Goal: Transaction & Acquisition: Purchase product/service

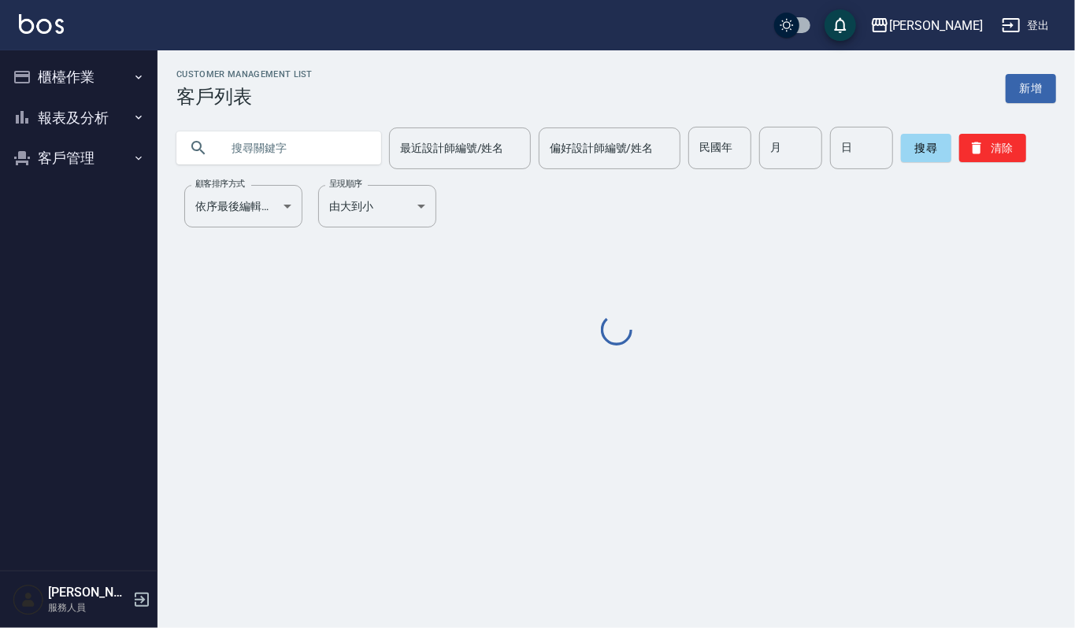
click at [294, 149] on input "text" at bounding box center [294, 148] width 148 height 43
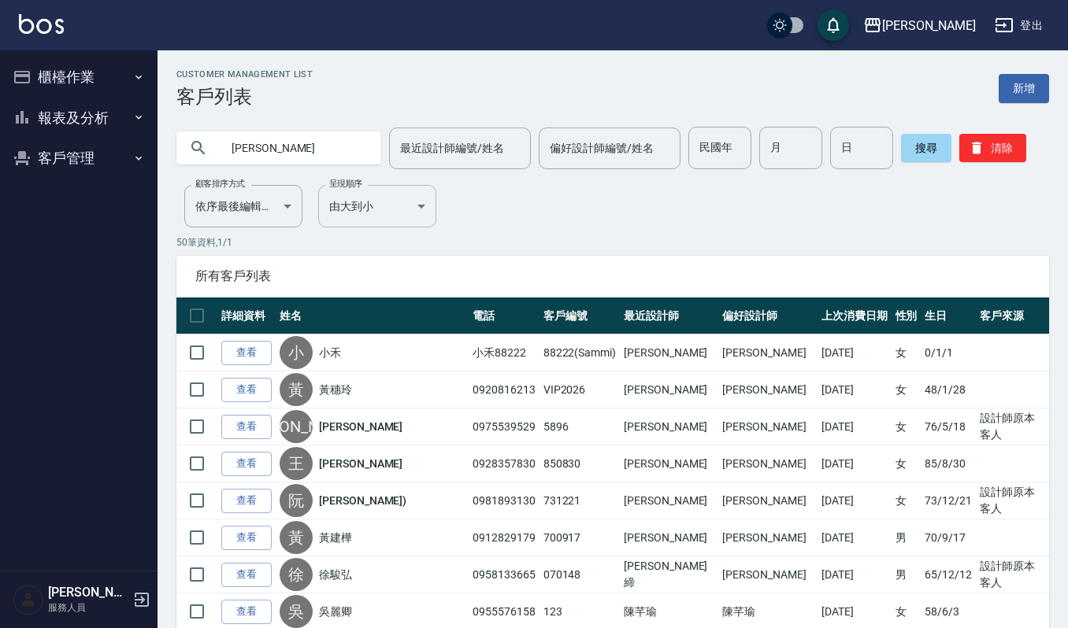
type input "[PERSON_NAME]"
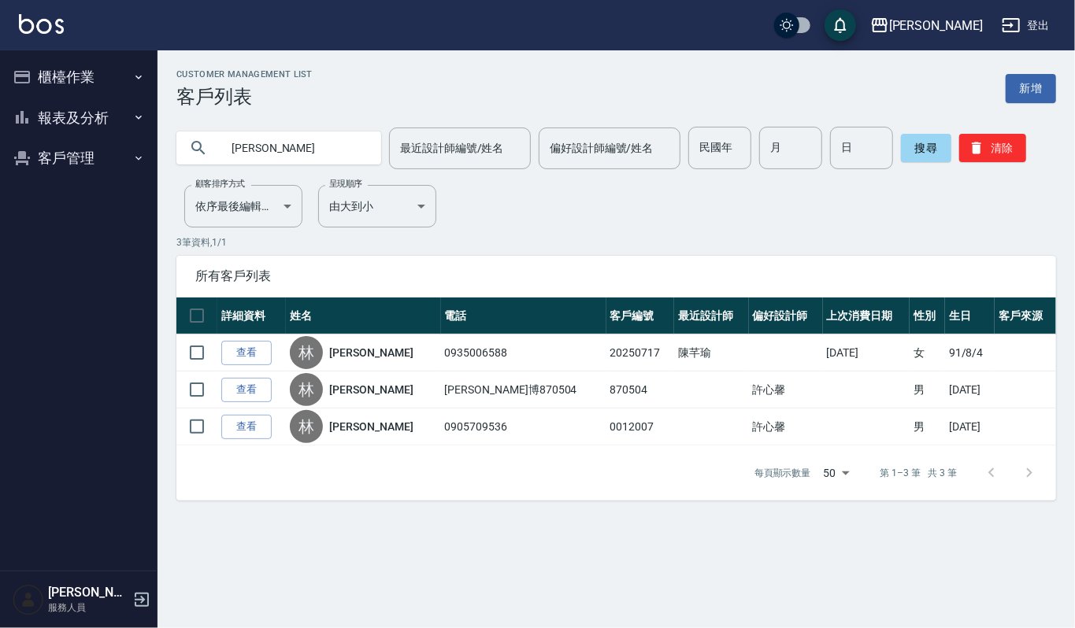
drag, startPoint x: 304, startPoint y: 143, endPoint x: 0, endPoint y: 98, distance: 307.3
click at [0, 111] on div "上越[PERSON_NAME] 登出 櫃檯作業 打帳單 帳單列表 掛單列表 營業儀表板 現金收支登錄 每日結帳 報表及分析 報表目錄 店家區間累計表 店家日報…" at bounding box center [537, 314] width 1075 height 628
type input "[PERSON_NAME]"
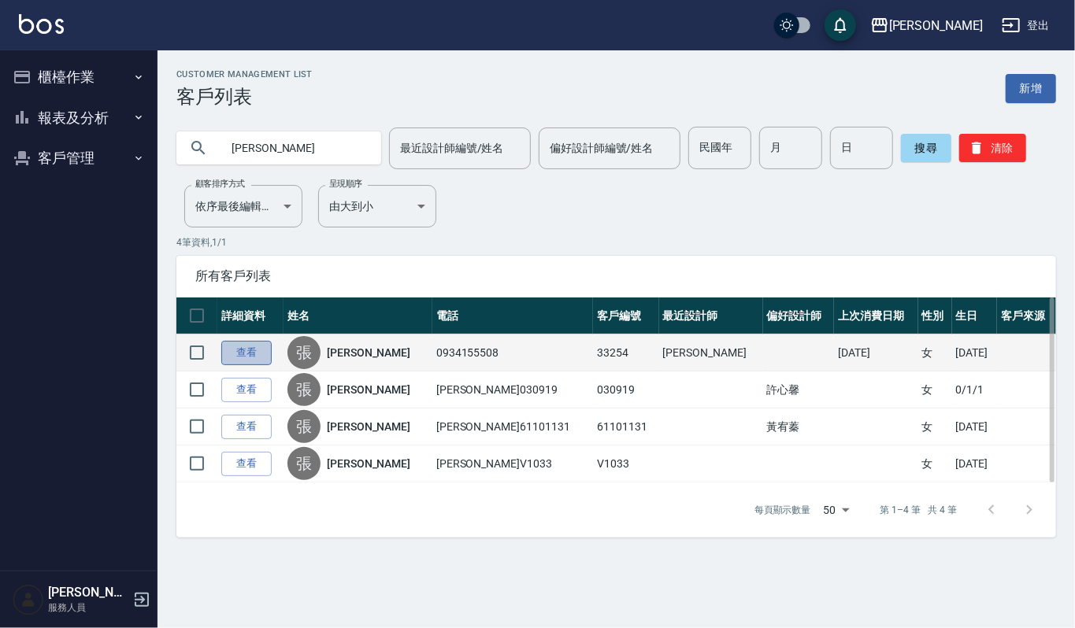
click at [250, 347] on link "查看" at bounding box center [246, 353] width 50 height 24
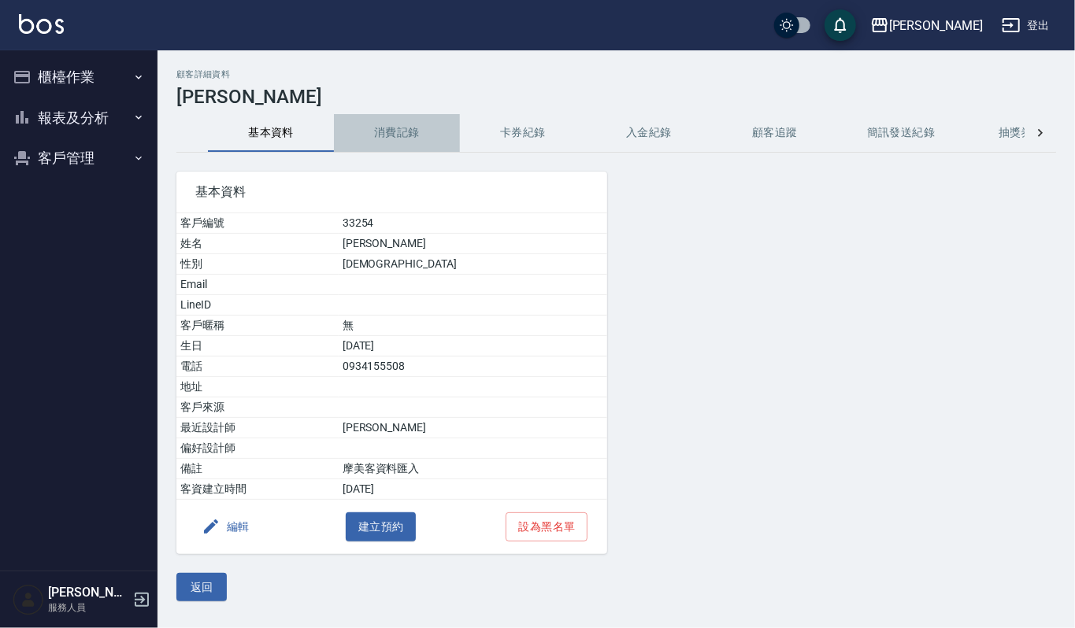
click at [417, 132] on button "消費記錄" at bounding box center [397, 133] width 126 height 38
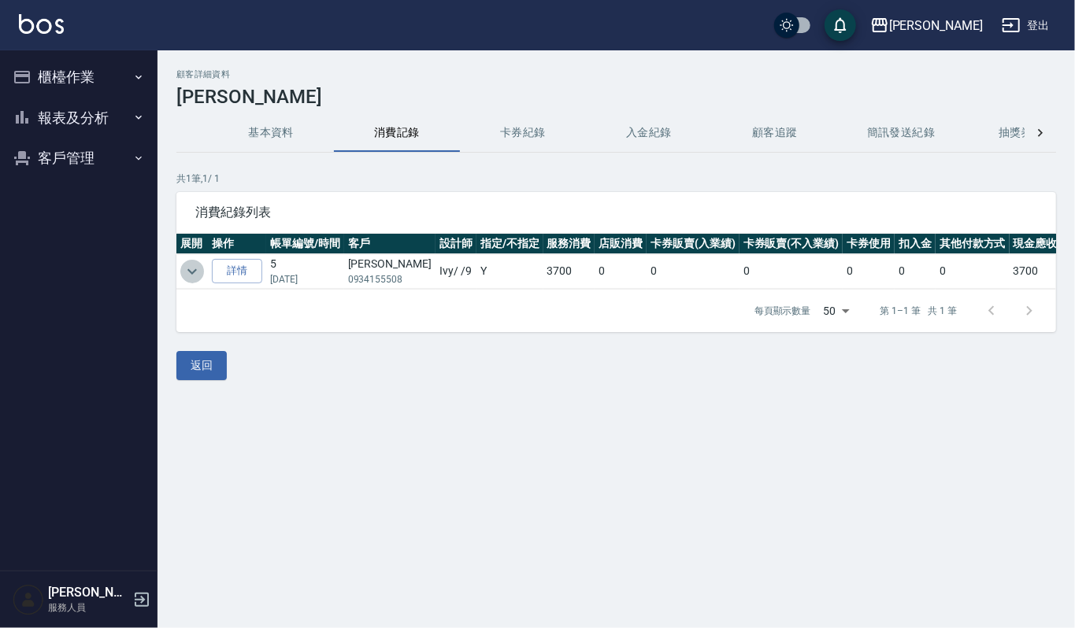
click at [198, 271] on icon "expand row" at bounding box center [192, 271] width 19 height 19
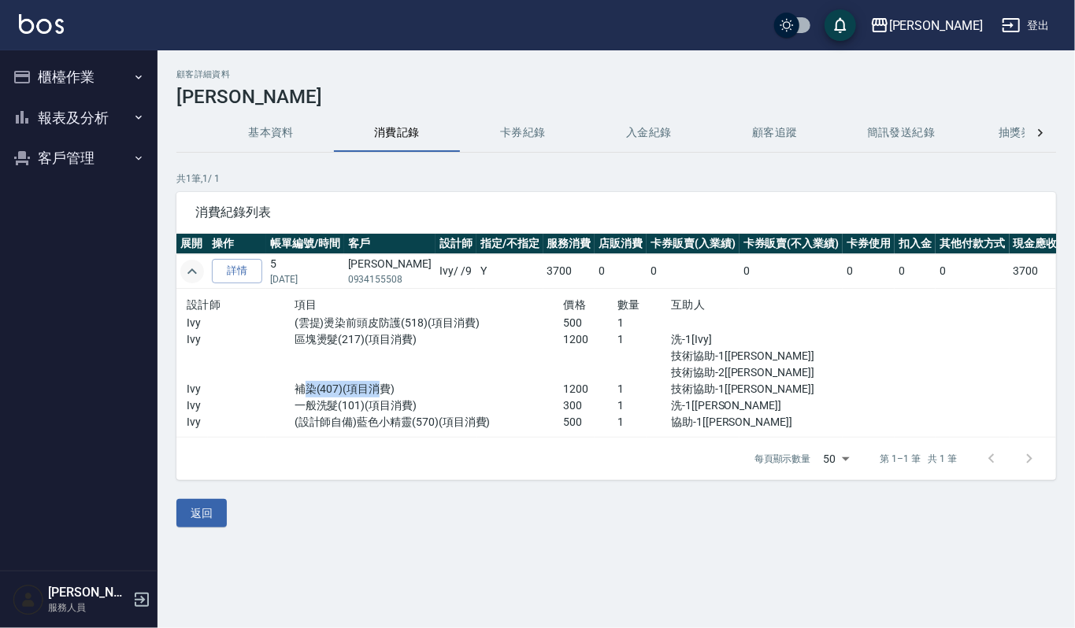
drag, startPoint x: 296, startPoint y: 387, endPoint x: 372, endPoint y: 395, distance: 76.0
click at [372, 395] on p "補染(407)(項目消費)" at bounding box center [428, 389] width 269 height 17
click at [480, 383] on p "補染(407)(項目消費)" at bounding box center [428, 389] width 269 height 17
click at [61, 65] on button "櫃檯作業" at bounding box center [78, 77] width 145 height 41
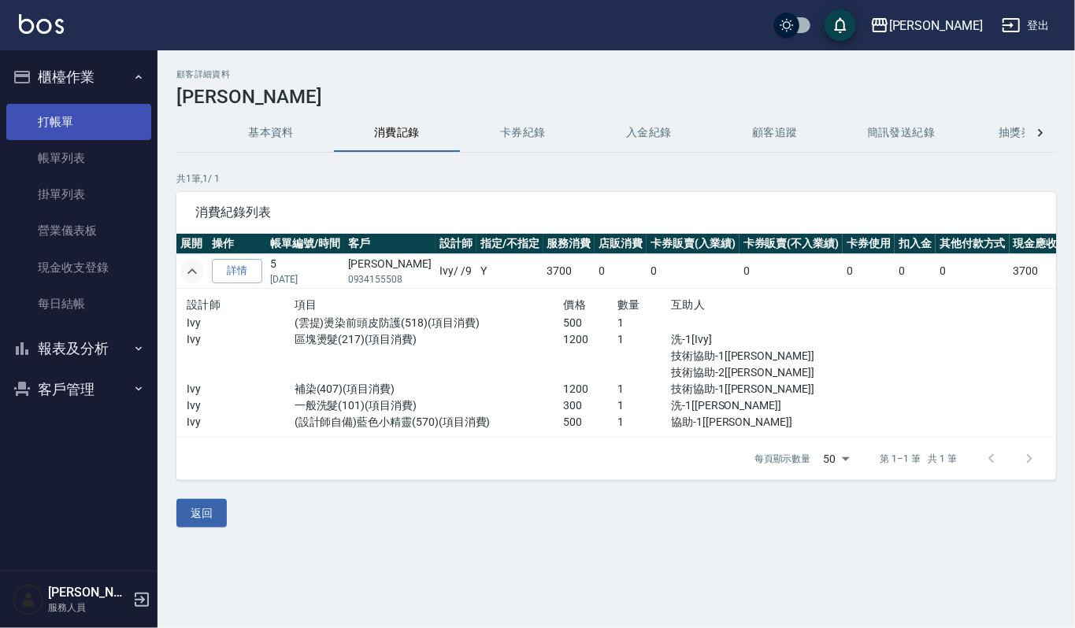
click at [104, 115] on link "打帳單" at bounding box center [78, 122] width 145 height 36
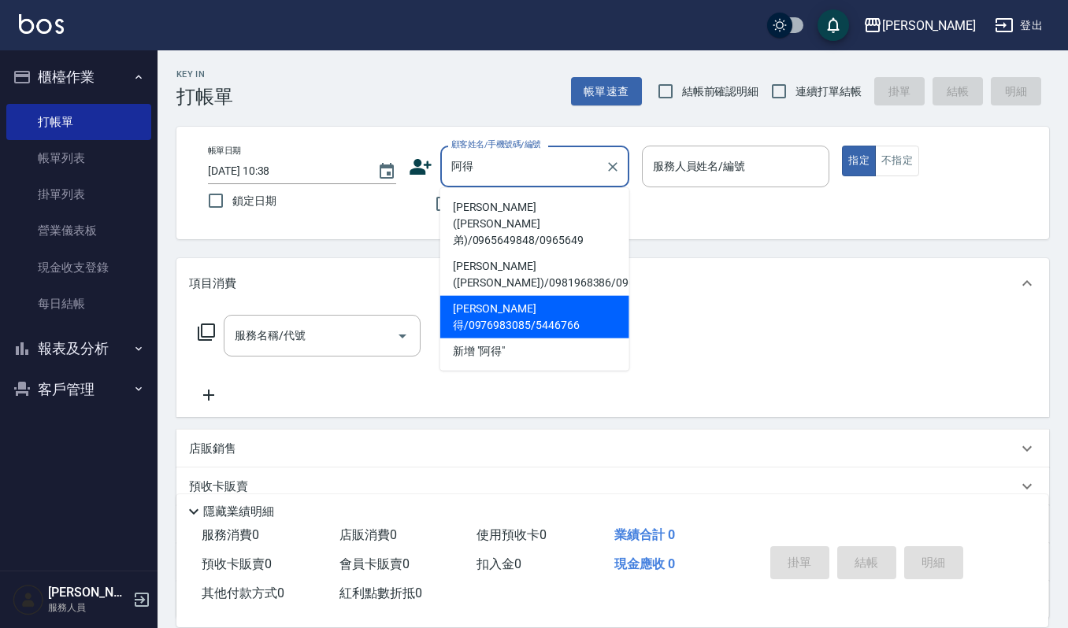
click at [543, 296] on li "陳阿得/0976983085/5446766" at bounding box center [534, 317] width 189 height 43
type input "陳阿得/0976983085/5446766"
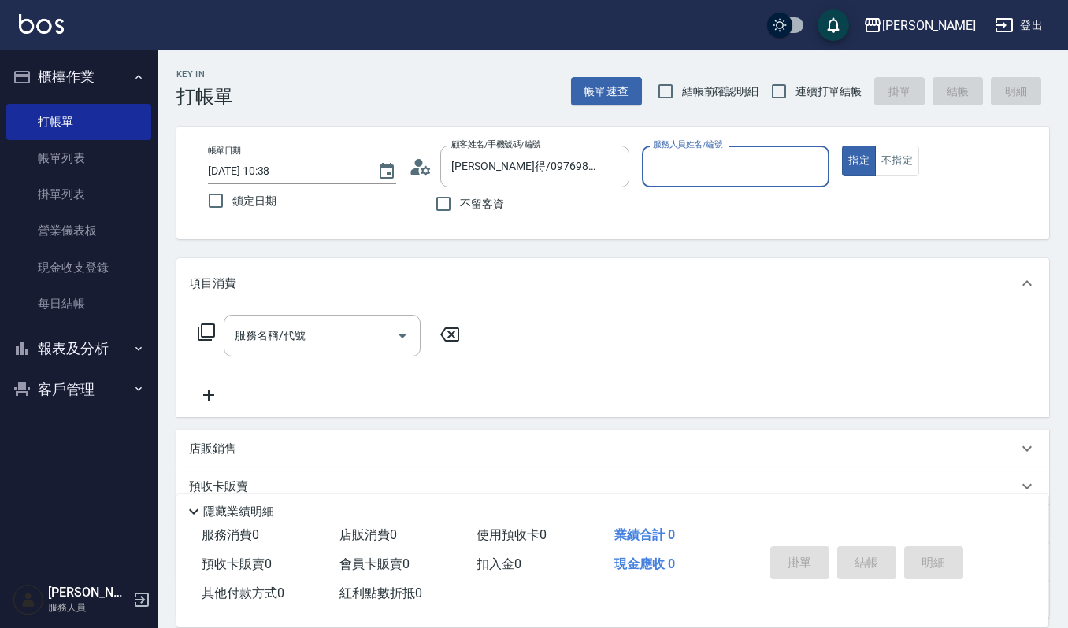
type input "Sammi-8"
click at [322, 329] on input "服務名稱/代號" at bounding box center [310, 336] width 159 height 28
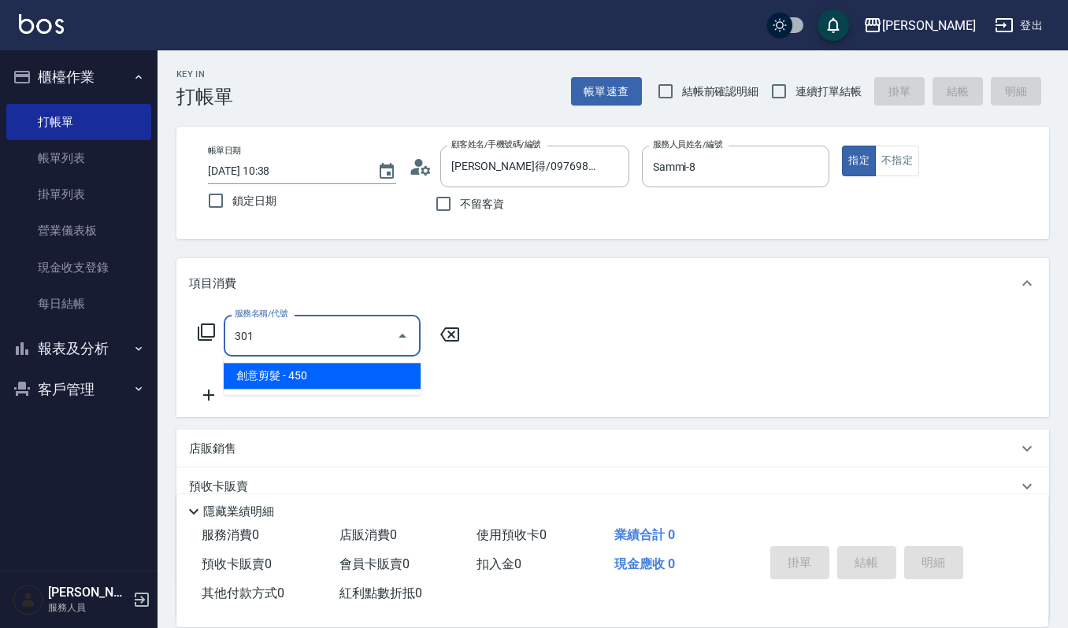
type input "創意剪髮(301)"
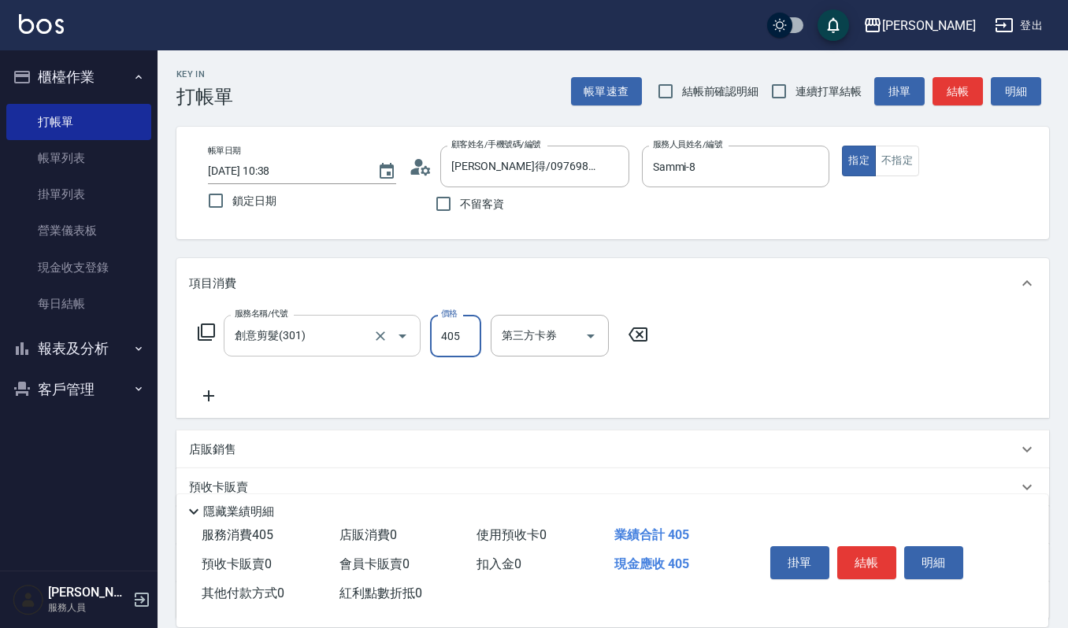
type input "405"
click at [880, 565] on button "結帳" at bounding box center [866, 562] width 59 height 33
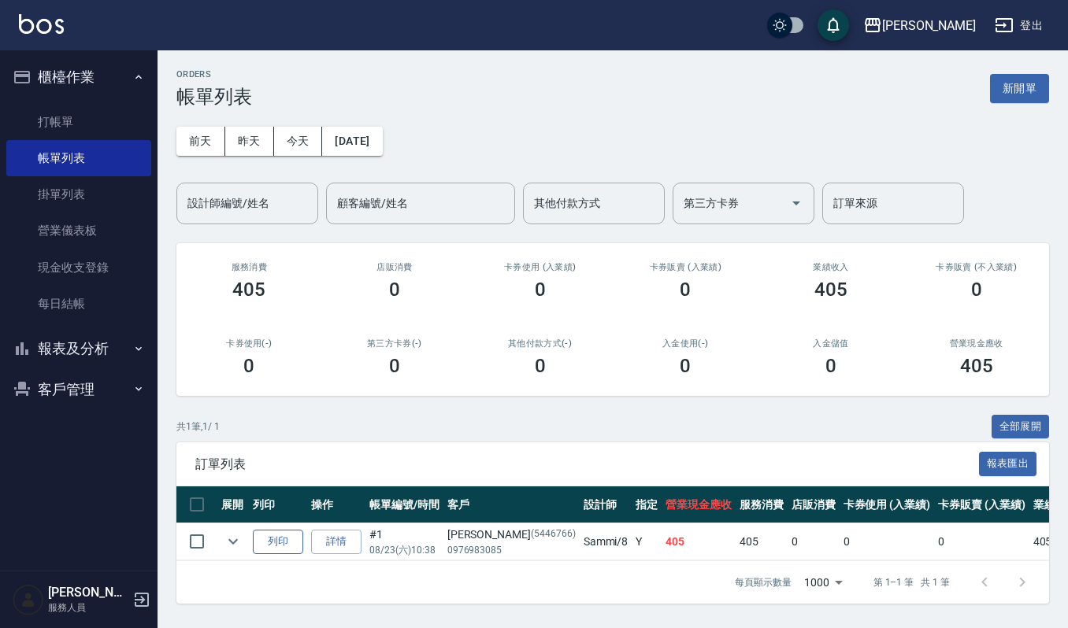
click at [265, 548] on button "列印" at bounding box center [278, 542] width 50 height 24
click at [68, 117] on link "打帳單" at bounding box center [78, 122] width 145 height 36
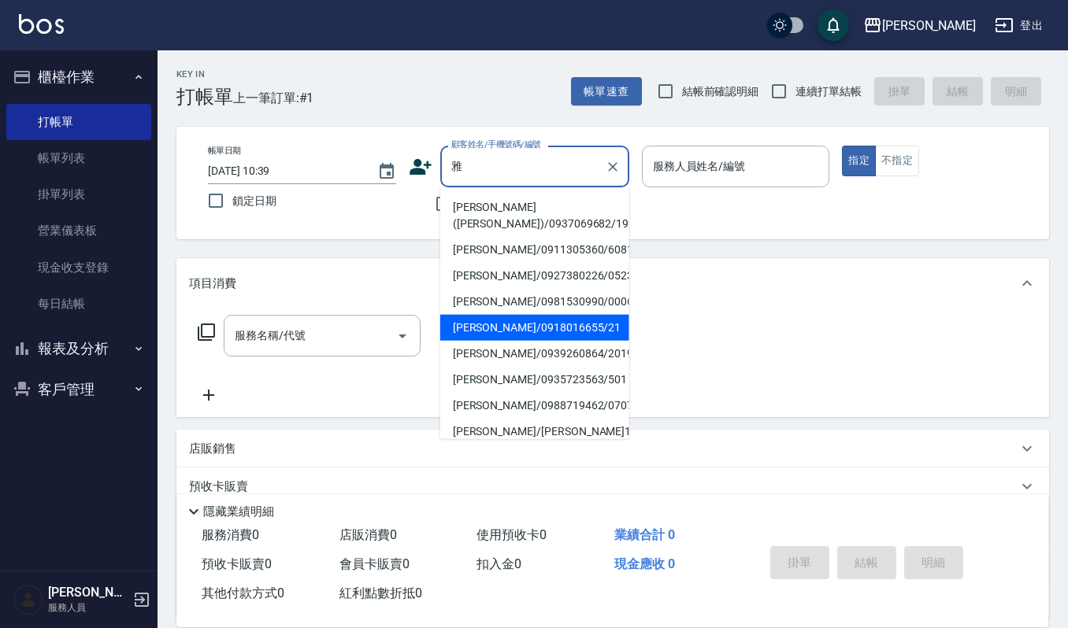
click at [490, 319] on li "李雅菁/0918016655/21" at bounding box center [534, 328] width 189 height 26
type input "李雅菁/0918016655/21"
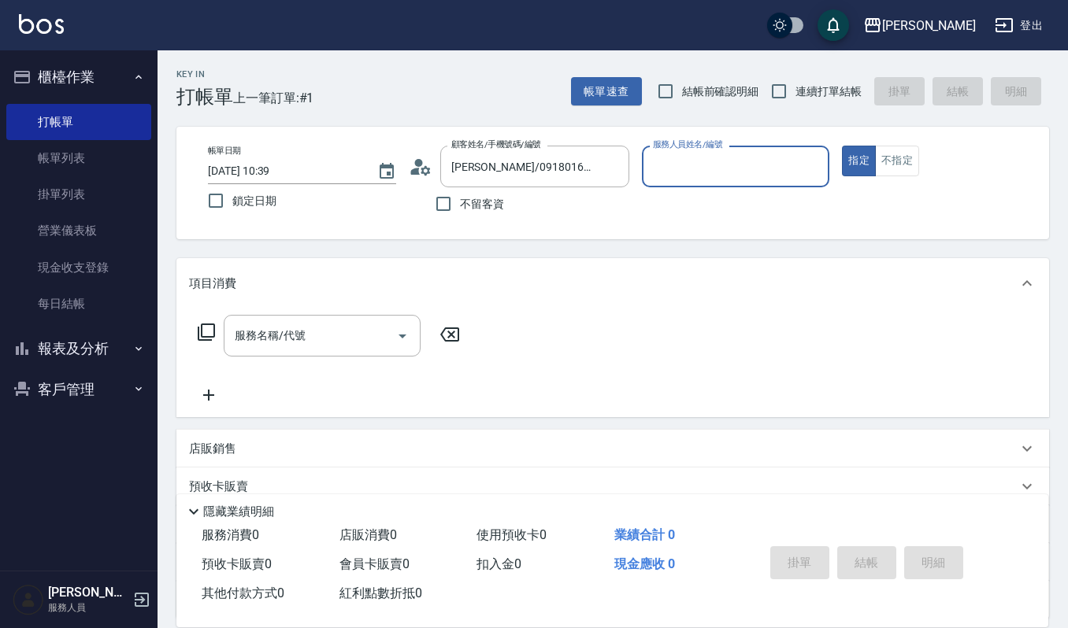
type input "Sammi-8"
click at [316, 340] on input "服務名稱/代號" at bounding box center [310, 336] width 159 height 28
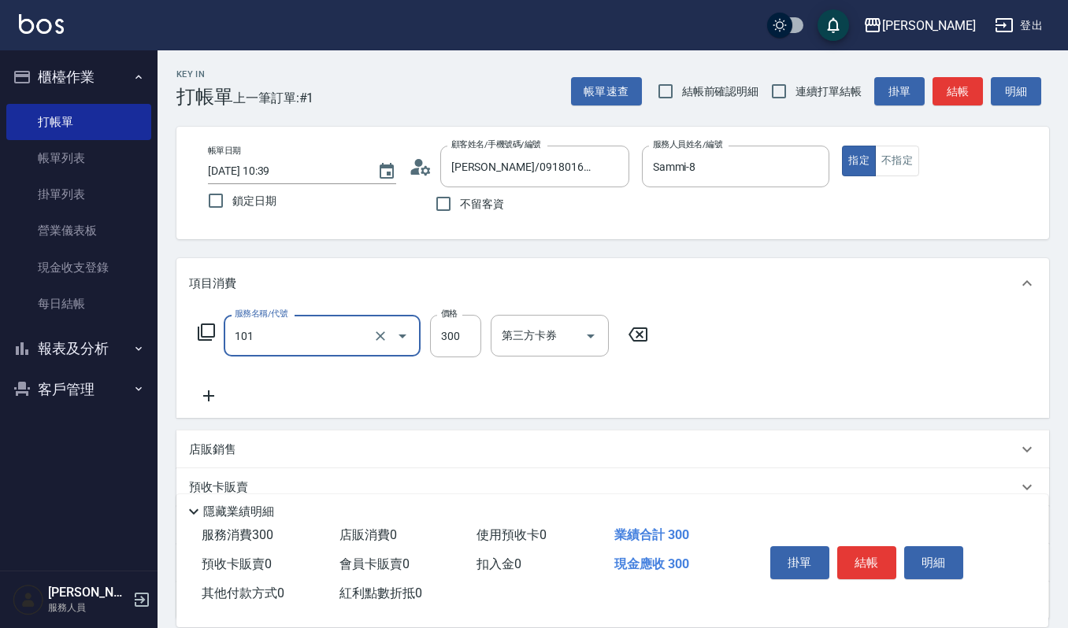
type input "一般洗髮(101)"
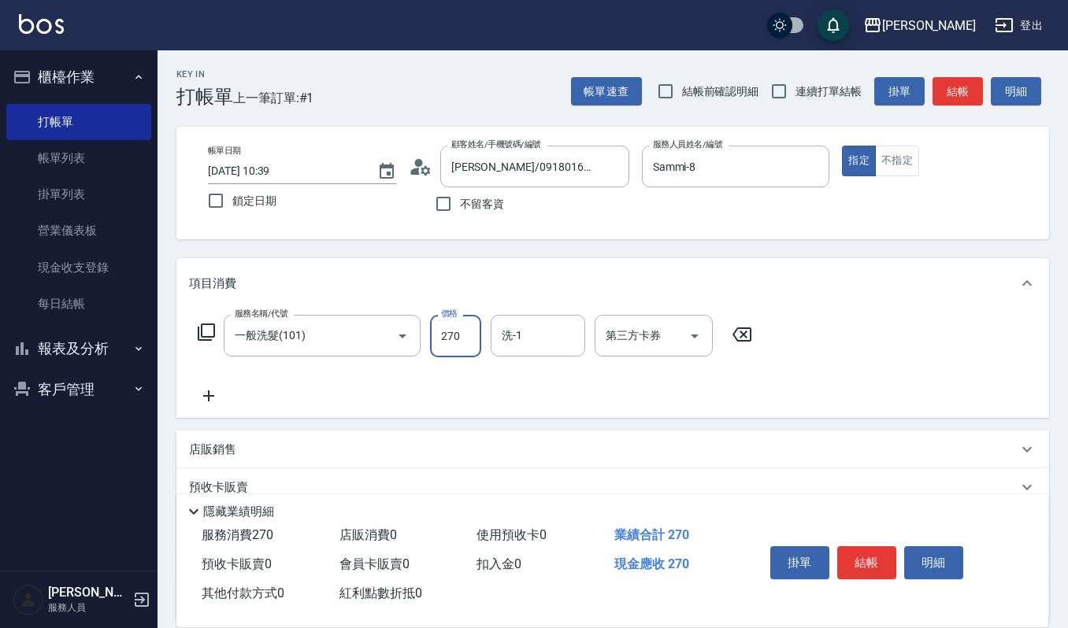
type input "270"
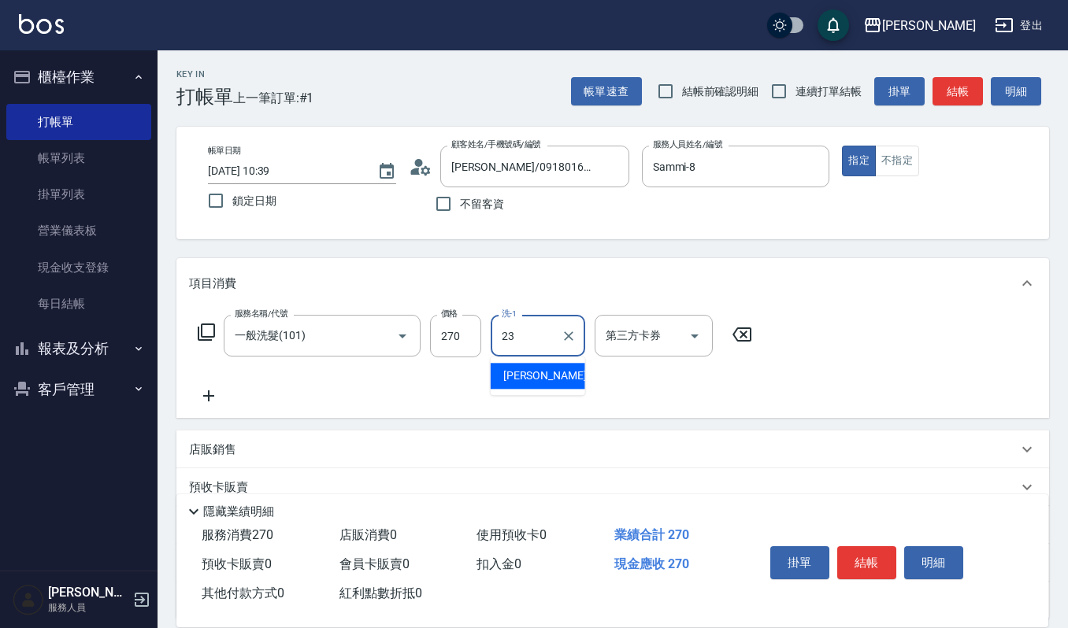
type input "郁涵-23"
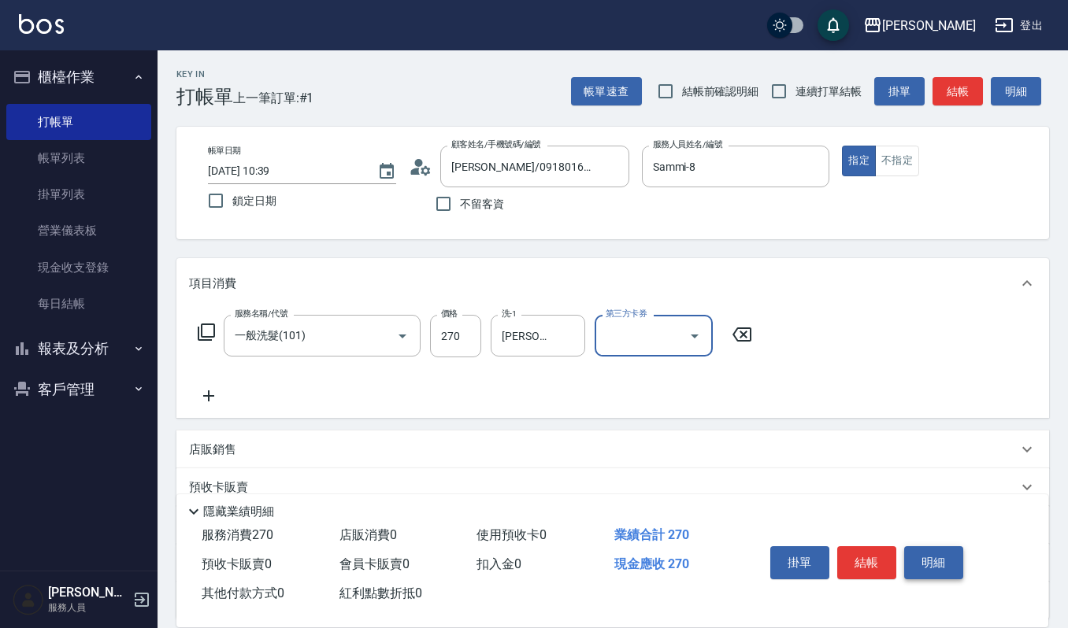
click at [915, 546] on button "明細" at bounding box center [933, 562] width 59 height 33
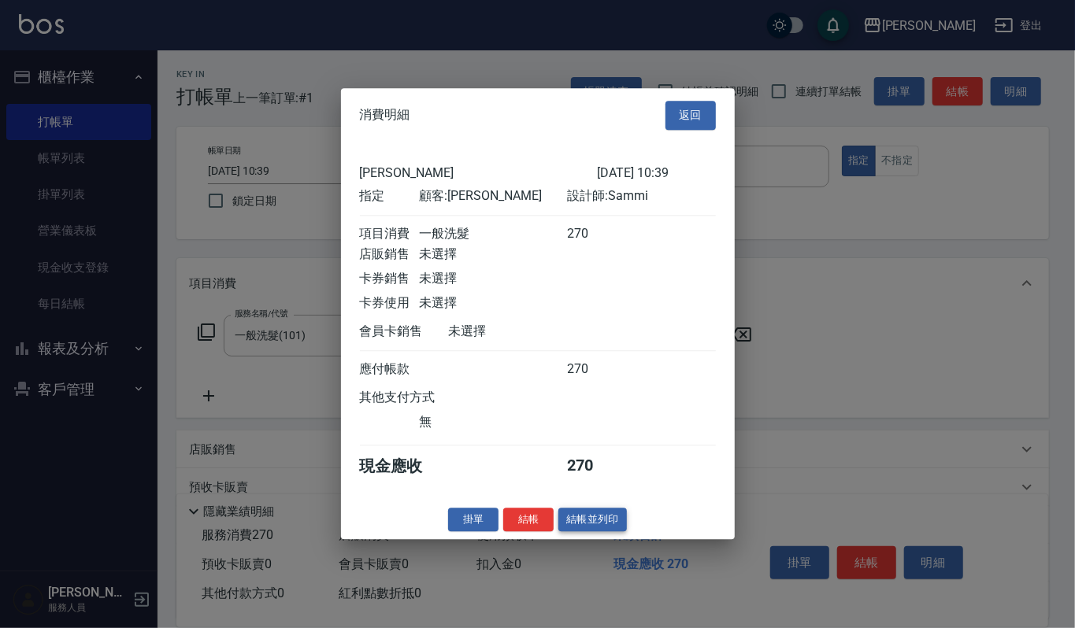
click at [589, 526] on button "結帳並列印" at bounding box center [592, 520] width 69 height 24
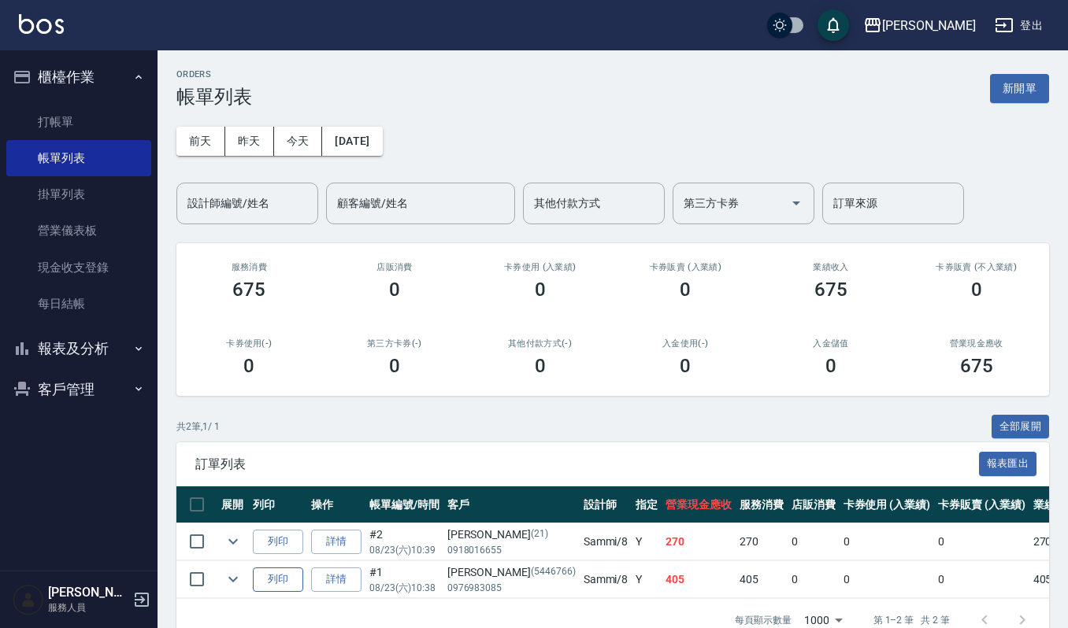
click at [261, 578] on button "列印" at bounding box center [278, 580] width 50 height 24
click at [253, 568] on button "列印" at bounding box center [278, 580] width 50 height 24
click at [76, 346] on button "報表及分析" at bounding box center [78, 348] width 145 height 41
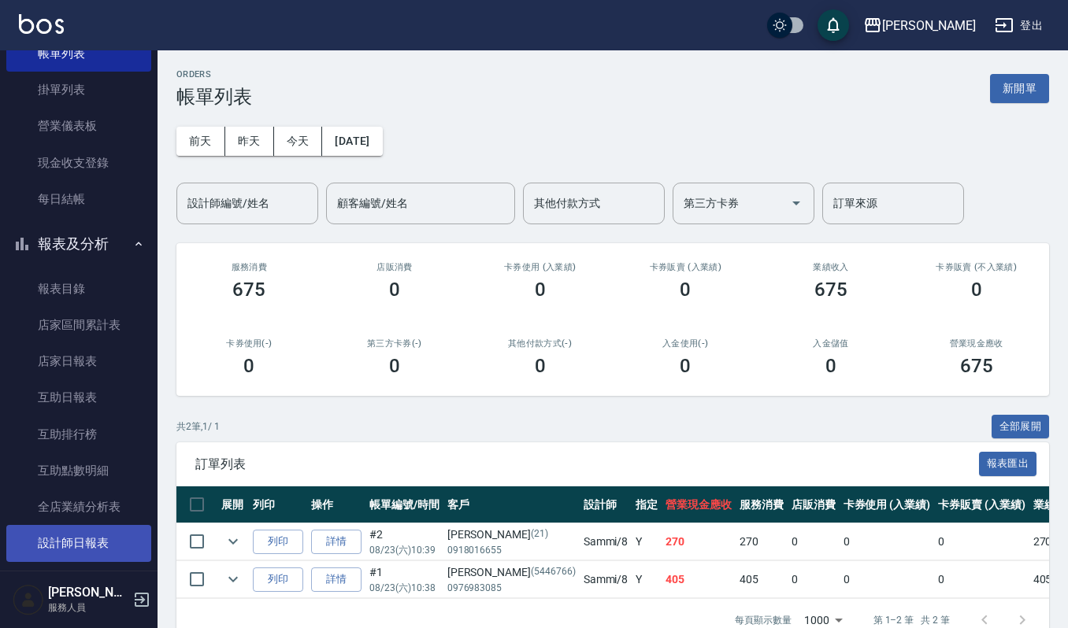
scroll to position [209, 0]
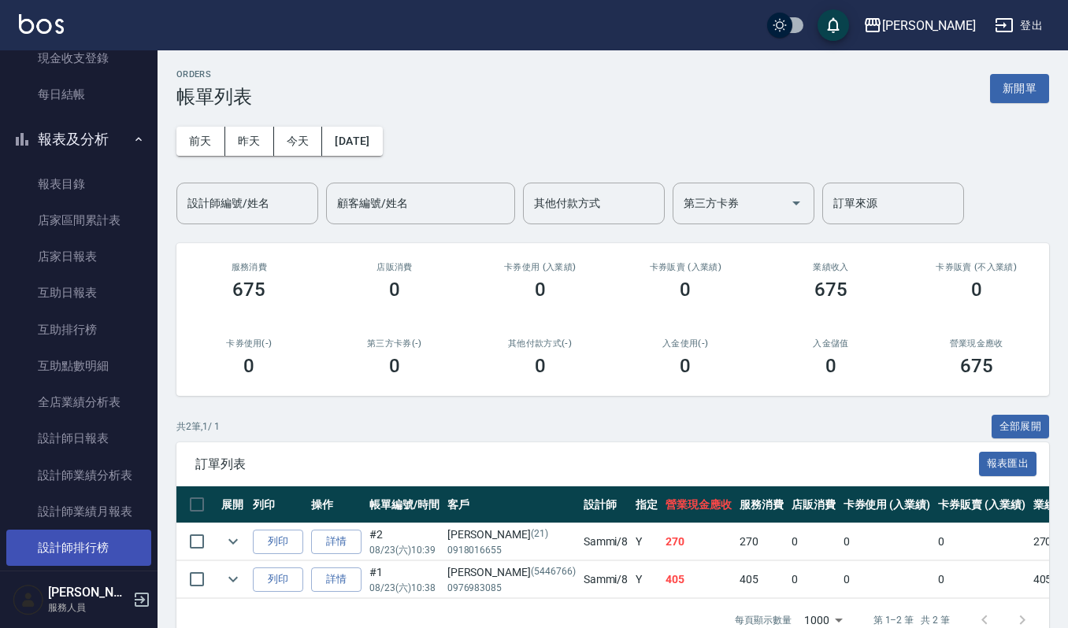
click at [90, 546] on link "設計師排行榜" at bounding box center [78, 548] width 145 height 36
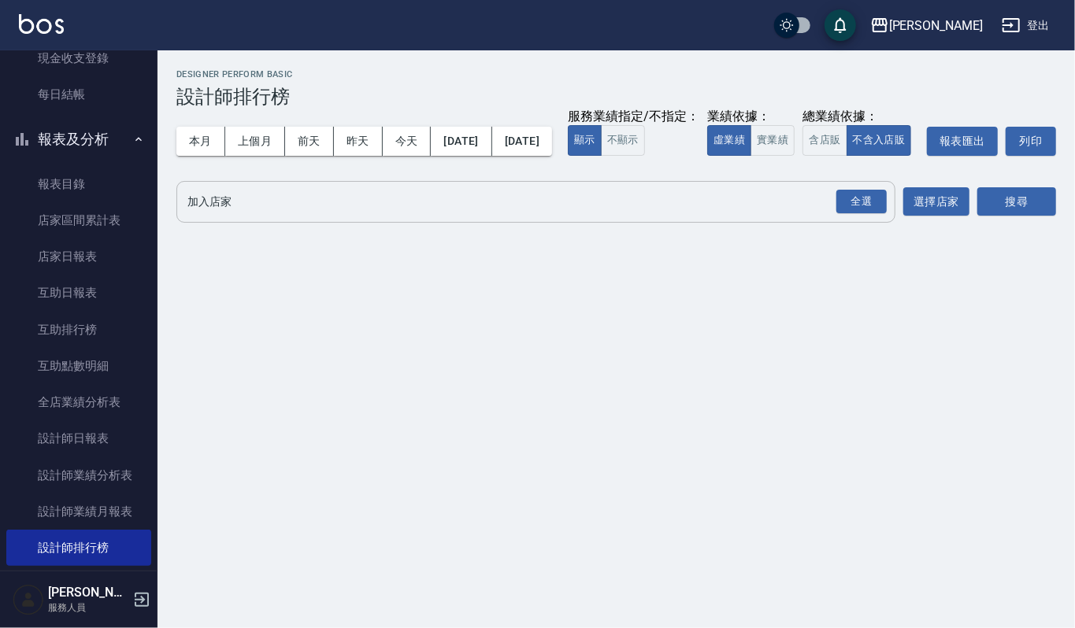
click at [225, 216] on input "加入店家" at bounding box center [523, 202] width 681 height 28
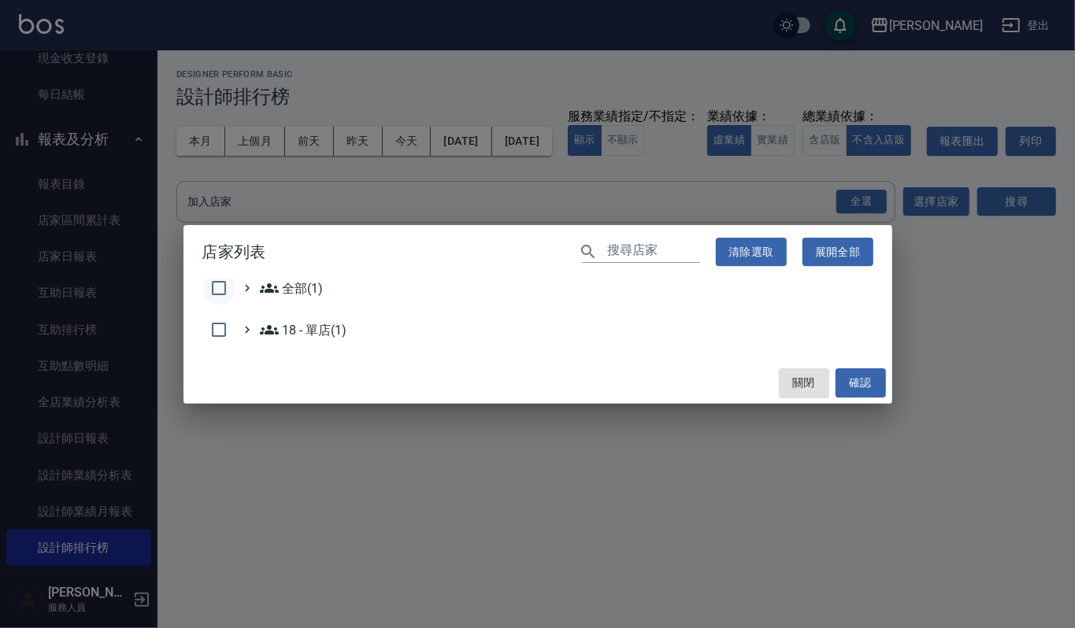
click at [219, 291] on input "checkbox" at bounding box center [218, 288] width 33 height 33
checkbox input "true"
click at [868, 376] on button "確認" at bounding box center [860, 382] width 50 height 29
checkbox input "false"
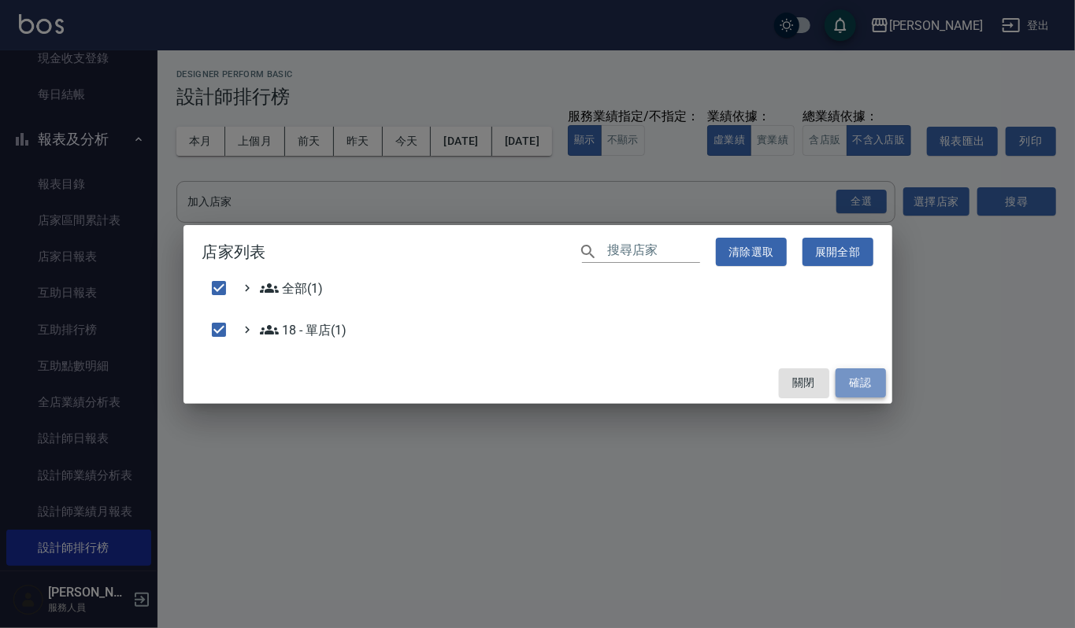
checkbox input "false"
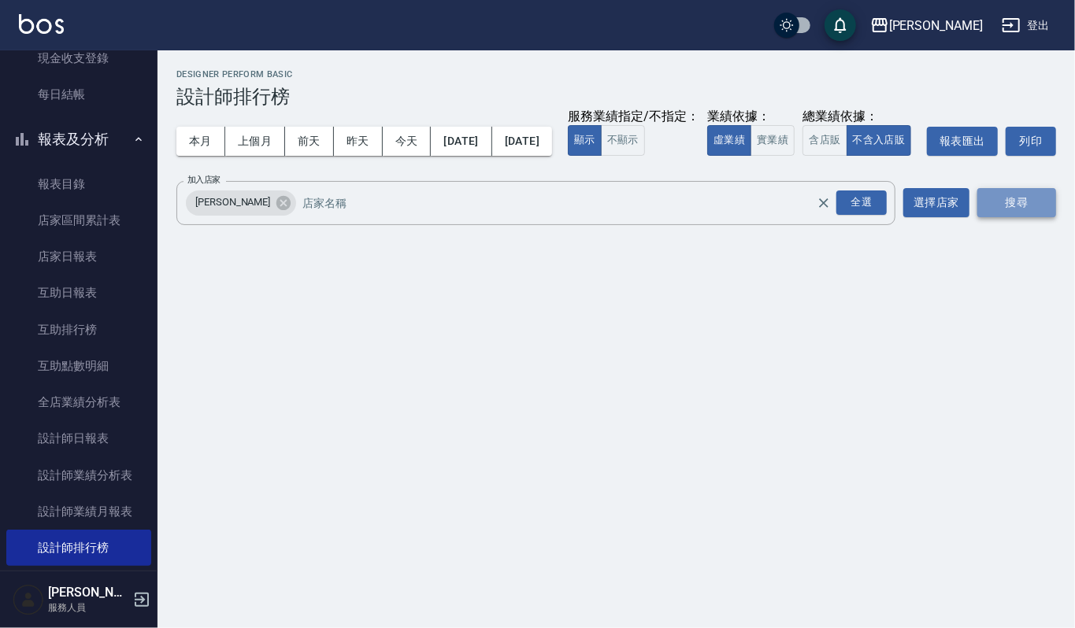
click at [1039, 217] on button "搜尋" at bounding box center [1016, 202] width 79 height 29
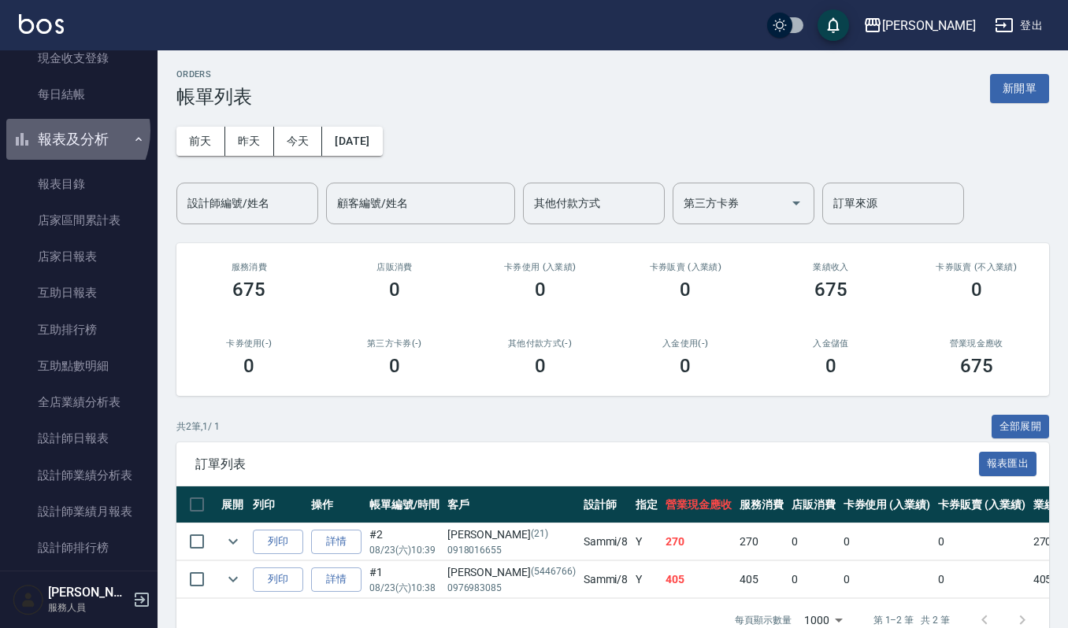
click at [64, 130] on button "報表及分析" at bounding box center [78, 139] width 145 height 41
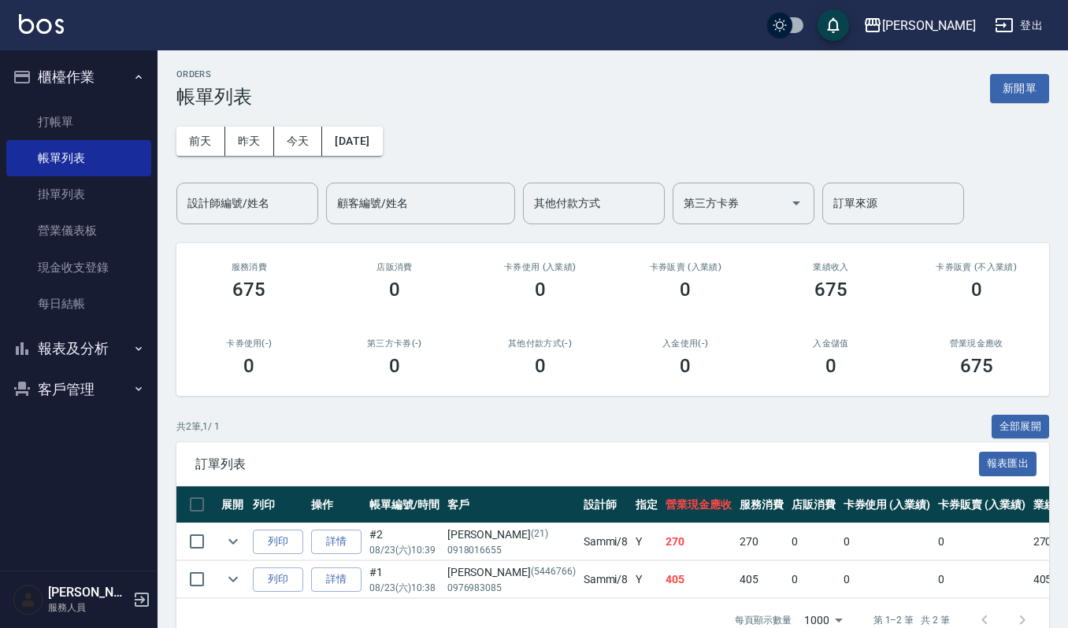
click at [83, 391] on button "客戶管理" at bounding box center [78, 389] width 145 height 41
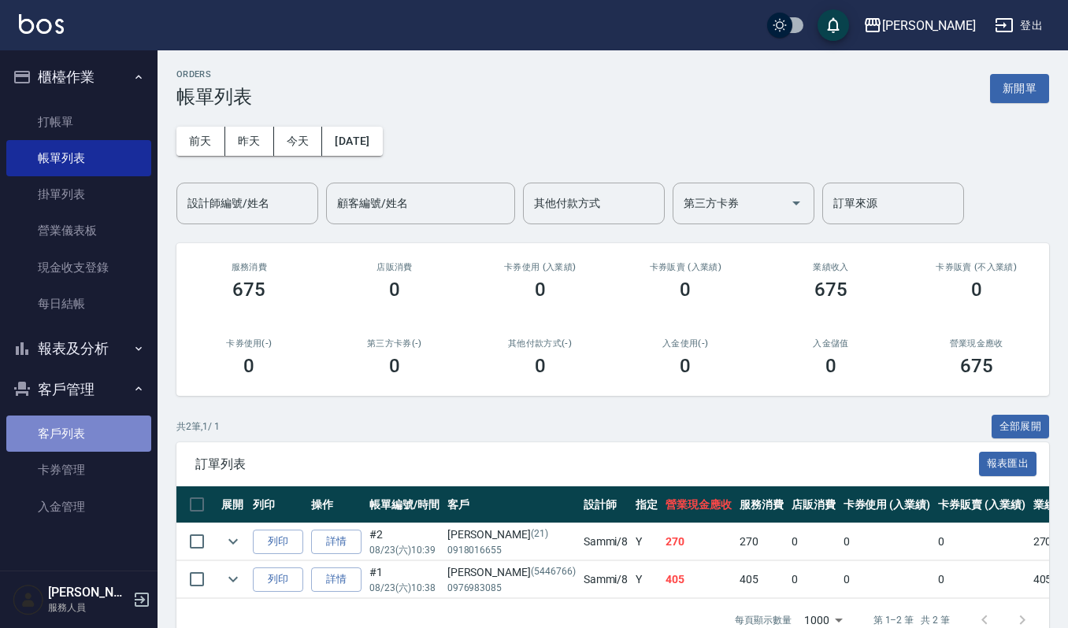
click at [92, 433] on link "客戶列表" at bounding box center [78, 434] width 145 height 36
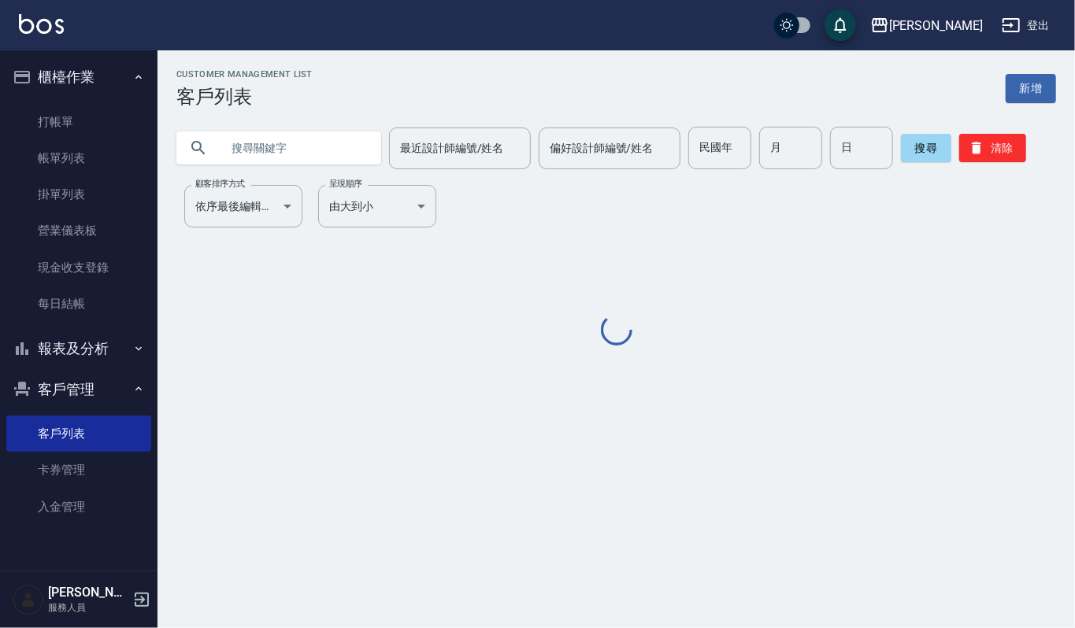
click at [280, 146] on input "text" at bounding box center [294, 148] width 148 height 43
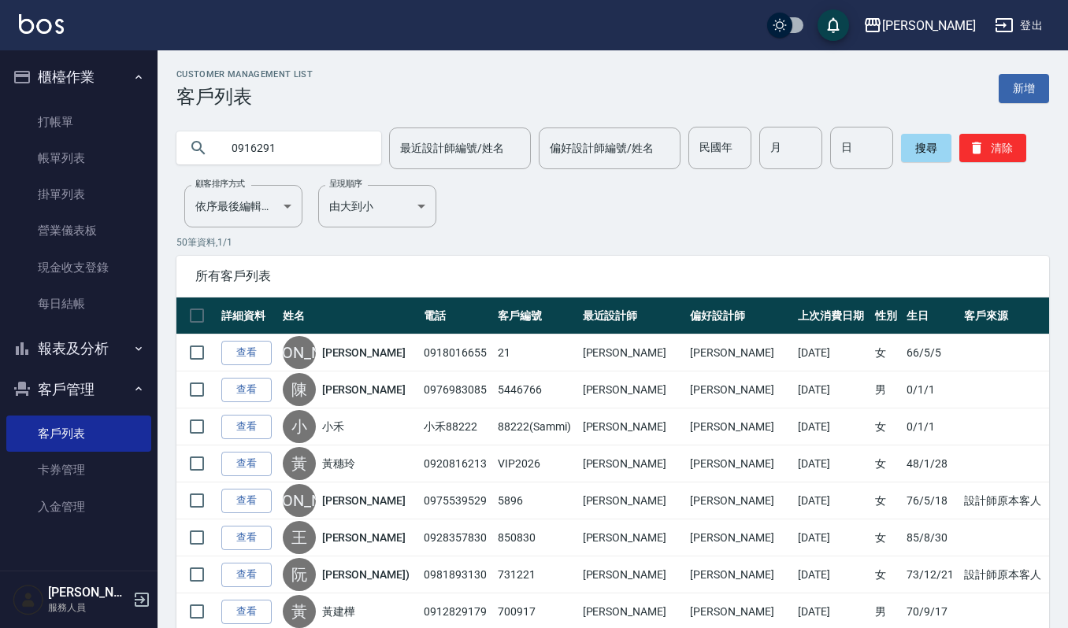
type input "0916291"
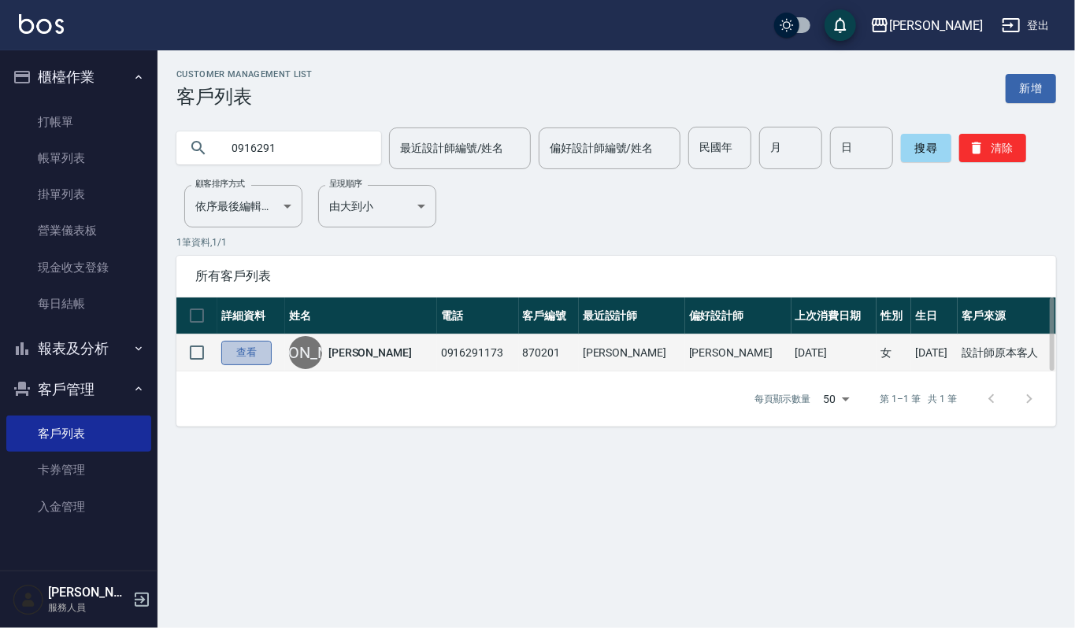
click at [254, 348] on link "查看" at bounding box center [246, 353] width 50 height 24
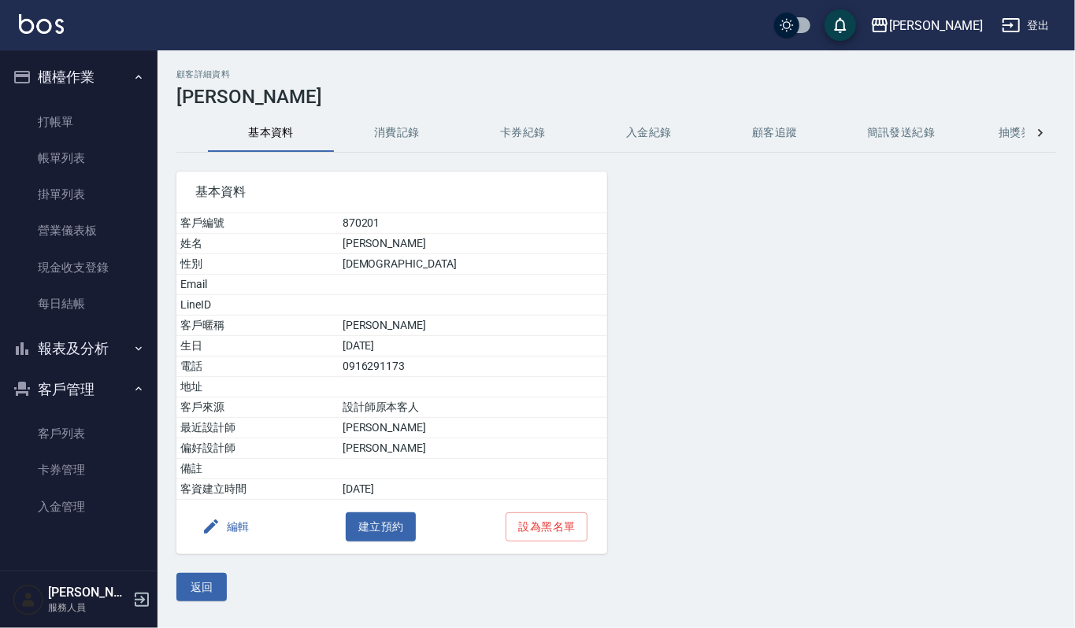
click at [413, 130] on button "消費記錄" at bounding box center [397, 133] width 126 height 38
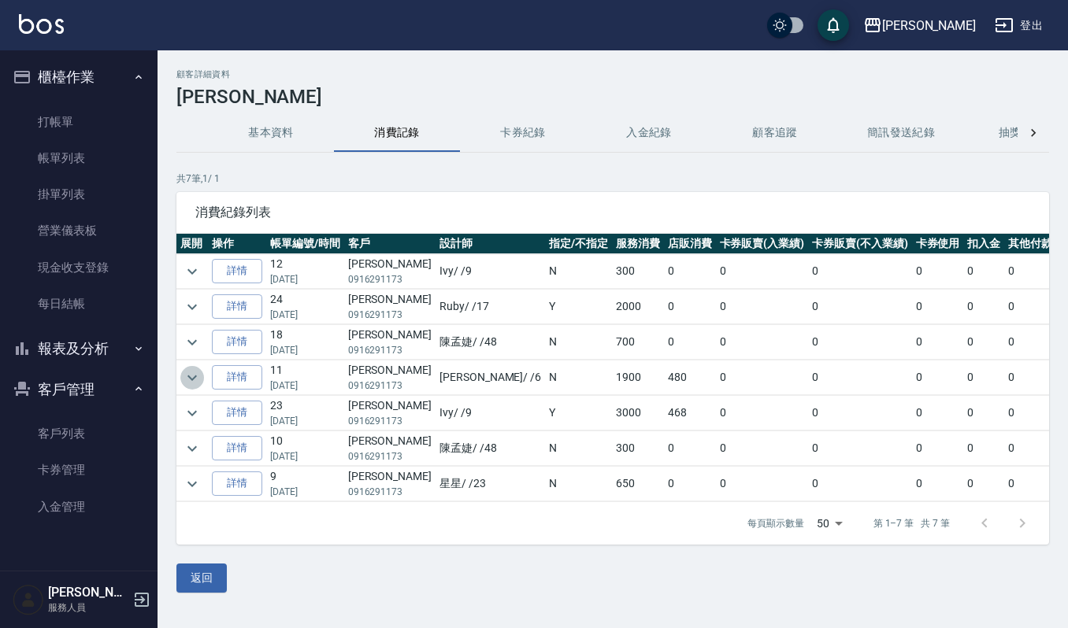
click at [195, 380] on icon "expand row" at bounding box center [192, 377] width 19 height 19
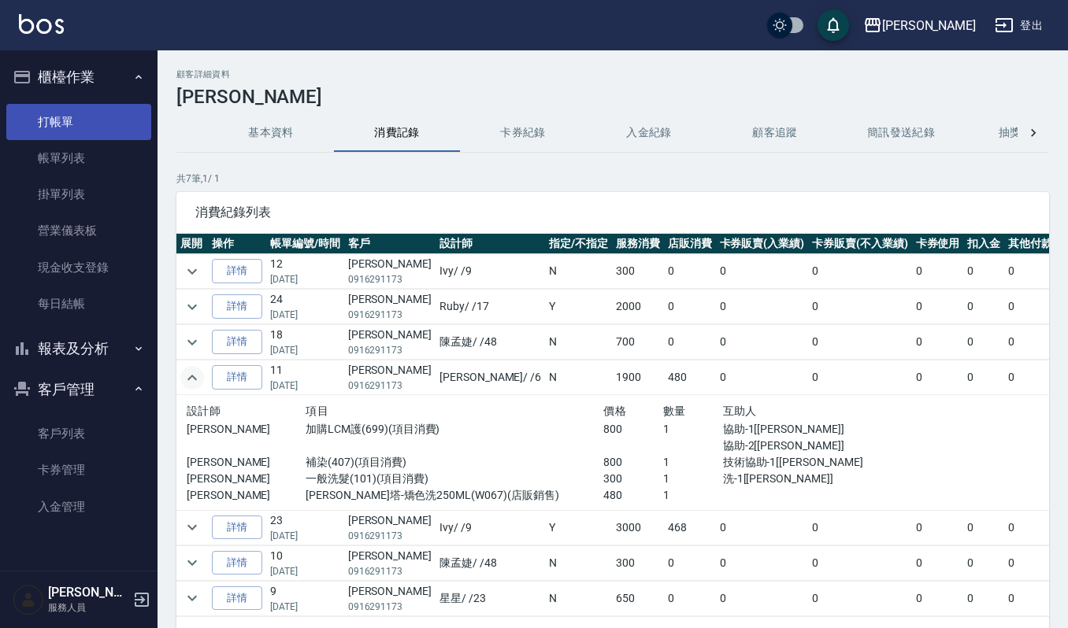
click at [74, 135] on link "打帳單" at bounding box center [78, 122] width 145 height 36
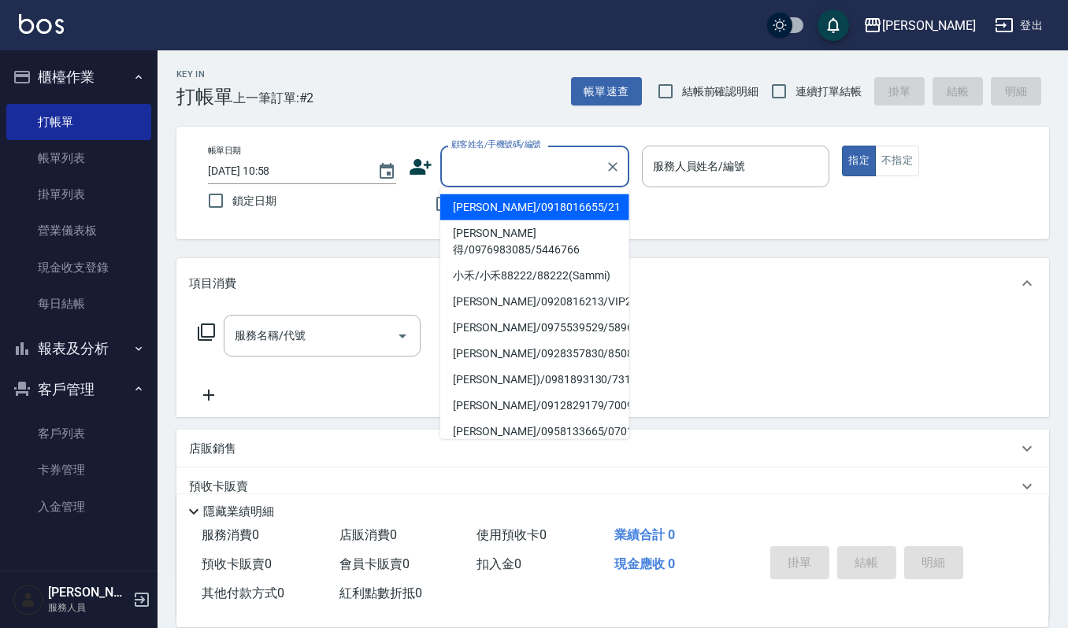
click at [498, 168] on input "顧客姓名/手機號碼/編號" at bounding box center [522, 167] width 151 height 28
click at [533, 162] on input "顧客姓名/手機號碼/編號" at bounding box center [522, 167] width 151 height 28
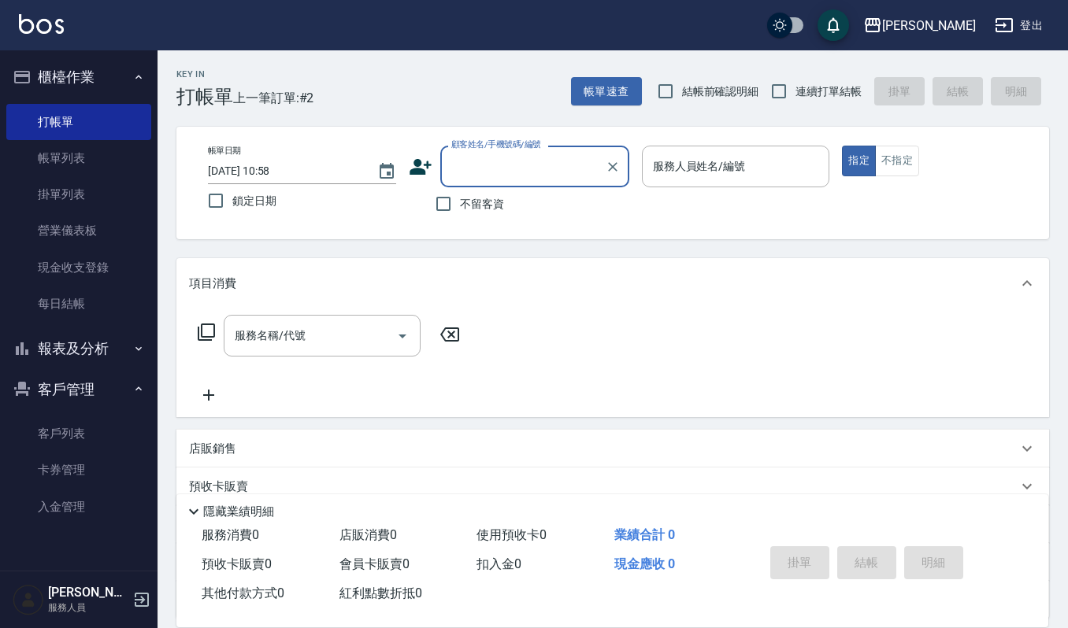
click at [449, 183] on div "顧客姓名/手機號碼/編號" at bounding box center [534, 167] width 189 height 42
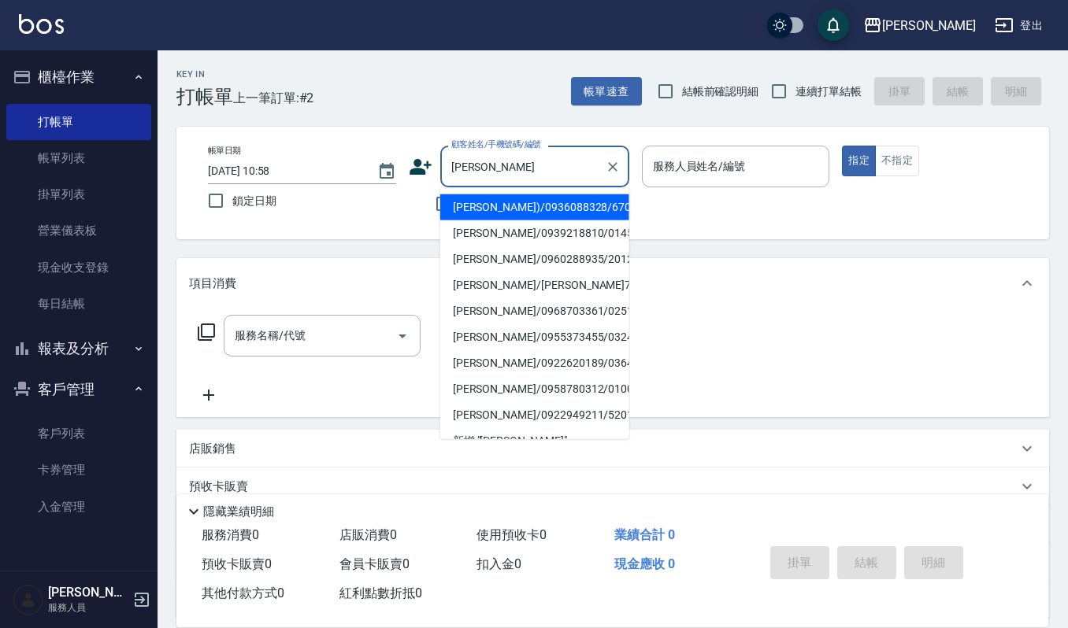
click at [491, 203] on li "[PERSON_NAME])/0936088328/670501" at bounding box center [534, 207] width 189 height 26
type input "[PERSON_NAME])/0936088328/670501"
type input "Ivy-9"
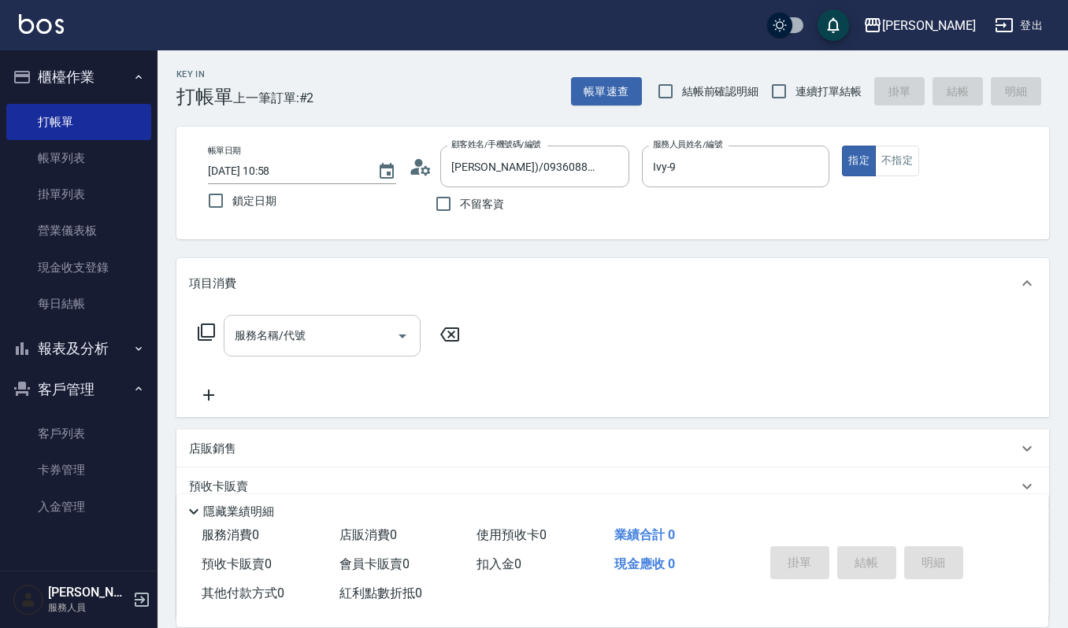
click at [360, 319] on div "服務名稱/代號 服務名稱/代號" at bounding box center [612, 363] width 872 height 109
drag, startPoint x: 360, startPoint y: 319, endPoint x: 357, endPoint y: 328, distance: 10.0
click at [357, 328] on div "服務名稱/代號" at bounding box center [322, 336] width 197 height 42
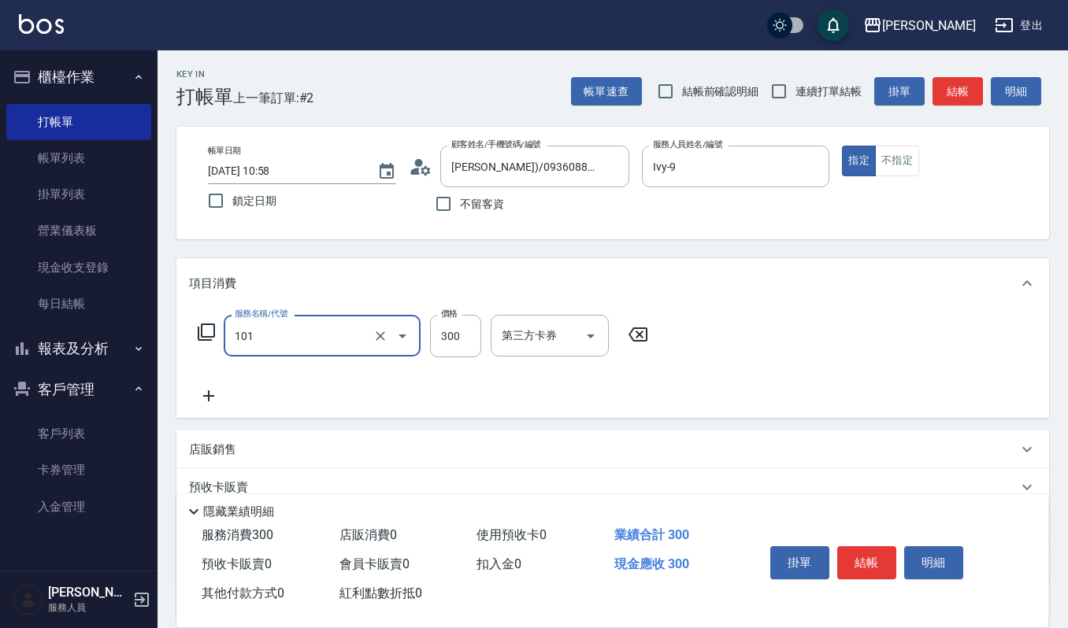
type input "一般洗髮(101)"
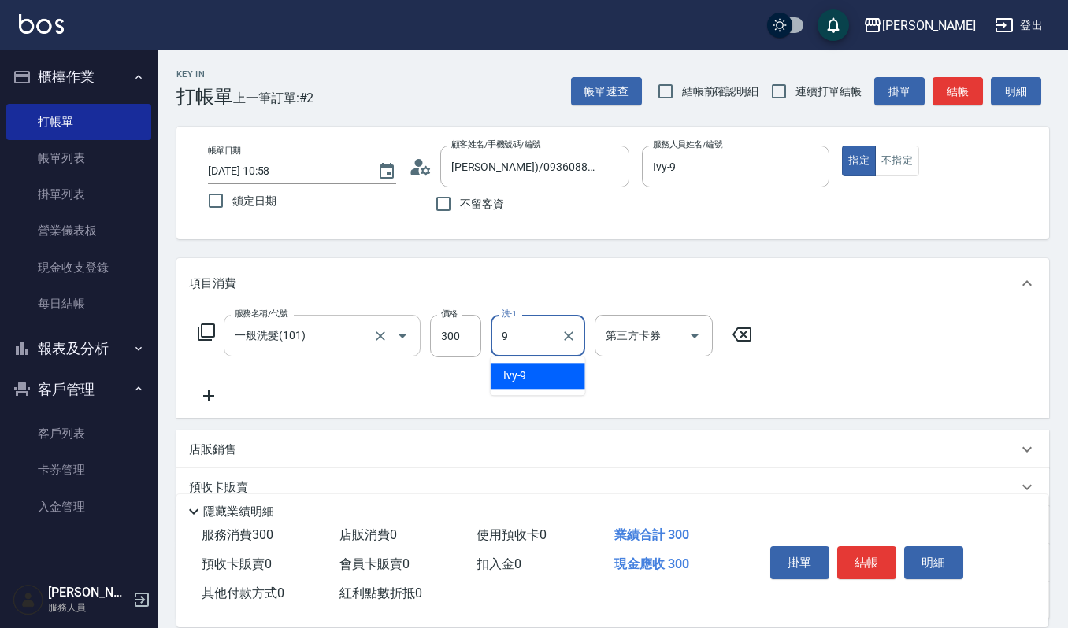
type input "Ivy-9"
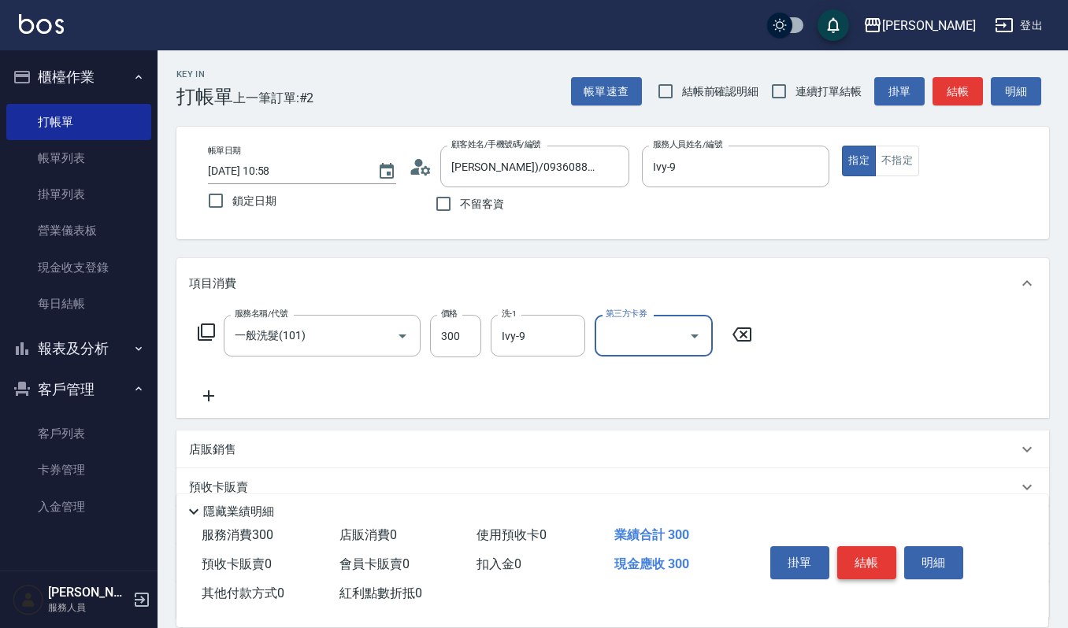
click at [879, 556] on button "結帳" at bounding box center [866, 562] width 59 height 33
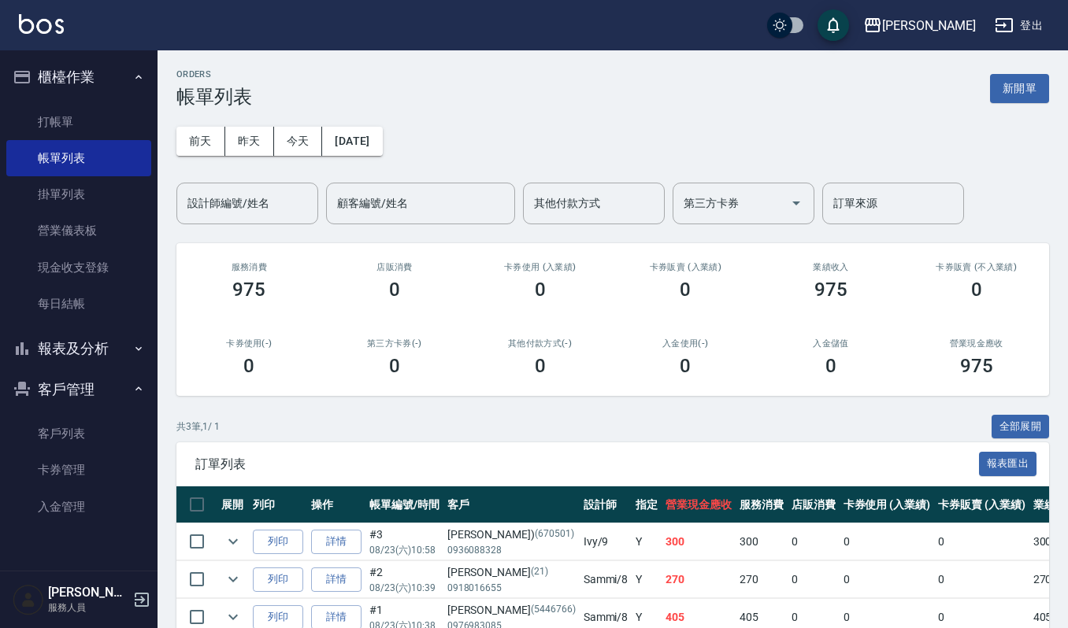
click at [573, 115] on div "前天 昨天 今天 2025/08/23 設計師編號/姓名 設計師編號/姓名 顧客編號/姓名 顧客編號/姓名 其他付款方式 其他付款方式 第三方卡券 第三方卡券…" at bounding box center [612, 166] width 872 height 117
click at [95, 117] on link "打帳單" at bounding box center [78, 122] width 145 height 36
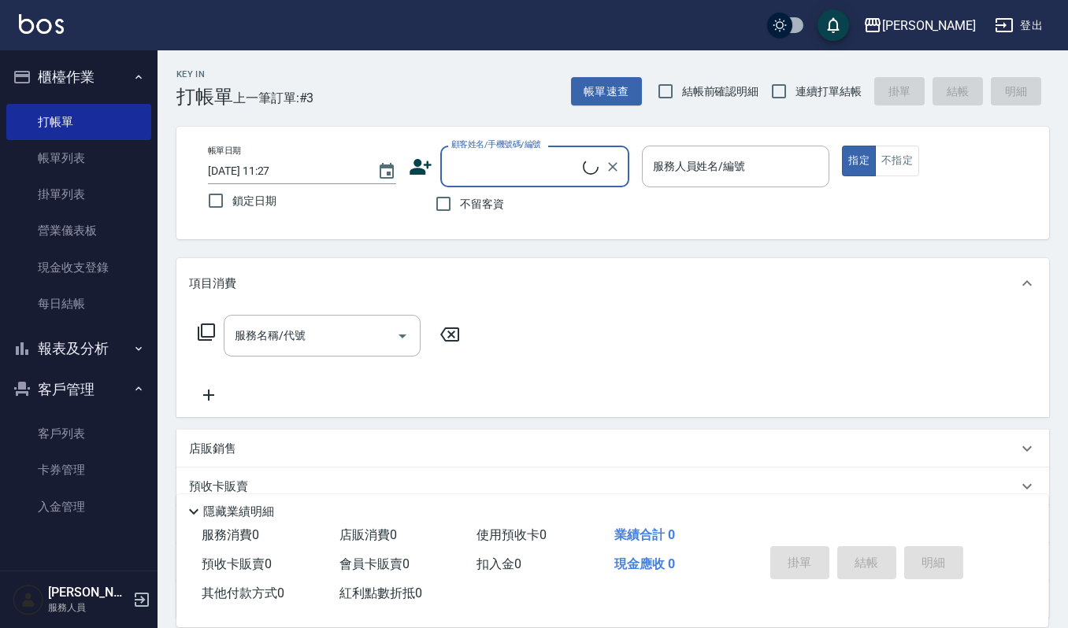
click at [508, 180] on div "顧客姓名/手機號碼/編號" at bounding box center [534, 167] width 189 height 42
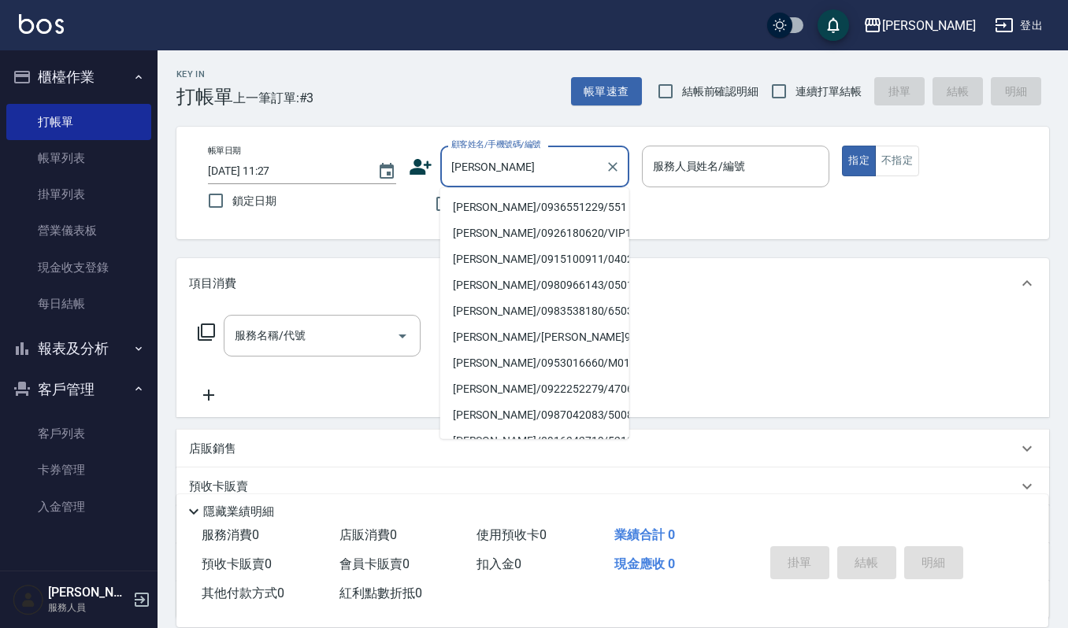
click at [554, 196] on li "[PERSON_NAME]/0936551229/551" at bounding box center [534, 207] width 189 height 26
type input "[PERSON_NAME]/0936551229/551"
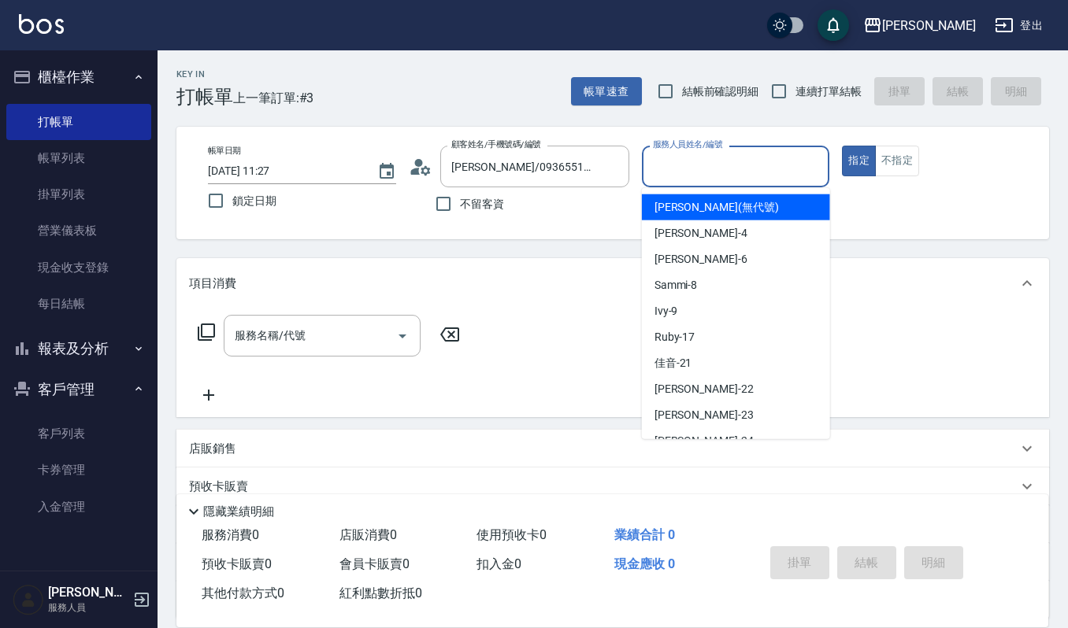
click at [779, 167] on input "服務人員姓名/編號" at bounding box center [736, 167] width 174 height 28
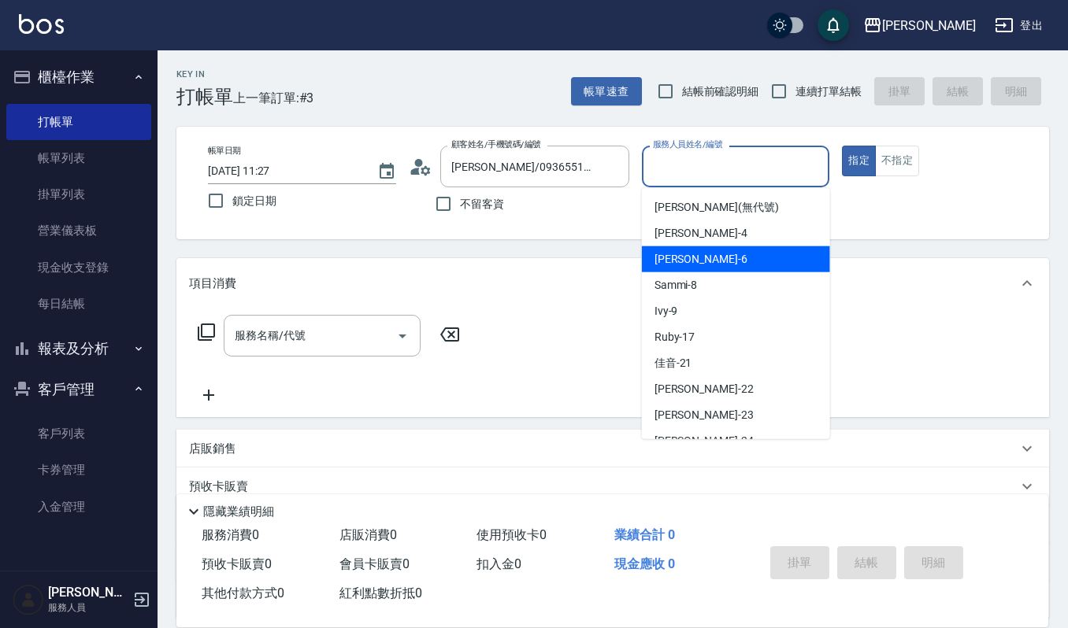
click at [694, 246] on div "Joalin -6" at bounding box center [736, 259] width 188 height 26
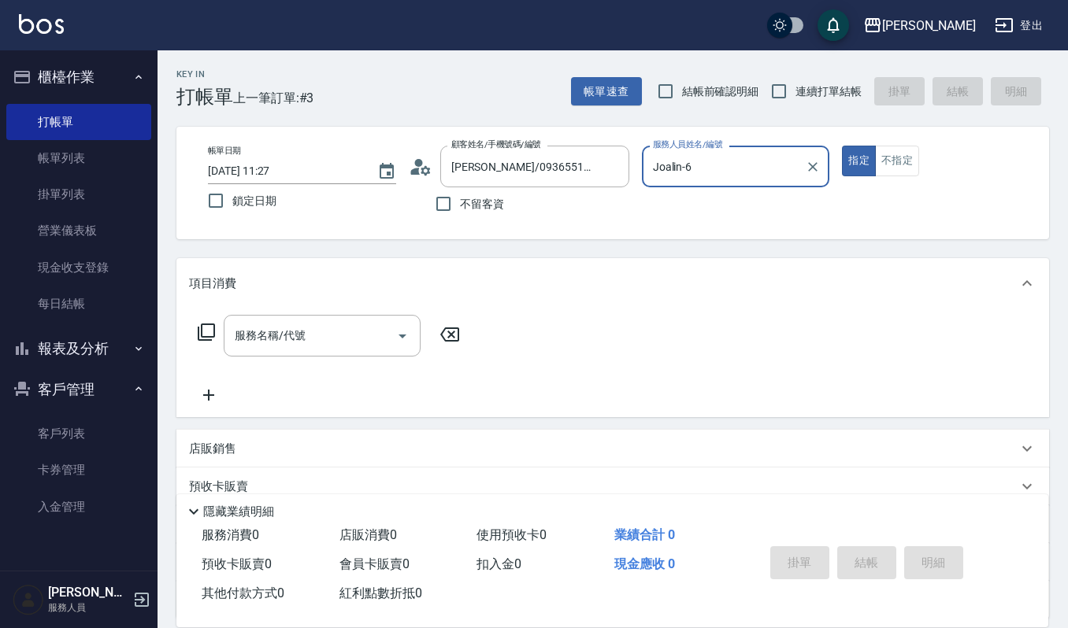
click at [713, 178] on input "Joalin-6" at bounding box center [724, 167] width 150 height 28
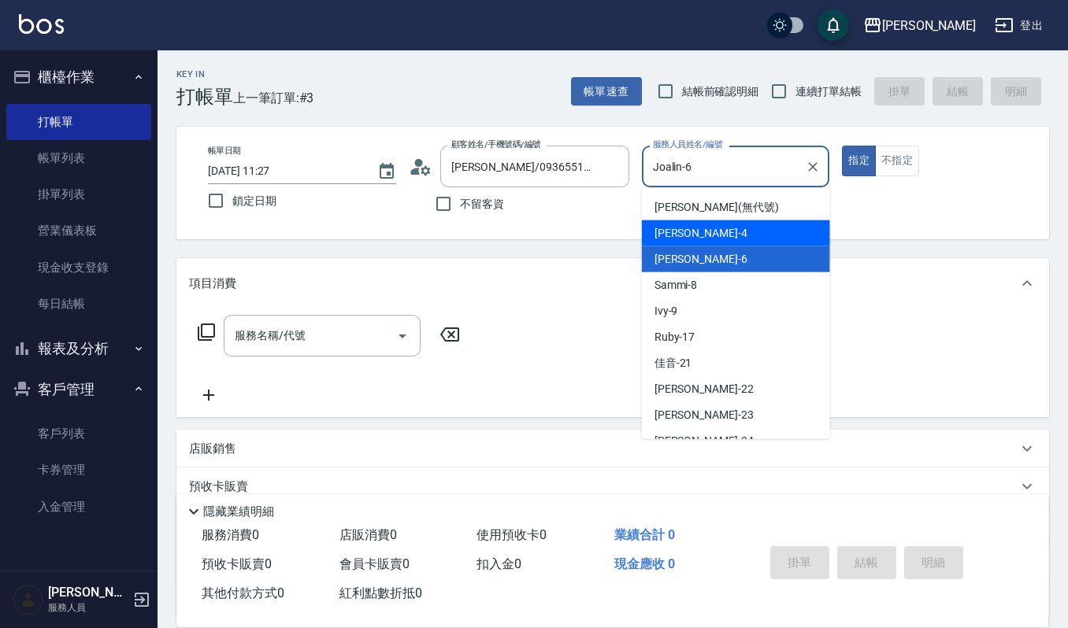
click at [701, 224] on div "吉兒 -4" at bounding box center [736, 233] width 188 height 26
type input "[PERSON_NAME]-4"
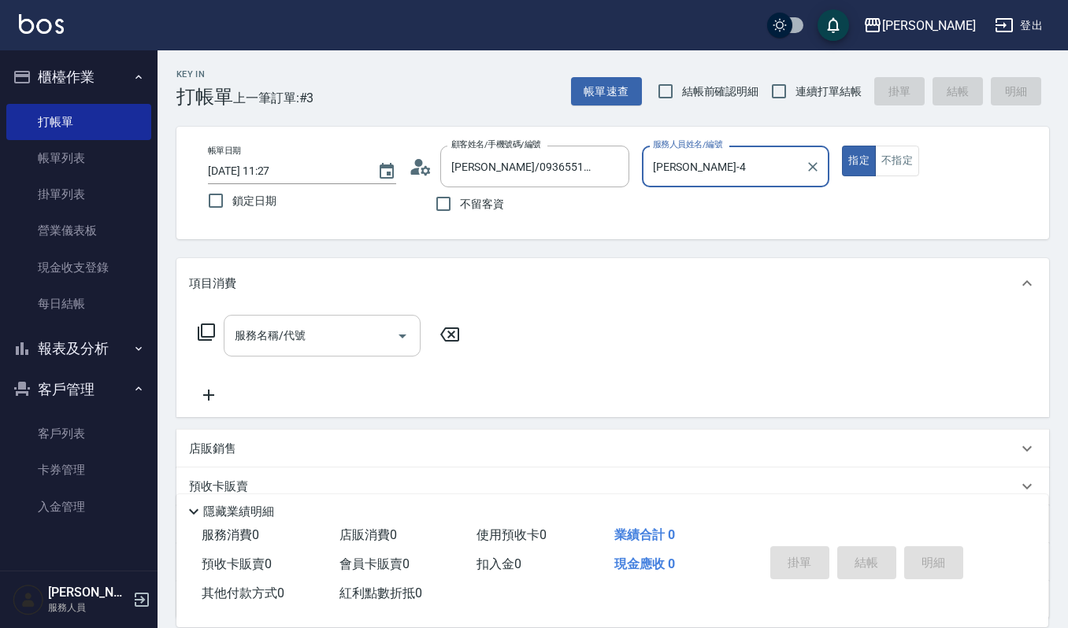
click at [323, 328] on input "服務名稱/代號" at bounding box center [310, 336] width 159 height 28
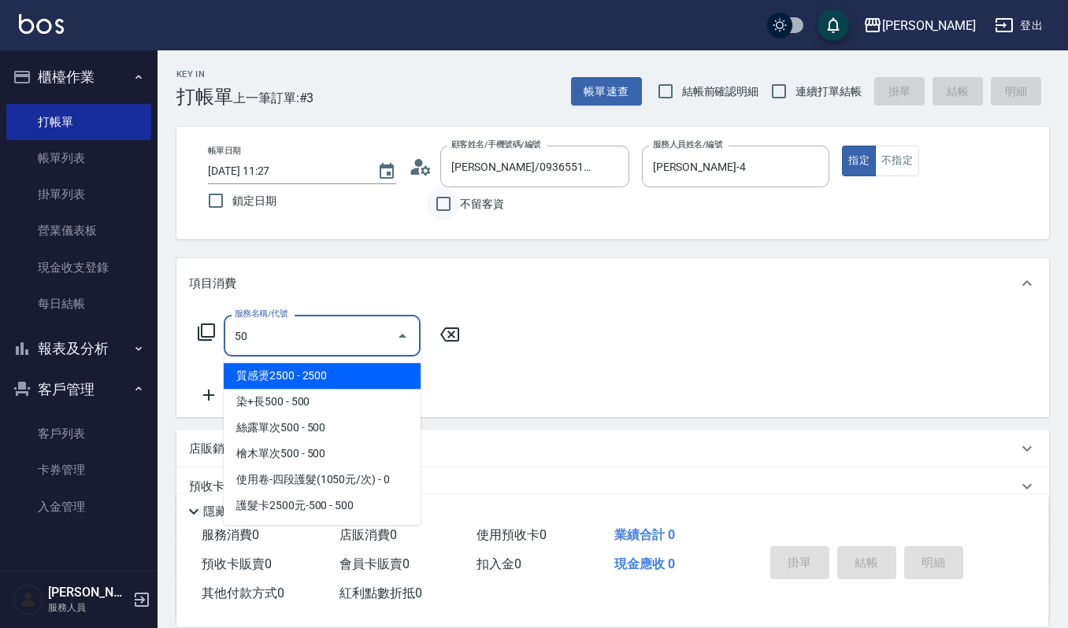
type input "5"
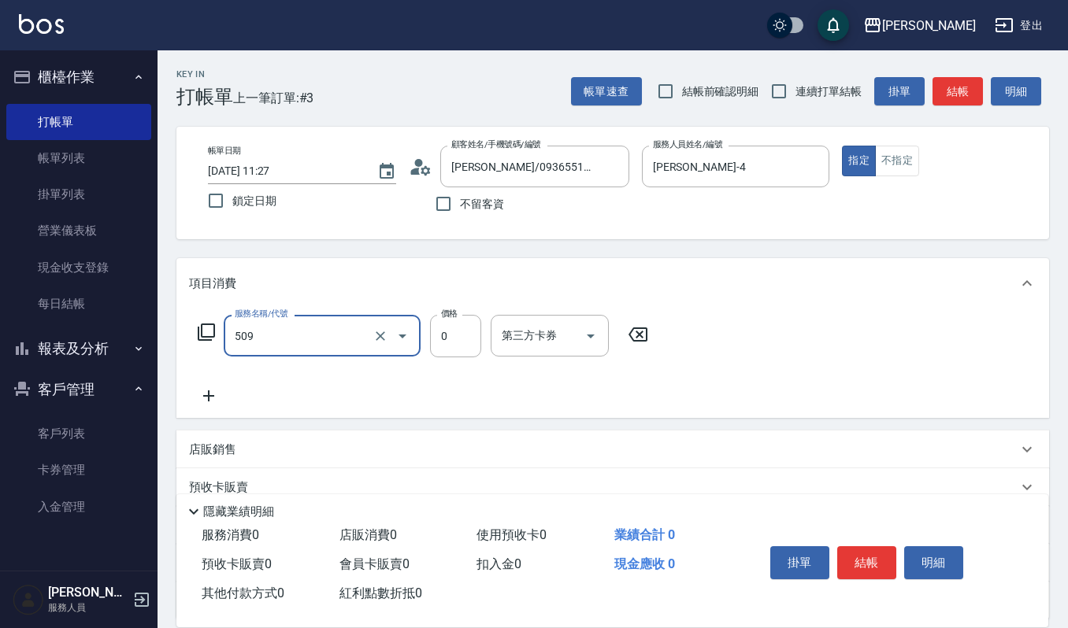
type input "頭皮頭髮大掃除券(509)"
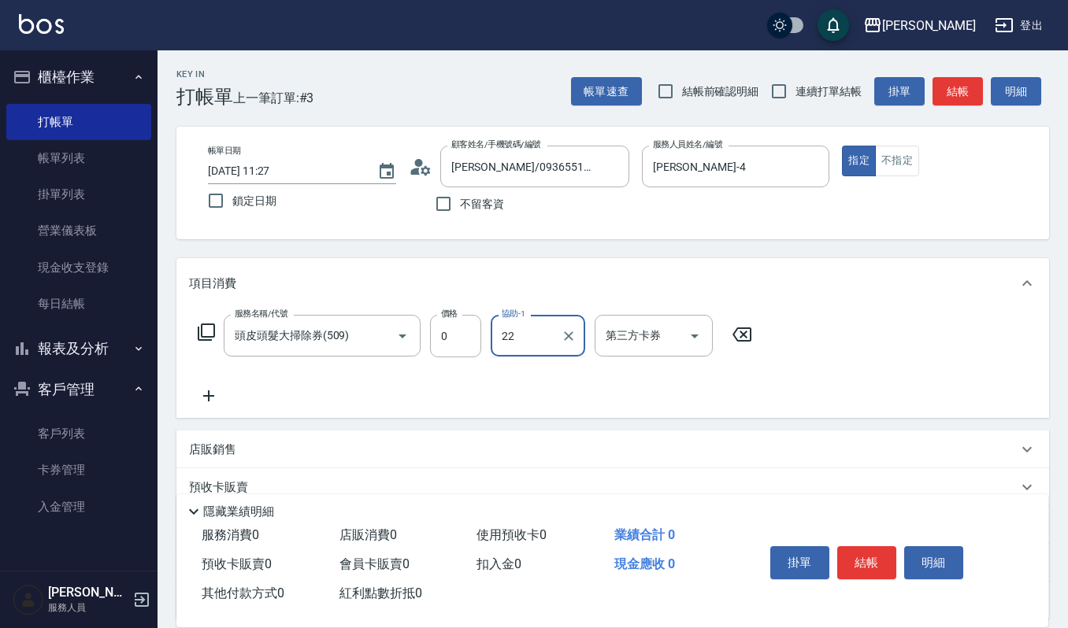
type input "宜芳-22"
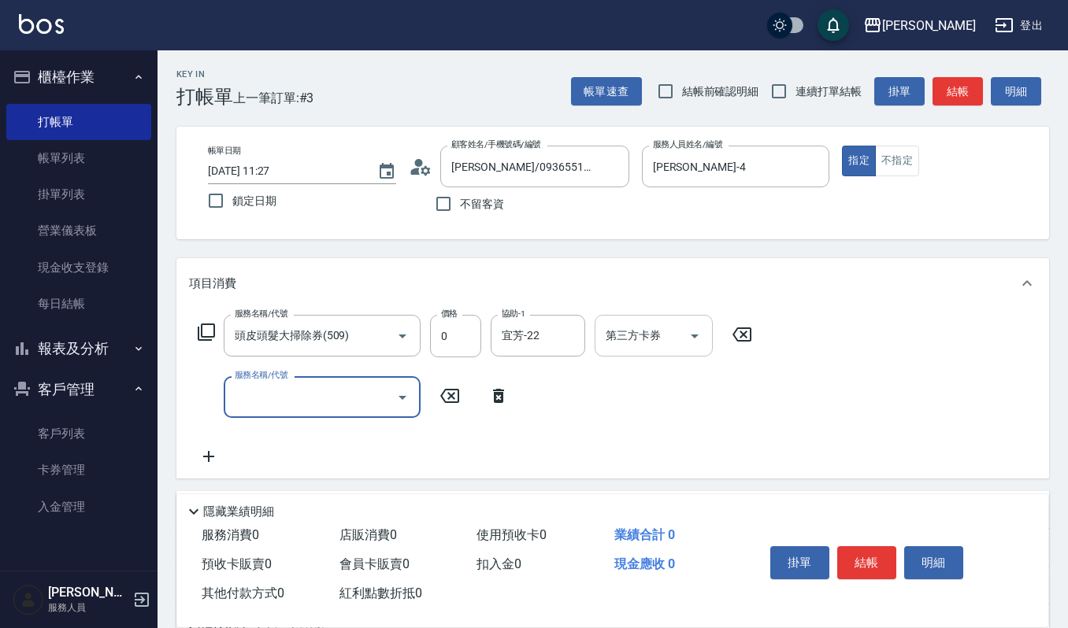
click at [643, 334] on input "第三方卡券" at bounding box center [642, 336] width 80 height 28
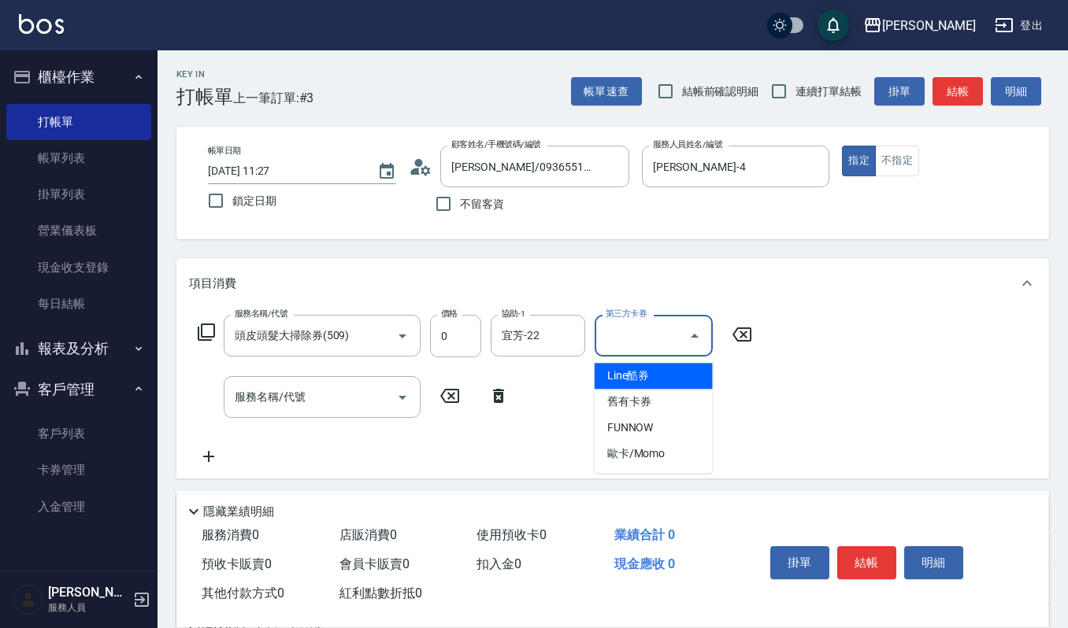
click at [655, 394] on span "舊有卡券" at bounding box center [653, 402] width 118 height 26
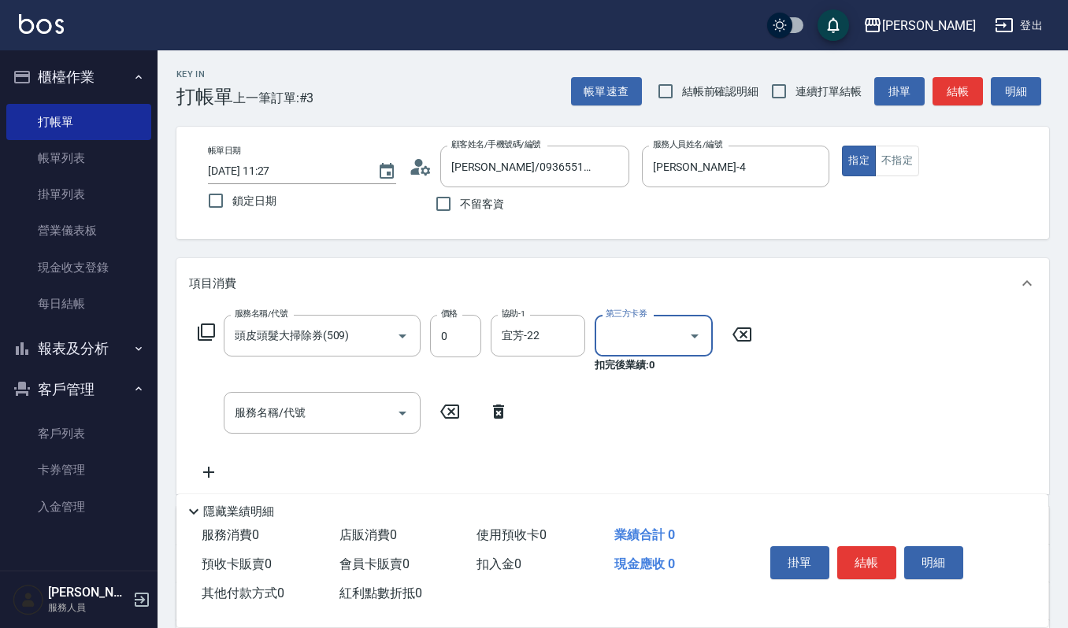
type input "舊有卡券"
click at [306, 413] on input "服務名稱/代號" at bounding box center [310, 413] width 159 height 28
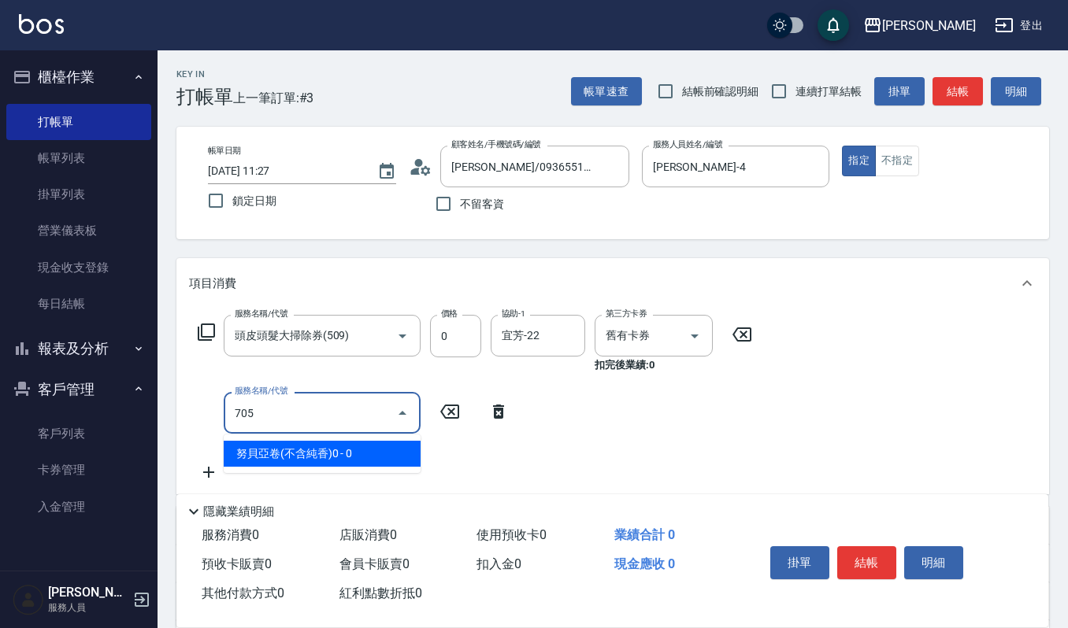
type input "努貝亞卷(不含純香)0(705)"
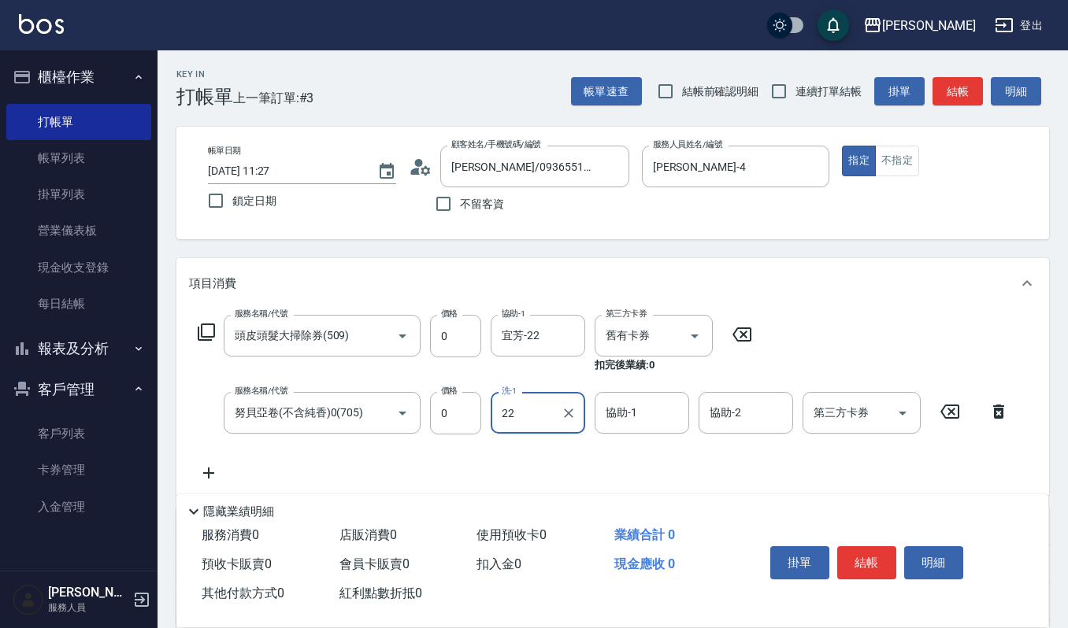
type input "宜芳-22"
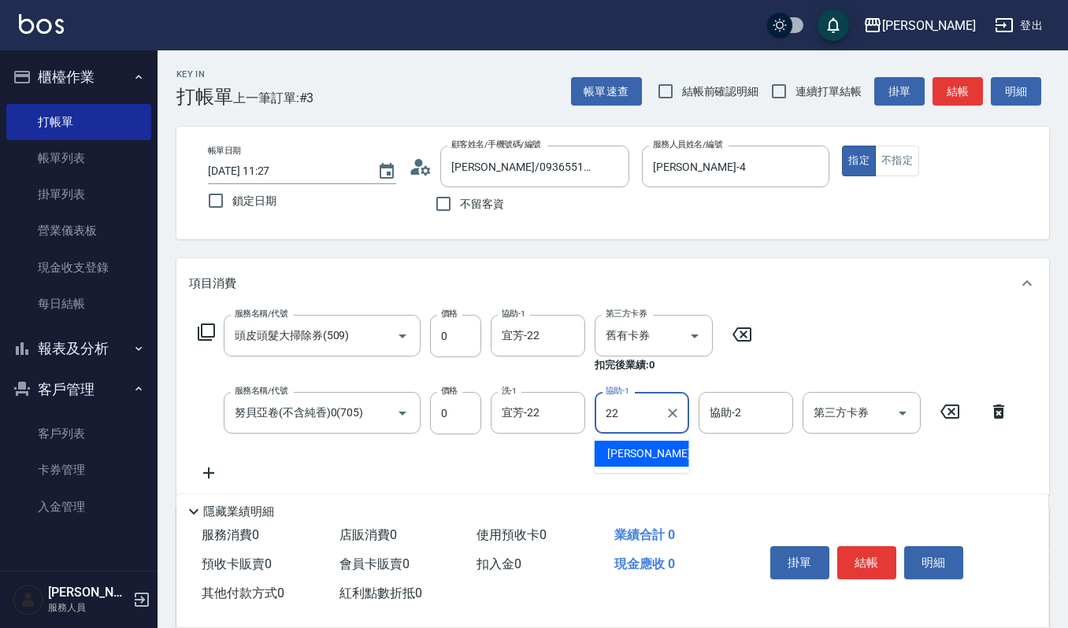
type input "宜芳-22"
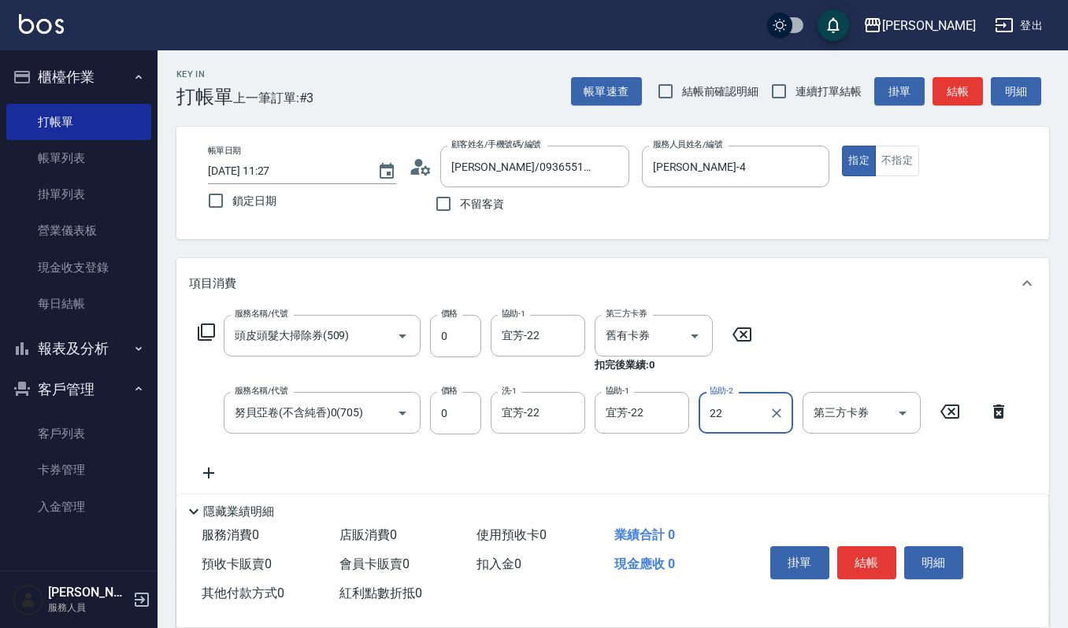
type input "宜芳-22"
click at [871, 411] on input "第三方卡券" at bounding box center [849, 413] width 80 height 28
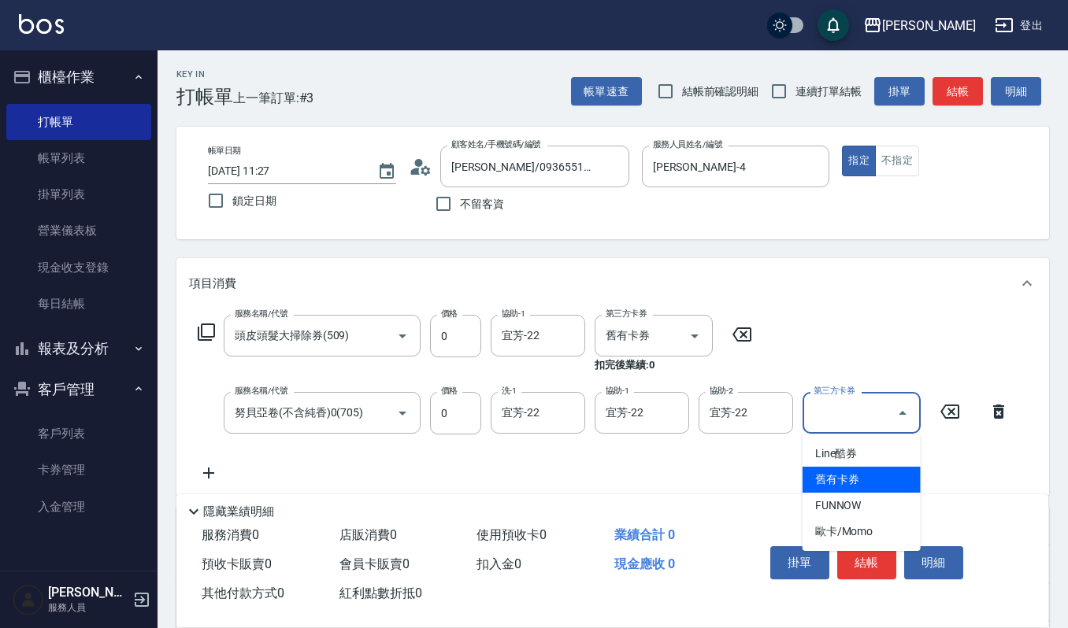
click at [857, 473] on span "舊有卡券" at bounding box center [861, 480] width 118 height 26
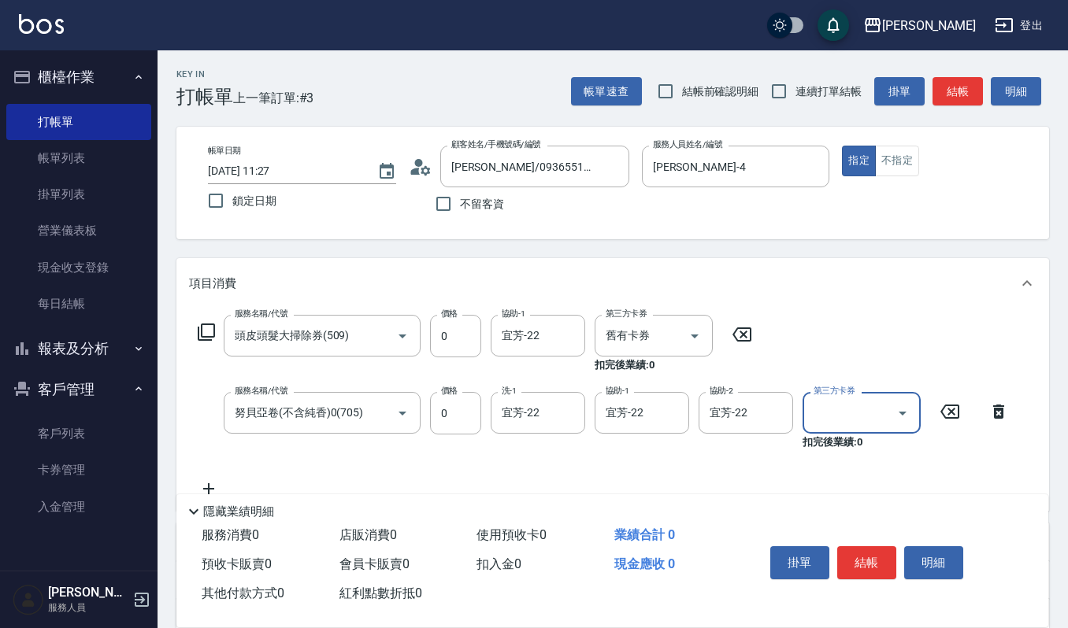
type input "舊有卡券"
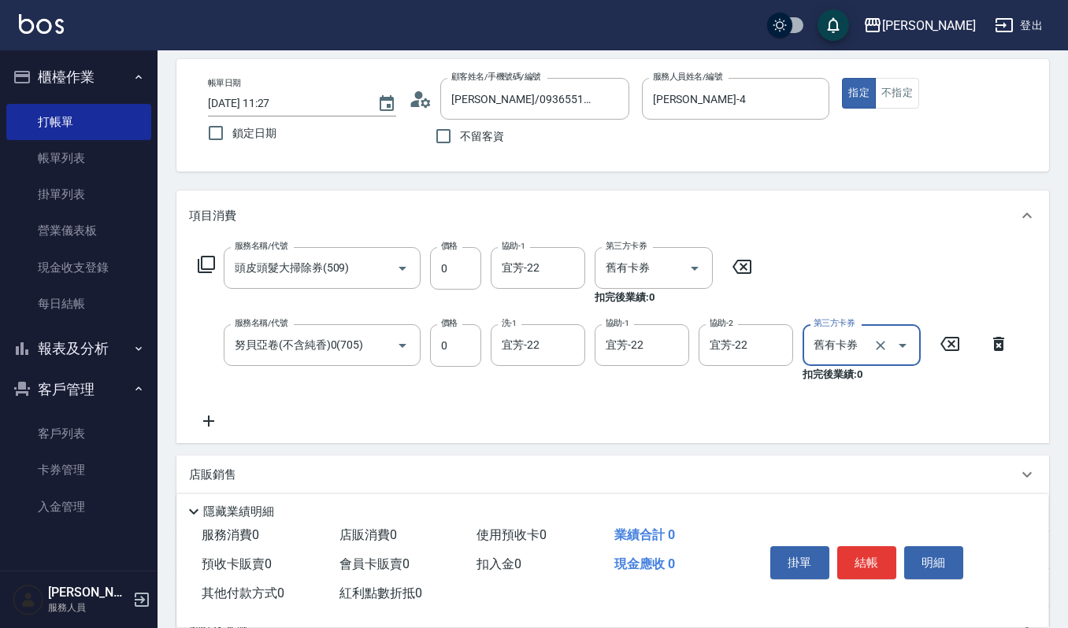
scroll to position [105, 0]
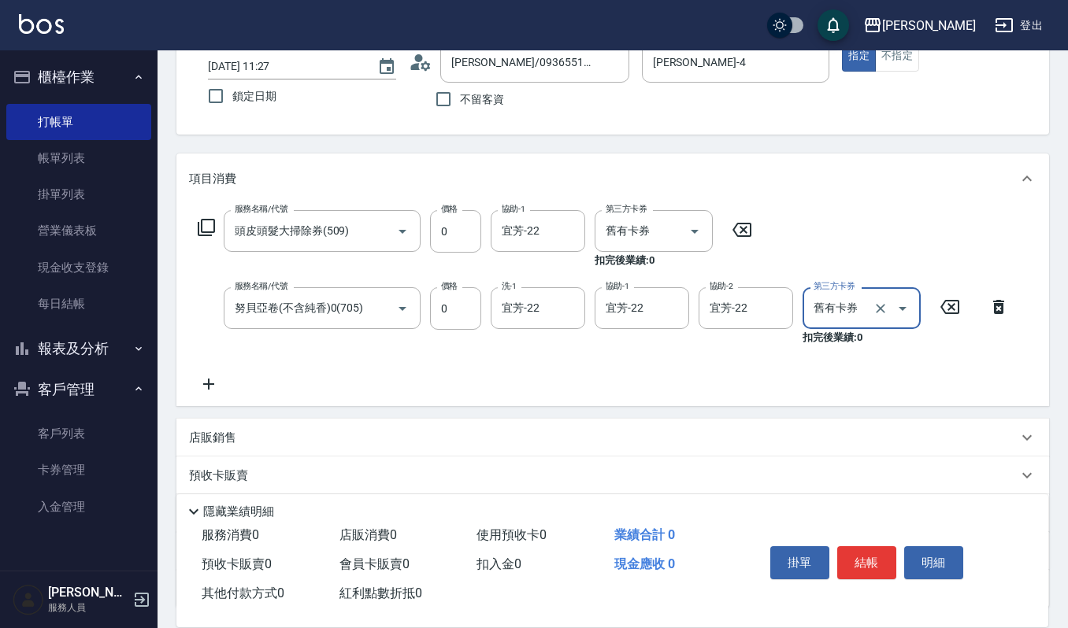
click at [211, 380] on icon at bounding box center [208, 384] width 39 height 19
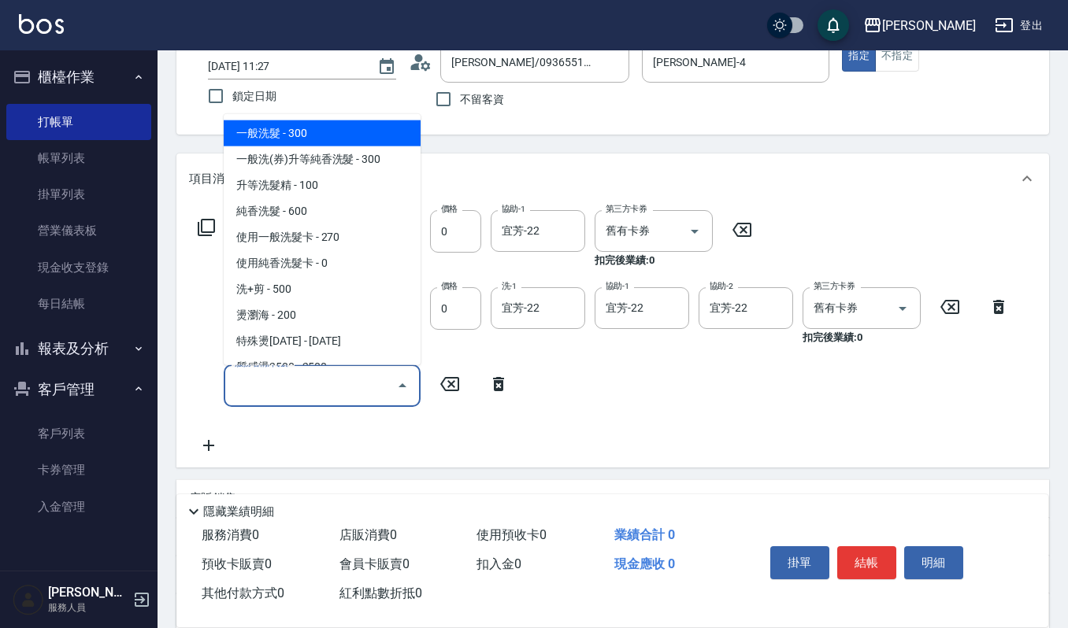
click at [293, 398] on input "服務名稱/代號" at bounding box center [310, 386] width 159 height 28
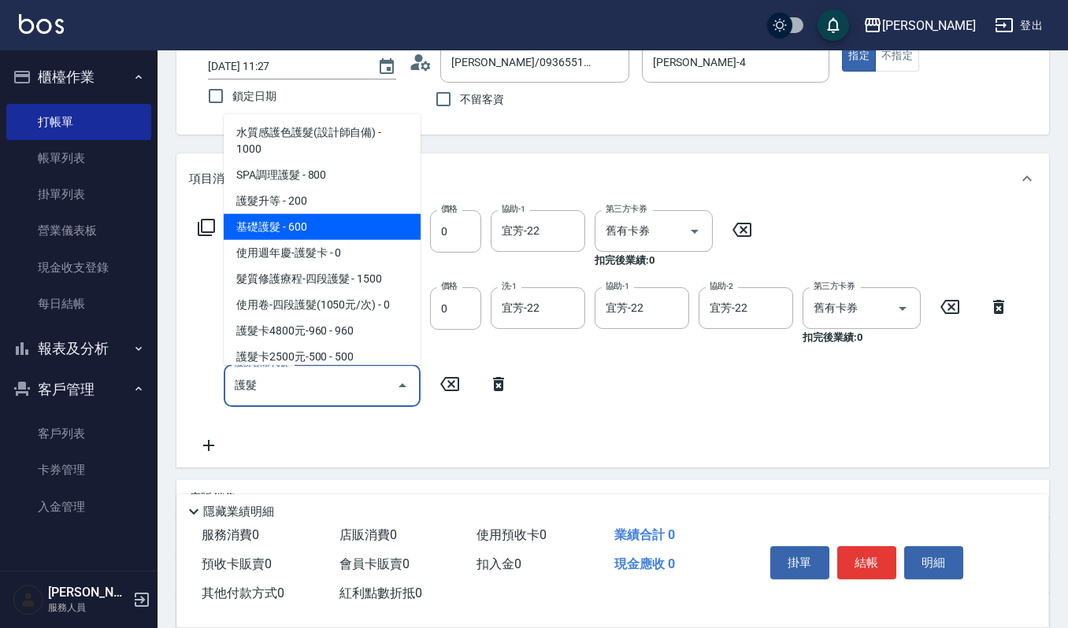
type input "護髮"
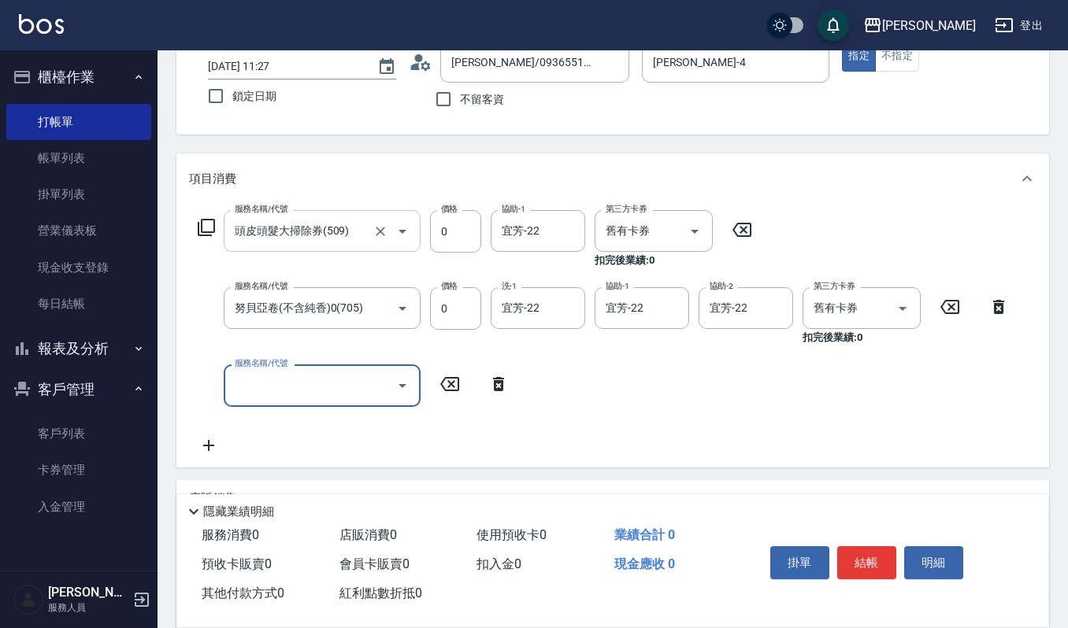
click at [404, 227] on icon "Open" at bounding box center [402, 231] width 19 height 19
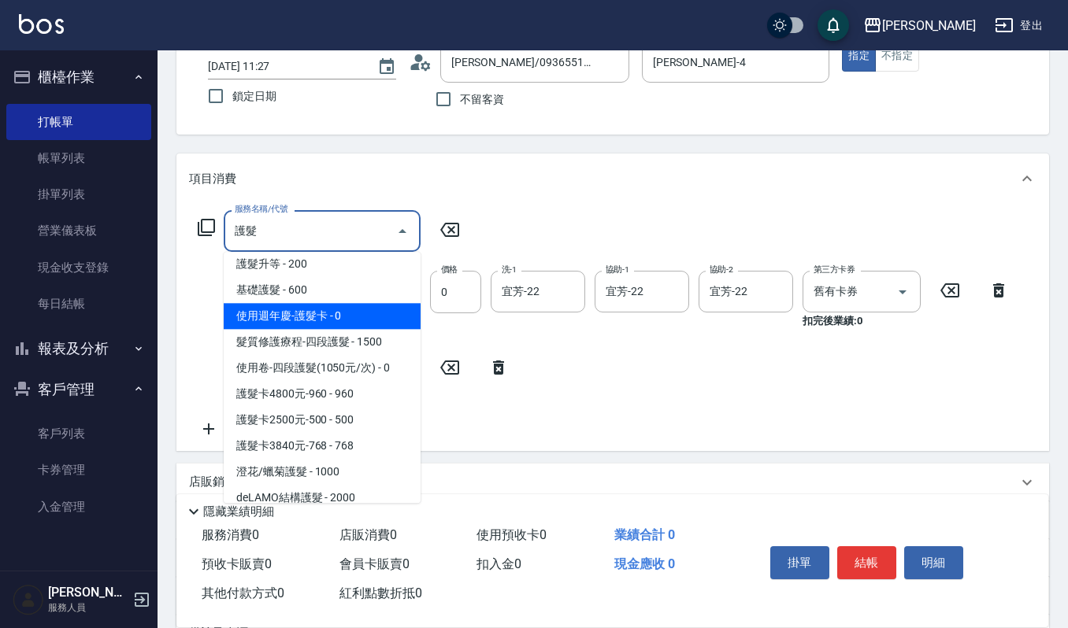
scroll to position [209, 0]
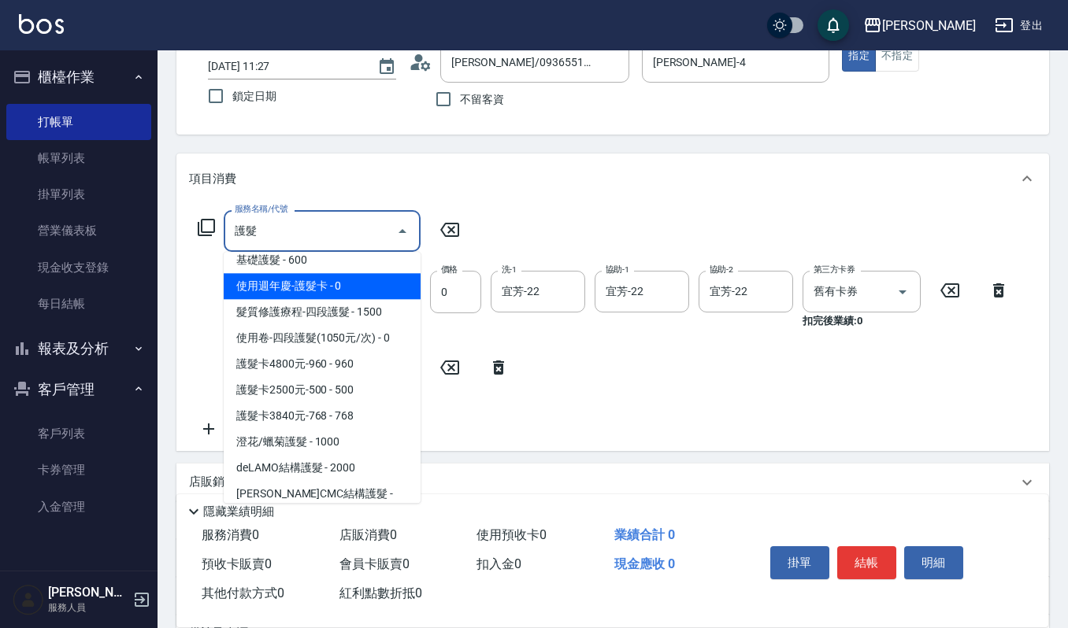
click at [326, 287] on span "使用週年慶-護髮卡 - 0" at bounding box center [322, 286] width 197 height 26
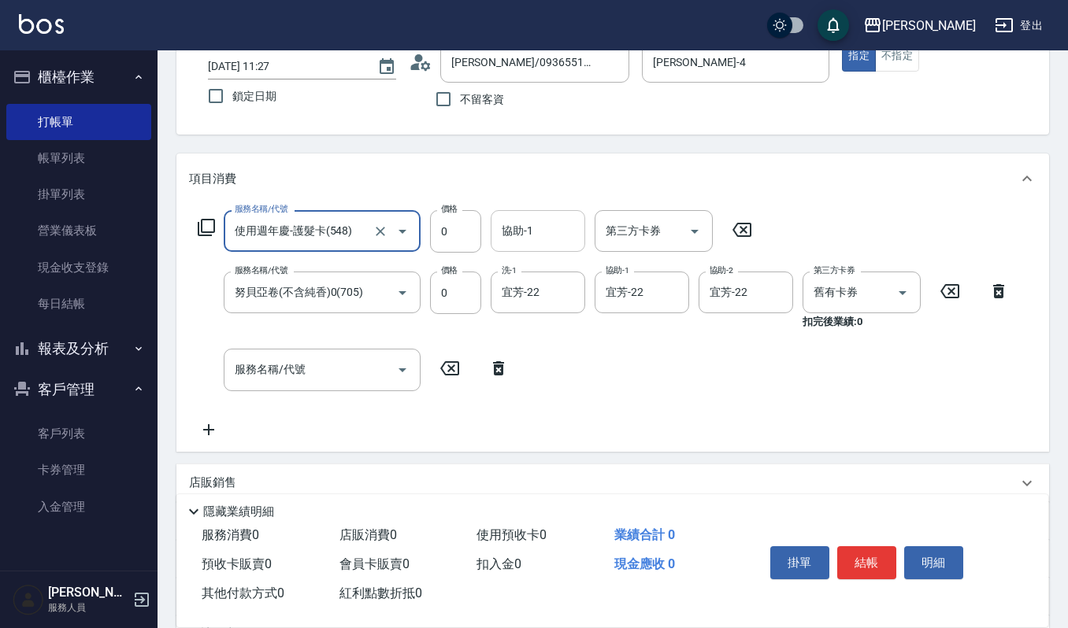
type input "使用週年慶-護髮卡(548)"
click at [565, 241] on input "協助-1" at bounding box center [538, 231] width 80 height 28
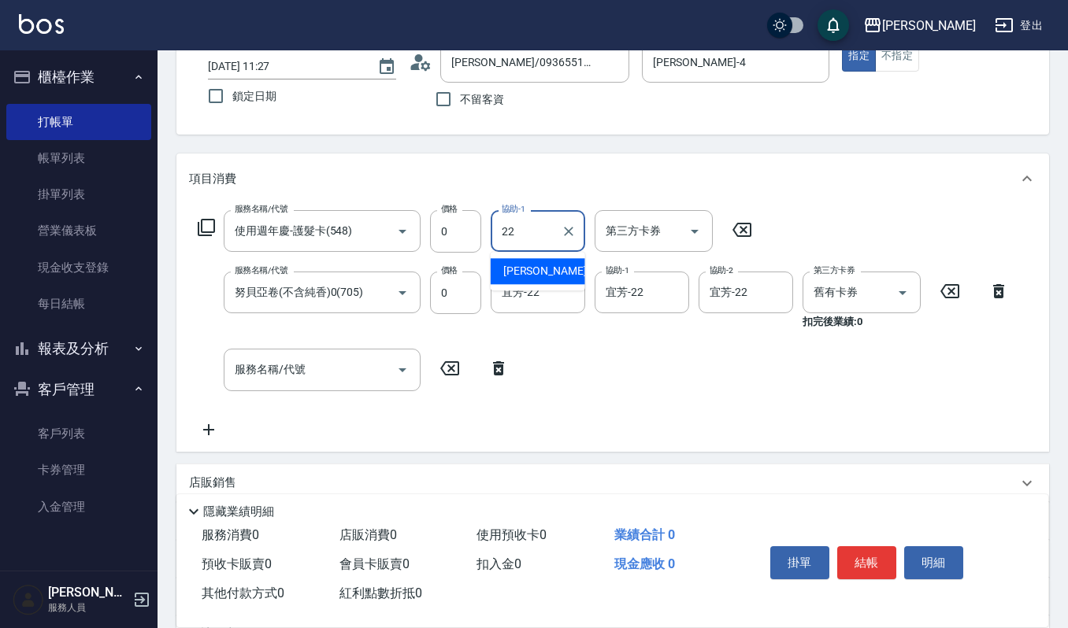
type input "宜芳-22"
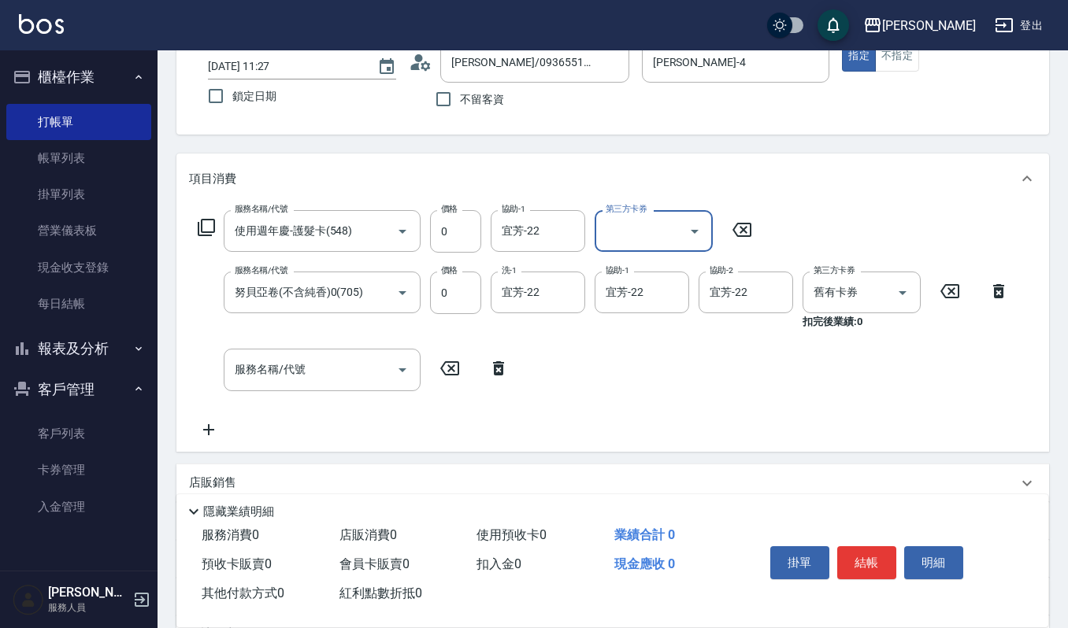
click at [630, 239] on input "第三方卡券" at bounding box center [642, 231] width 80 height 28
click at [660, 296] on span "舊有卡券" at bounding box center [653, 297] width 118 height 26
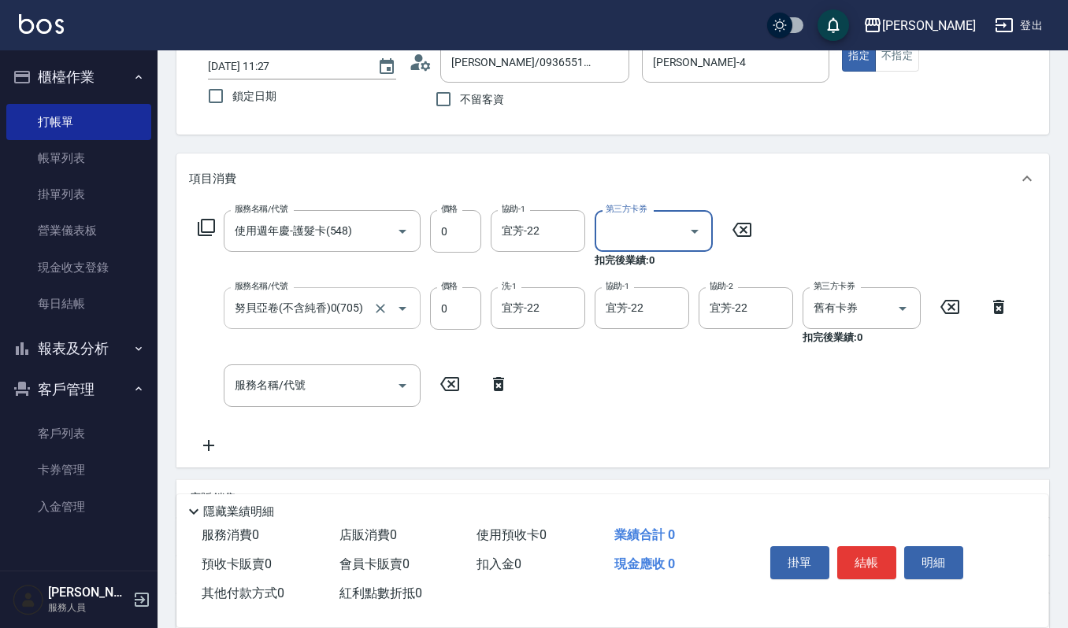
type input "舊有卡券"
click at [328, 375] on input "服務名稱/代號" at bounding box center [310, 386] width 159 height 28
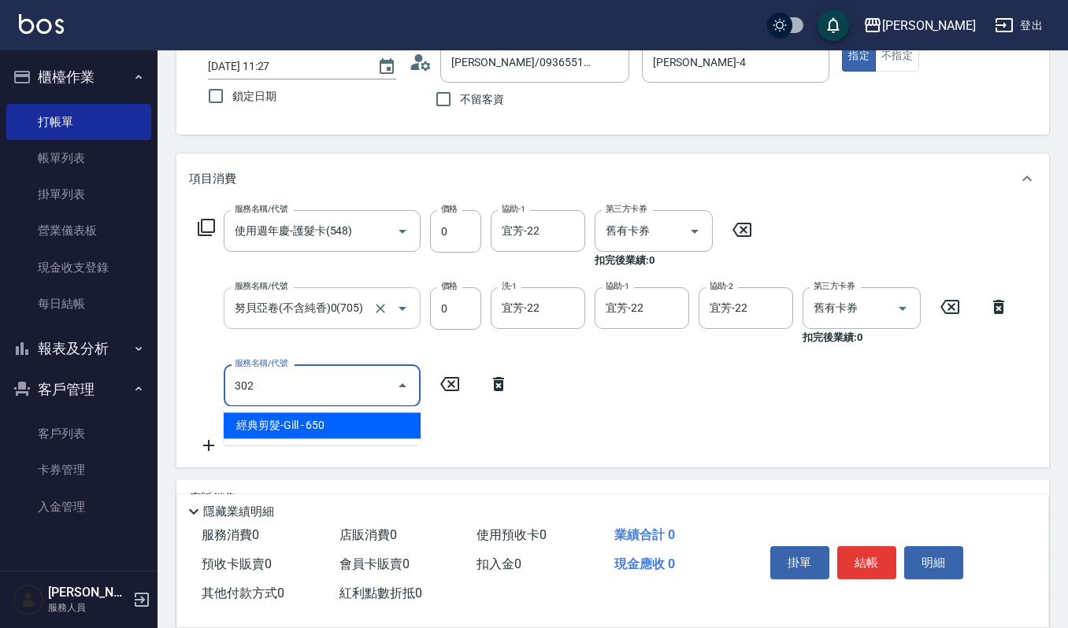
type input "經典剪髮-Gill(302)"
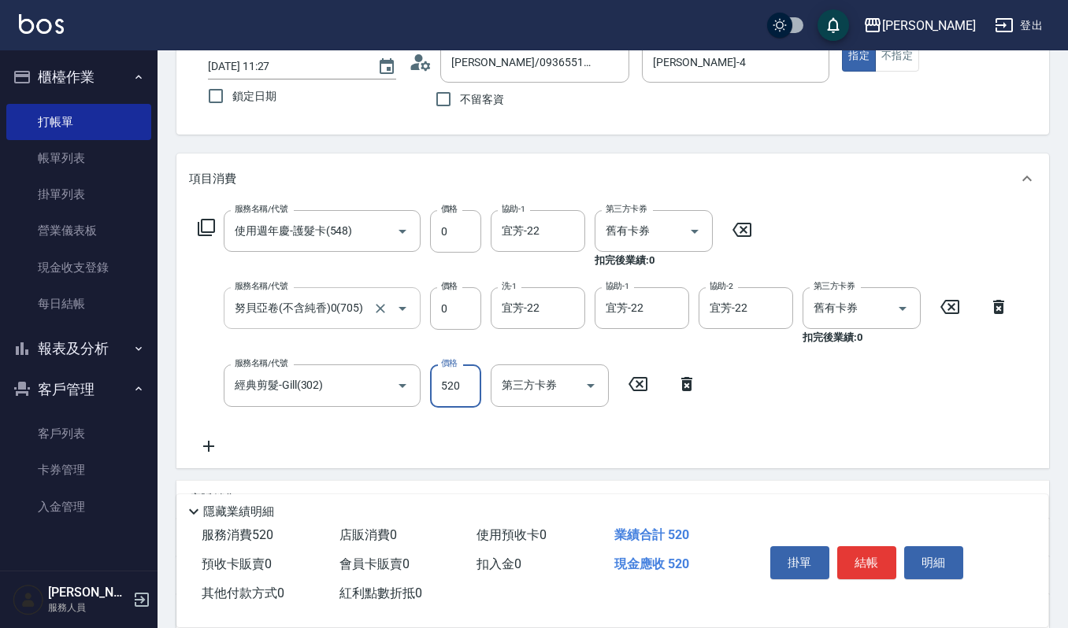
type input "520"
click at [868, 557] on button "結帳" at bounding box center [866, 562] width 59 height 33
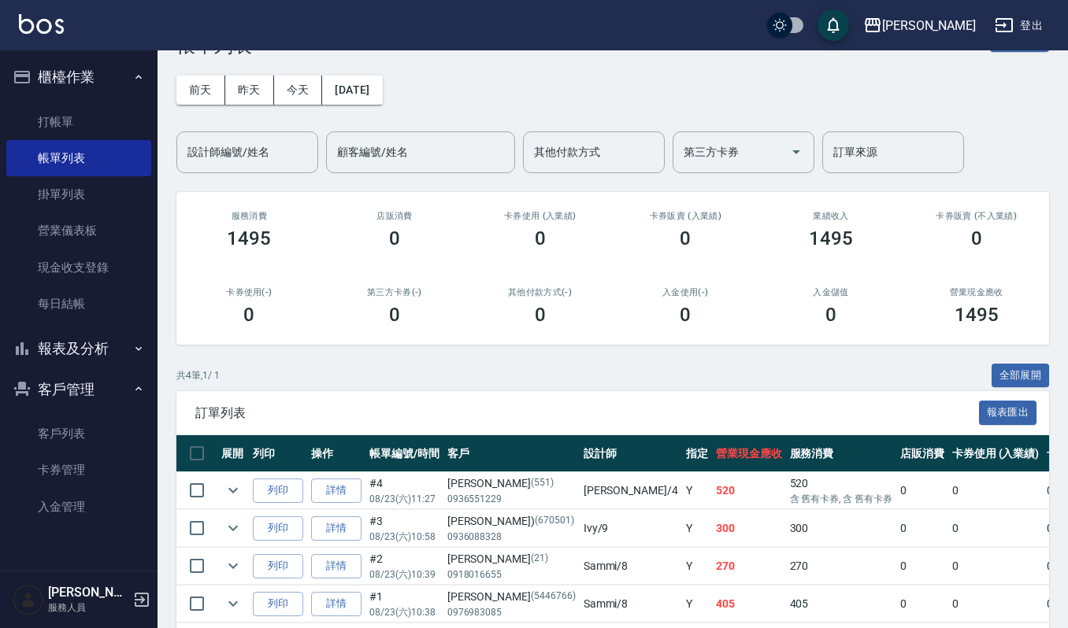
click at [366, 356] on div "ORDERS 帳單列表 新開單 前天 昨天 今天 2025/08/23 設計師編號/姓名 設計師編號/姓名 顧客編號/姓名 顧客編號/姓名 其他付款方式 其他…" at bounding box center [612, 342] width 910 height 686
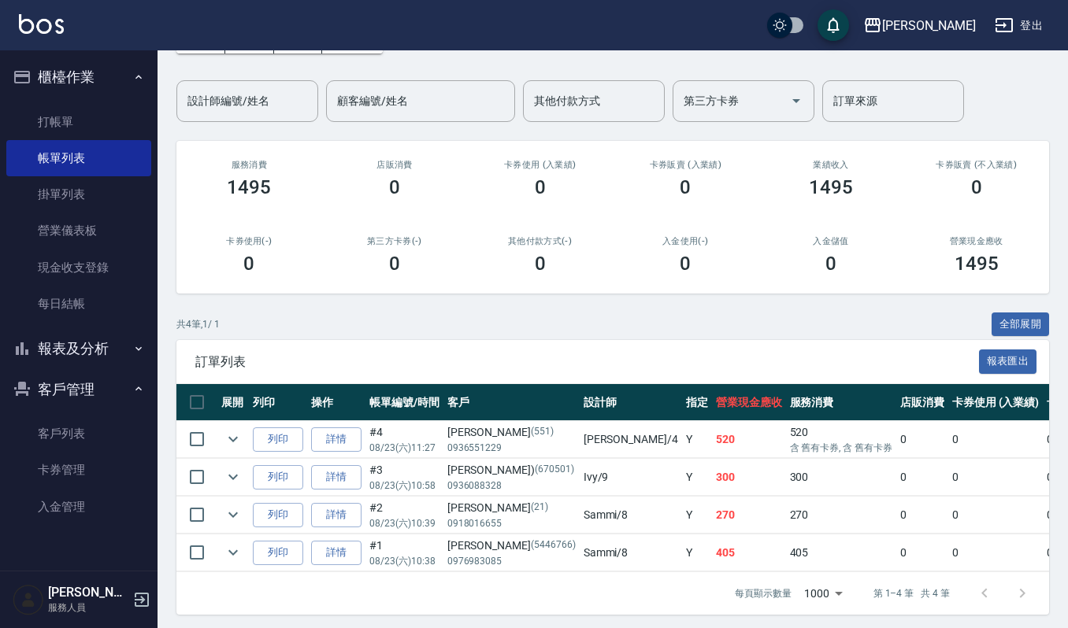
scroll to position [126, 0]
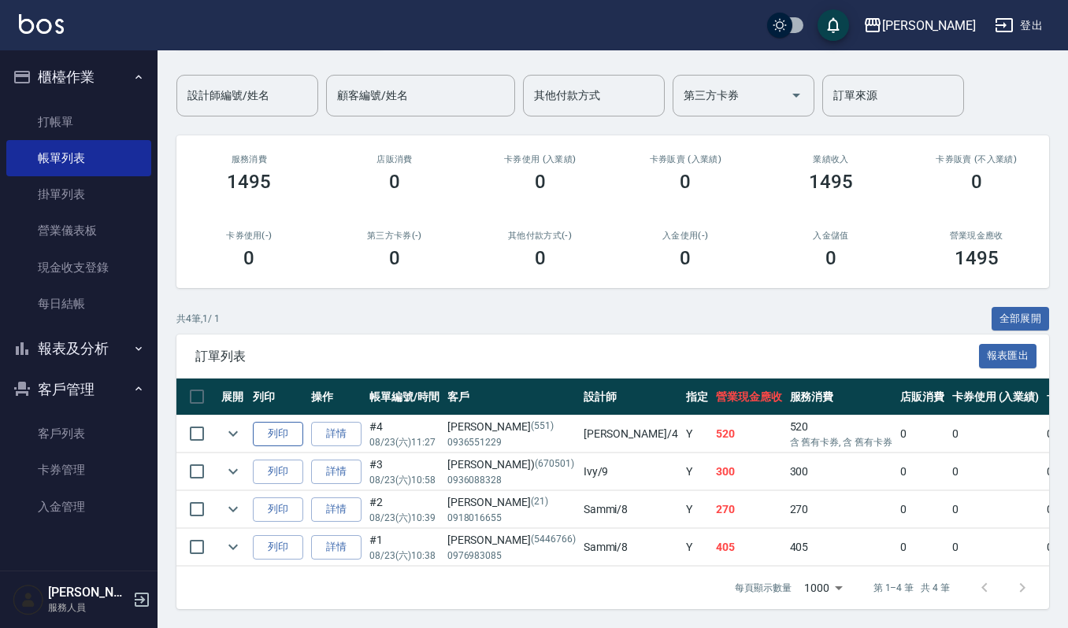
click at [276, 422] on button "列印" at bounding box center [278, 434] width 50 height 24
click at [230, 416] on td at bounding box center [232, 434] width 31 height 37
click at [228, 427] on button "expand row" at bounding box center [233, 434] width 24 height 24
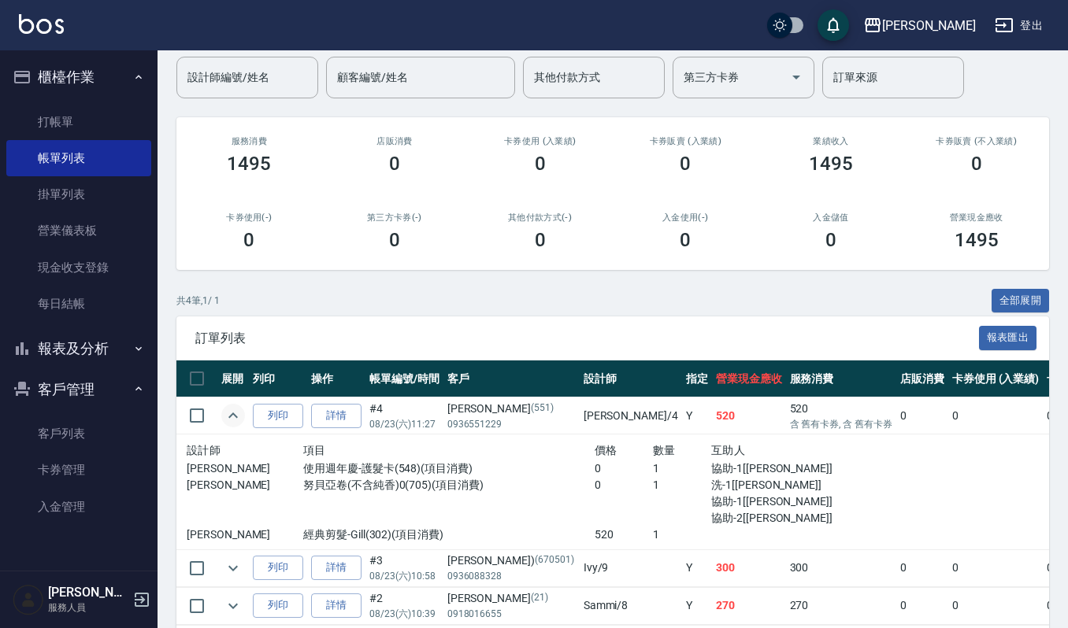
click at [238, 417] on icon "expand row" at bounding box center [233, 415] width 19 height 19
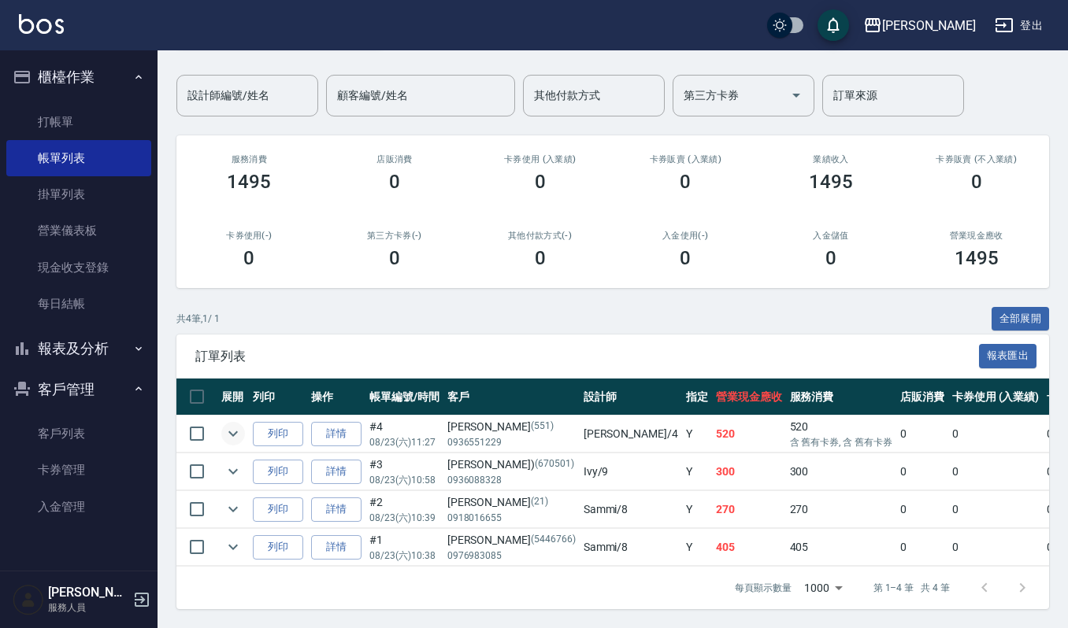
click at [346, 349] on span "訂單列表" at bounding box center [586, 357] width 783 height 16
click at [85, 127] on link "打帳單" at bounding box center [78, 122] width 145 height 36
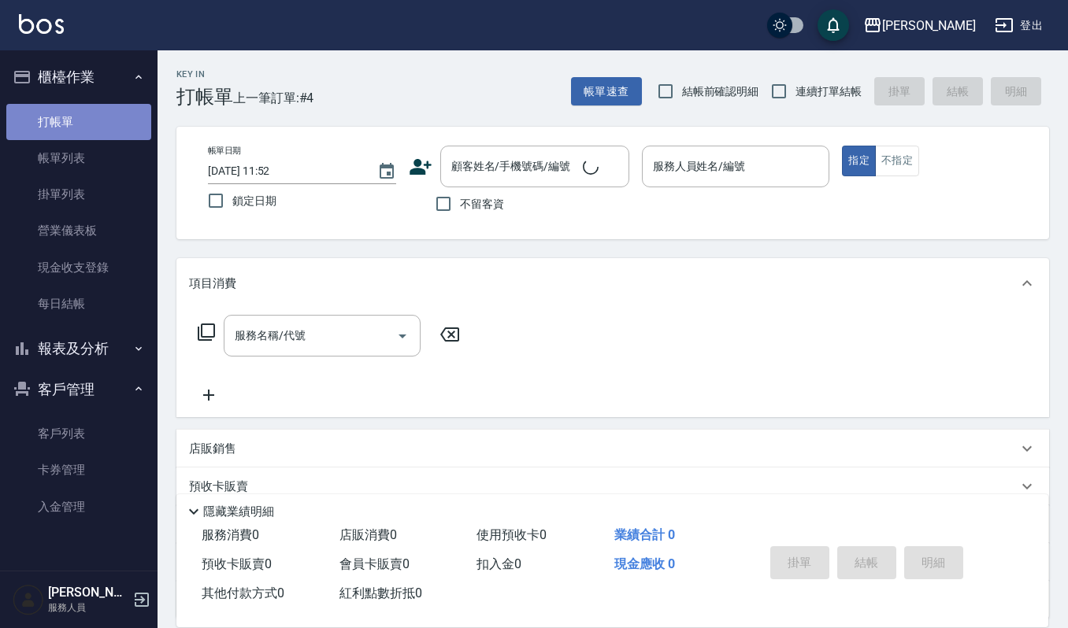
click at [112, 137] on link "打帳單" at bounding box center [78, 122] width 145 height 36
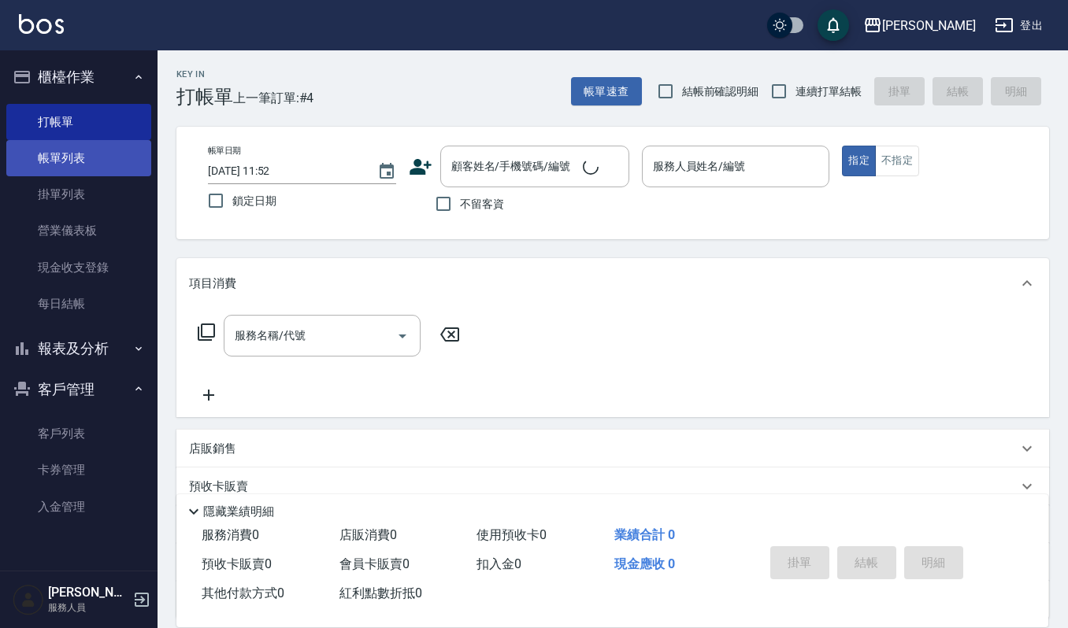
click at [114, 150] on link "帳單列表" at bounding box center [78, 158] width 145 height 36
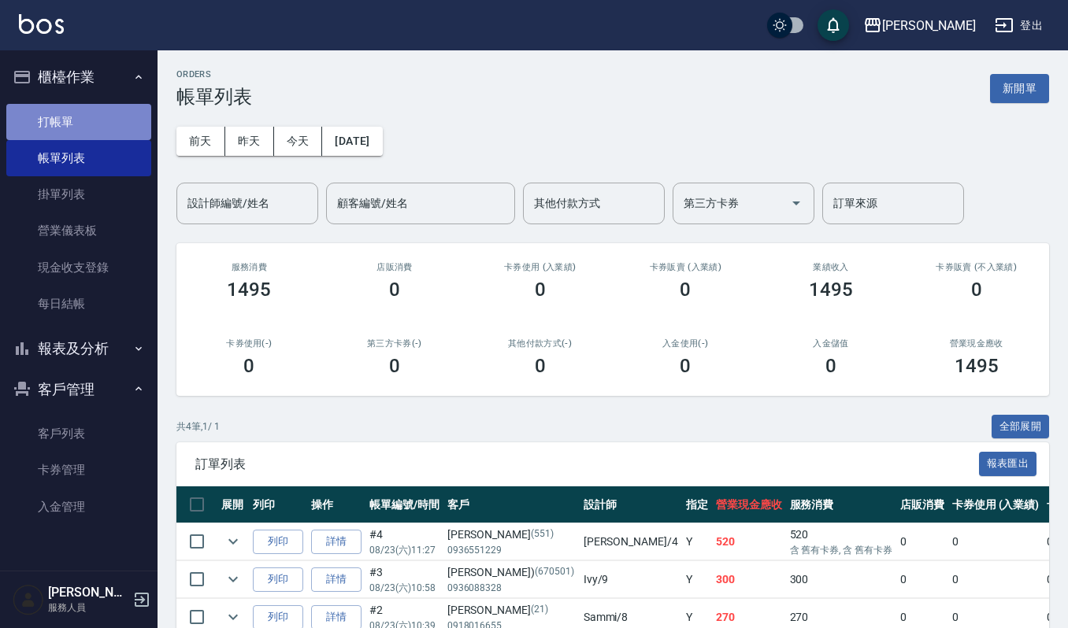
click at [120, 113] on link "打帳單" at bounding box center [78, 122] width 145 height 36
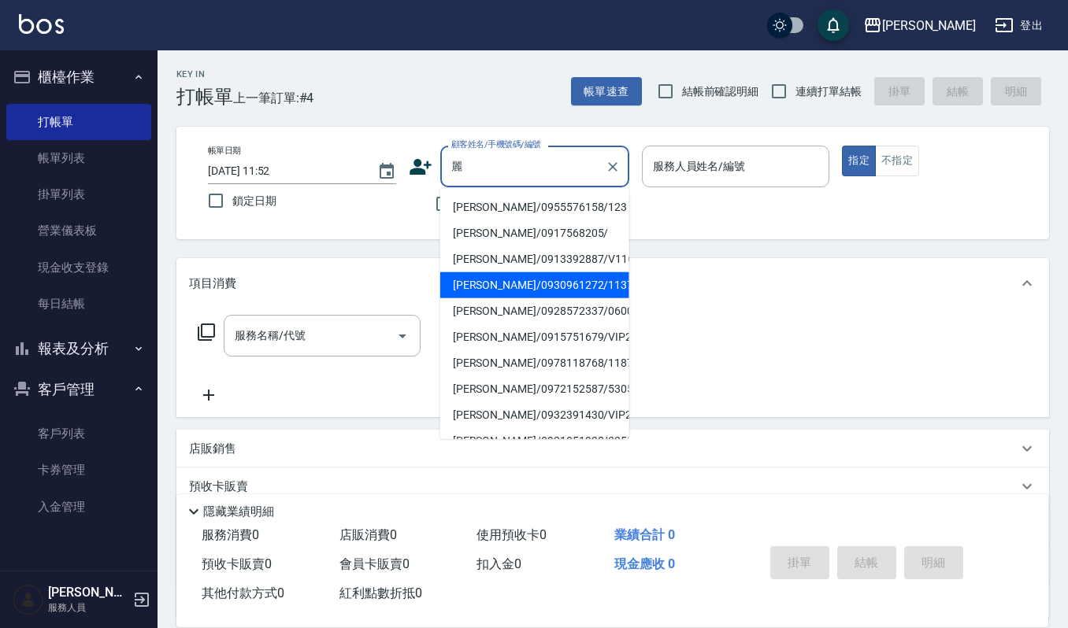
click at [521, 281] on li "[PERSON_NAME]/0930961272/1137" at bounding box center [534, 285] width 189 height 26
type input "[PERSON_NAME]/0930961272/1137"
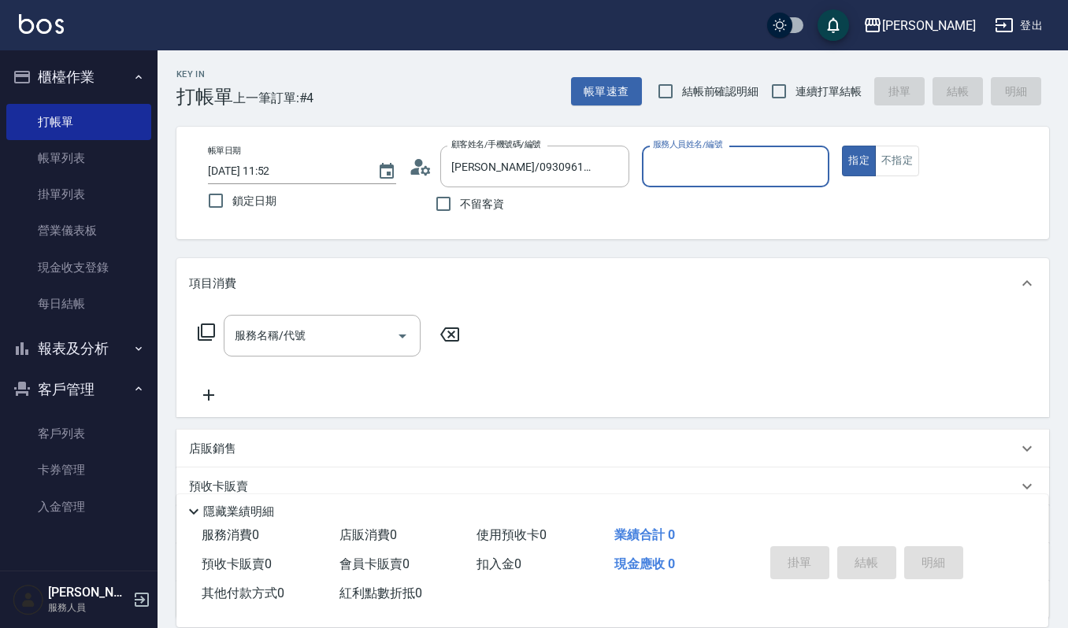
type input "Sammi-8"
click at [329, 316] on div "服務名稱/代號" at bounding box center [322, 336] width 197 height 42
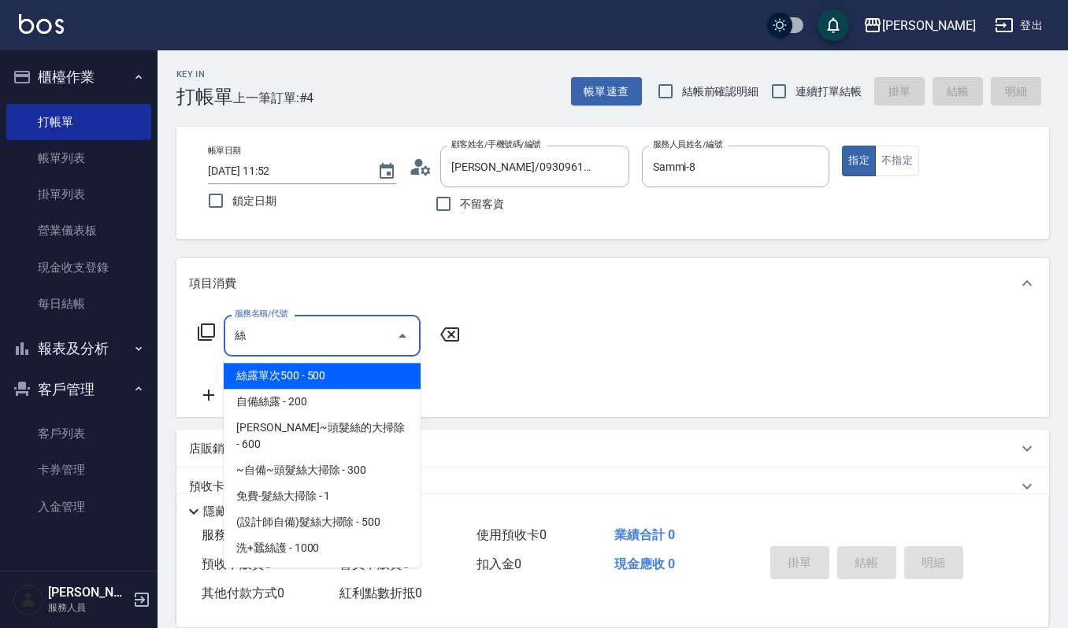
click at [300, 403] on span "自備絲露 - 200" at bounding box center [322, 402] width 197 height 26
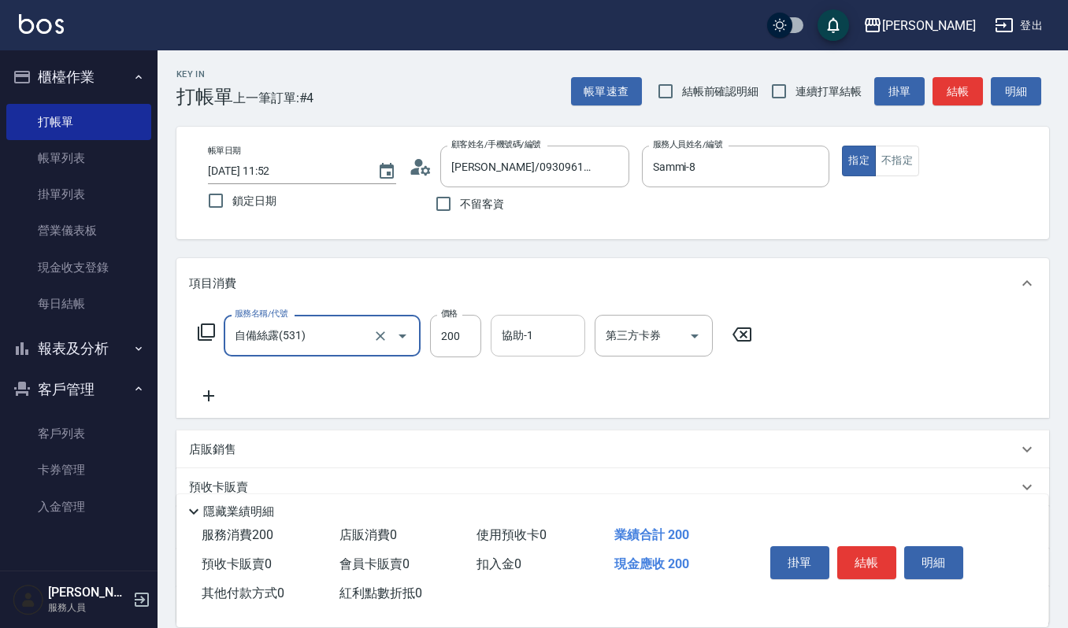
type input "自備絲露(531)"
click at [510, 328] on div "協助-1 協助-1" at bounding box center [538, 336] width 94 height 42
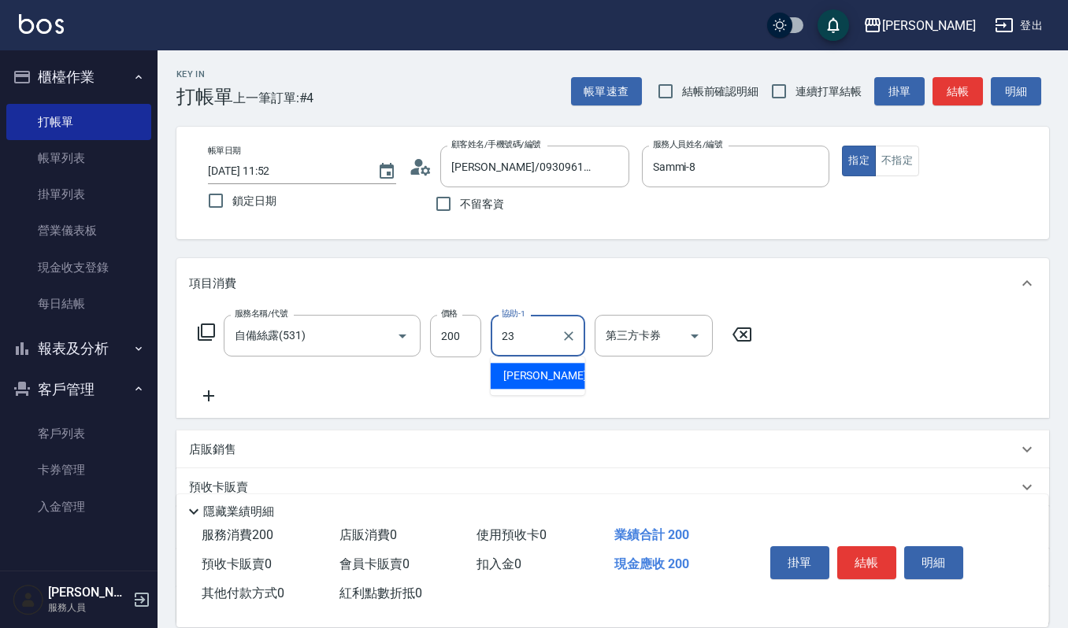
type input "郁涵-23"
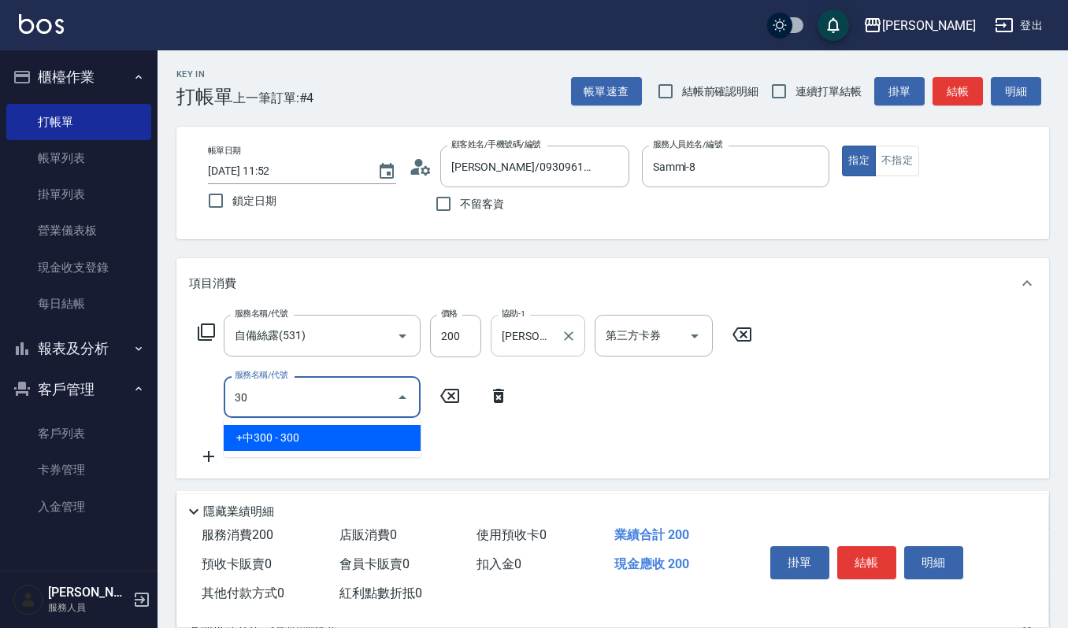
type input "3"
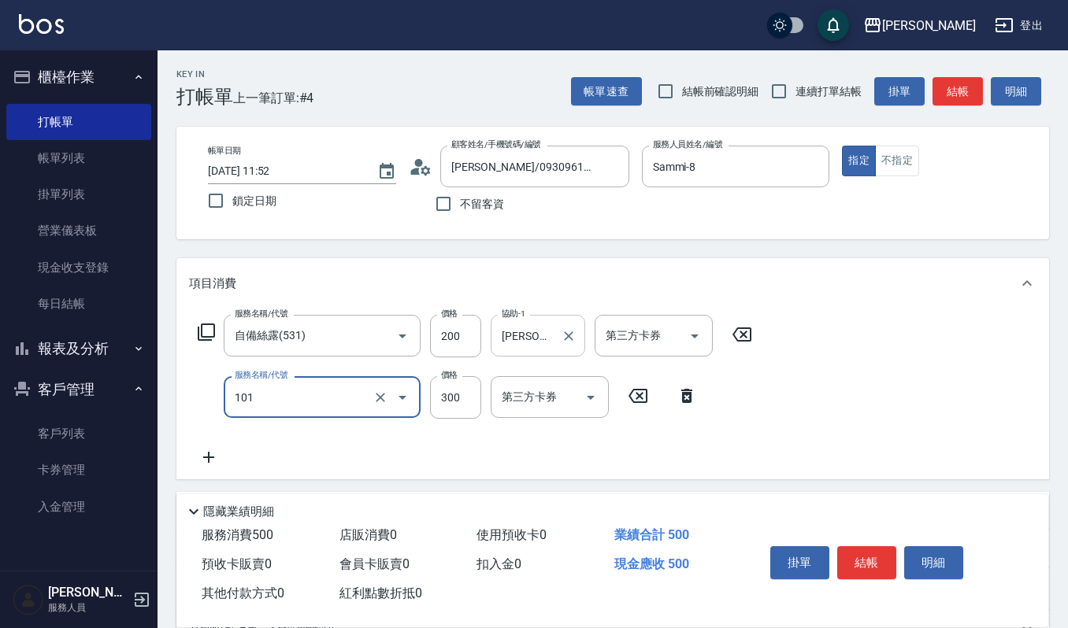
type input "一般洗髮(101)"
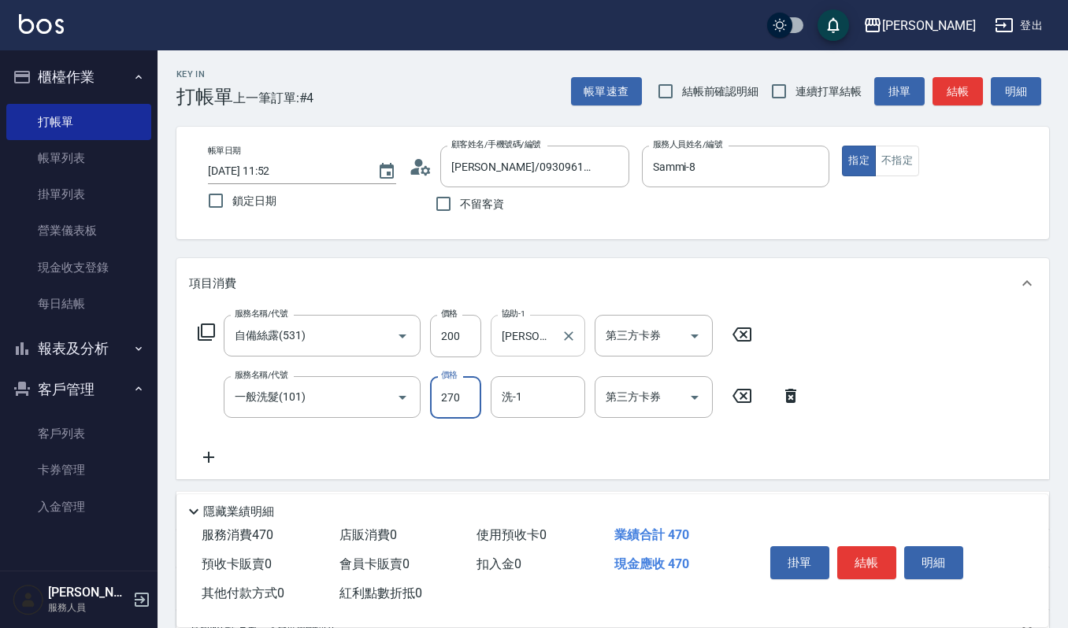
type input "270"
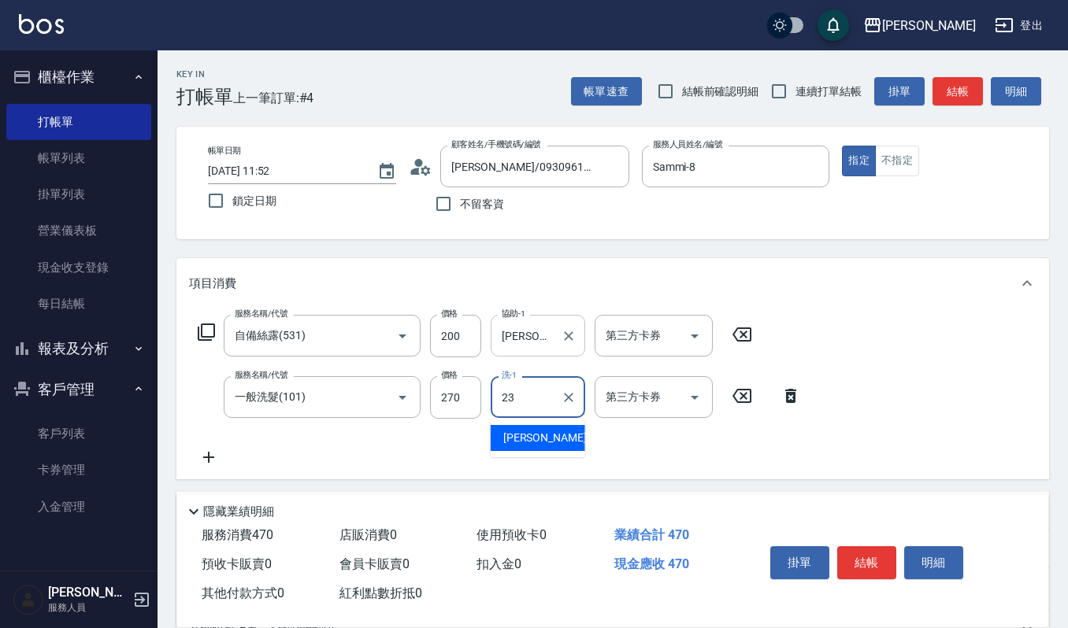
type input "郁涵-23"
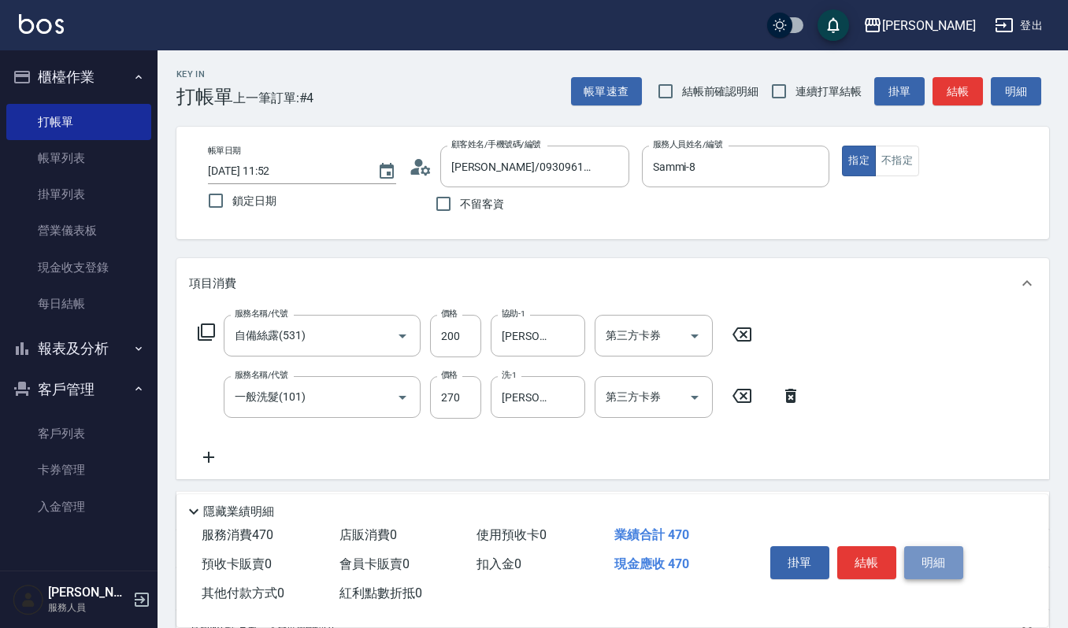
click at [945, 565] on button "明細" at bounding box center [933, 562] width 59 height 33
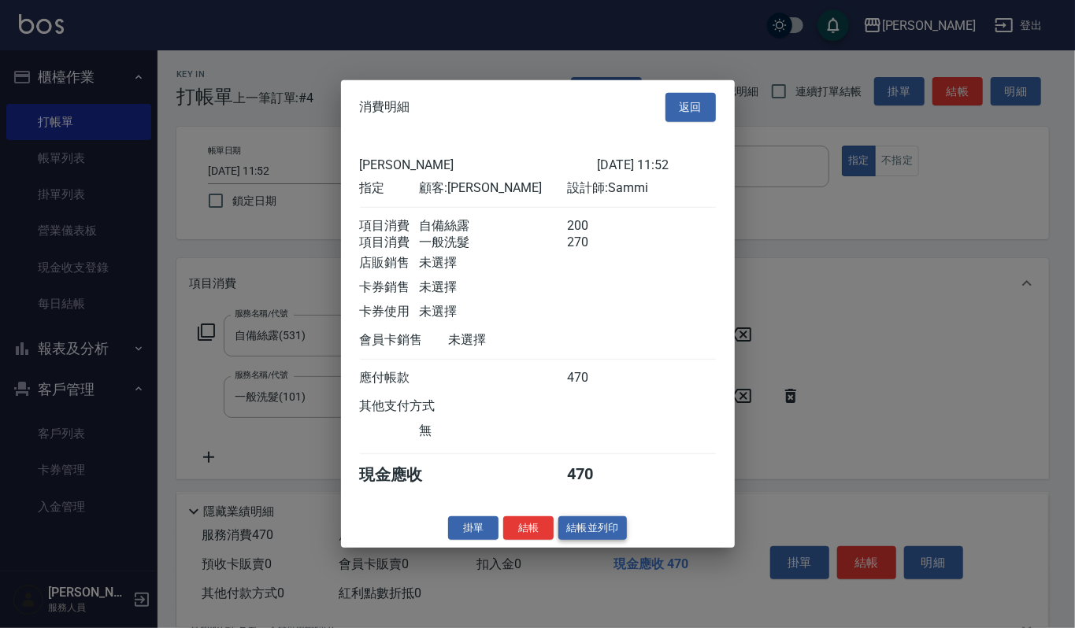
click at [574, 540] on button "結帳並列印" at bounding box center [592, 528] width 69 height 24
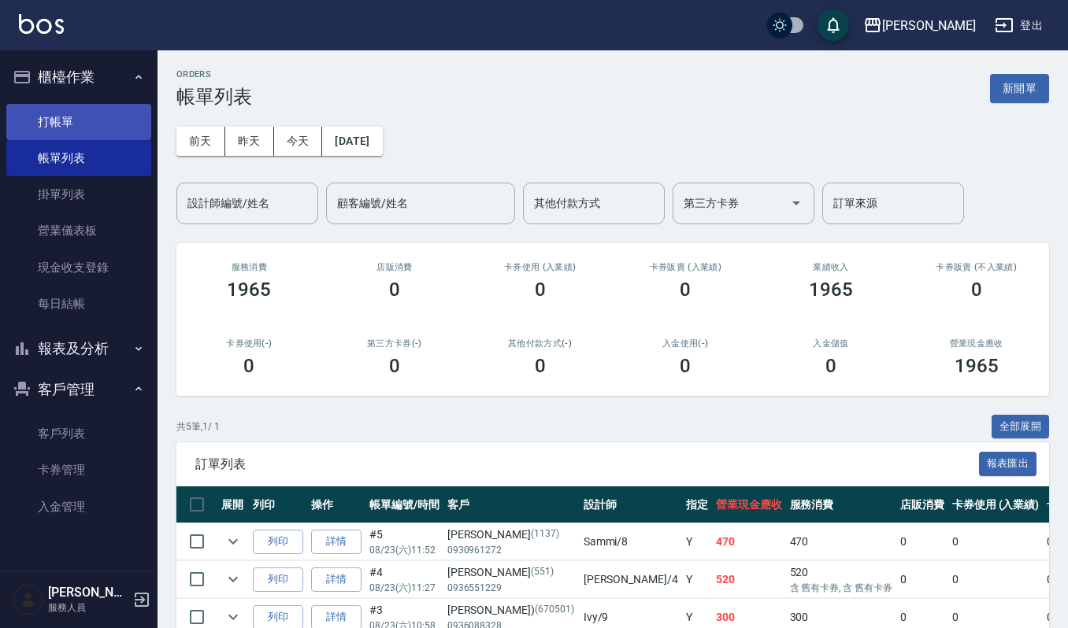
click at [102, 124] on link "打帳單" at bounding box center [78, 122] width 145 height 36
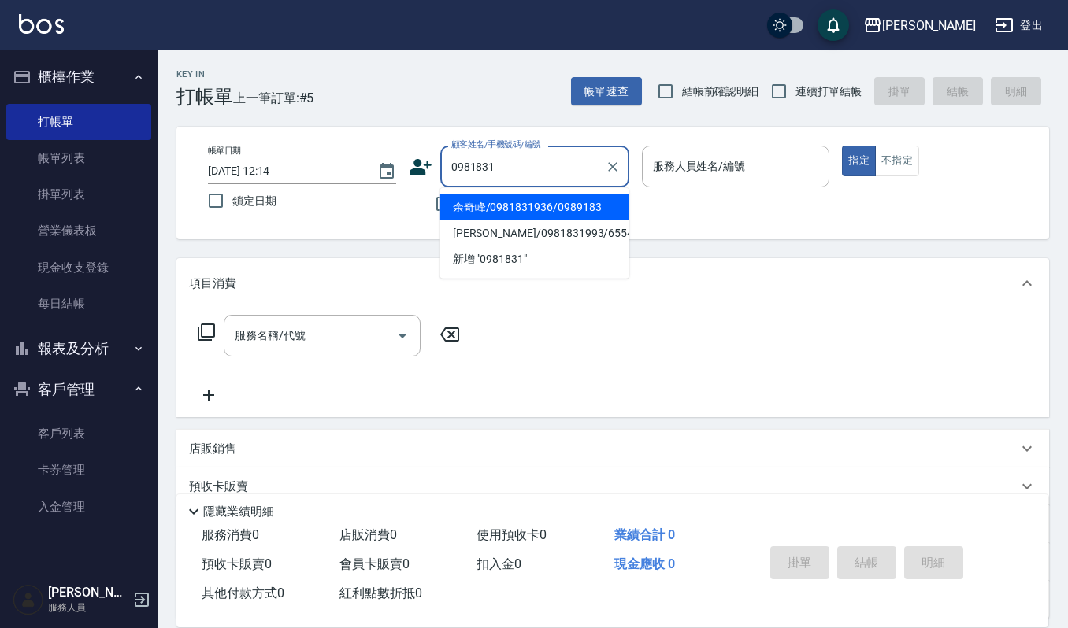
click at [534, 206] on li "余奇峰/0981831936/0989183" at bounding box center [534, 207] width 189 height 26
type input "余奇峰/0981831936/0989183"
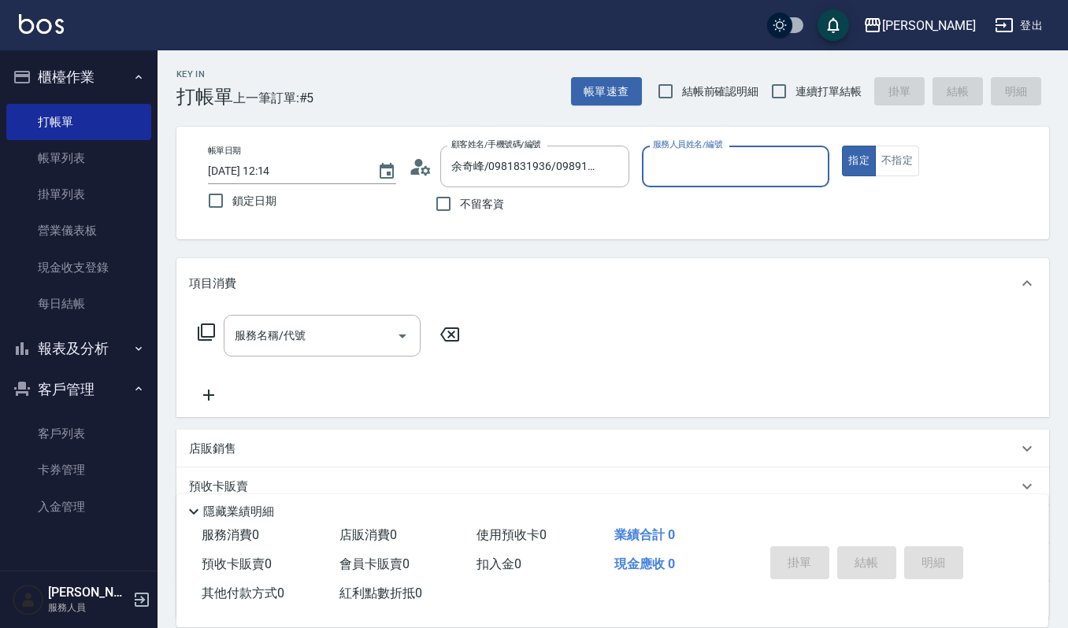
type input "Sammi-8"
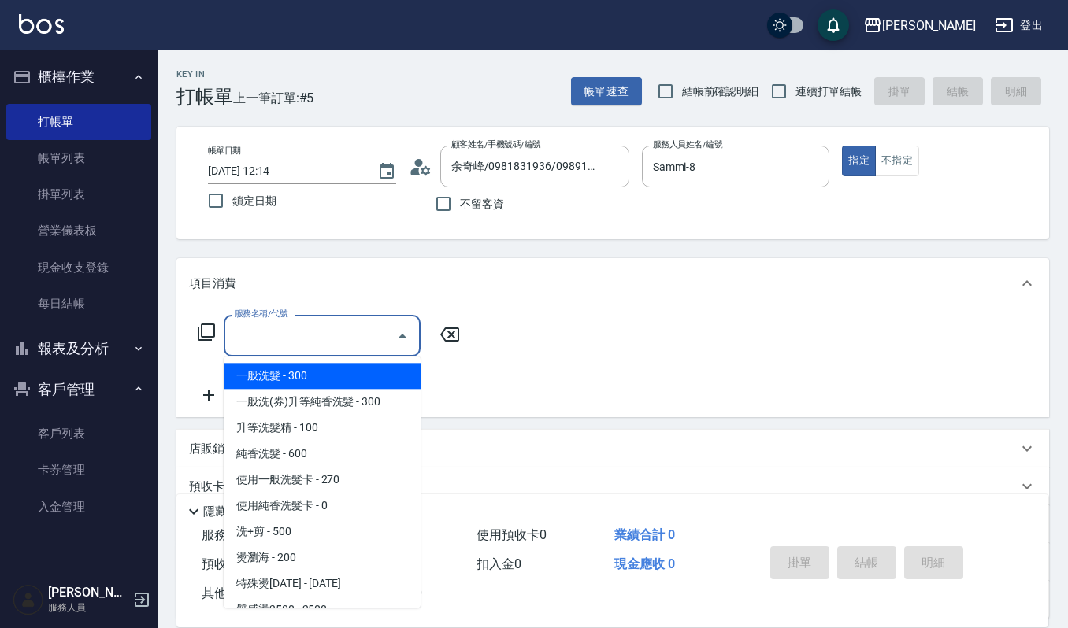
click at [306, 347] on input "服務名稱/代號" at bounding box center [310, 336] width 159 height 28
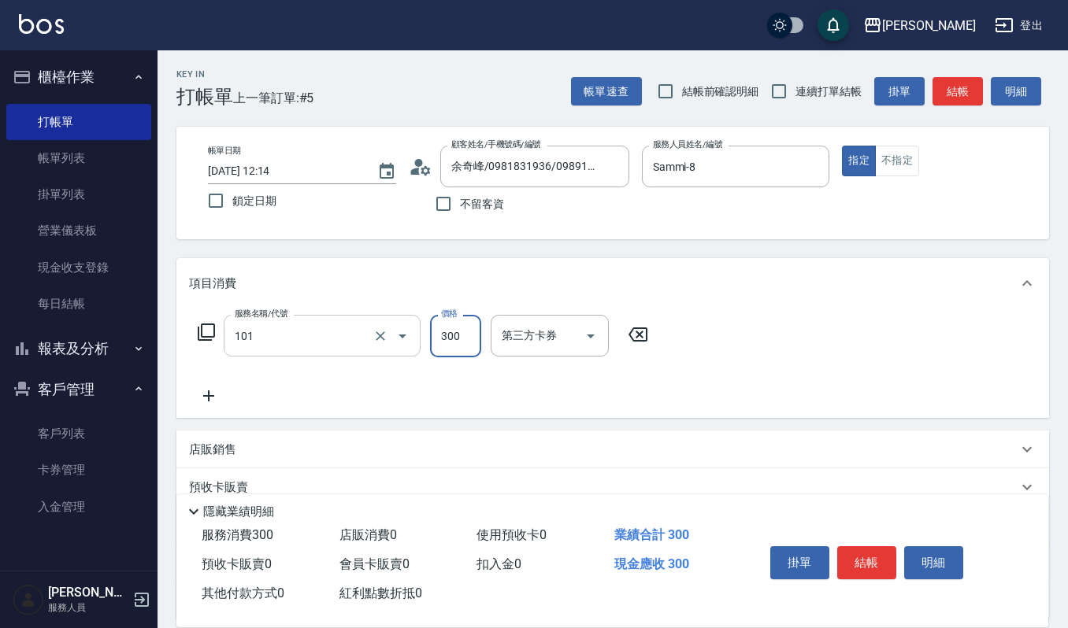
type input "一般洗髮(101)"
type input "270"
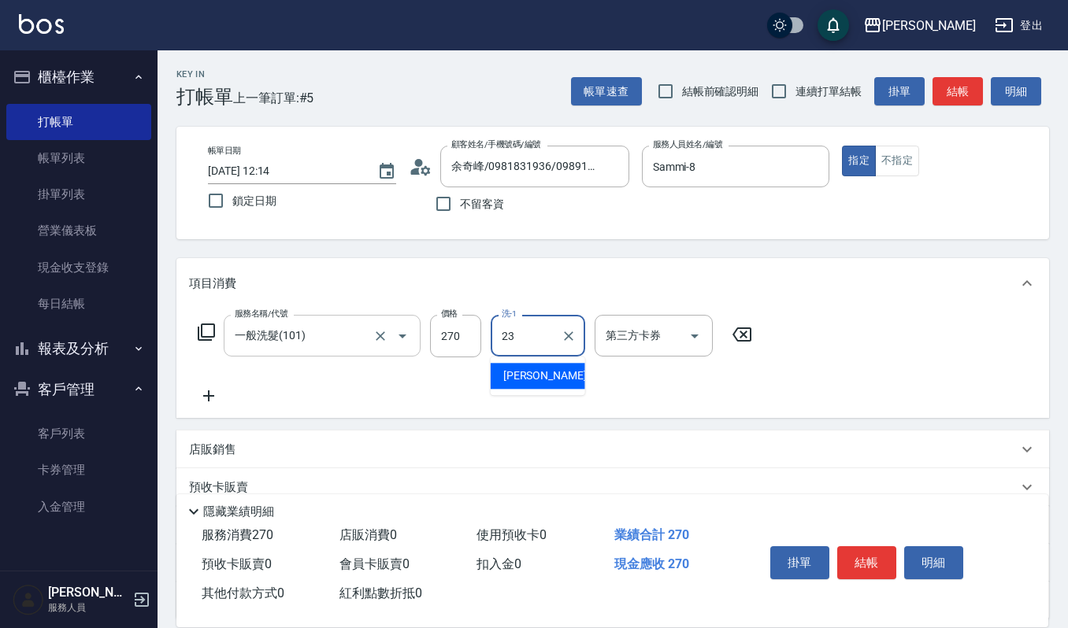
type input "郁涵-23"
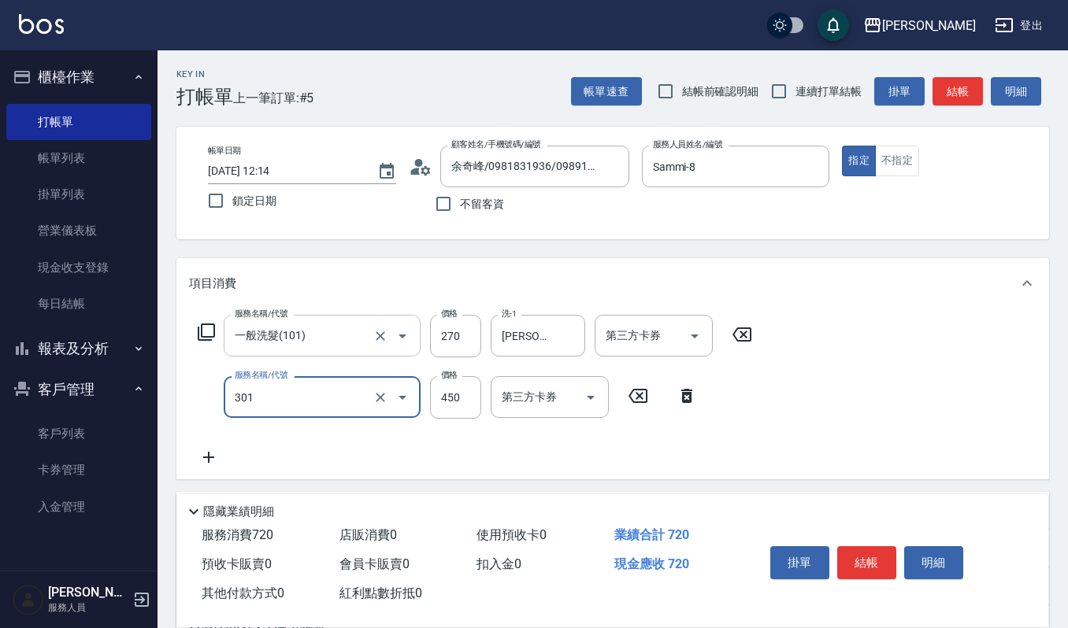
type input "創意剪髮(301)"
type input "405"
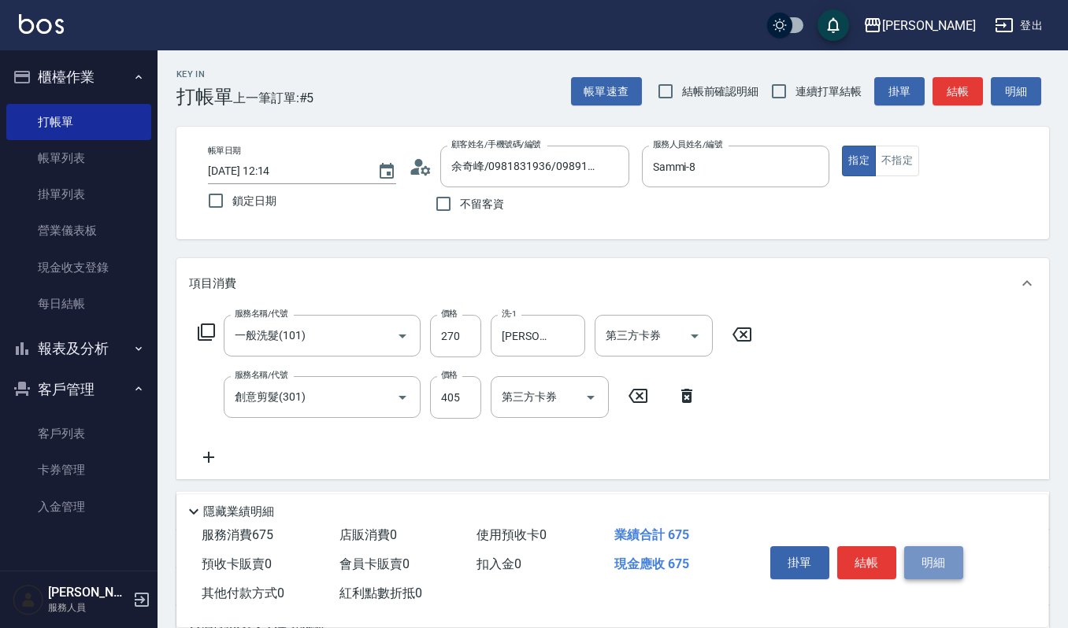
click at [931, 550] on button "明細" at bounding box center [933, 562] width 59 height 33
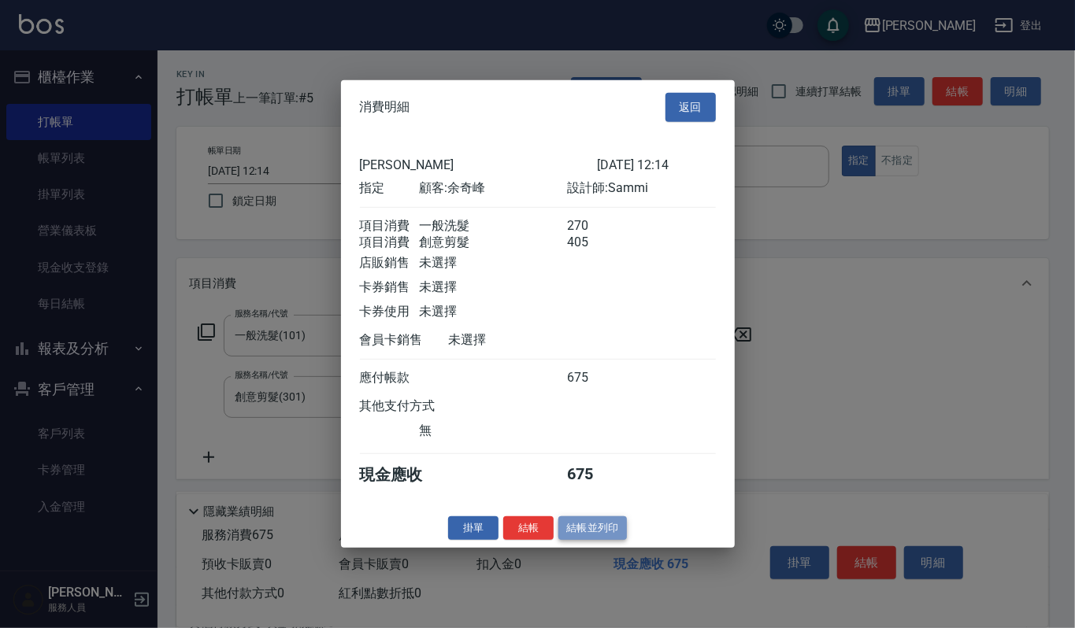
click at [583, 530] on button "結帳並列印" at bounding box center [592, 528] width 69 height 24
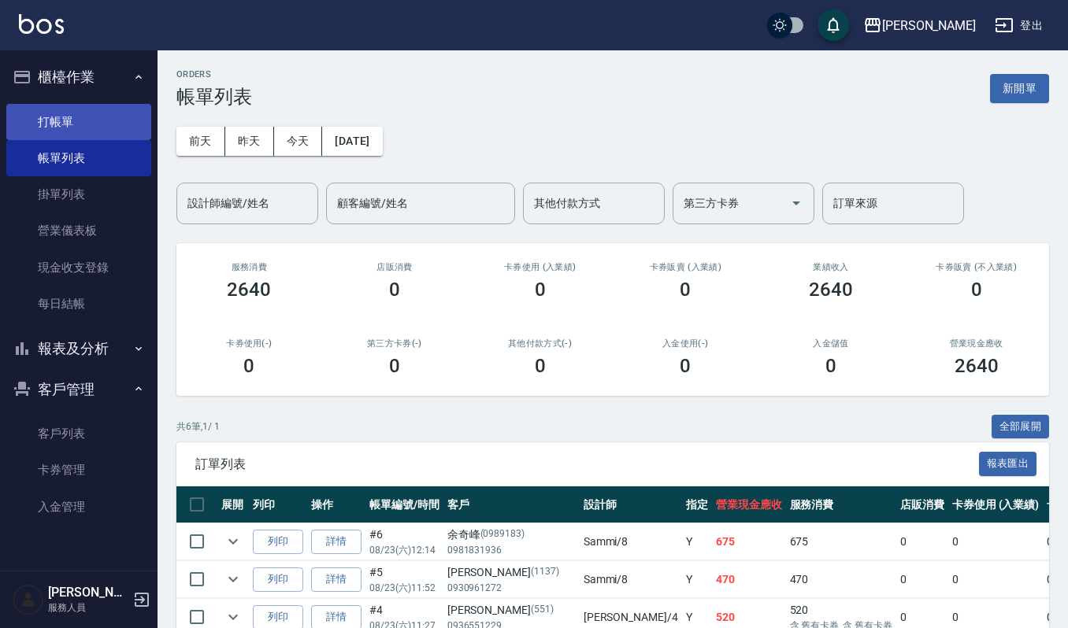
click at [107, 114] on link "打帳單" at bounding box center [78, 122] width 145 height 36
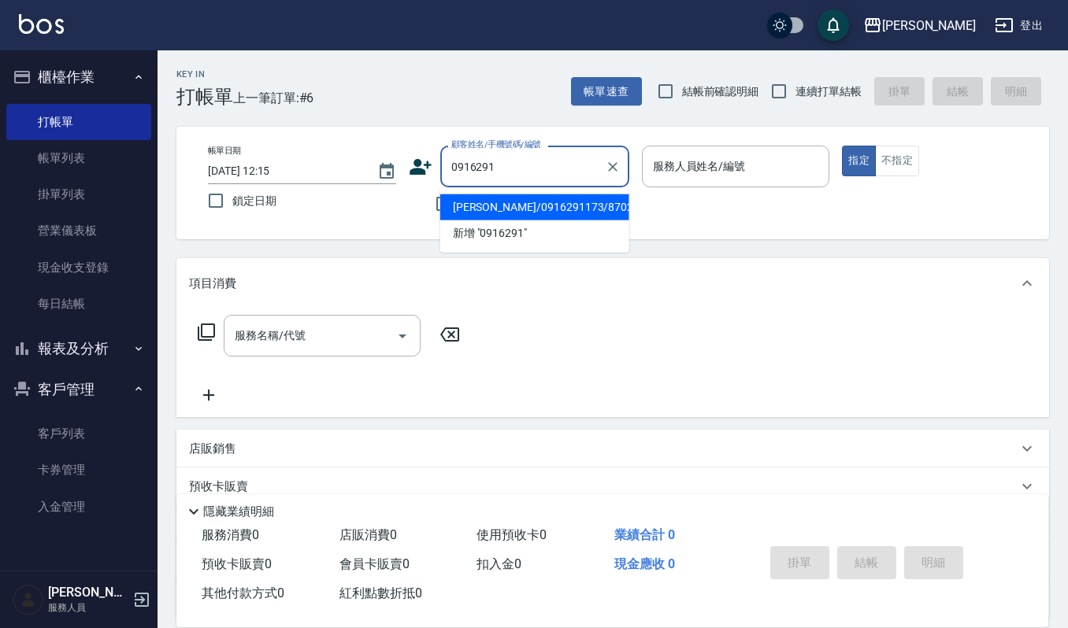
click at [591, 212] on li "[PERSON_NAME]/0916291173/870201" at bounding box center [534, 207] width 189 height 26
type input "[PERSON_NAME]/0916291173/870201"
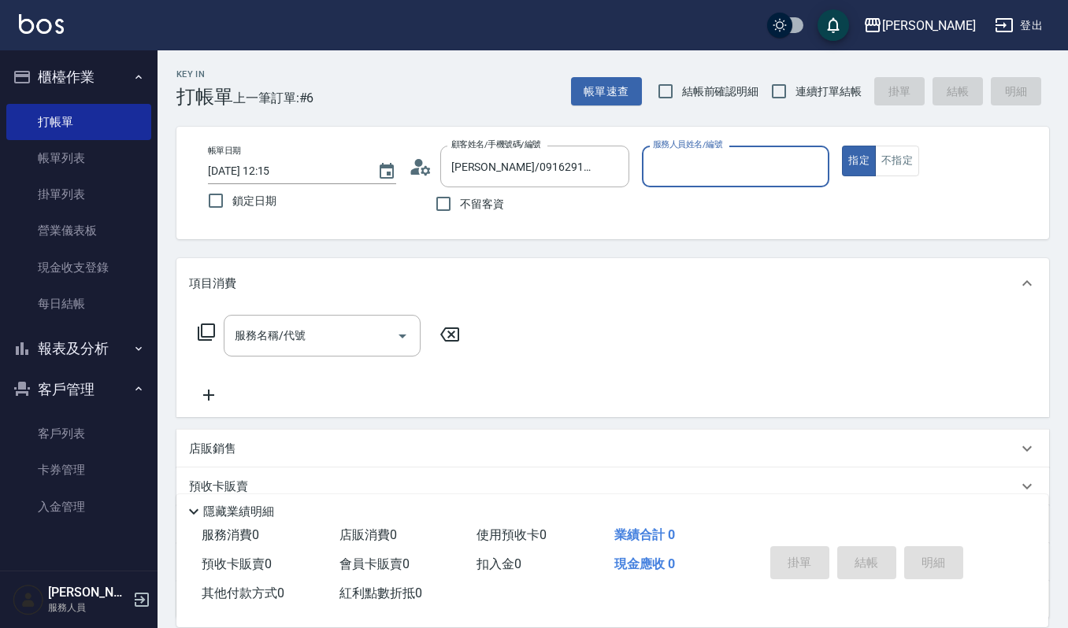
type input "Ivy-9"
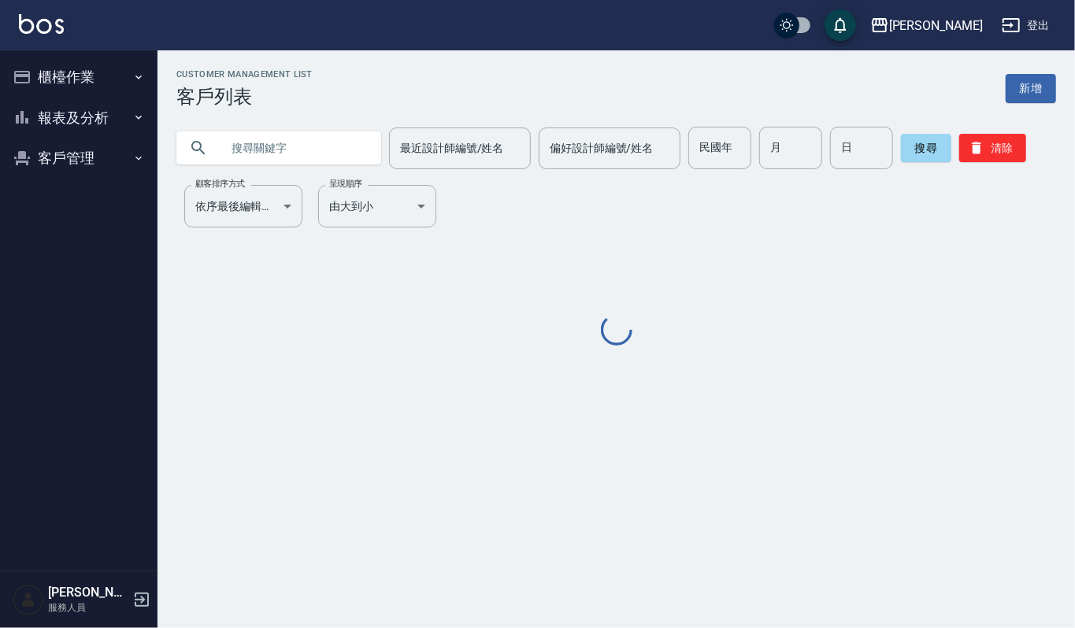
click at [317, 153] on input "text" at bounding box center [294, 148] width 148 height 43
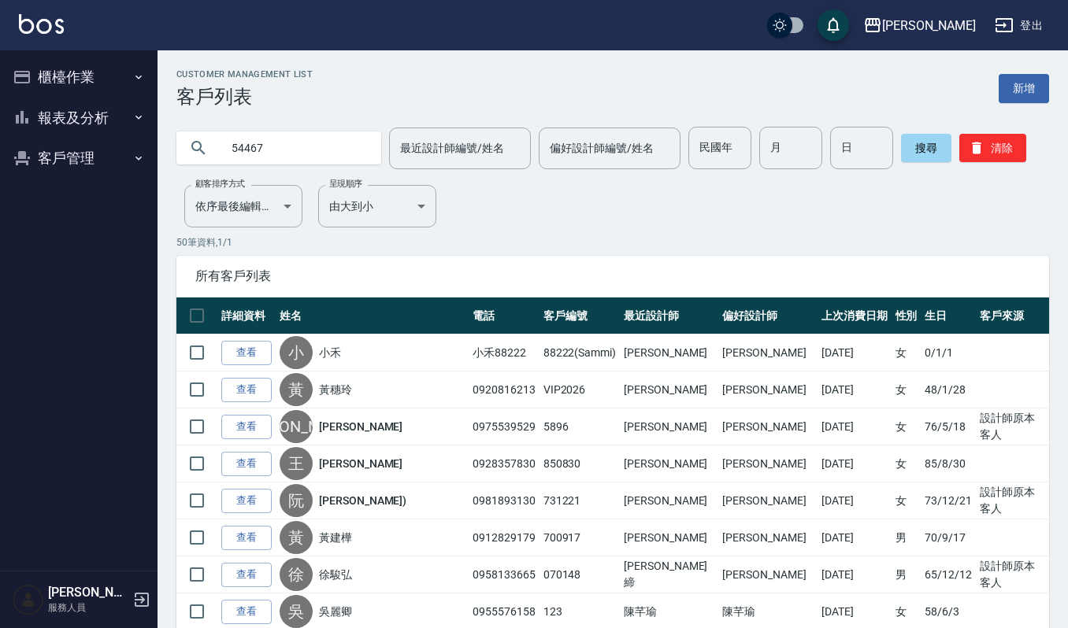
type input "54467"
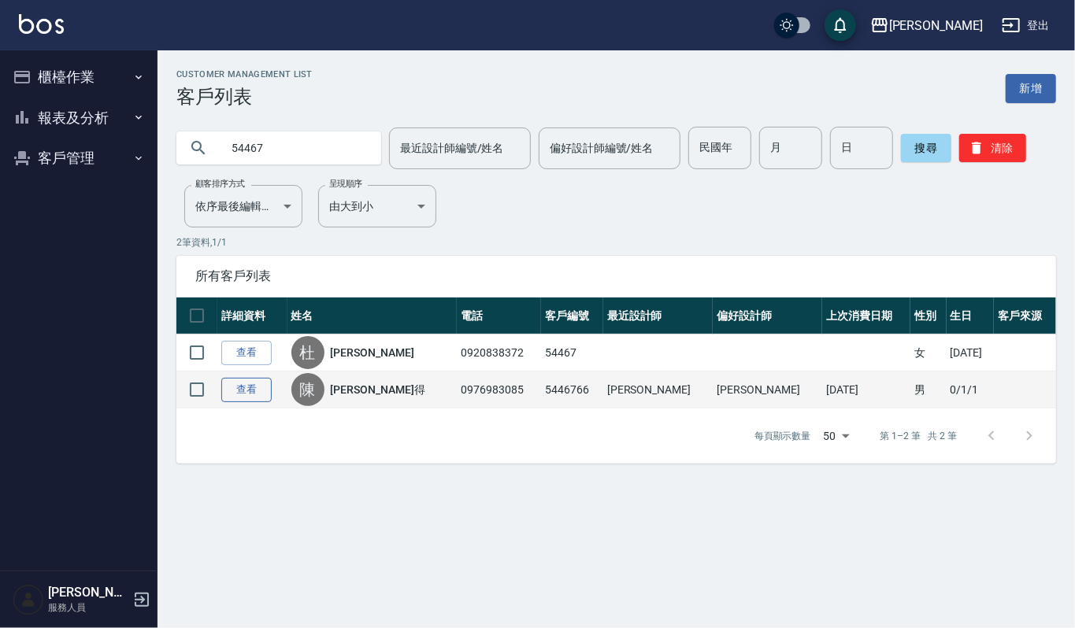
click at [235, 383] on link "查看" at bounding box center [246, 390] width 50 height 24
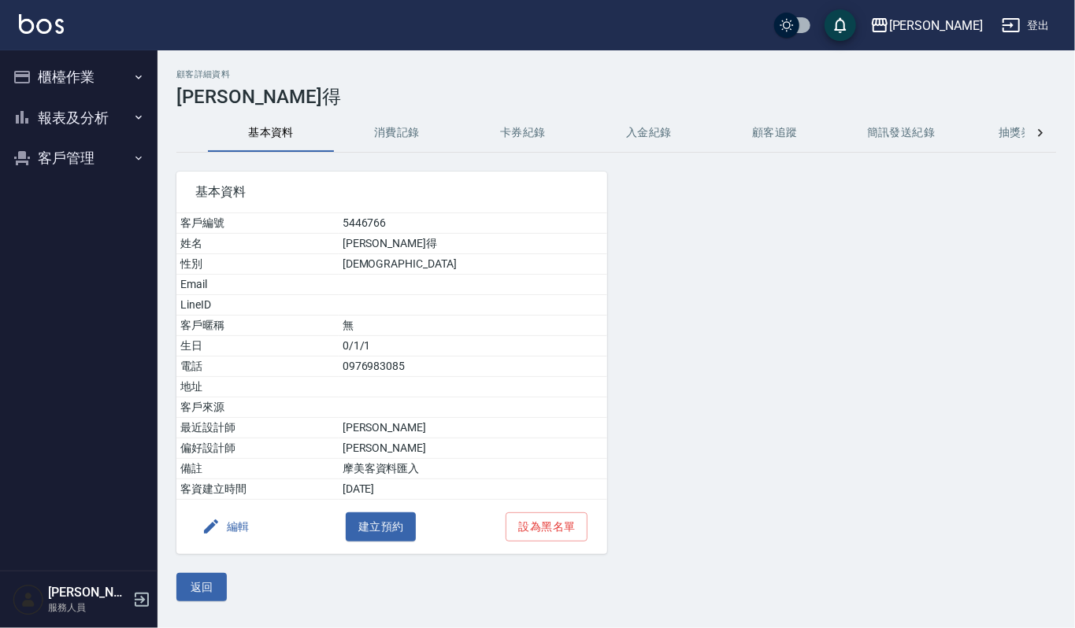
click at [422, 149] on button "消費記錄" at bounding box center [397, 133] width 126 height 38
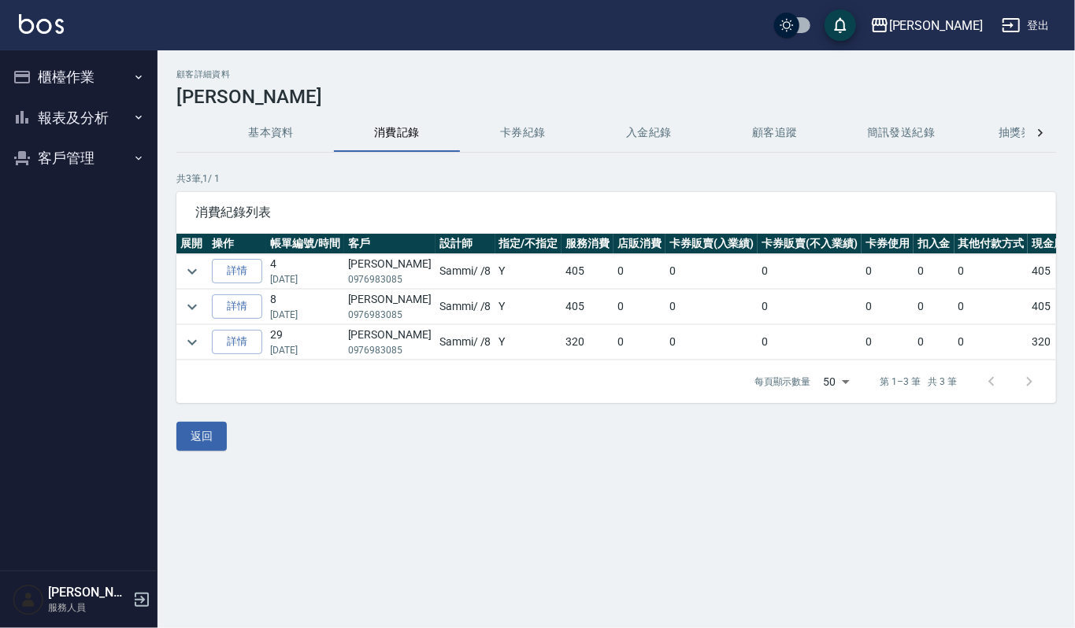
click at [51, 156] on button "客戶管理" at bounding box center [78, 158] width 145 height 41
click at [98, 193] on link "客戶列表" at bounding box center [78, 203] width 145 height 36
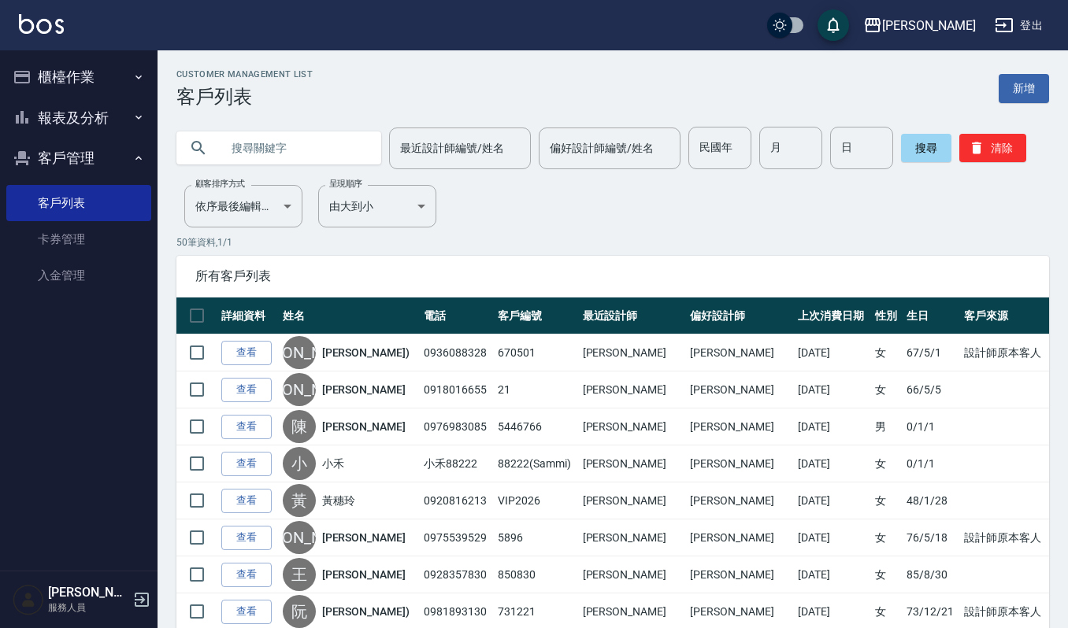
click at [261, 143] on input "text" at bounding box center [294, 148] width 148 height 43
type input "吳雅"
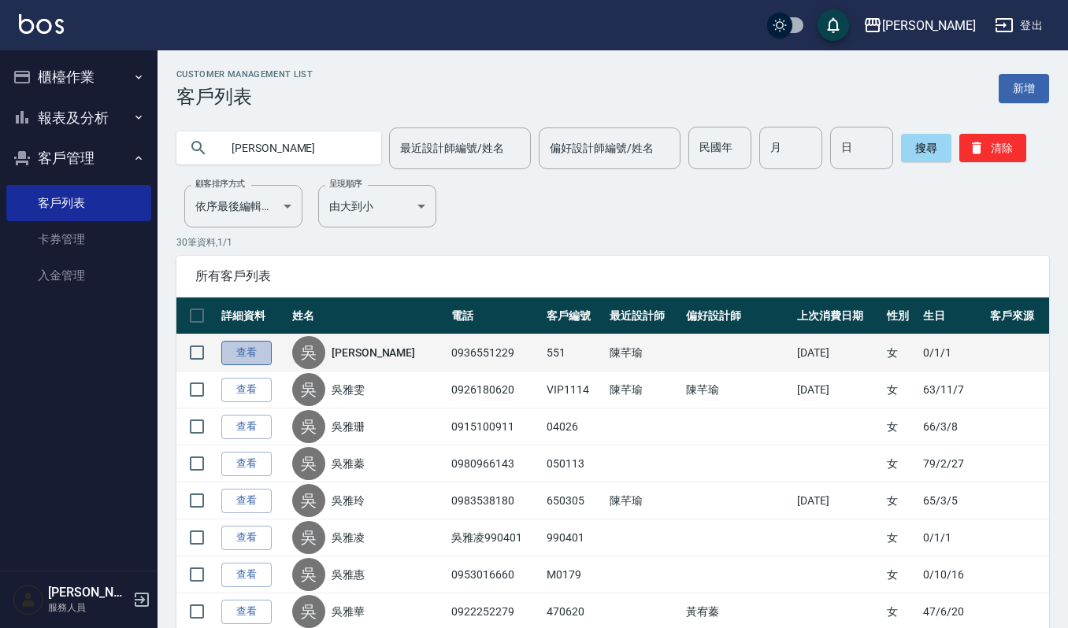
click at [250, 354] on link "查看" at bounding box center [246, 353] width 50 height 24
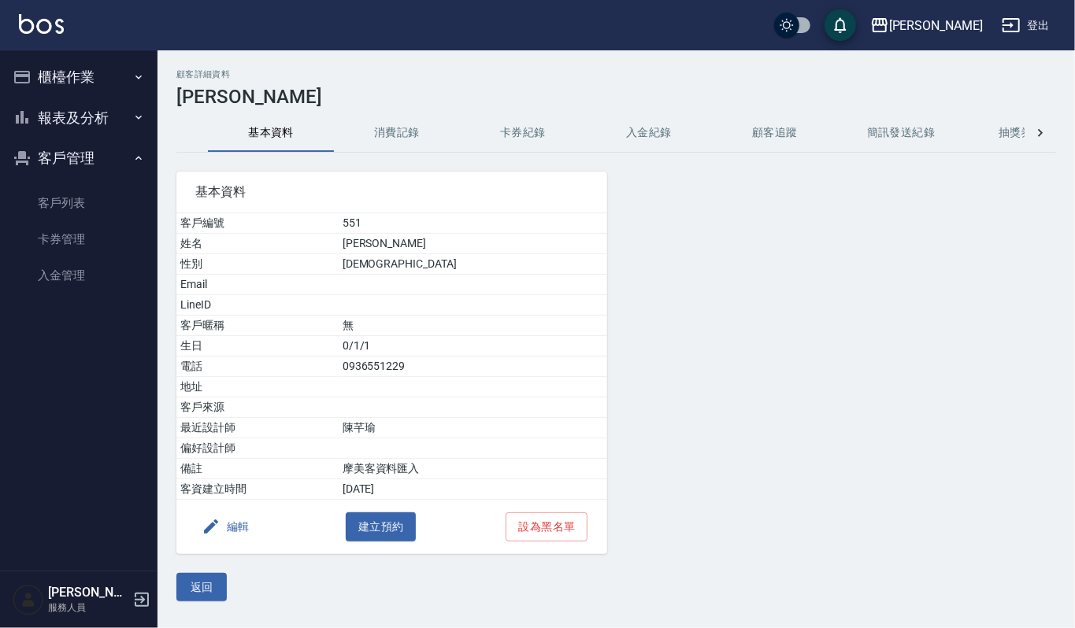
click at [408, 135] on button "消費記錄" at bounding box center [397, 133] width 126 height 38
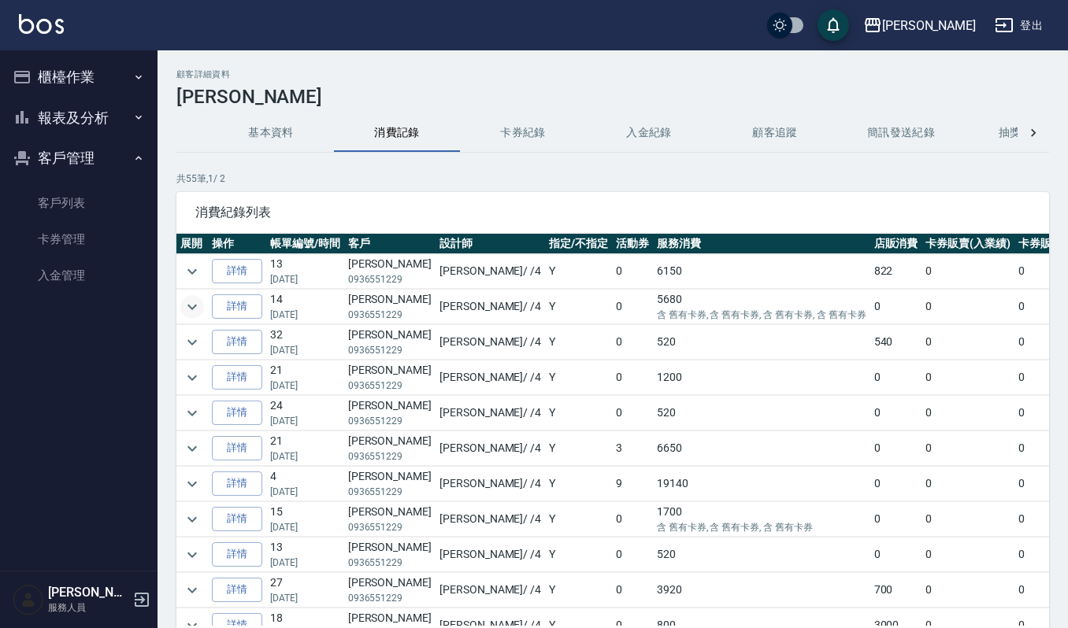
click at [194, 306] on icon "expand row" at bounding box center [192, 307] width 19 height 19
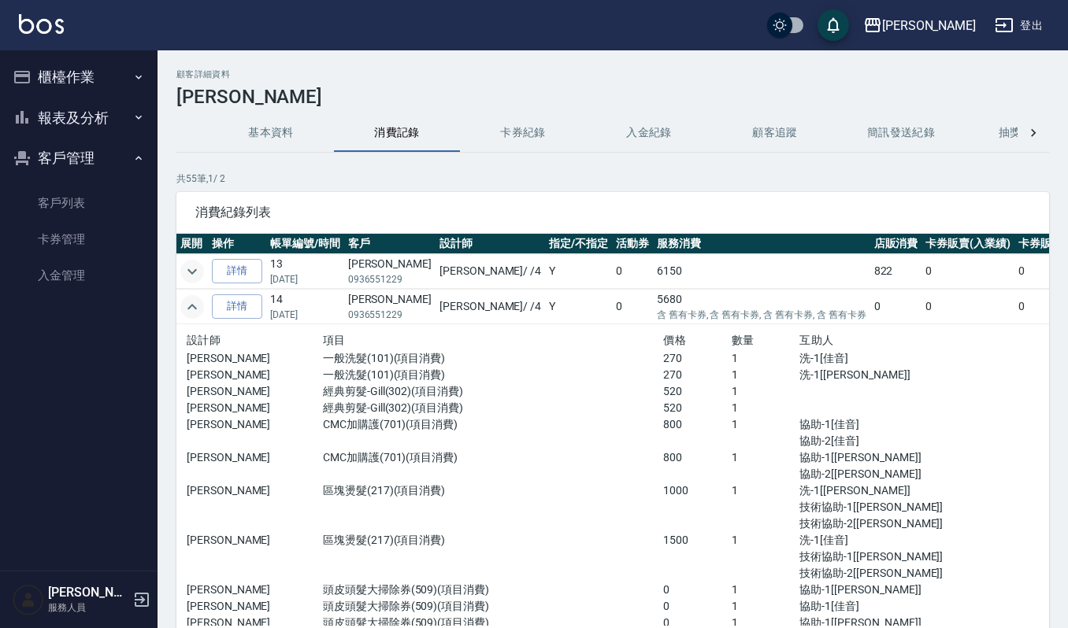
click at [191, 266] on icon "expand row" at bounding box center [192, 271] width 19 height 19
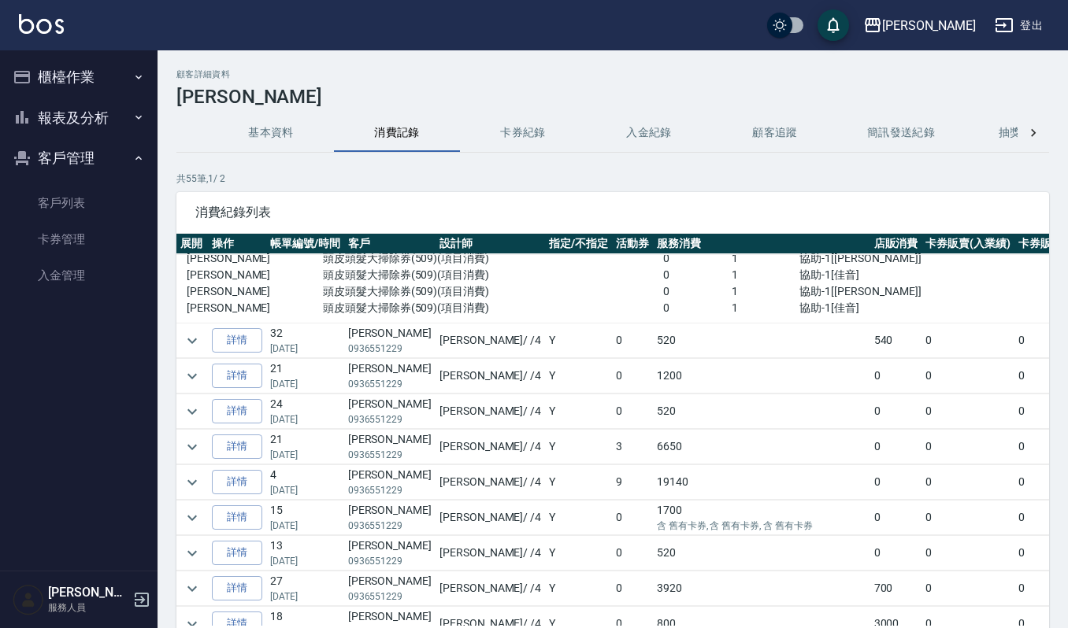
scroll to position [524, 0]
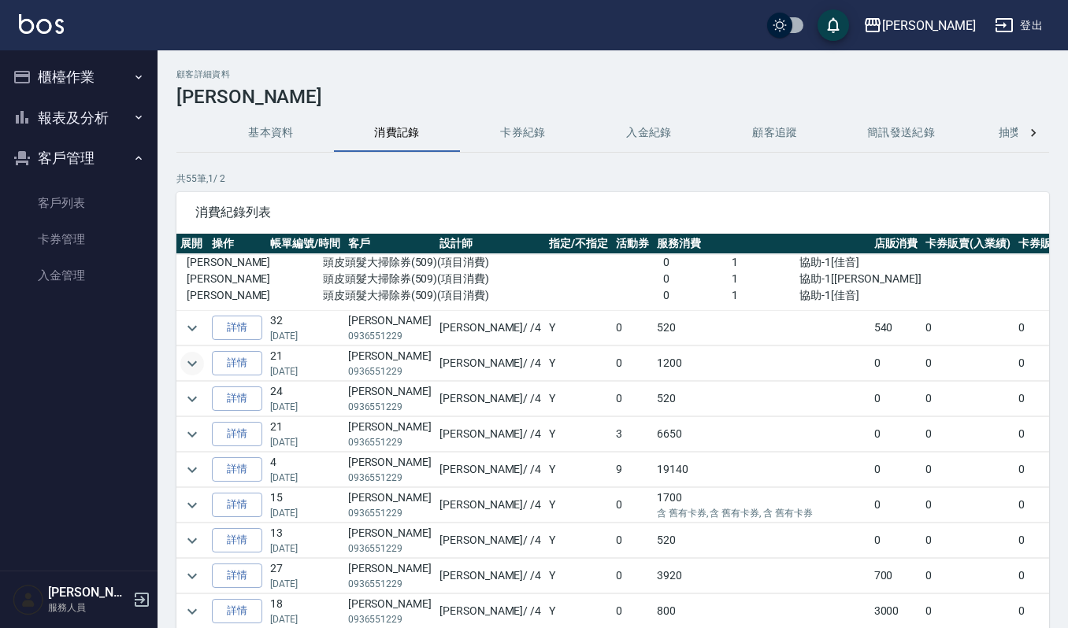
click at [184, 365] on icon "expand row" at bounding box center [192, 363] width 19 height 19
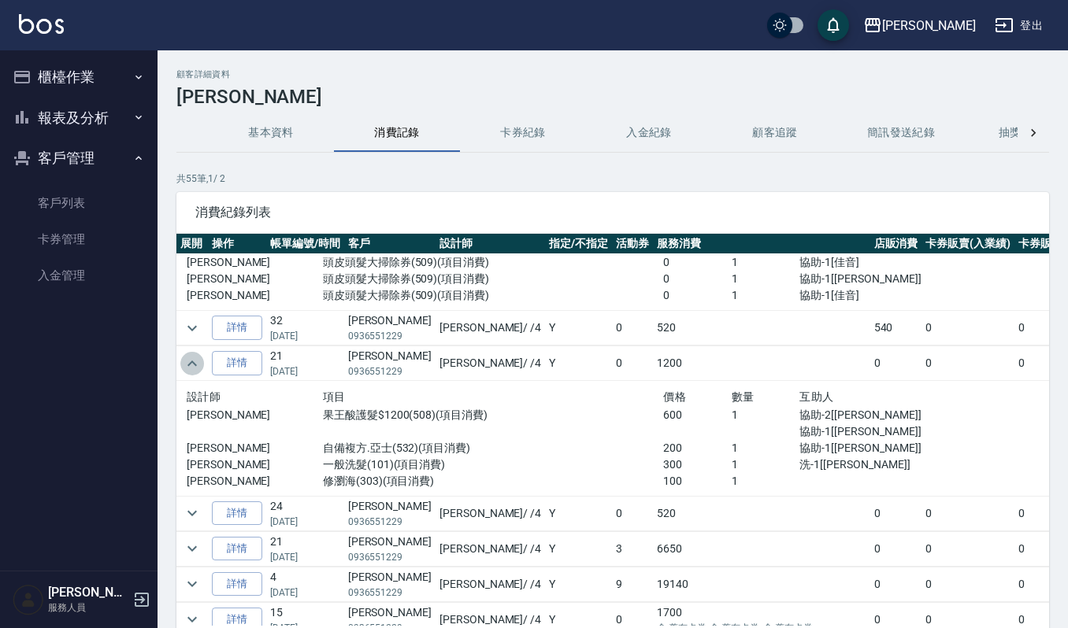
click at [184, 365] on icon "expand row" at bounding box center [192, 363] width 19 height 19
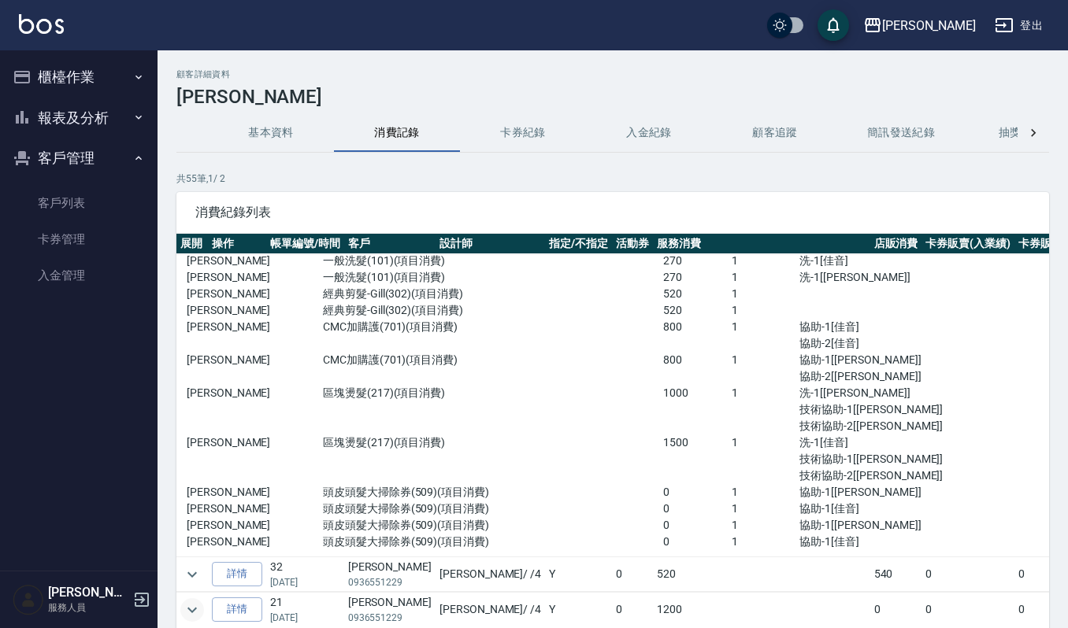
scroll to position [315, 0]
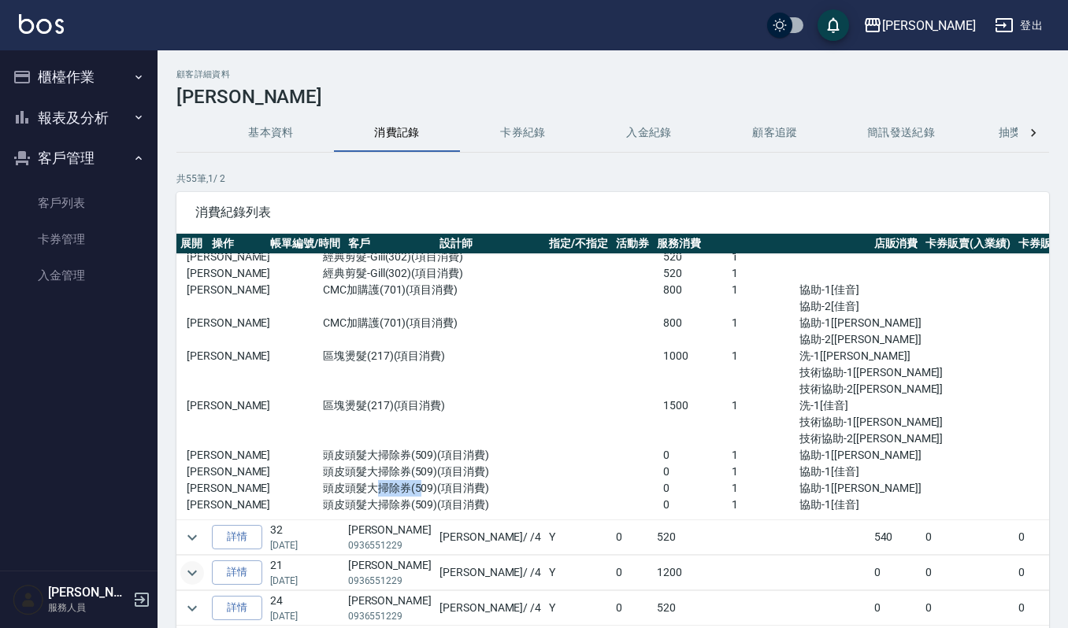
drag, startPoint x: 369, startPoint y: 488, endPoint x: 406, endPoint y: 489, distance: 37.0
click at [406, 489] on p "頭皮頭髮大掃除券(509)(項目消費)" at bounding box center [493, 488] width 340 height 17
click at [416, 483] on p "頭皮頭髮大掃除券(509)(項目消費)" at bounding box center [493, 488] width 340 height 17
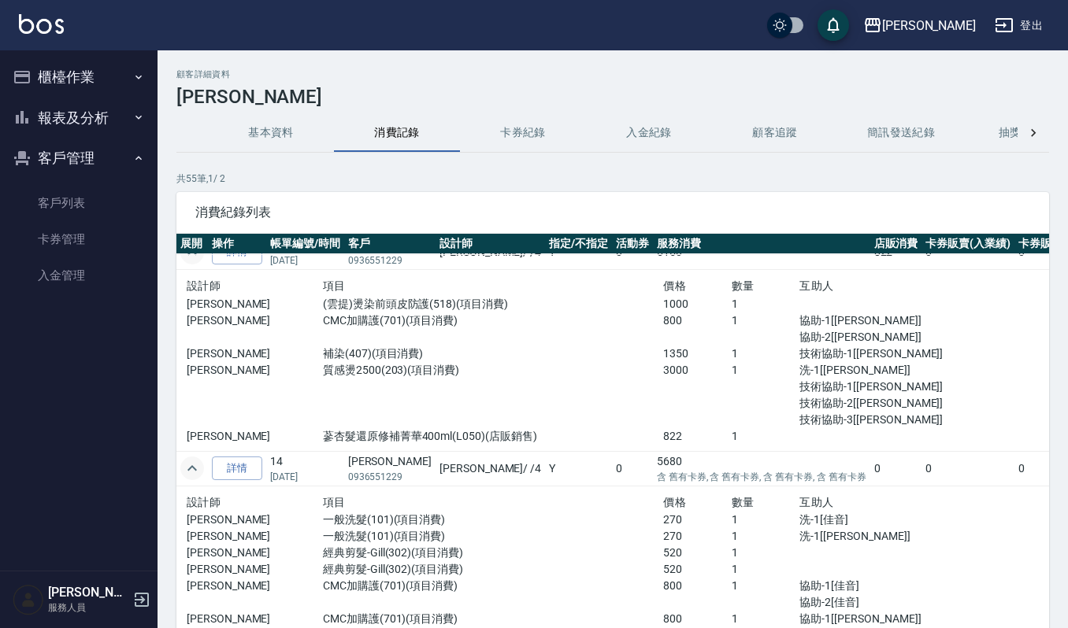
scroll to position [0, 0]
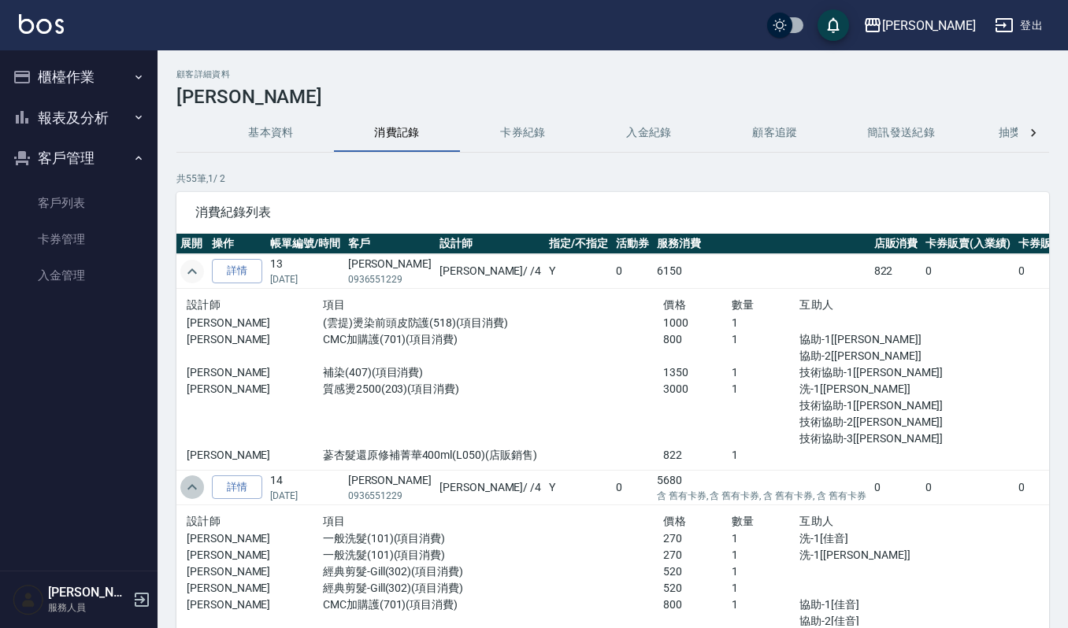
click at [198, 497] on icon "expand row" at bounding box center [192, 487] width 19 height 19
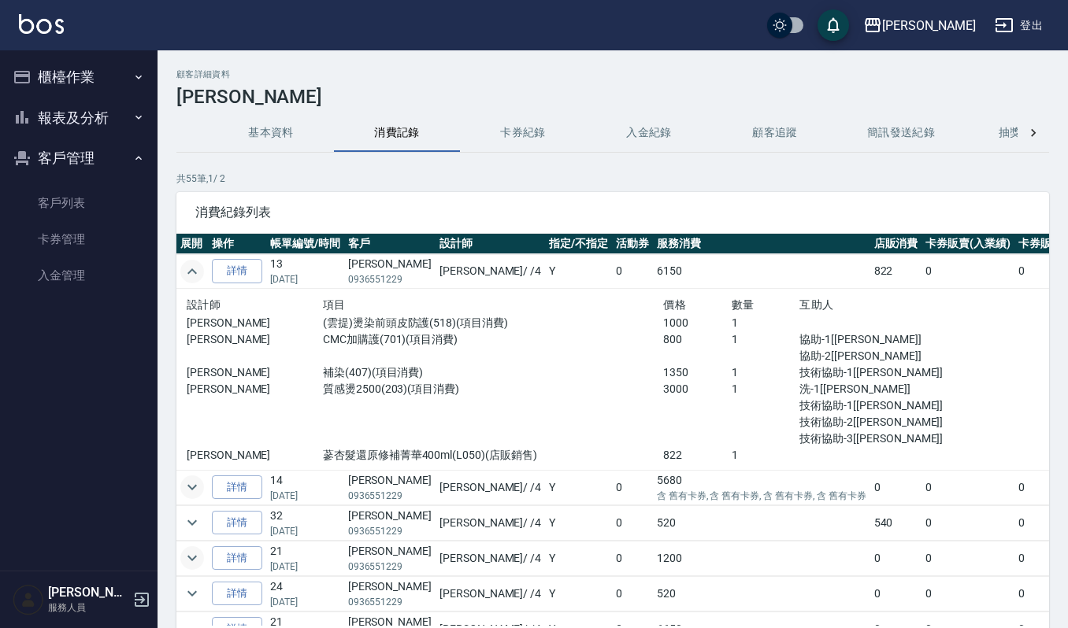
drag, startPoint x: 61, startPoint y: 202, endPoint x: 112, endPoint y: 174, distance: 58.5
click at [61, 202] on link "客戶列表" at bounding box center [78, 203] width 145 height 36
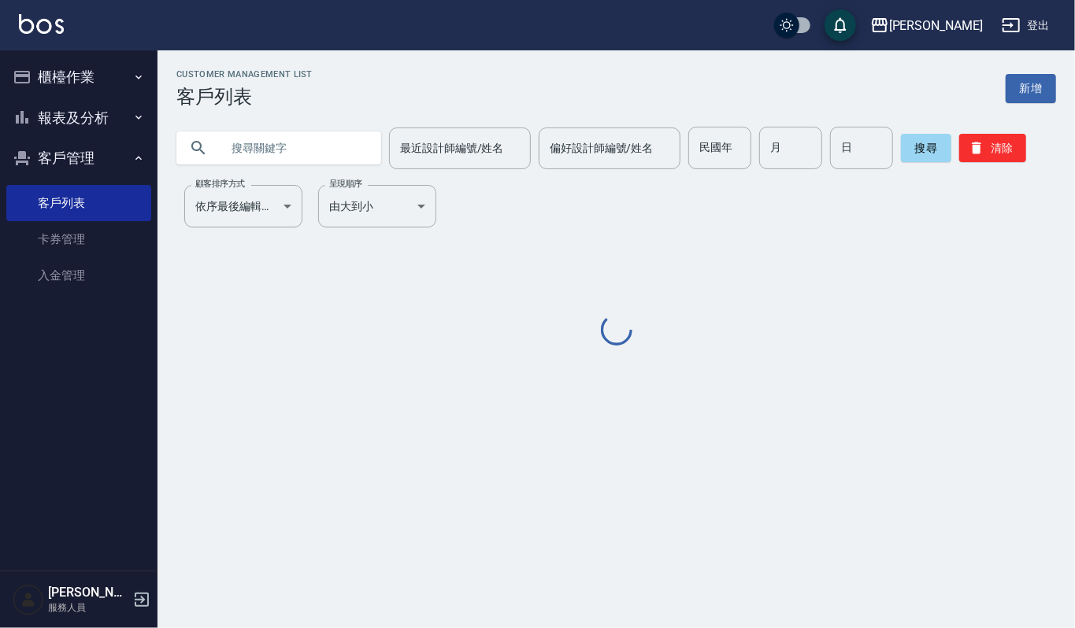
click at [254, 154] on input "text" at bounding box center [294, 148] width 148 height 43
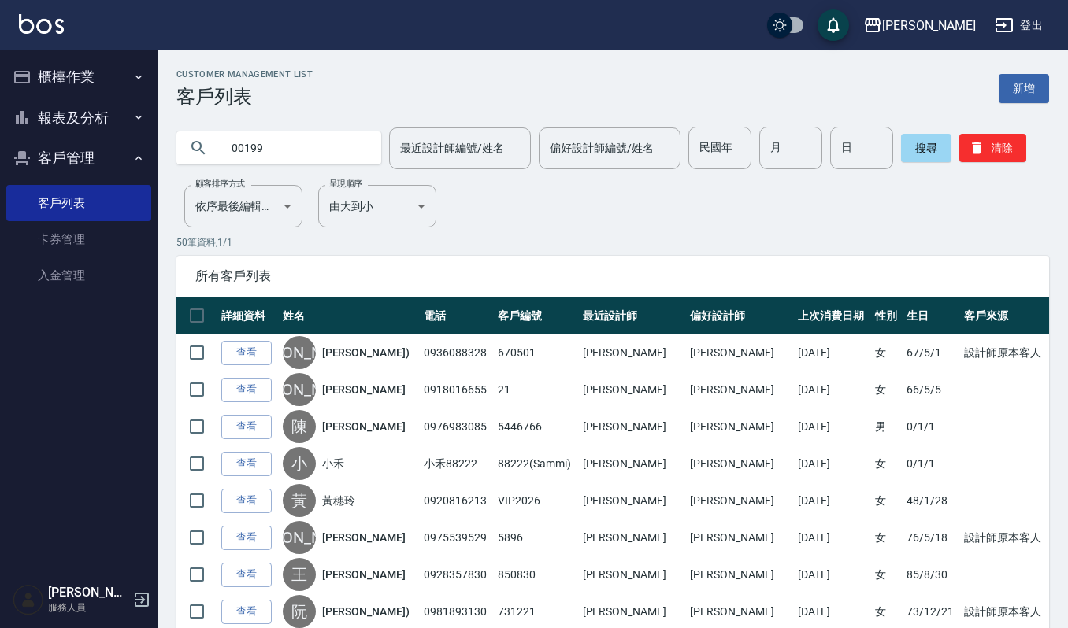
type input "00199"
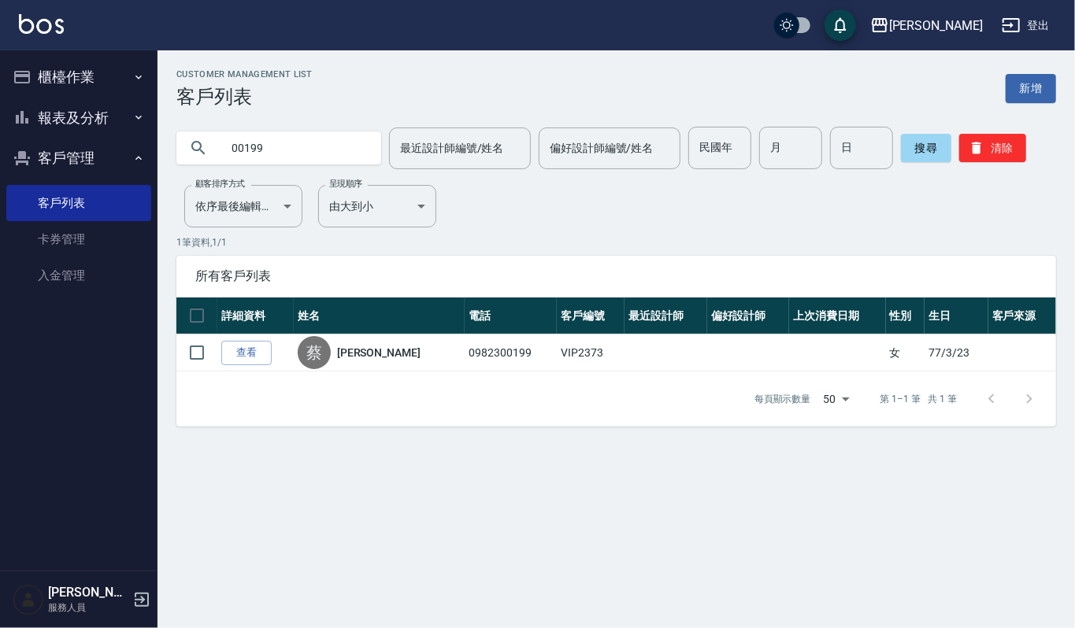
drag, startPoint x: 321, startPoint y: 164, endPoint x: 54, endPoint y: 181, distance: 267.5
click at [54, 181] on div "上越傑森 登出 櫃檯作業 打帳單 帳單列表 掛單列表 營業儀表板 現金收支登錄 每日結帳 報表及分析 報表目錄 店家區間累計表 店家日報表 互助日報表 互助排…" at bounding box center [537, 314] width 1075 height 628
click at [61, 64] on button "櫃檯作業" at bounding box center [78, 77] width 145 height 41
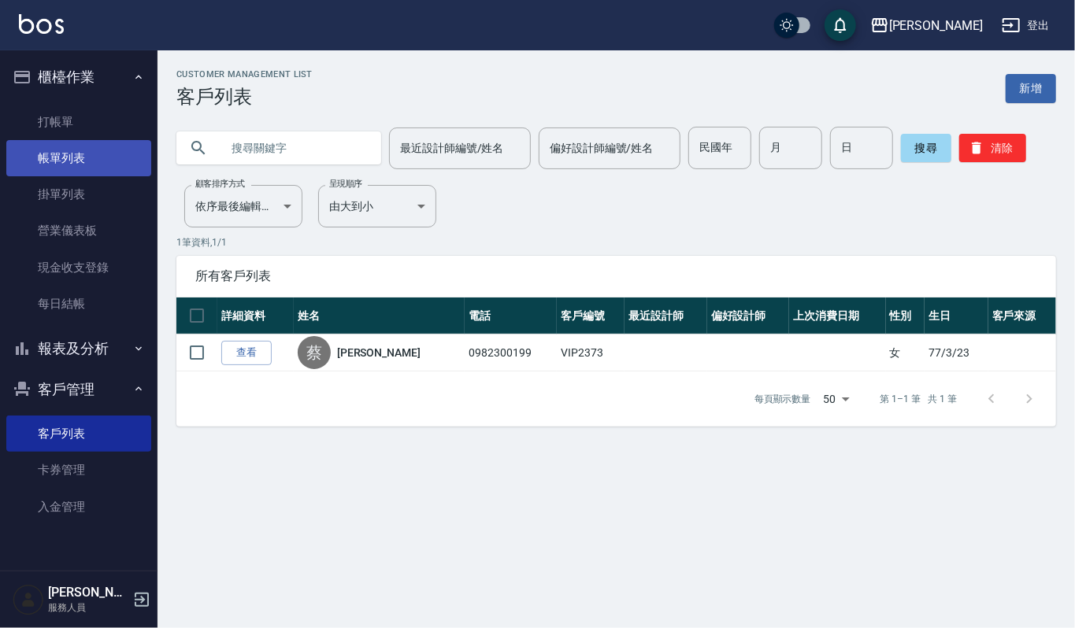
click at [88, 157] on link "帳單列表" at bounding box center [78, 158] width 145 height 36
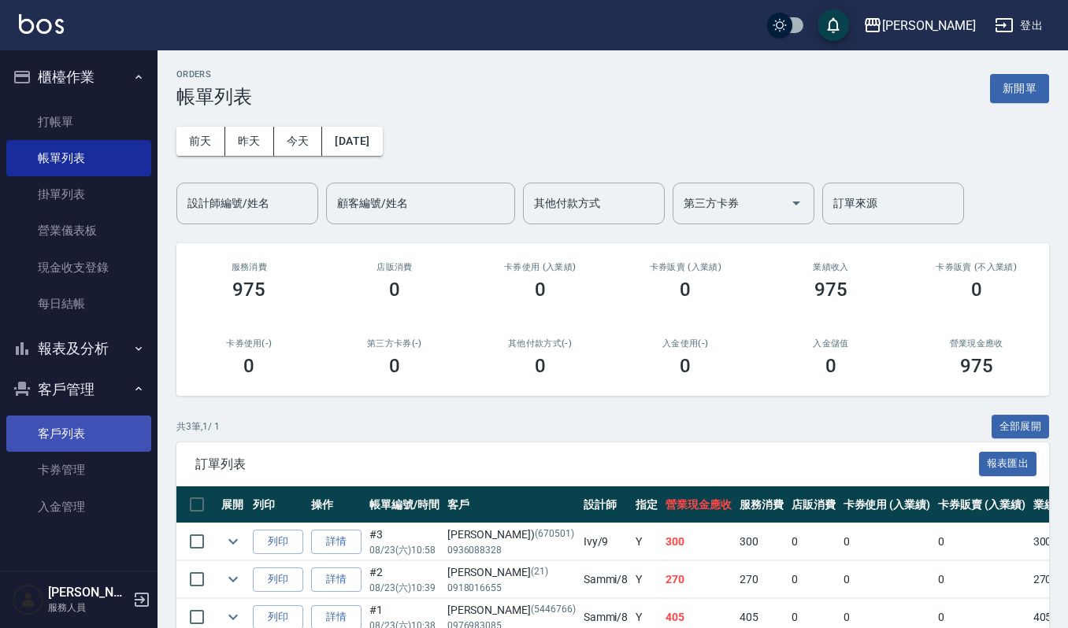
click at [64, 433] on link "客戶列表" at bounding box center [78, 434] width 145 height 36
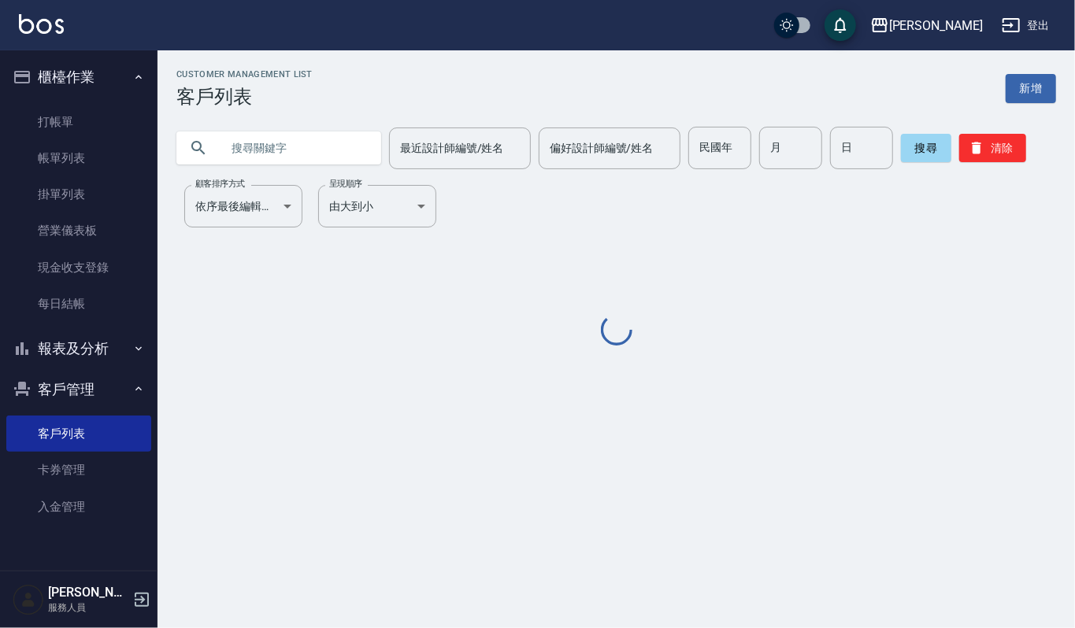
click at [283, 150] on input "text" at bounding box center [294, 148] width 148 height 43
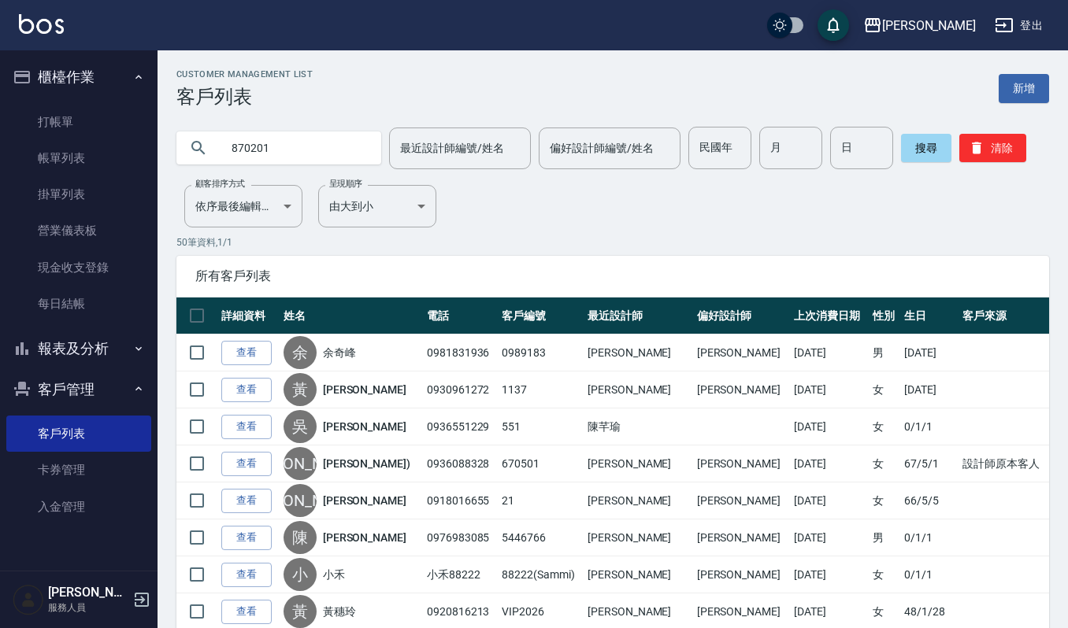
type input "870201"
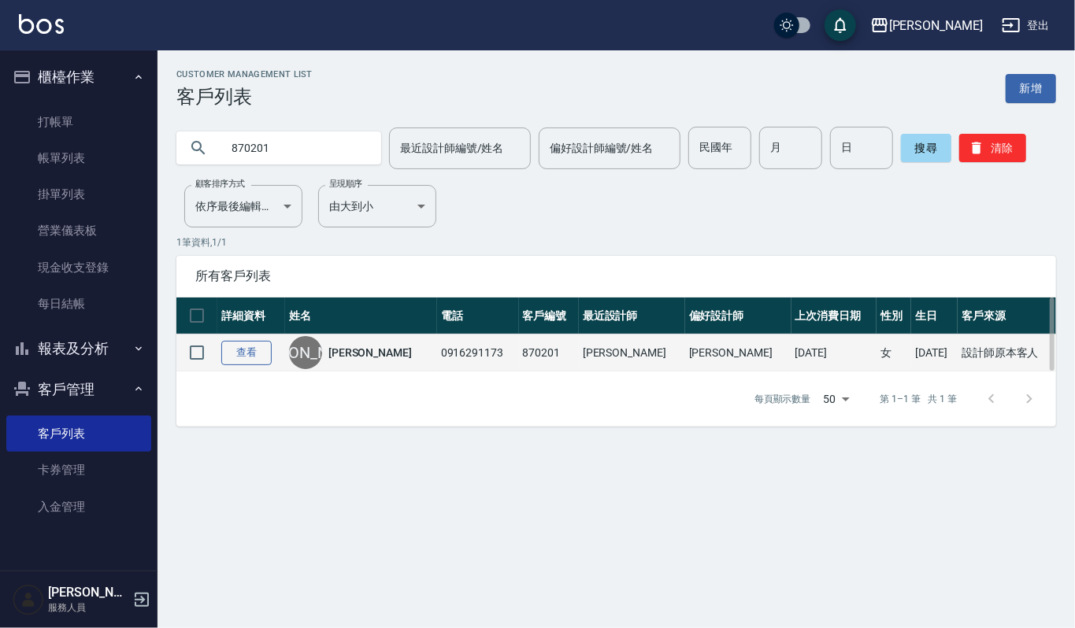
click at [240, 360] on link "查看" at bounding box center [246, 353] width 50 height 24
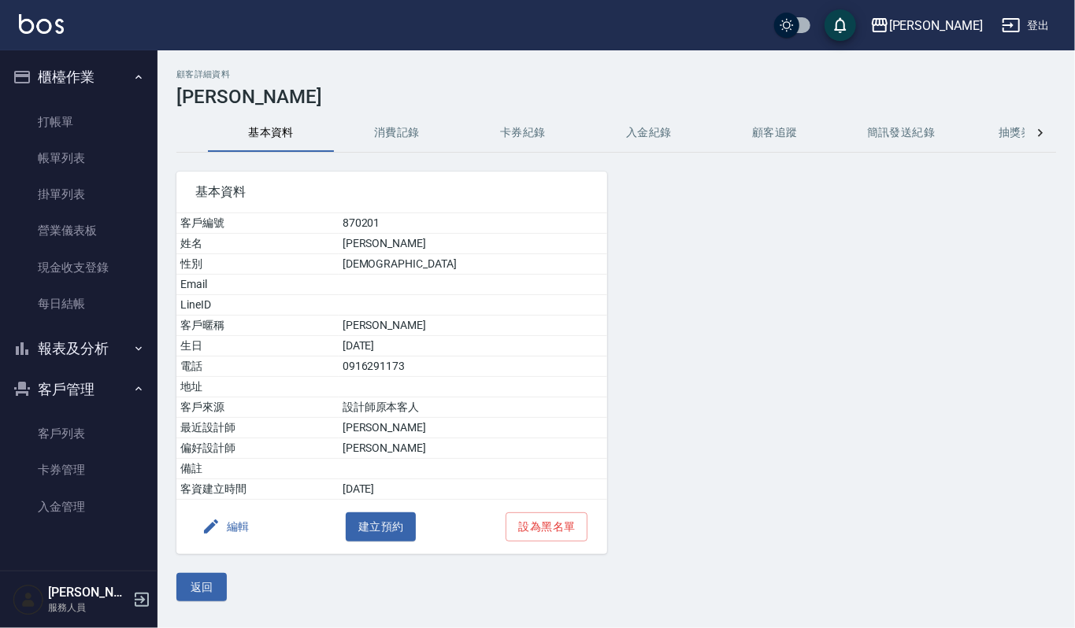
click at [360, 139] on button "消費記錄" at bounding box center [397, 133] width 126 height 38
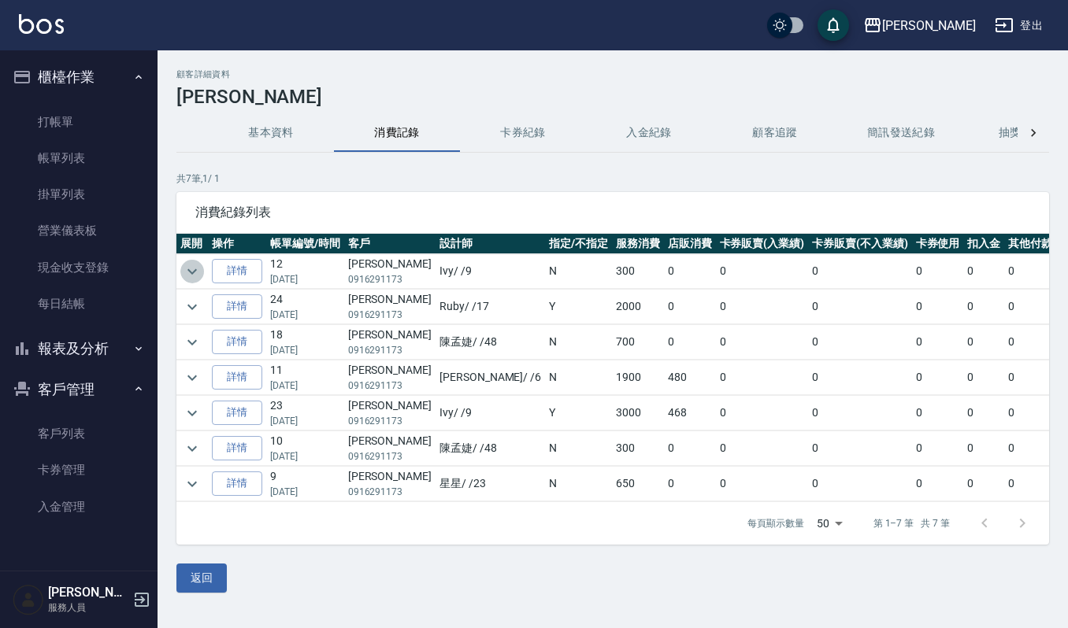
click at [191, 272] on icon "expand row" at bounding box center [192, 271] width 19 height 19
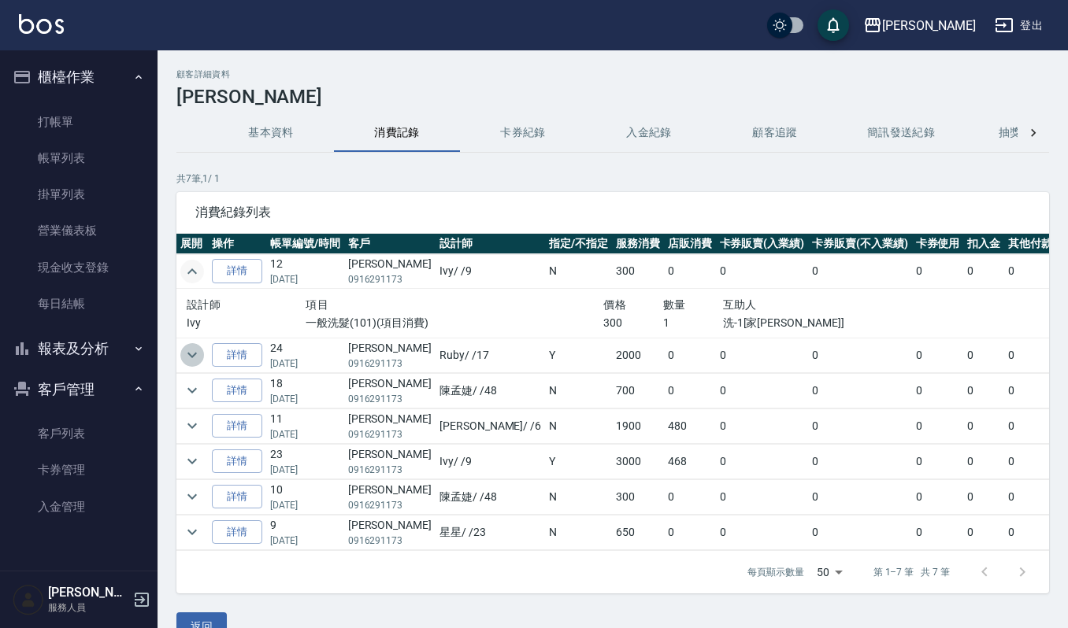
click at [184, 357] on icon "expand row" at bounding box center [192, 355] width 19 height 19
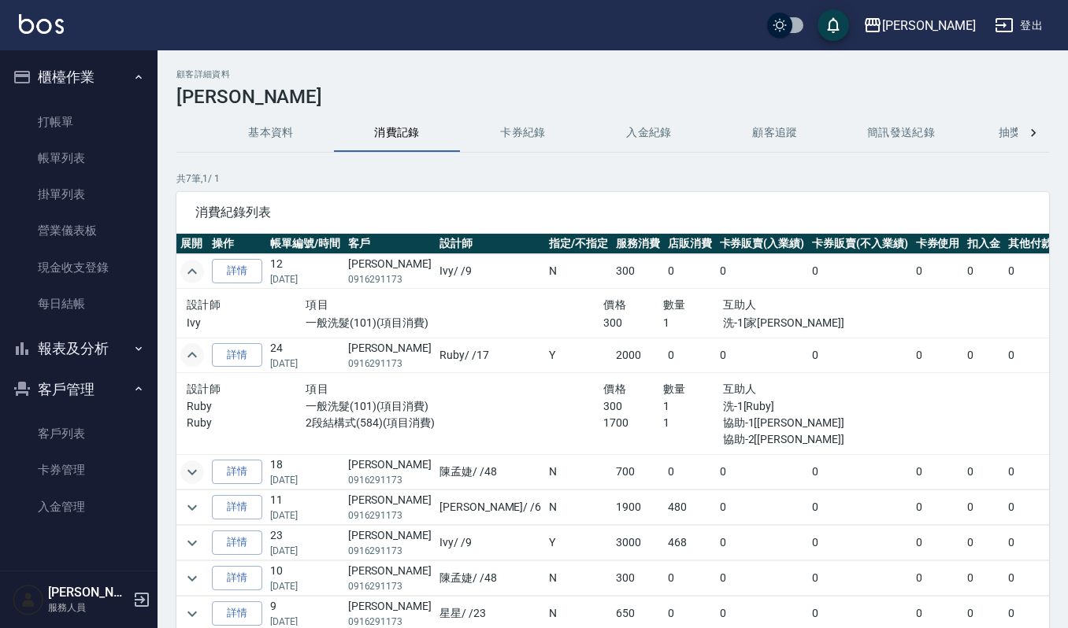
click at [190, 467] on icon "expand row" at bounding box center [192, 472] width 19 height 19
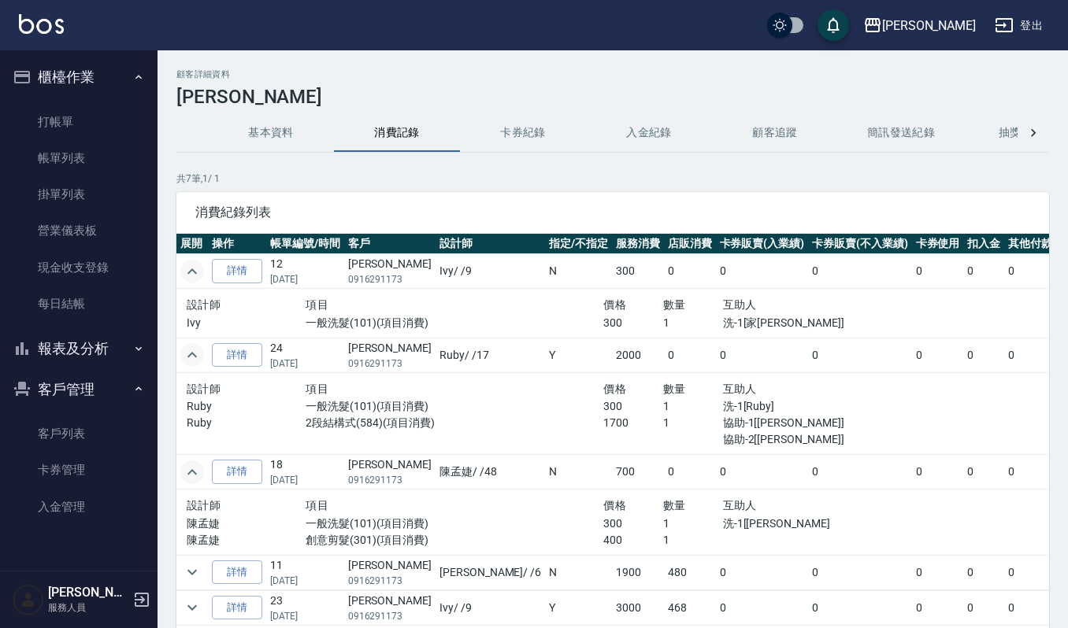
click at [282, 134] on button "基本資料" at bounding box center [271, 133] width 126 height 38
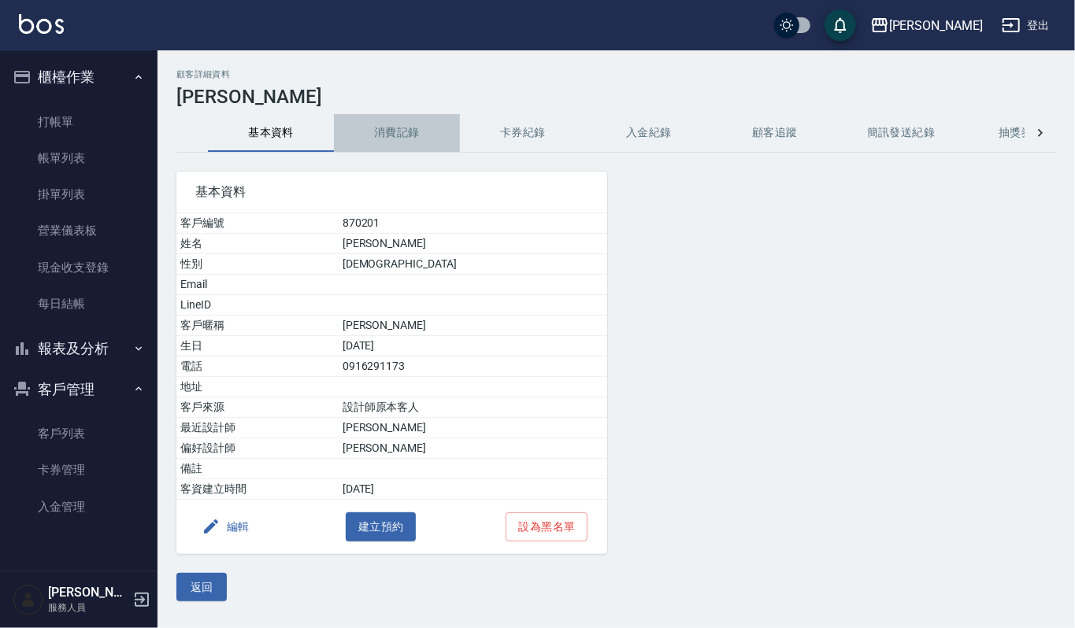
click at [407, 145] on button "消費記錄" at bounding box center [397, 133] width 126 height 38
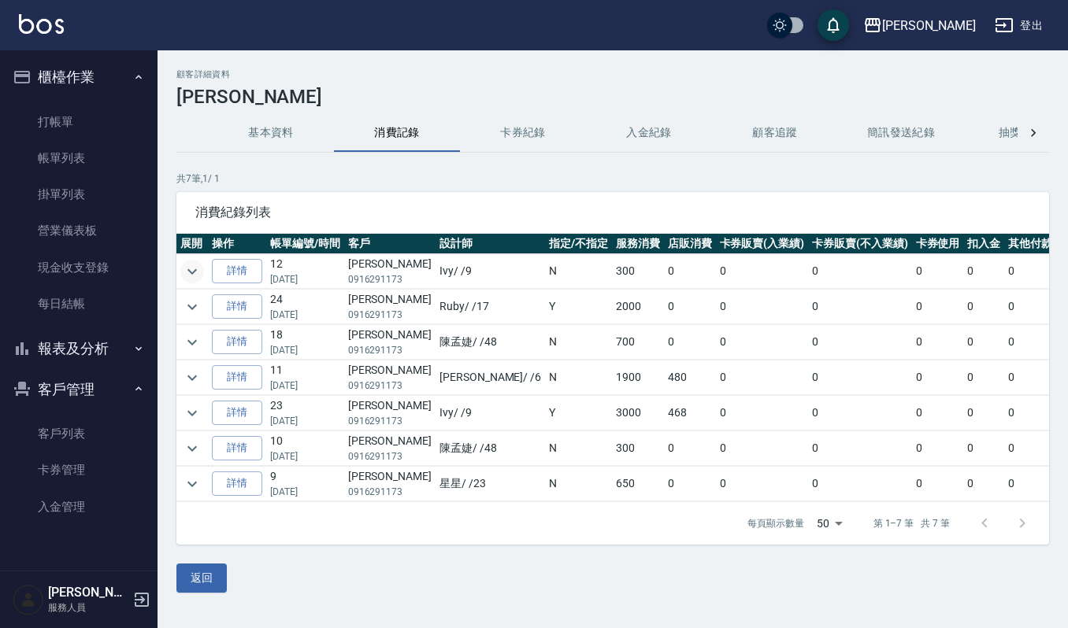
click at [190, 277] on icon "expand row" at bounding box center [192, 271] width 19 height 19
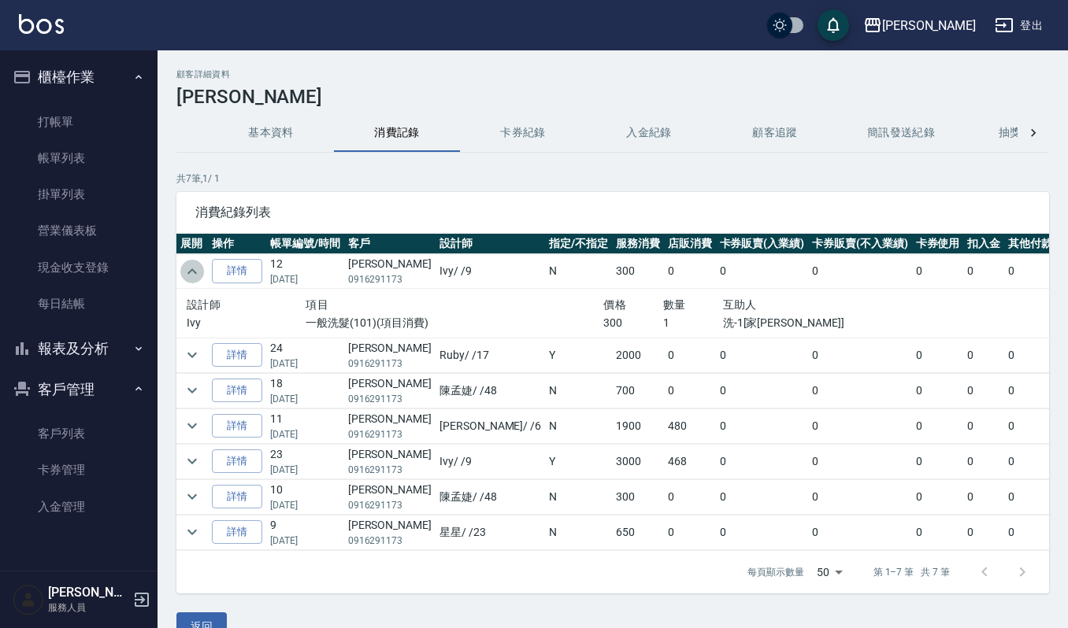
click at [190, 279] on icon "expand row" at bounding box center [192, 271] width 19 height 19
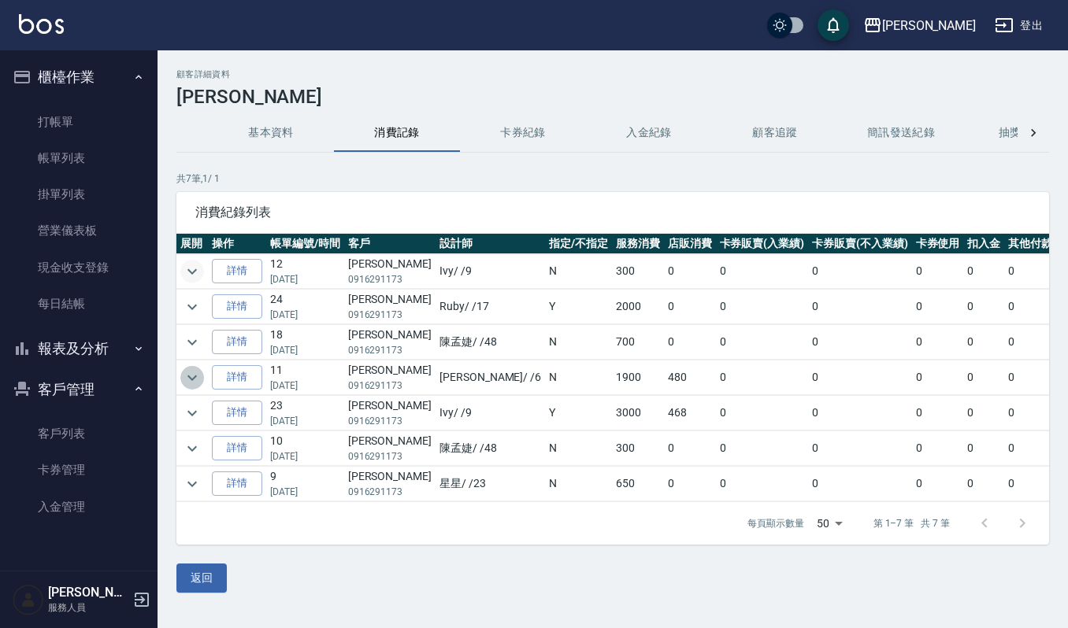
click at [187, 376] on icon "expand row" at bounding box center [192, 377] width 19 height 19
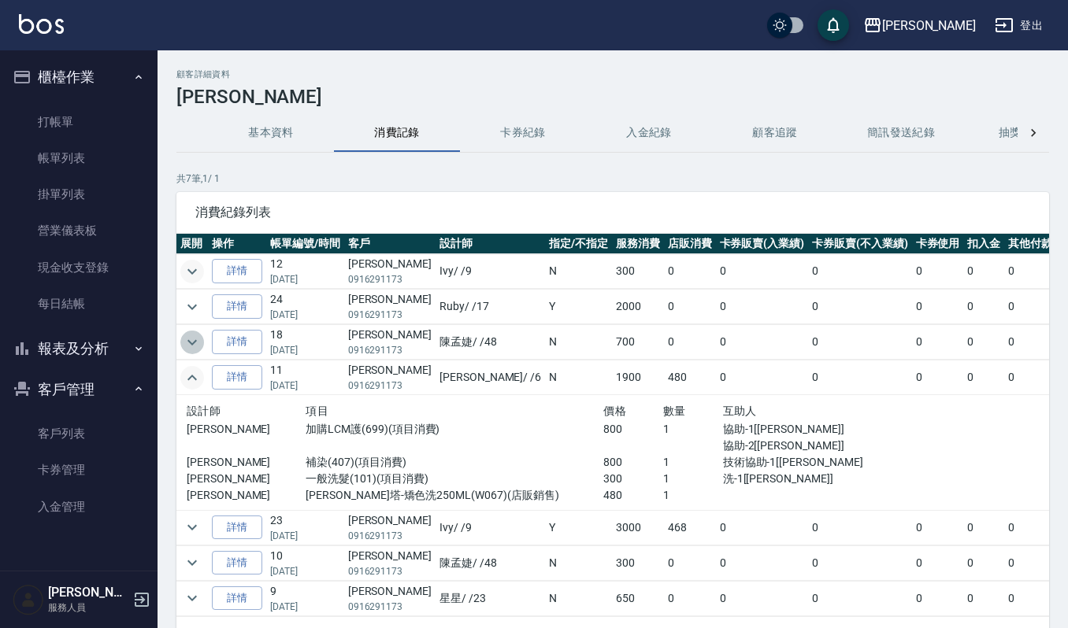
click at [196, 343] on icon "expand row" at bounding box center [192, 342] width 19 height 19
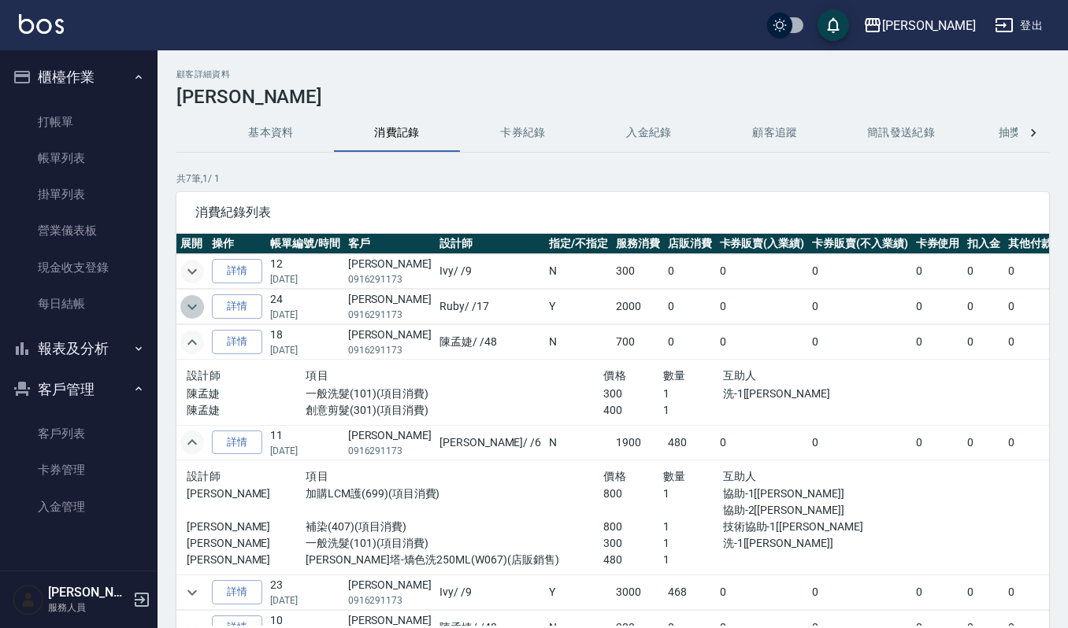
click at [187, 315] on icon "expand row" at bounding box center [192, 307] width 19 height 19
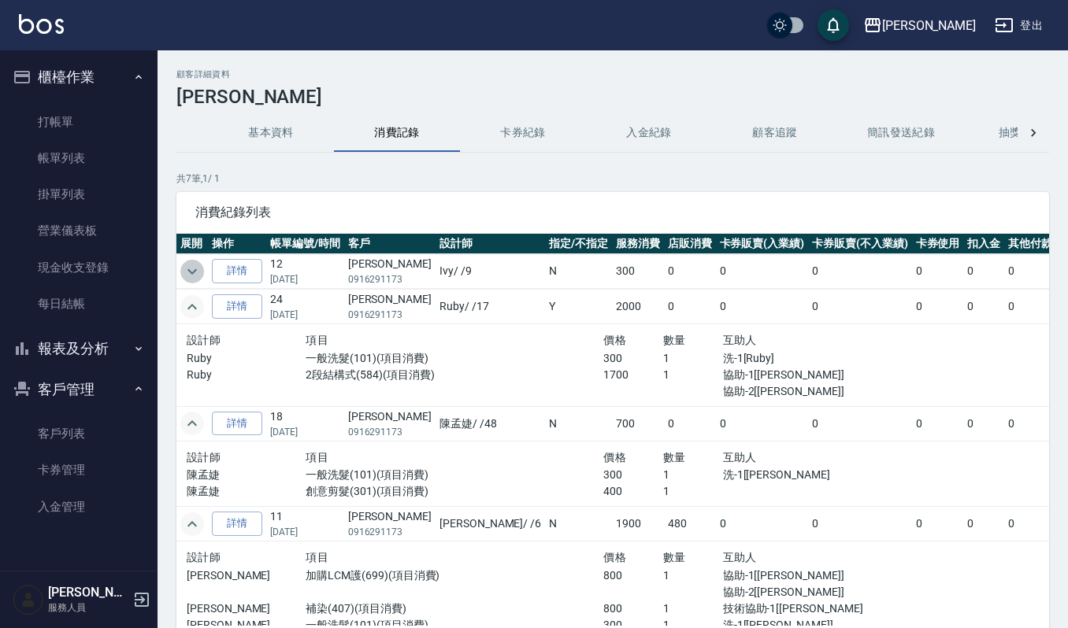
click at [199, 279] on icon "expand row" at bounding box center [192, 271] width 19 height 19
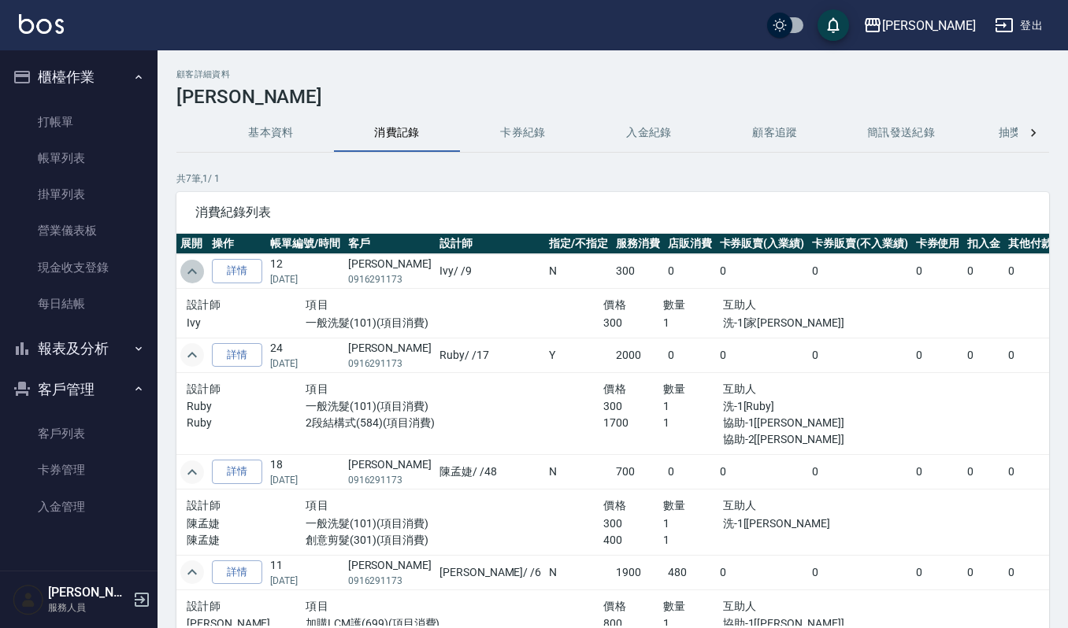
click at [199, 279] on icon "expand row" at bounding box center [192, 271] width 19 height 19
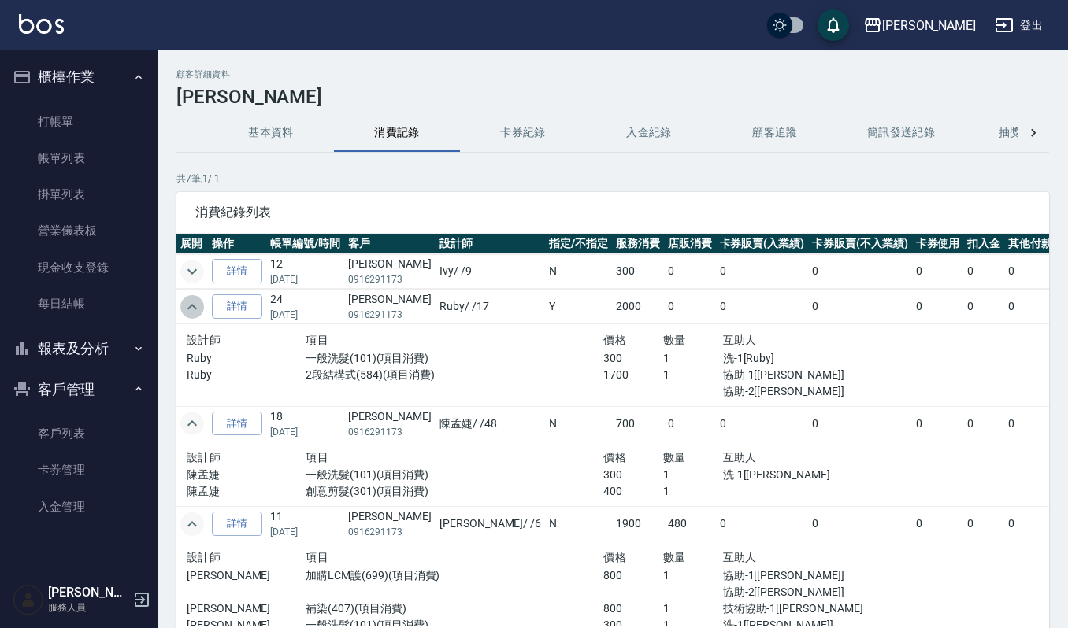
click at [198, 310] on icon "expand row" at bounding box center [192, 307] width 19 height 19
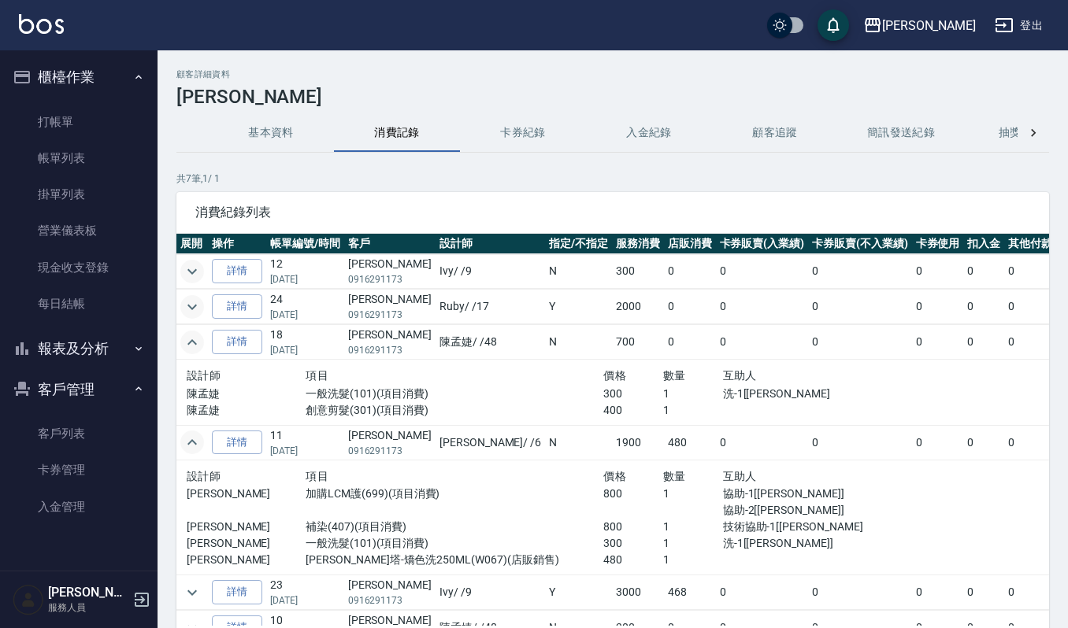
click at [196, 347] on icon "expand row" at bounding box center [192, 342] width 19 height 19
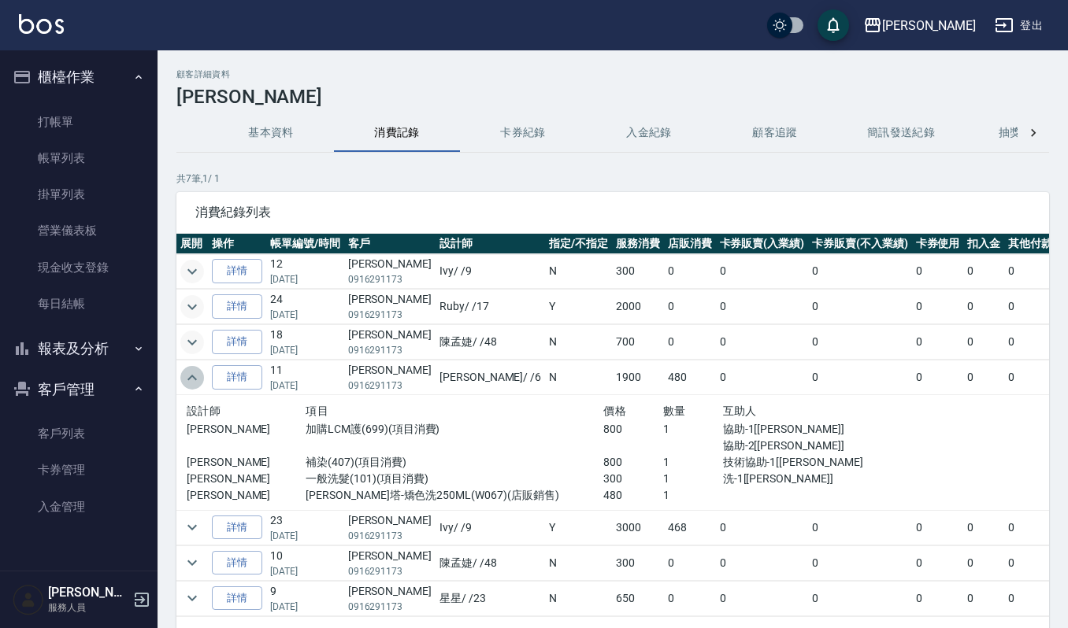
click at [193, 381] on icon "expand row" at bounding box center [192, 377] width 19 height 19
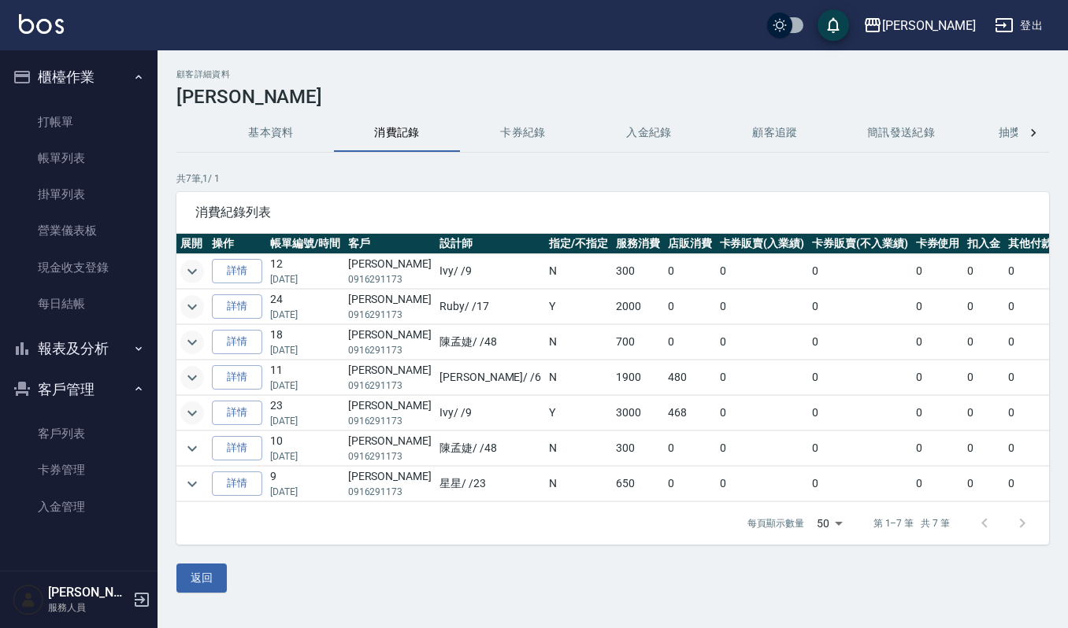
click at [189, 416] on icon "expand row" at bounding box center [191, 413] width 9 height 6
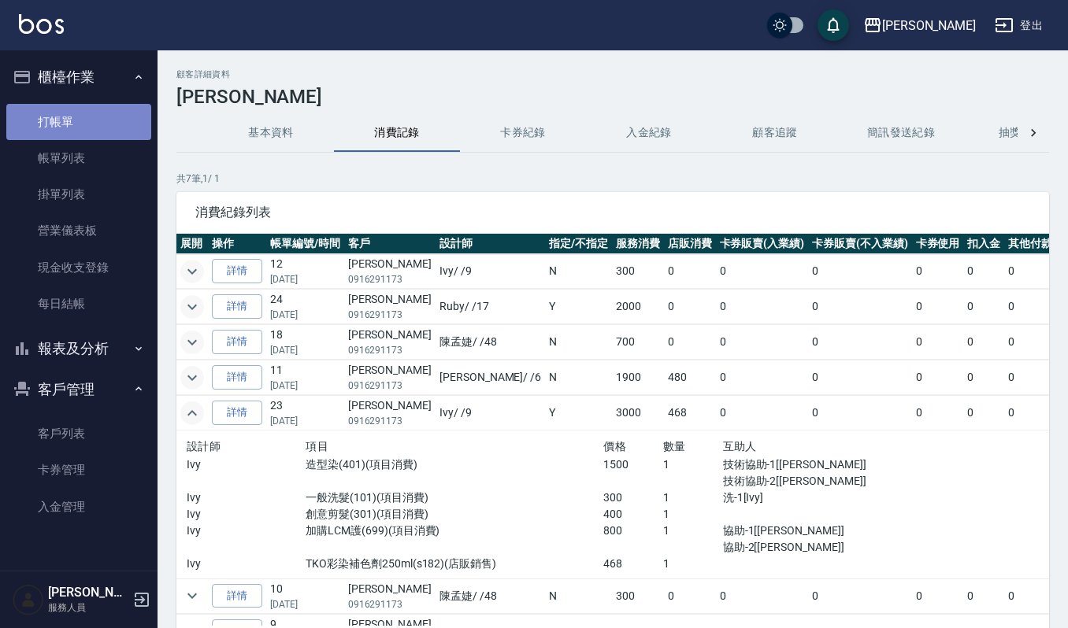
click at [83, 133] on link "打帳單" at bounding box center [78, 122] width 145 height 36
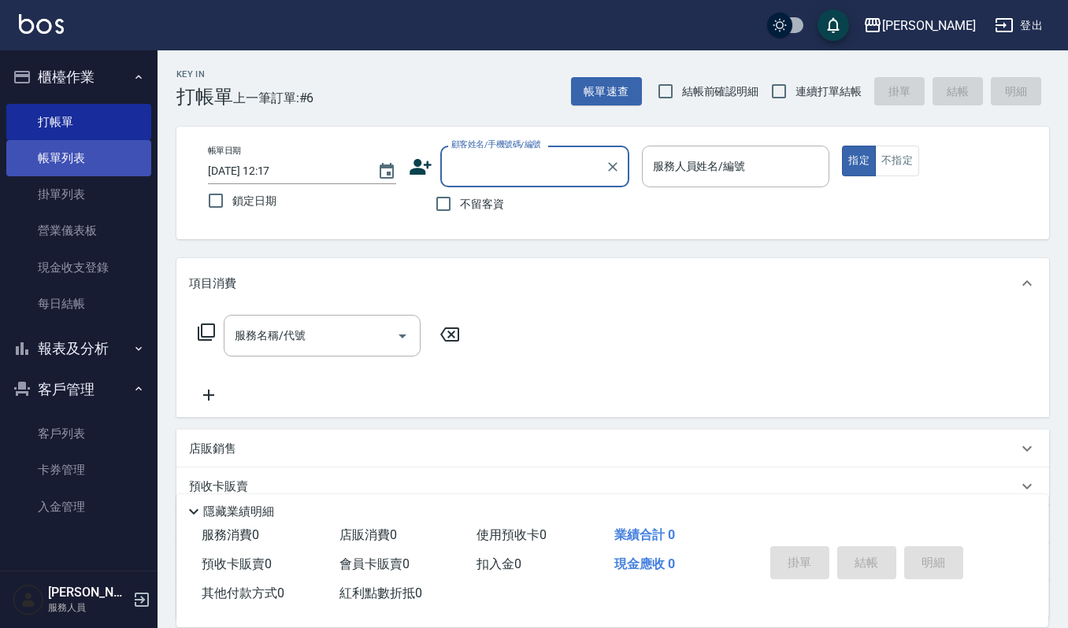
click at [86, 170] on link "帳單列表" at bounding box center [78, 158] width 145 height 36
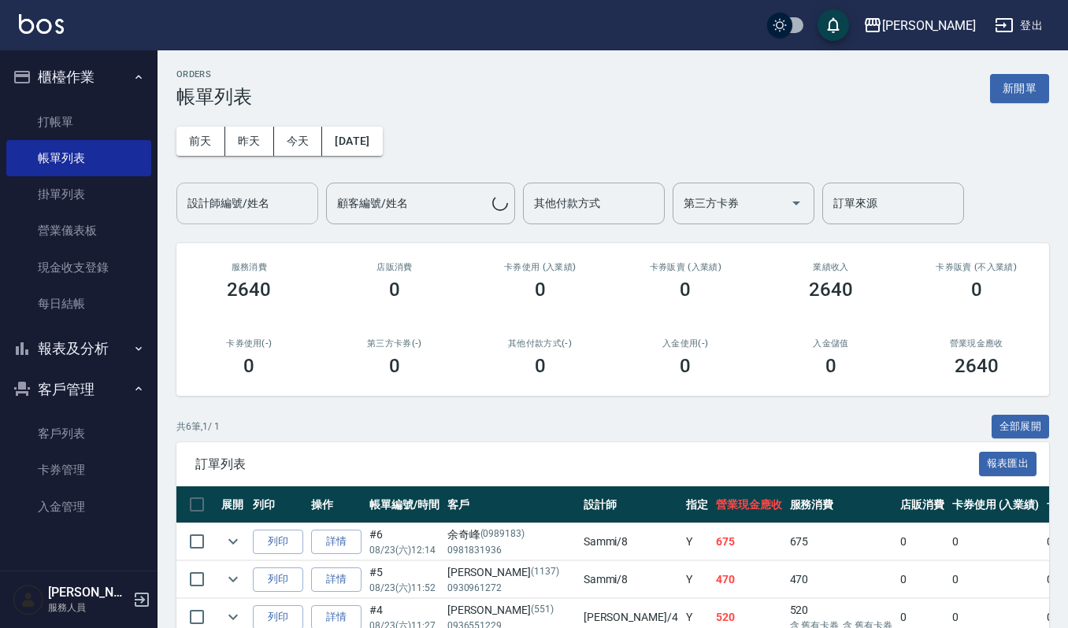
drag, startPoint x: 328, startPoint y: 206, endPoint x: 268, endPoint y: 208, distance: 60.6
click at [312, 209] on div "設計師編號/姓名 設計師編號/姓名 顧客編號/姓名 顧客編號/姓名 其他付款方式 其他付款方式 第三方卡券 第三方卡券 訂單來源 訂單來源" at bounding box center [569, 204] width 787 height 42
click at [268, 206] on input "設計師編號/姓名" at bounding box center [247, 204] width 128 height 28
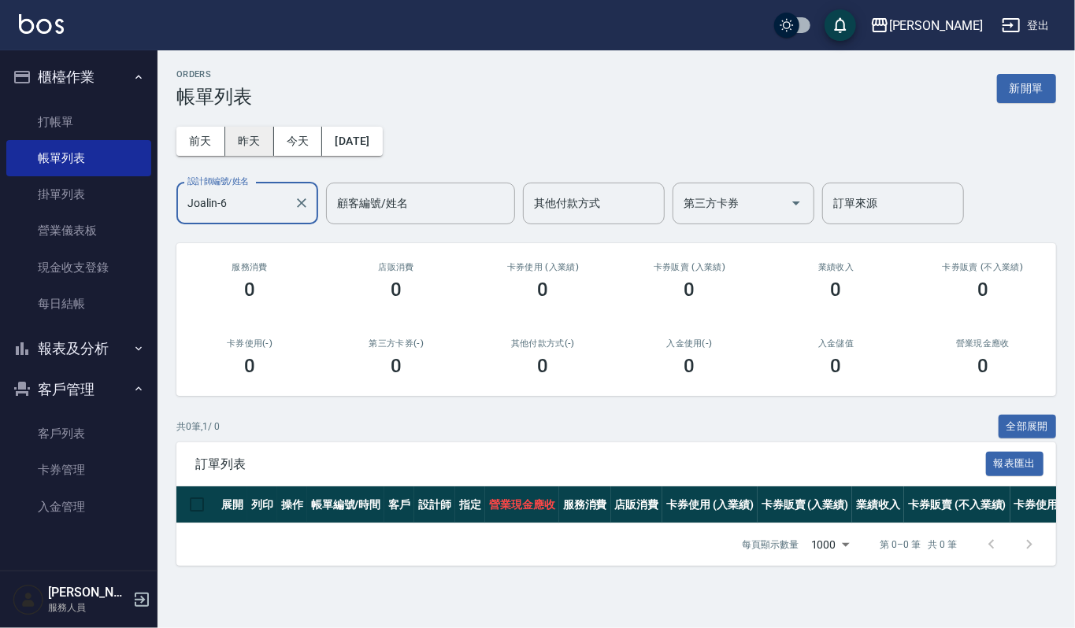
type input "Joalin-6"
click at [256, 140] on button "昨天" at bounding box center [249, 141] width 49 height 29
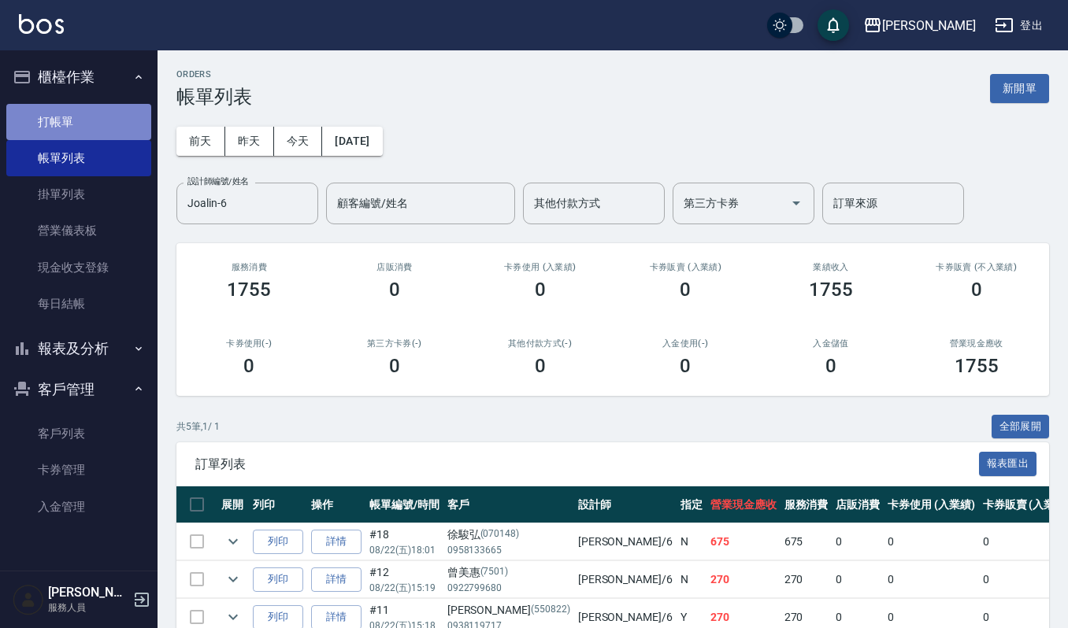
click at [52, 110] on link "打帳單" at bounding box center [78, 122] width 145 height 36
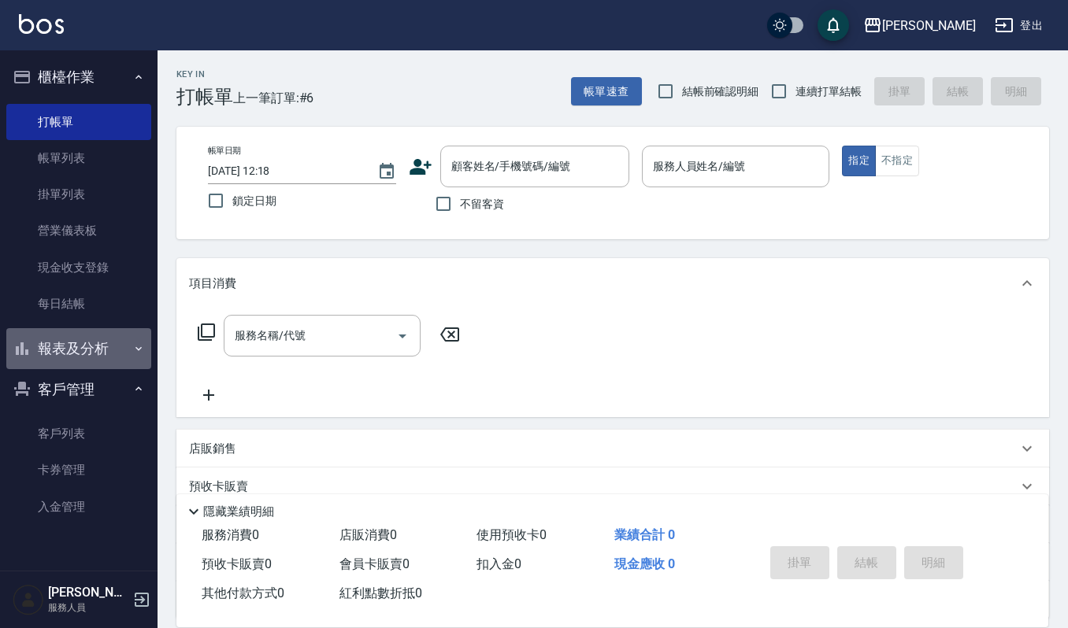
click at [79, 334] on button "報表及分析" at bounding box center [78, 348] width 145 height 41
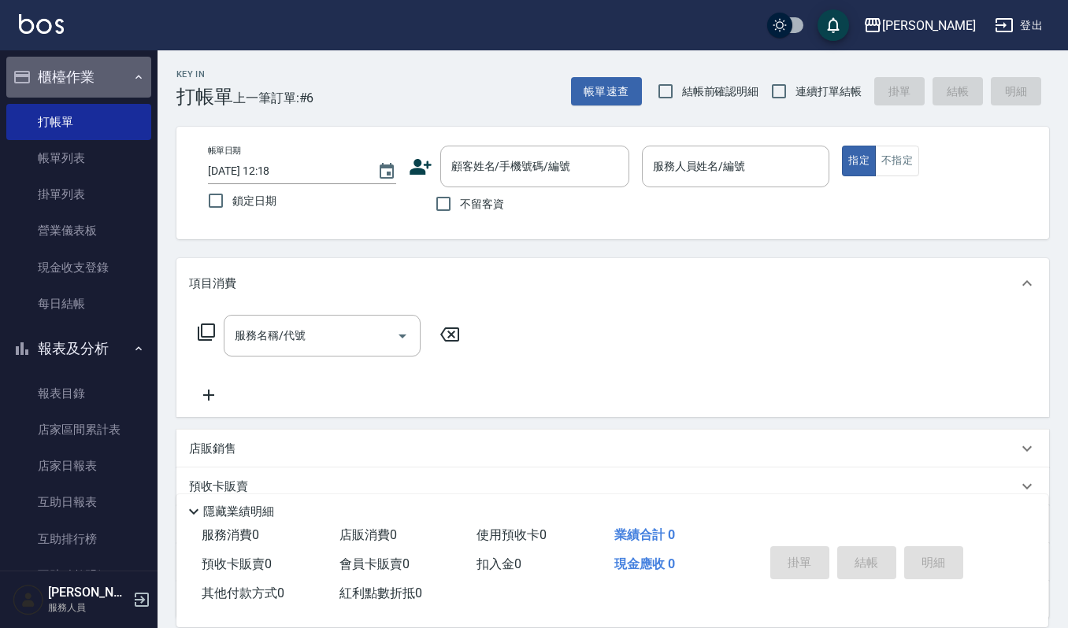
click at [102, 79] on button "櫃檯作業" at bounding box center [78, 77] width 145 height 41
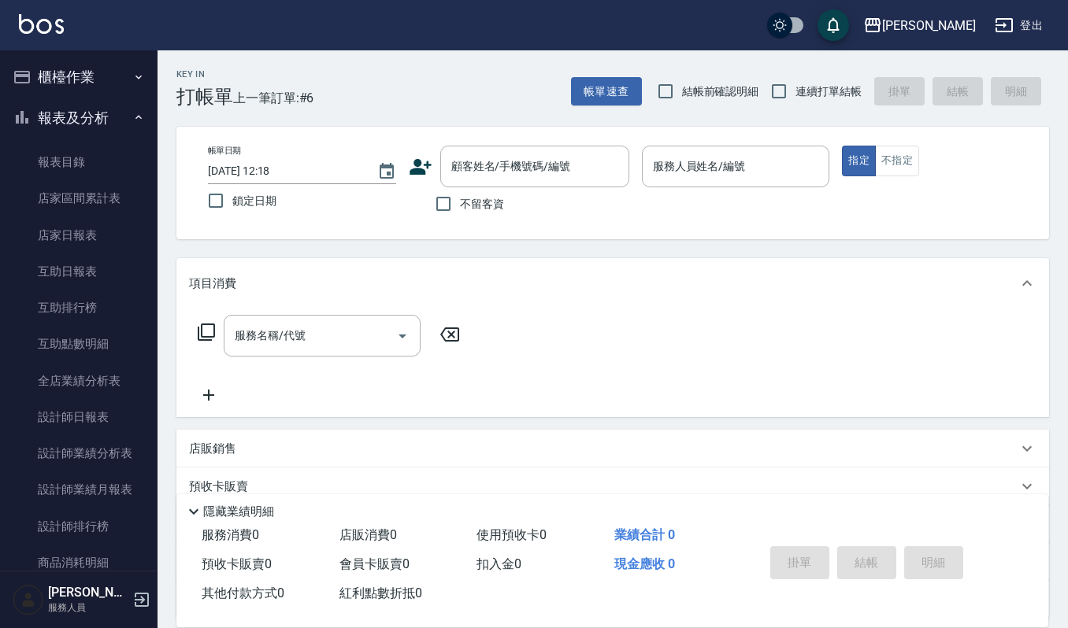
click at [112, 82] on button "櫃檯作業" at bounding box center [78, 77] width 145 height 41
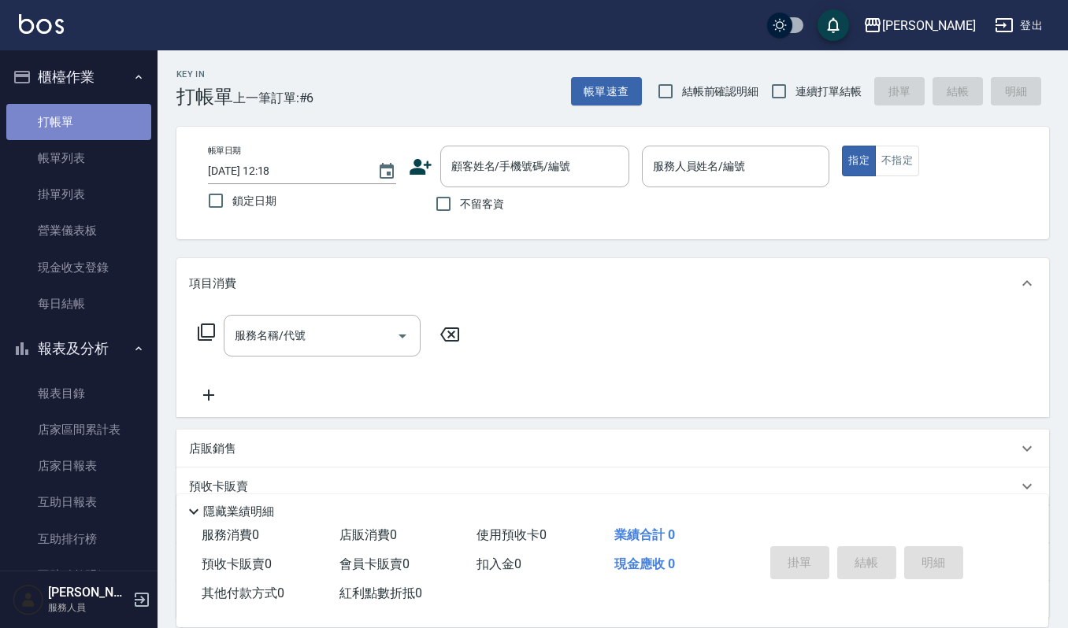
click at [102, 121] on link "打帳單" at bounding box center [78, 122] width 145 height 36
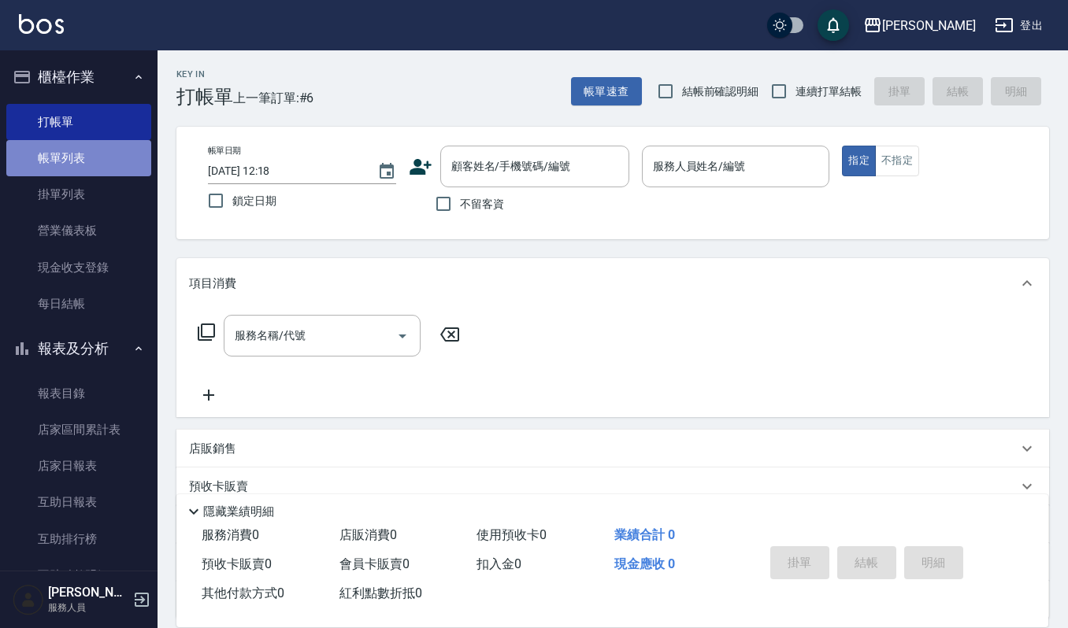
click at [94, 162] on link "帳單列表" at bounding box center [78, 158] width 145 height 36
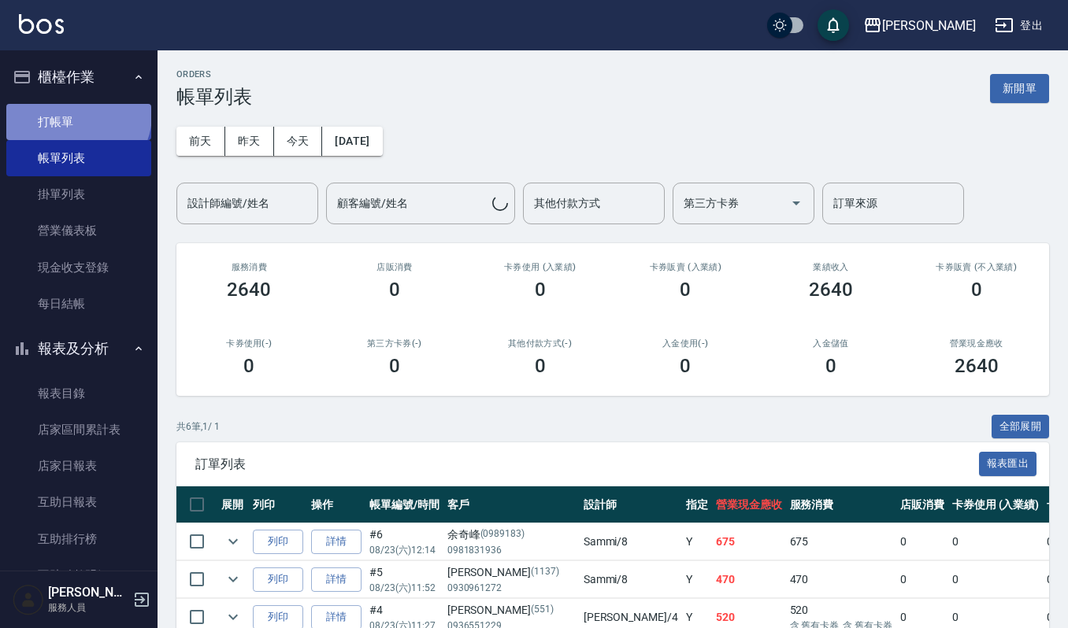
click at [76, 114] on link "打帳單" at bounding box center [78, 122] width 145 height 36
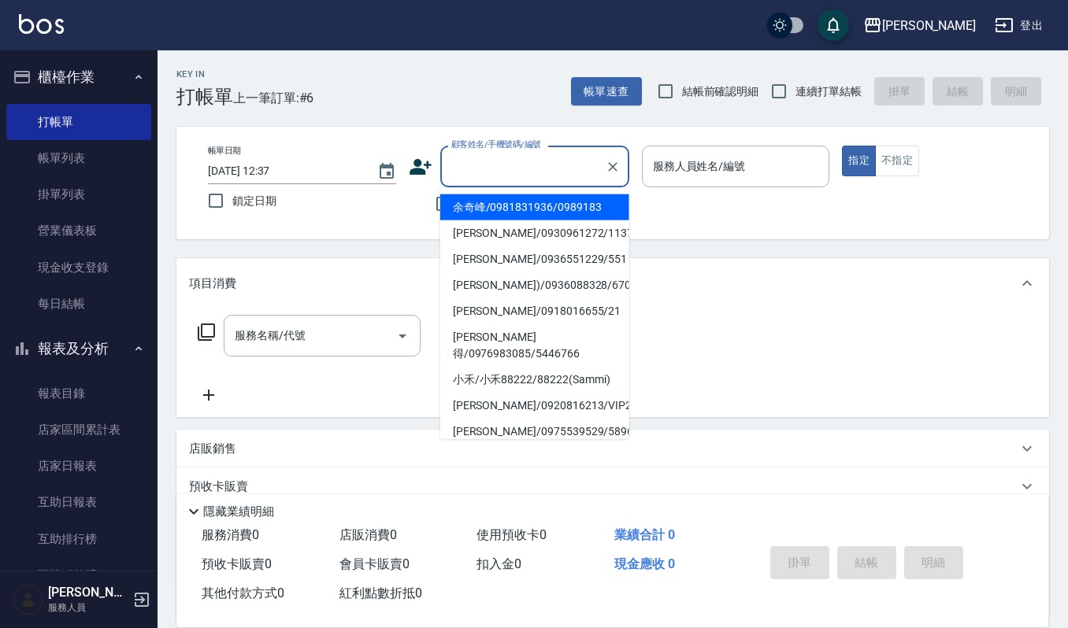
click at [546, 164] on input "顧客姓名/手機號碼/編號" at bounding box center [522, 167] width 151 height 28
click at [485, 209] on li "李一貞/0939919383/VIP0724" at bounding box center [534, 207] width 189 height 26
type input "李一貞/0939919383/VIP0724"
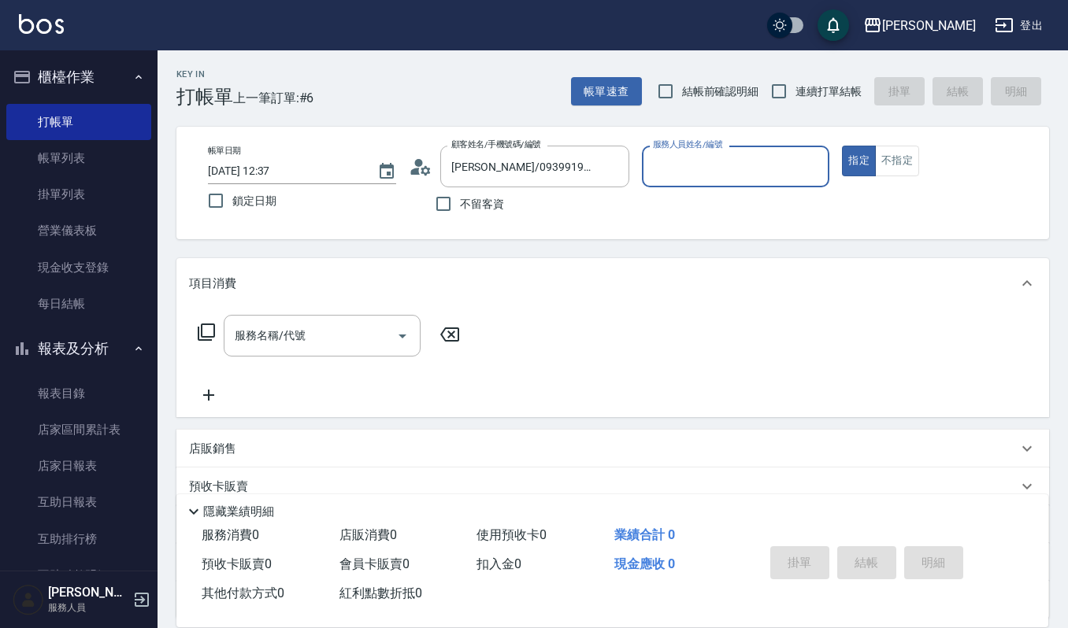
type input "Sammi-8"
click at [402, 331] on icon "Open" at bounding box center [402, 336] width 19 height 19
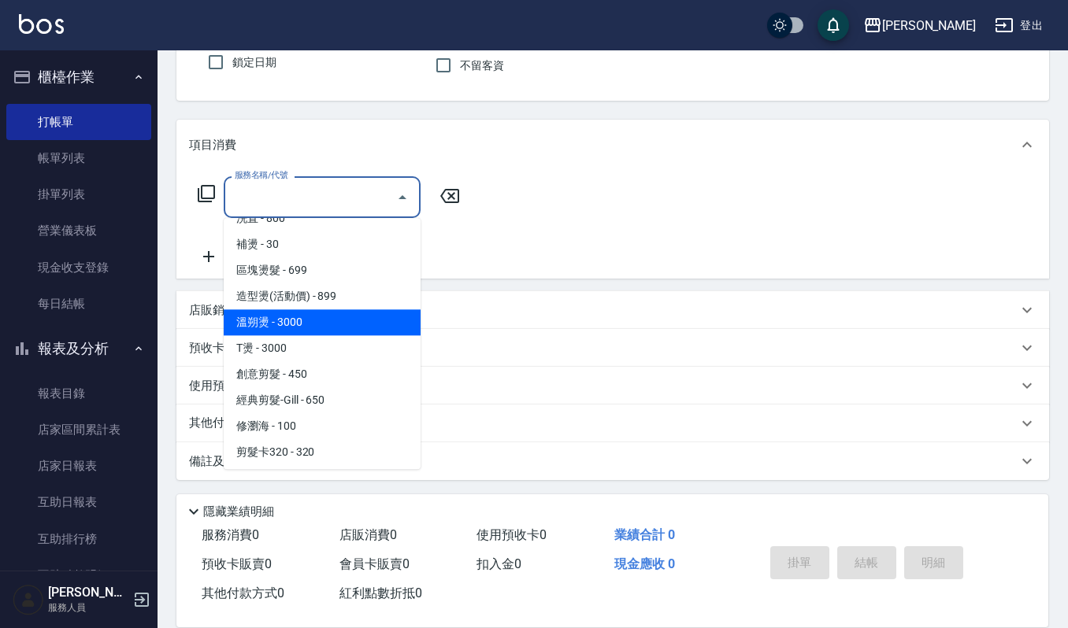
scroll to position [420, 0]
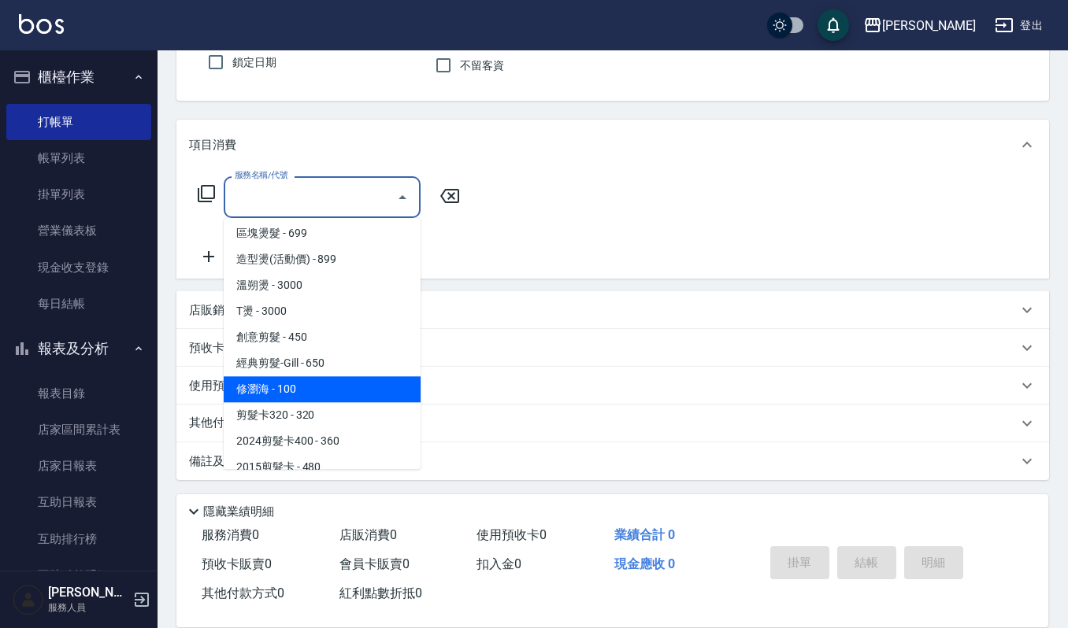
click at [324, 394] on span "修瀏海 - 100" at bounding box center [322, 389] width 197 height 26
type input "修瀏海(303)"
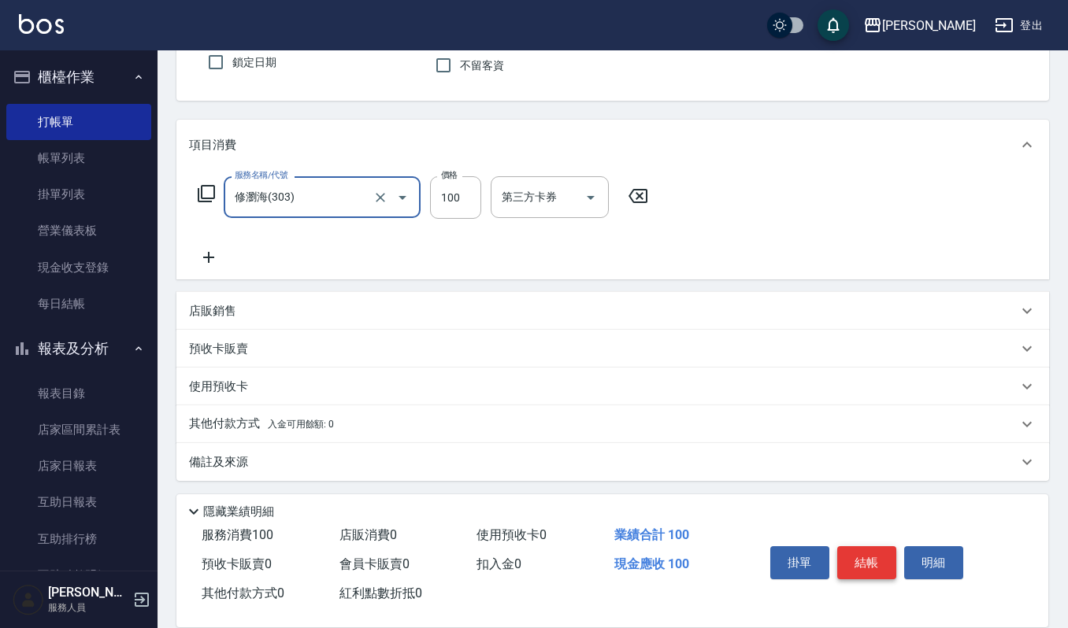
click at [882, 568] on button "結帳" at bounding box center [866, 562] width 59 height 33
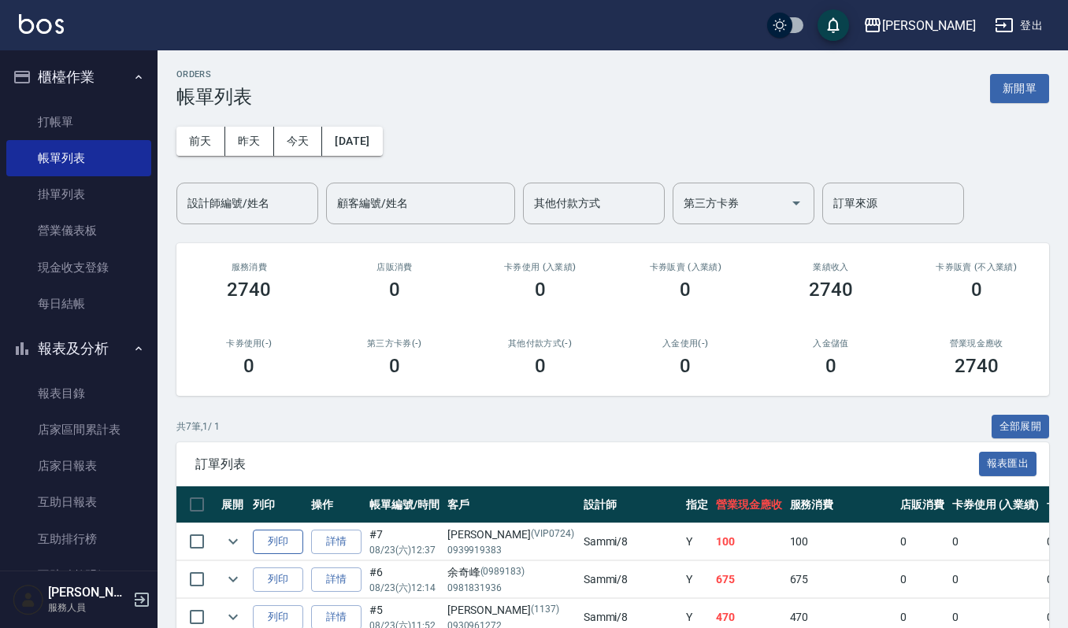
click at [272, 539] on button "列印" at bounding box center [278, 542] width 50 height 24
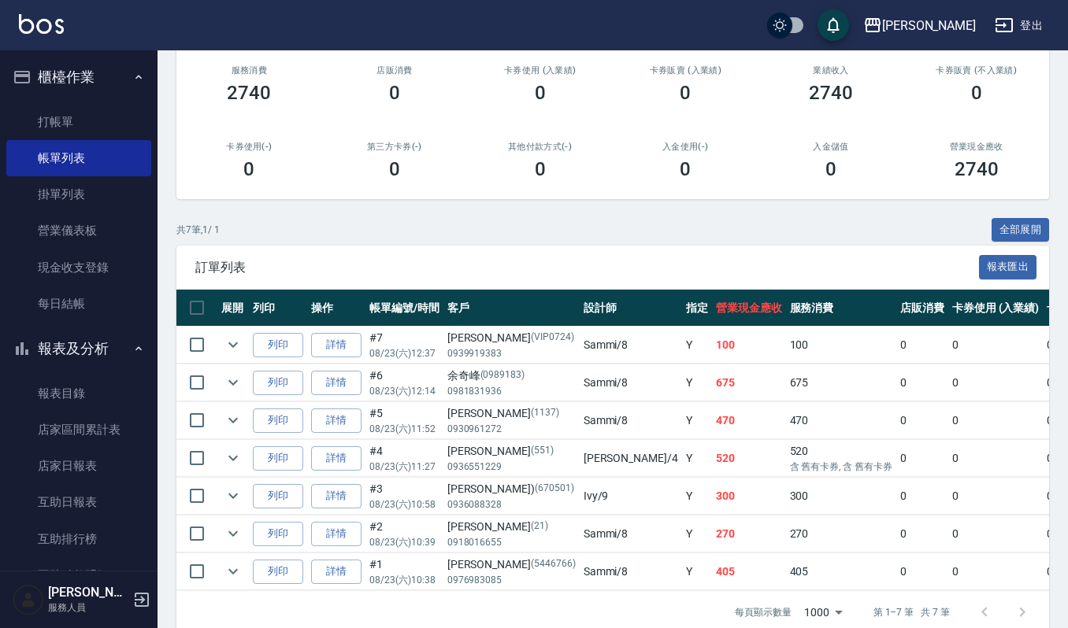
scroll to position [240, 0]
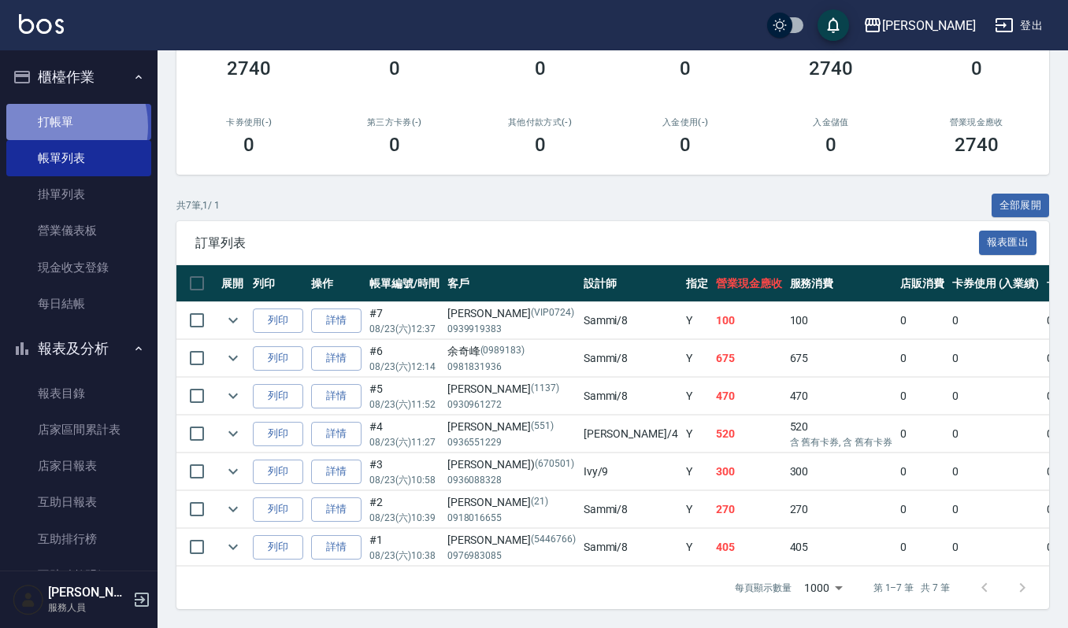
drag, startPoint x: 49, startPoint y: 126, endPoint x: 39, endPoint y: 128, distance: 9.6
click at [47, 126] on link "打帳單" at bounding box center [78, 122] width 145 height 36
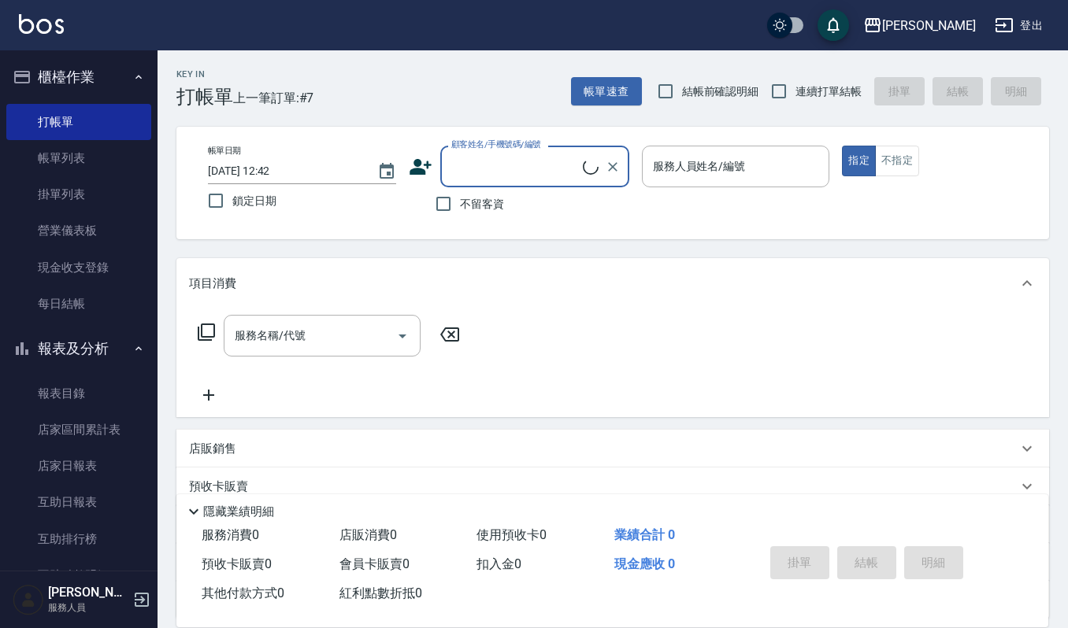
click at [483, 167] on input "顧客姓名/手機號碼/編號" at bounding box center [514, 167] width 135 height 28
type input "雪"
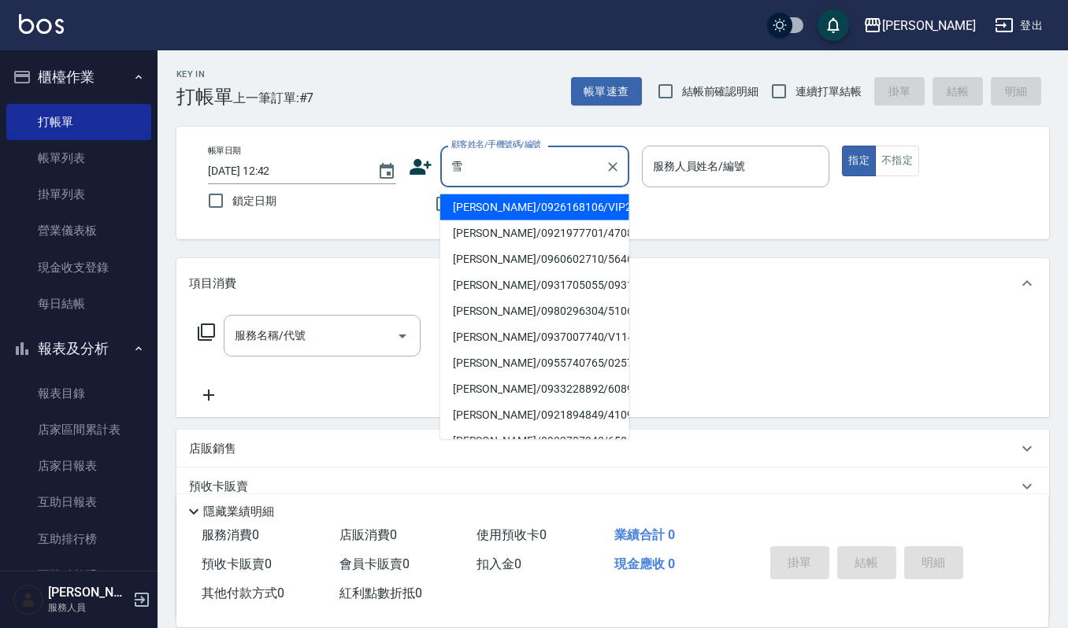
click at [485, 140] on label "顧客姓名/手機號碼/編號" at bounding box center [496, 145] width 90 height 12
click at [485, 153] on input "雪" at bounding box center [522, 167] width 151 height 28
click at [486, 159] on input "雪" at bounding box center [522, 167] width 151 height 28
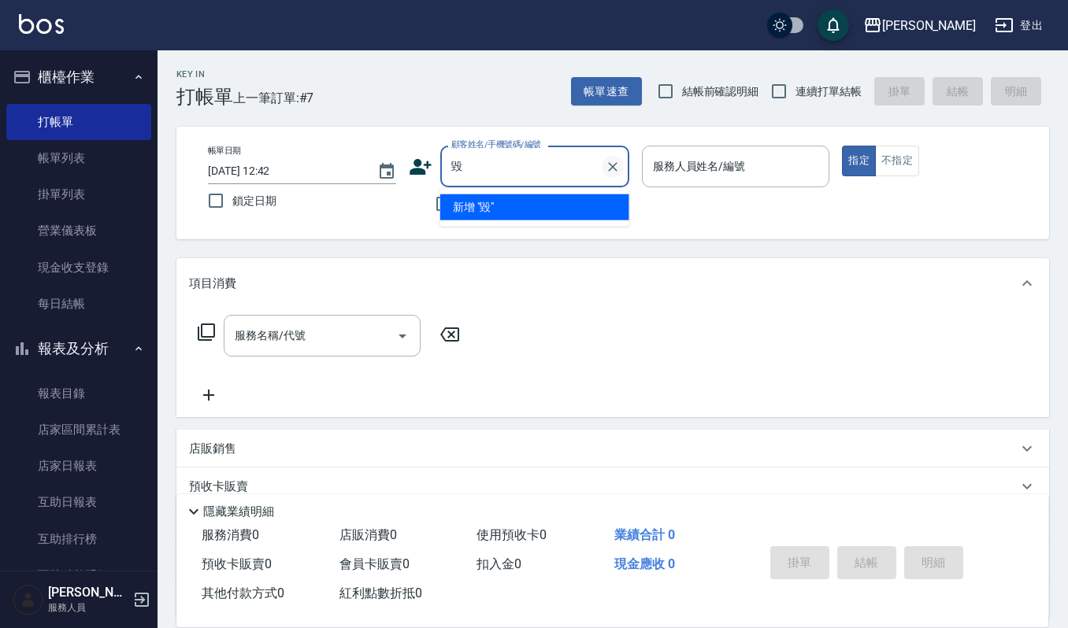
type input "毀毀"
click at [618, 168] on icon "Clear" at bounding box center [613, 167] width 16 height 16
click at [476, 170] on input "顧客姓名/手機號碼/編號" at bounding box center [514, 167] width 135 height 28
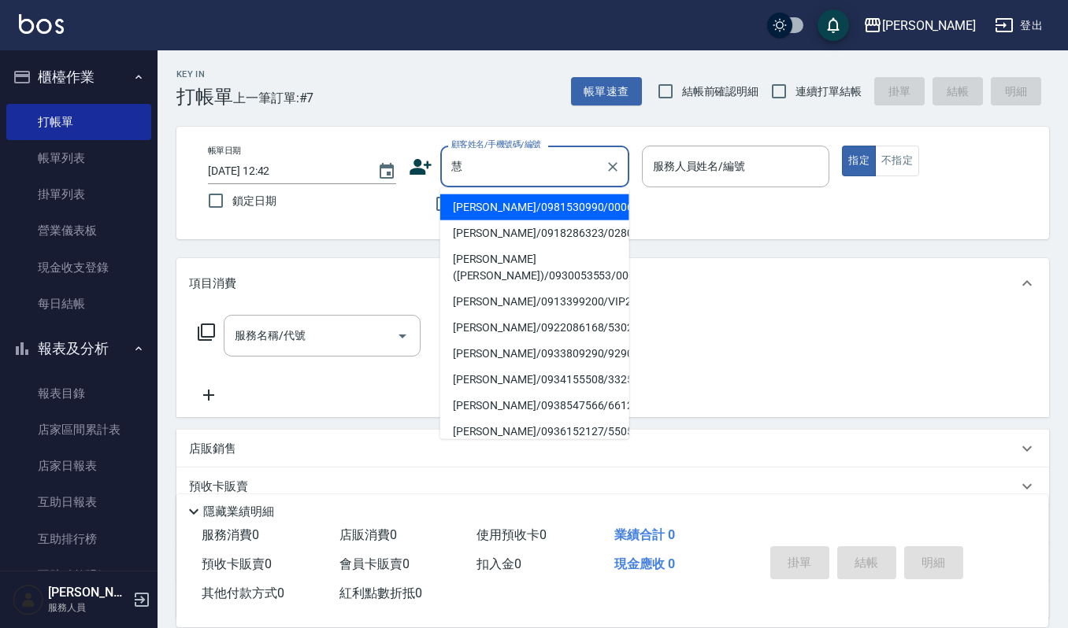
click at [474, 344] on li "楊慧芳/0933809290/9290" at bounding box center [534, 354] width 189 height 26
type input "楊慧芳/0933809290/9290"
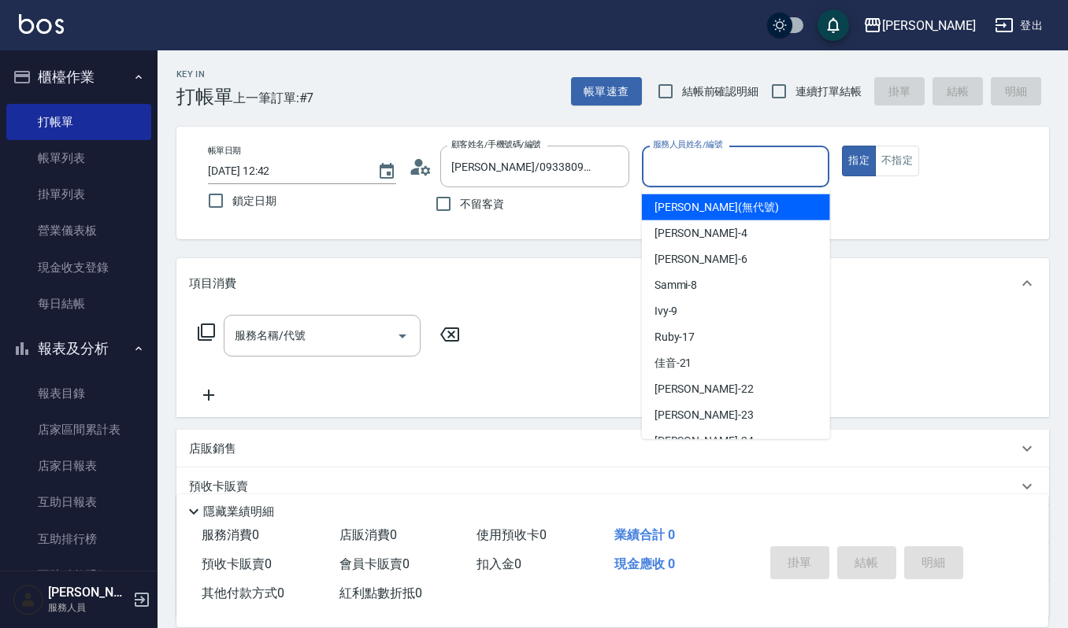
drag, startPoint x: 735, startPoint y: 165, endPoint x: 724, endPoint y: 174, distance: 13.4
click at [734, 165] on input "服務人員姓名/編號" at bounding box center [736, 167] width 174 height 28
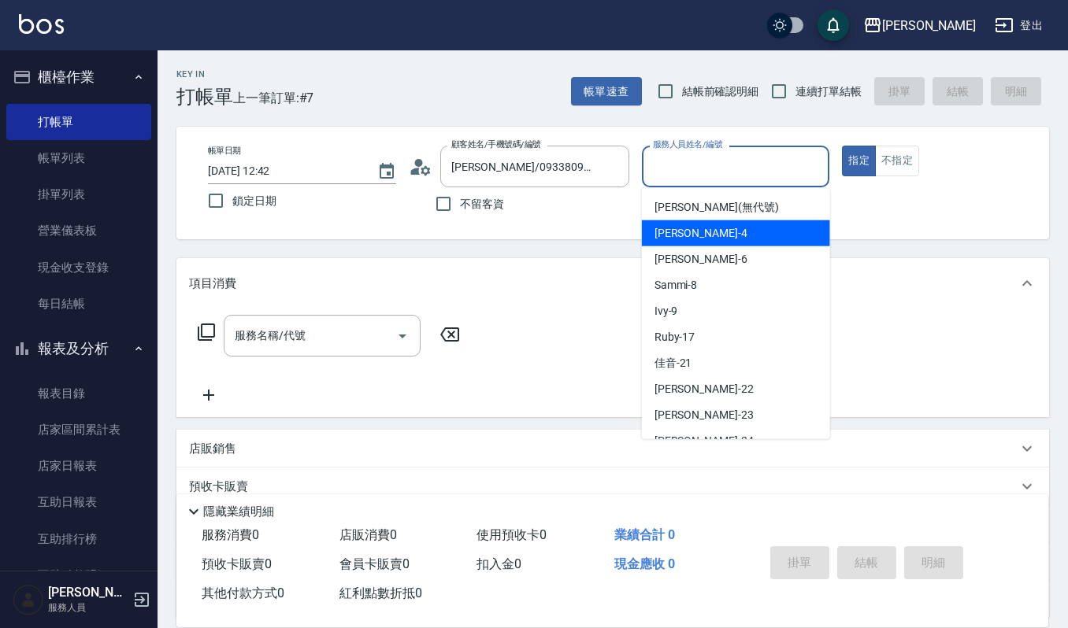
click at [704, 231] on div "吉兒 -4" at bounding box center [736, 233] width 188 height 26
type input "[PERSON_NAME]-4"
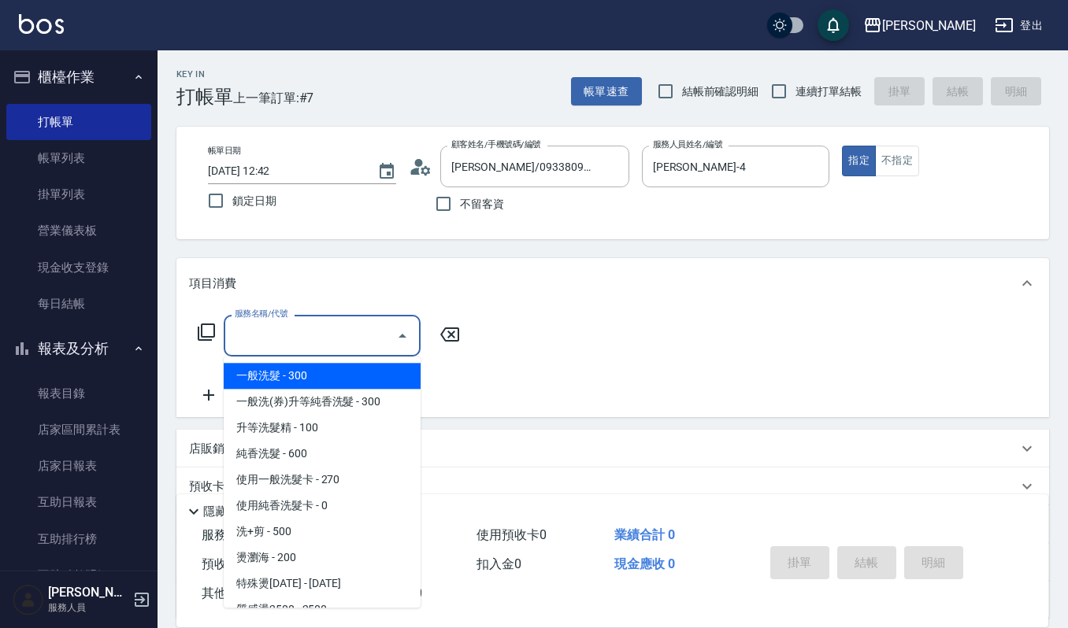
click at [269, 335] on input "服務名稱/代號" at bounding box center [310, 336] width 159 height 28
click at [296, 335] on input "服務名稱/代號" at bounding box center [310, 336] width 159 height 28
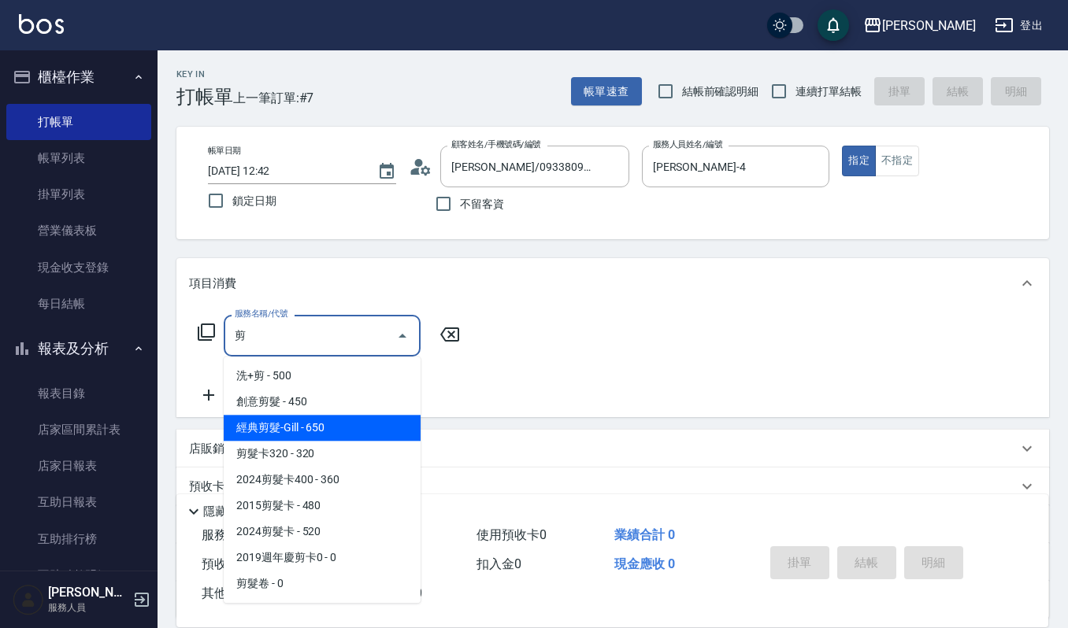
click at [328, 420] on span "經典剪髮-Gill - 650" at bounding box center [322, 428] width 197 height 26
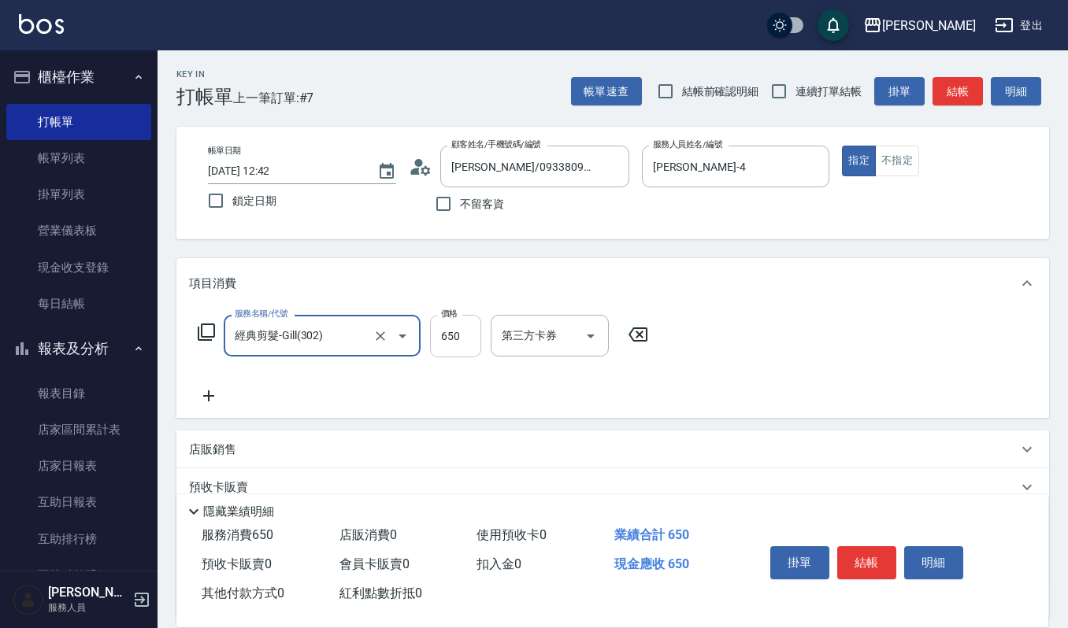
type input "經典剪髮-Gill(302)"
click at [465, 334] on input "650" at bounding box center [455, 336] width 51 height 43
type input "600"
drag, startPoint x: 873, startPoint y: 562, endPoint x: 858, endPoint y: 546, distance: 22.3
click at [873, 562] on button "結帳" at bounding box center [866, 562] width 59 height 33
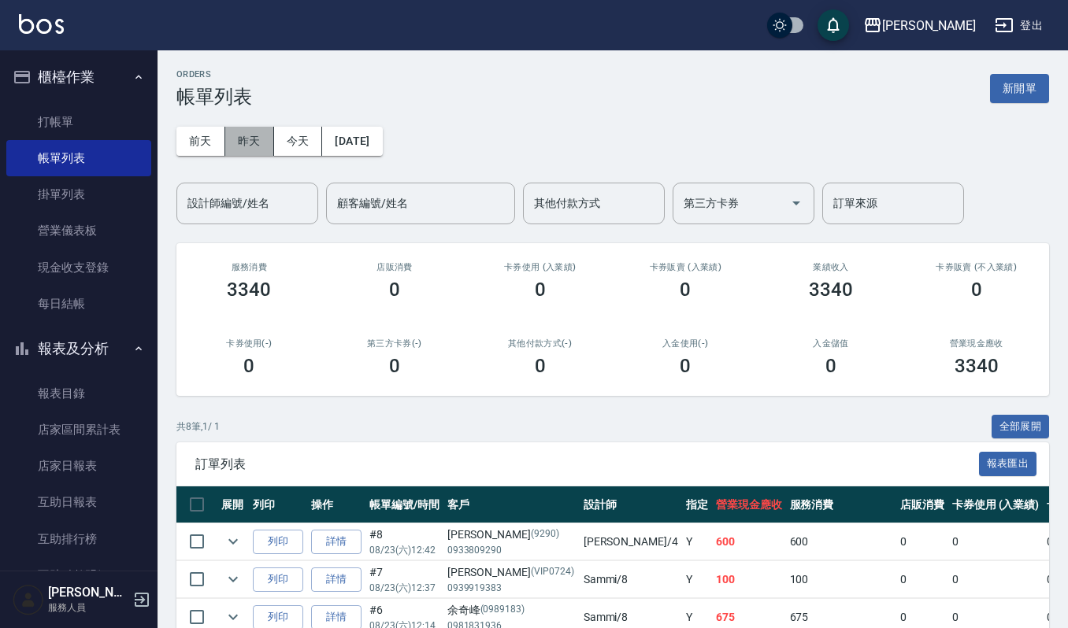
click at [254, 132] on button "昨天" at bounding box center [249, 141] width 49 height 29
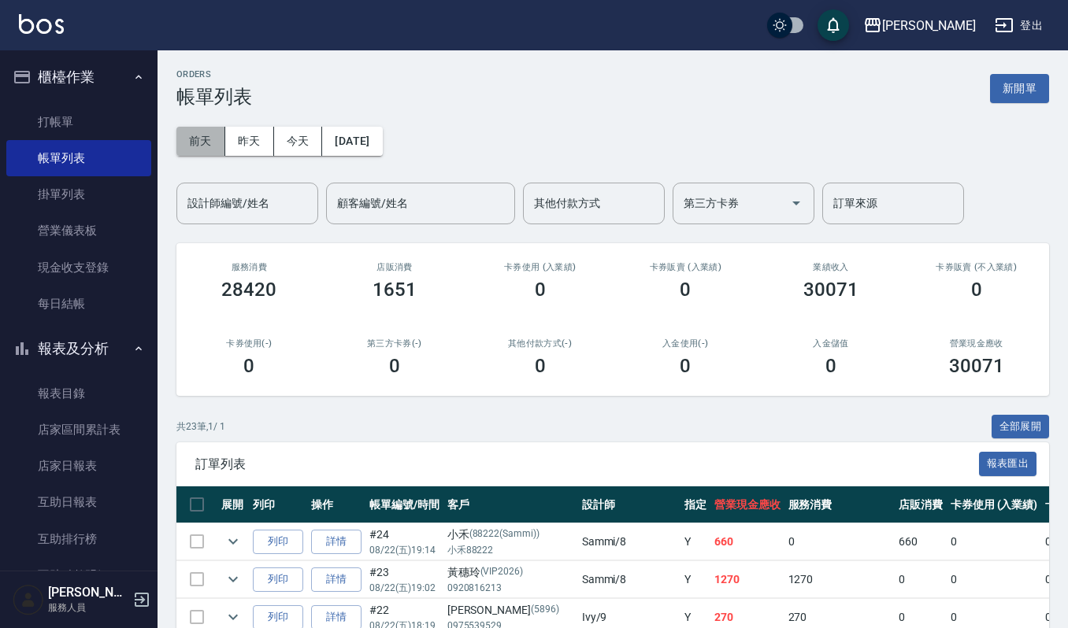
click at [202, 136] on button "前天" at bounding box center [200, 141] width 49 height 29
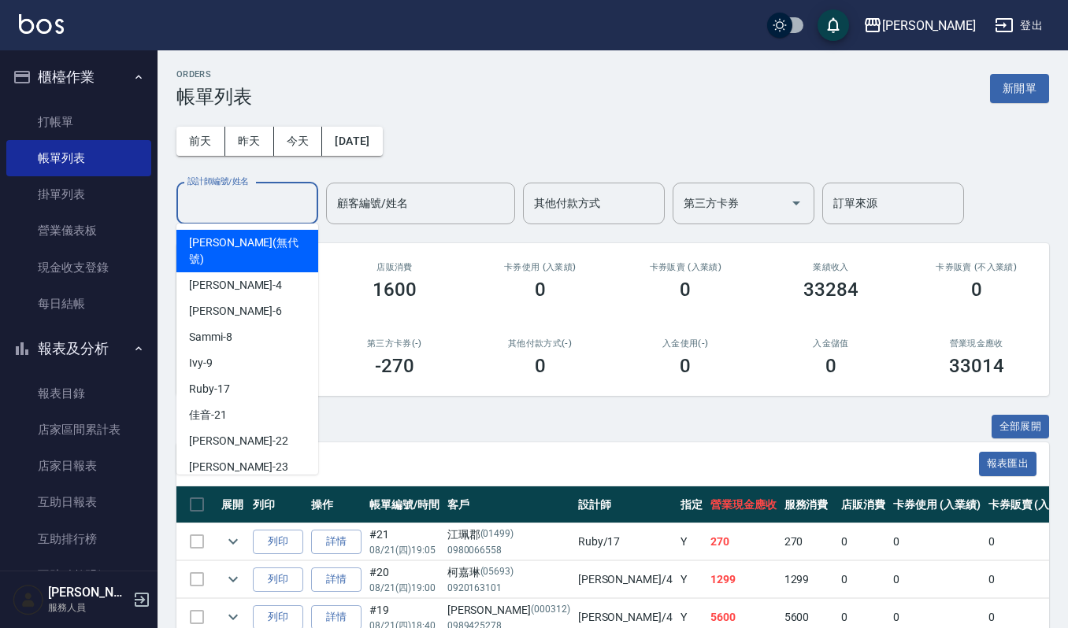
click at [247, 213] on input "設計師編號/姓名" at bounding box center [247, 204] width 128 height 28
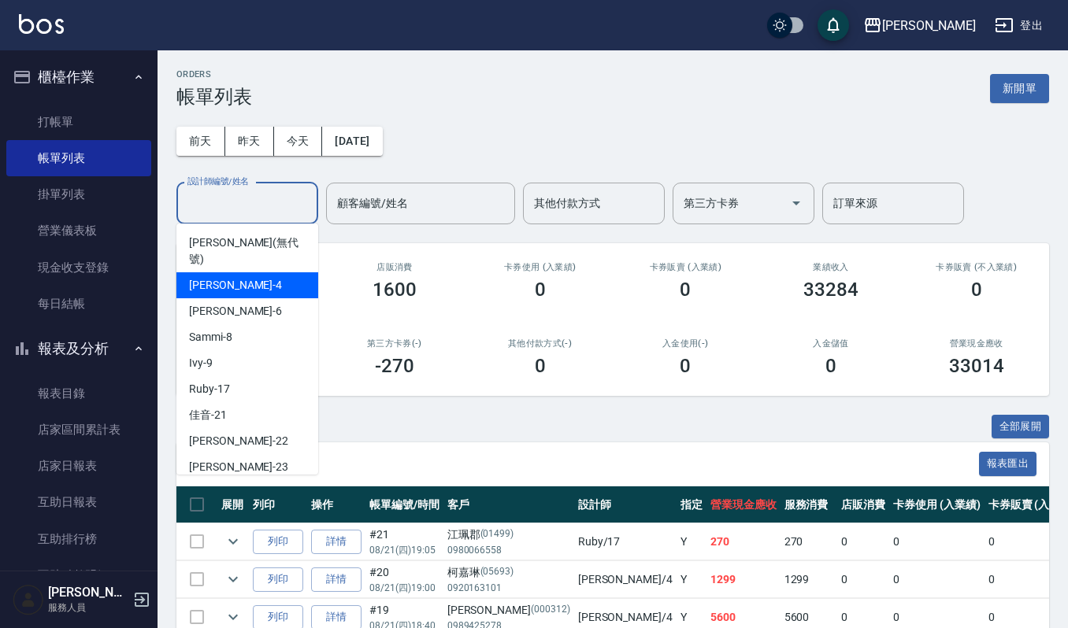
click at [227, 280] on div "吉兒 -4" at bounding box center [247, 285] width 142 height 26
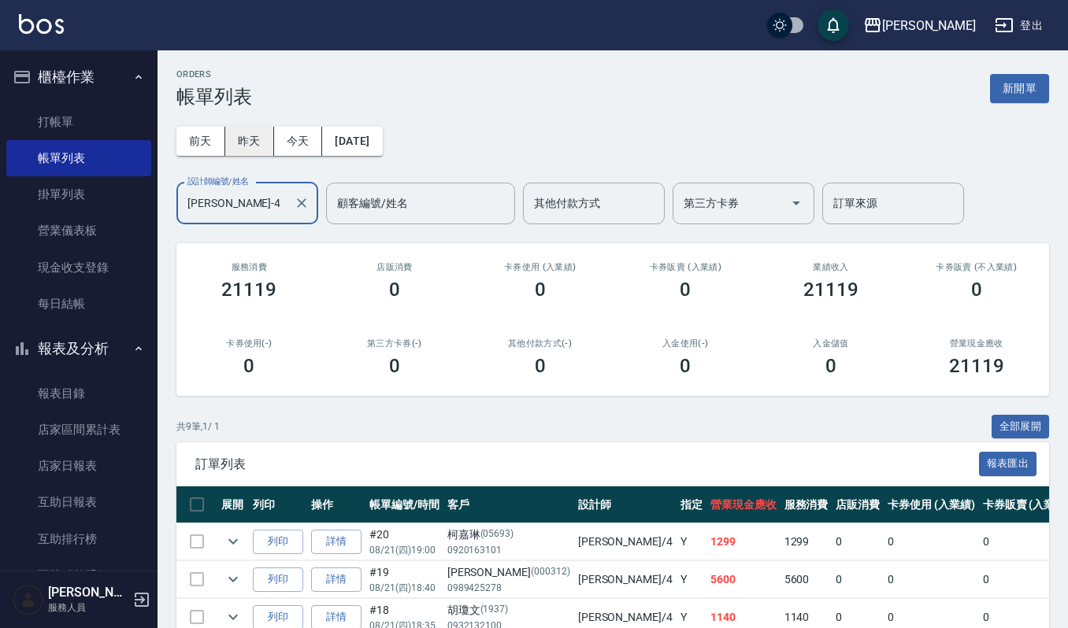
click at [243, 130] on button "昨天" at bounding box center [249, 141] width 49 height 29
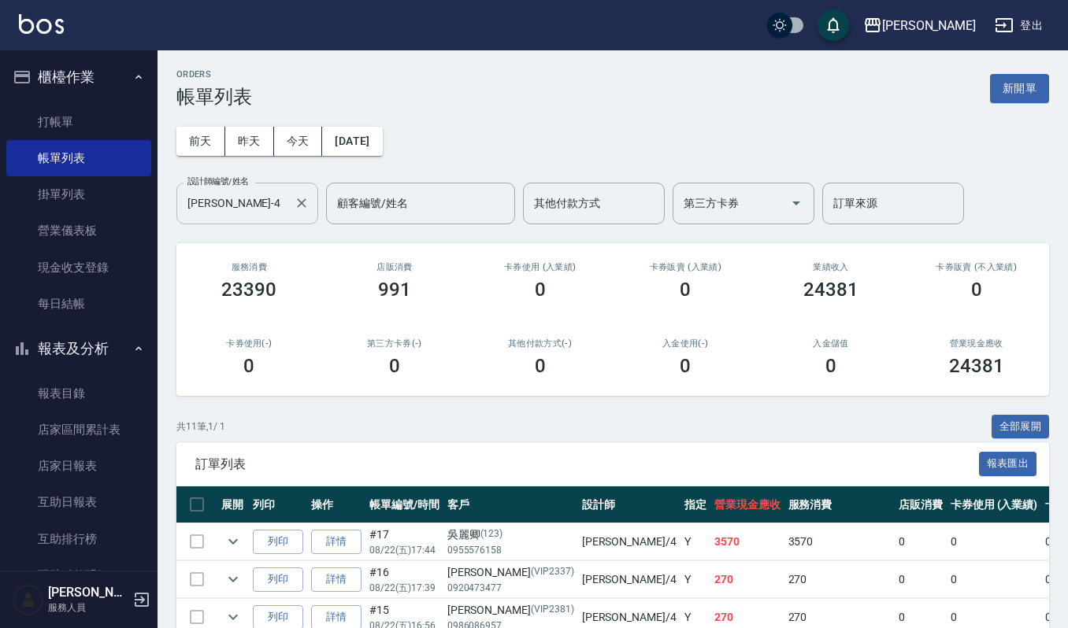
click at [225, 202] on input "[PERSON_NAME]-4" at bounding box center [235, 204] width 104 height 28
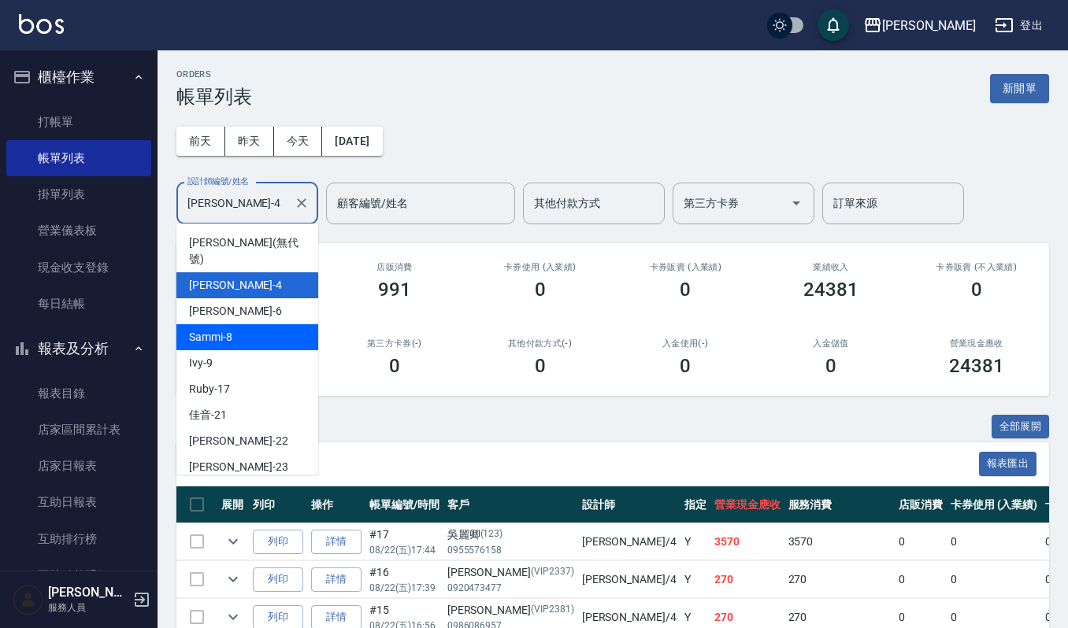
click at [222, 329] on span "Sammi -8" at bounding box center [210, 337] width 43 height 17
type input "Sammi-8"
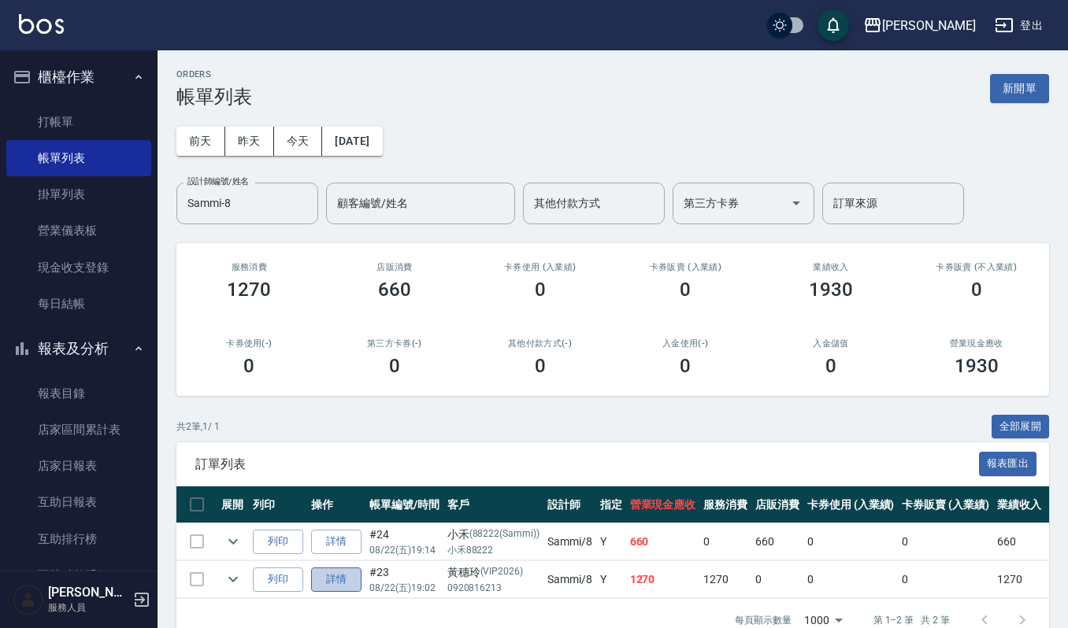
click at [331, 580] on link "詳情" at bounding box center [336, 580] width 50 height 24
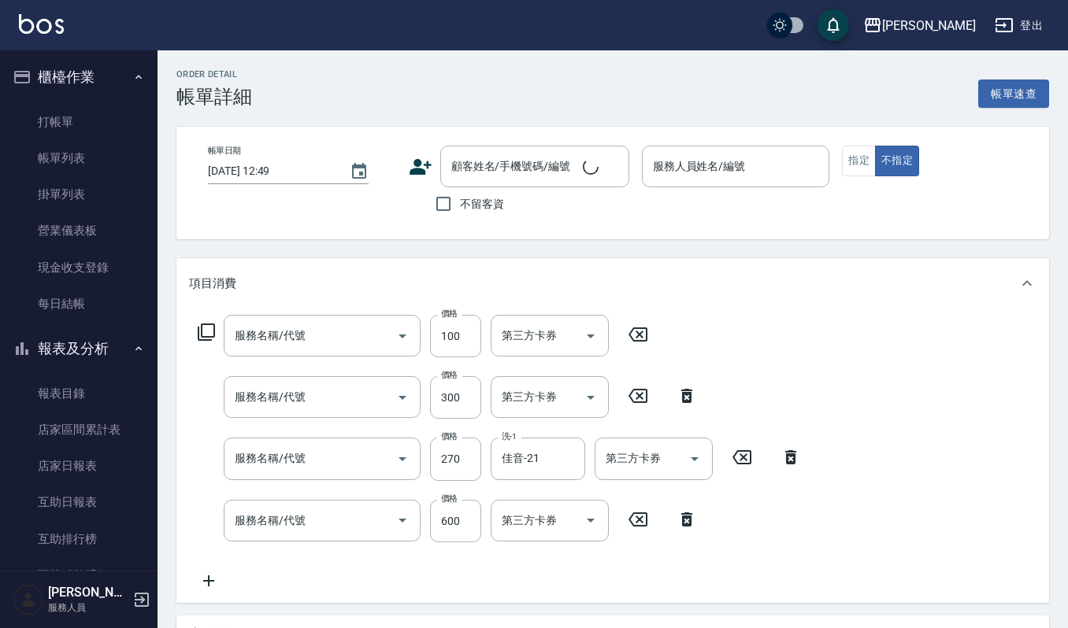
type input "(雲提)燙染前頭皮防護(518)"
type input "補染(407)"
type input "一般洗髮(101)"
type input "經典剪髮-Gill(302)"
type input "2025/08/22 19:02"
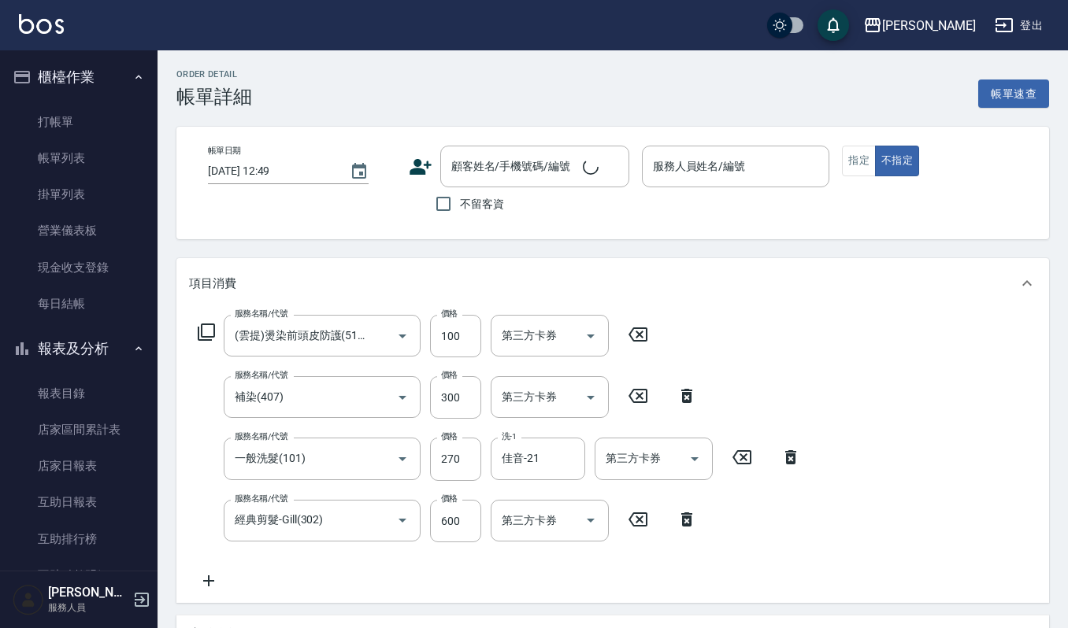
type input "Sammi-8"
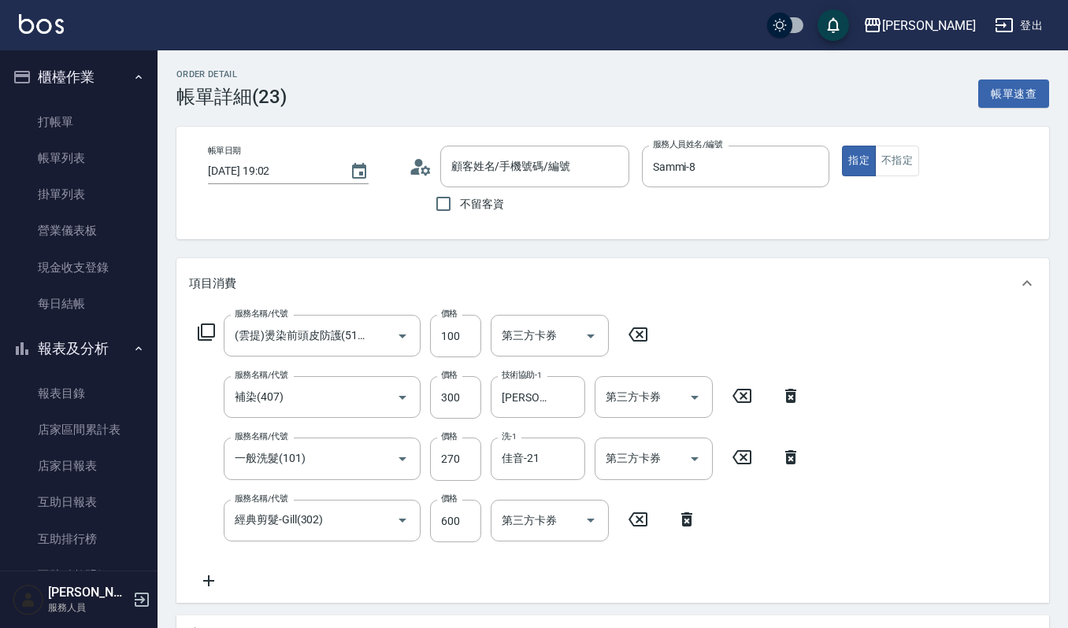
type input "[PERSON_NAME]/0920816213/VIP2026"
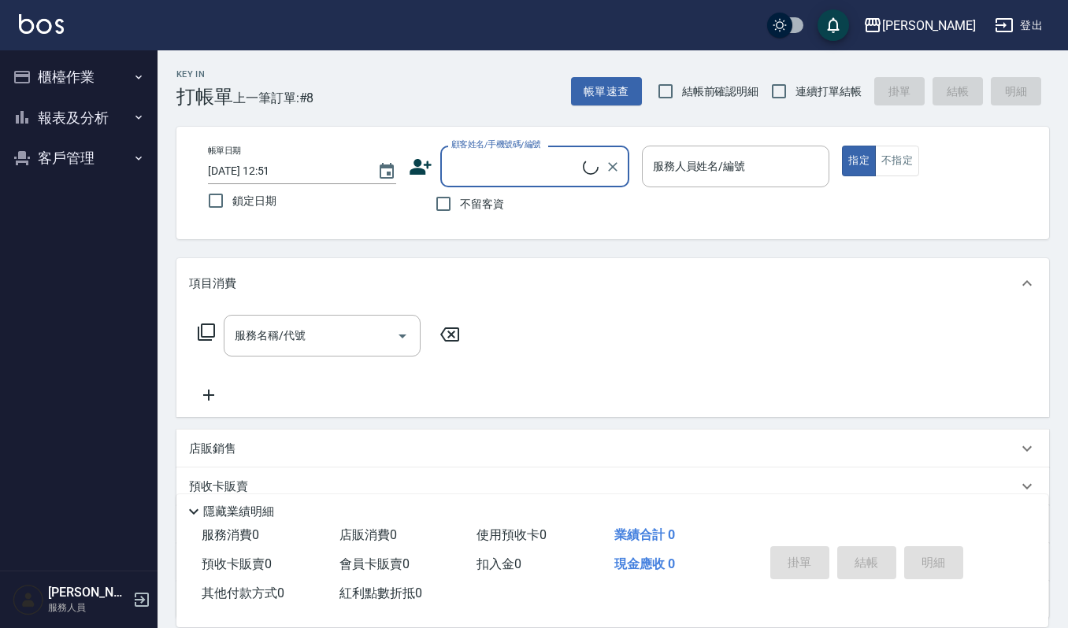
click at [96, 90] on button "櫃檯作業" at bounding box center [78, 77] width 145 height 41
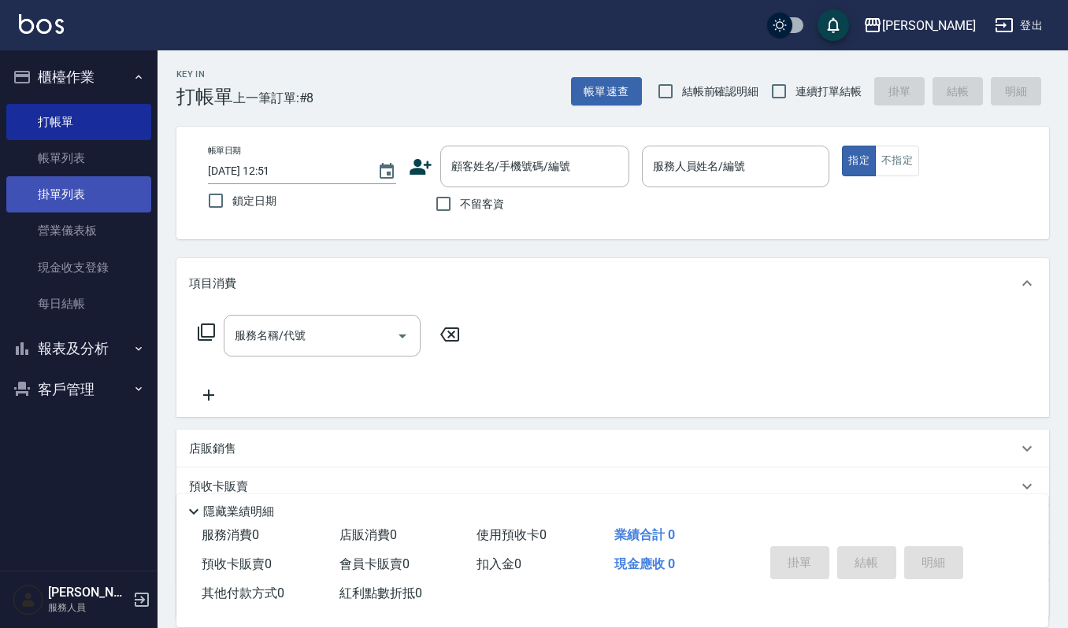
click at [91, 177] on link "掛單列表" at bounding box center [78, 194] width 145 height 36
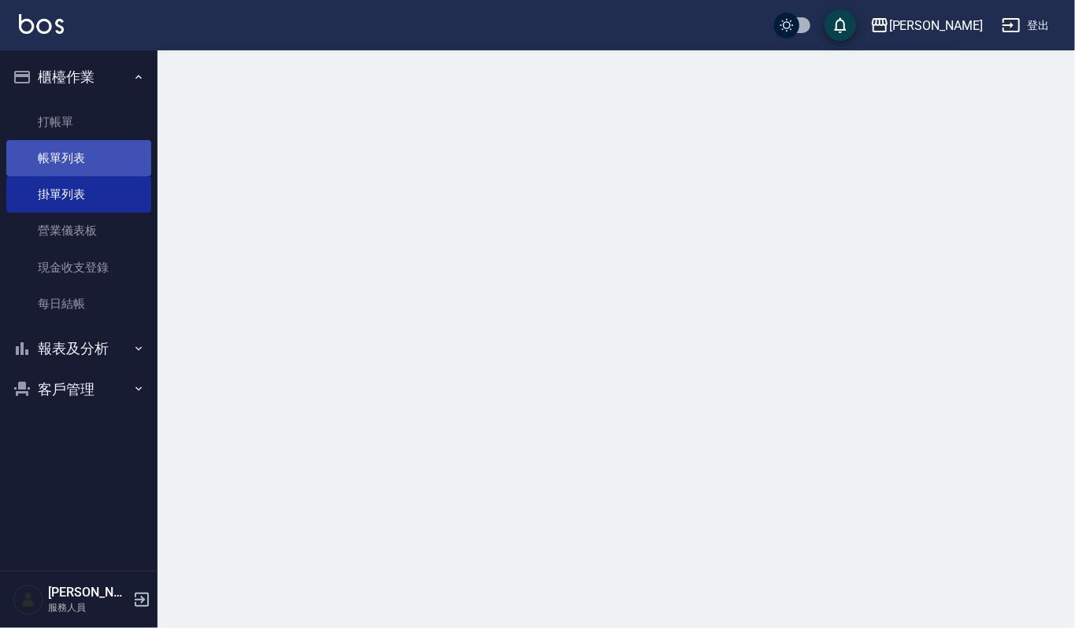
click at [101, 151] on link "帳單列表" at bounding box center [78, 158] width 145 height 36
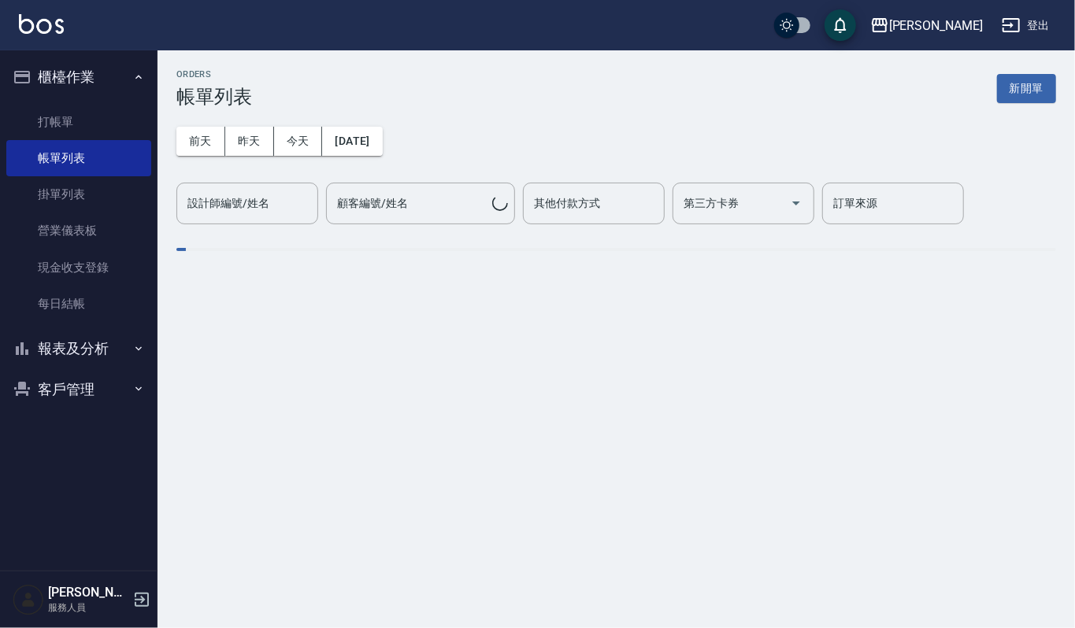
click at [61, 354] on button "報表及分析" at bounding box center [78, 348] width 145 height 41
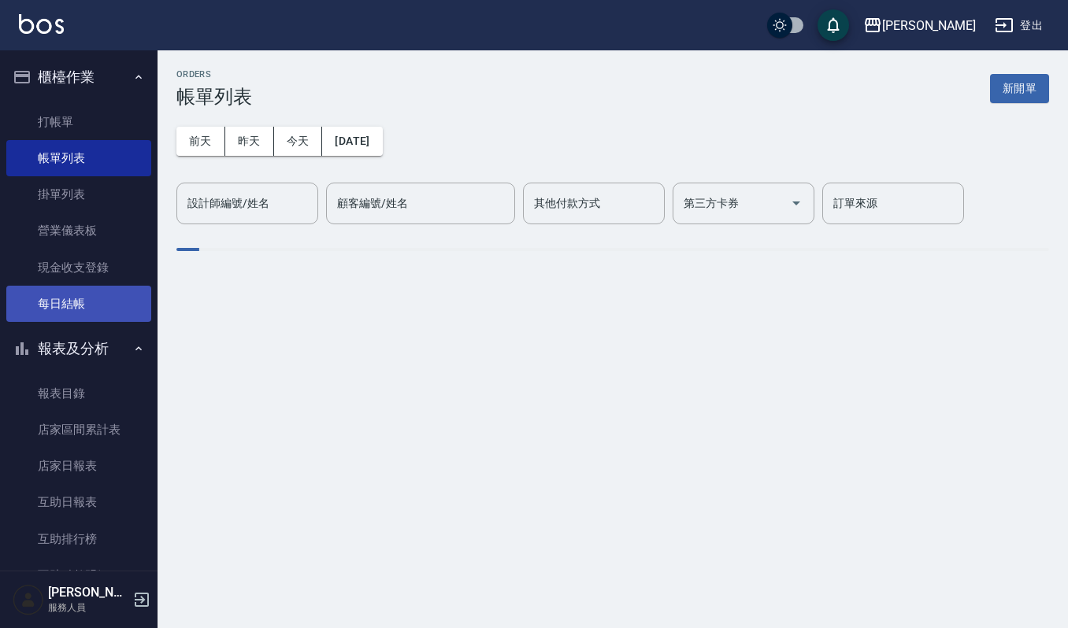
click at [82, 315] on link "每日結帳" at bounding box center [78, 304] width 145 height 36
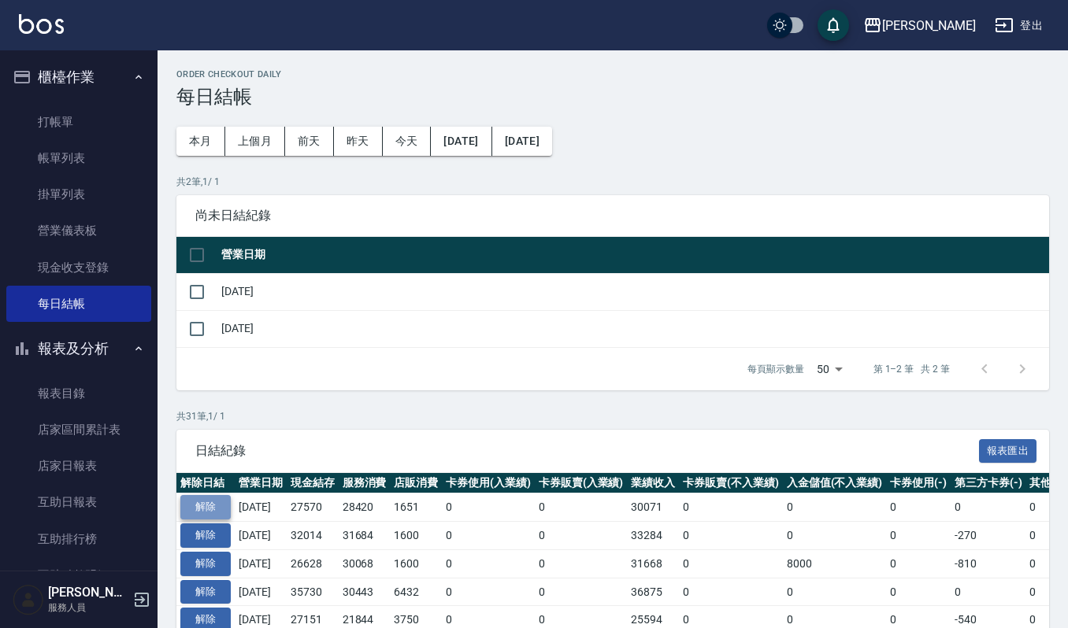
click at [216, 509] on button "解除" at bounding box center [205, 507] width 50 height 24
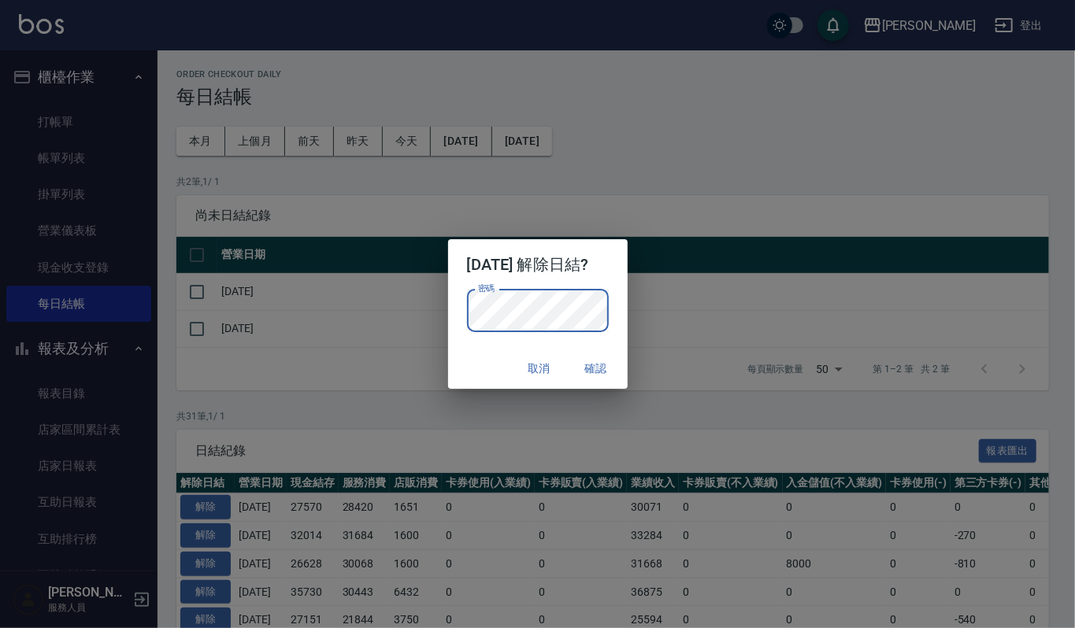
drag, startPoint x: 823, startPoint y: 184, endPoint x: 694, endPoint y: 278, distance: 158.9
click at [823, 184] on div "[DATE] 解除日結? 密碼 密碼 取消 確認" at bounding box center [537, 314] width 1075 height 628
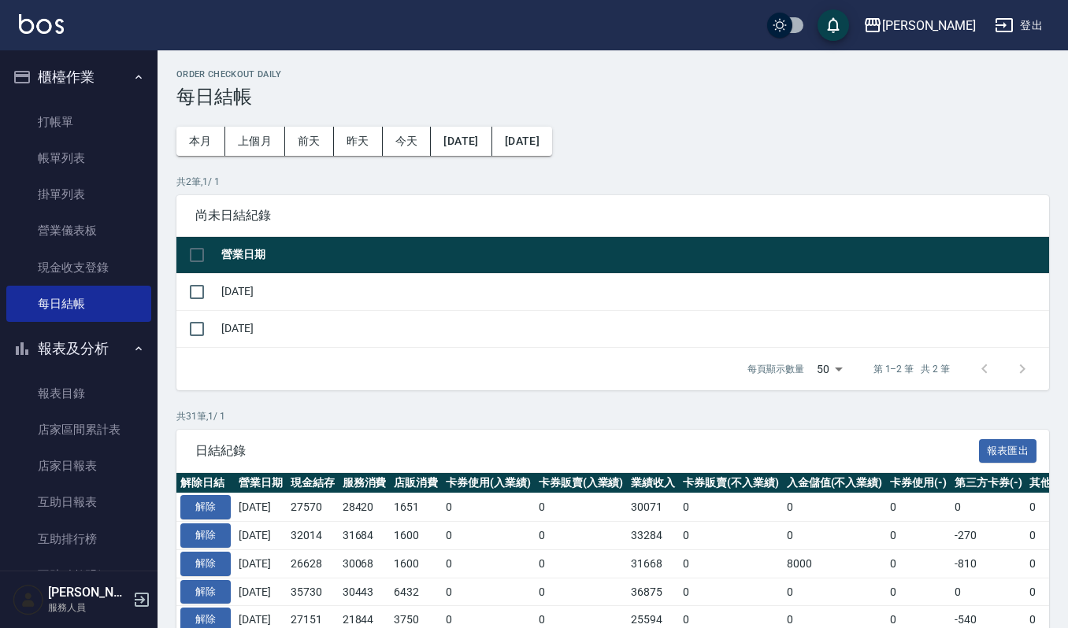
click at [318, 326] on td "[DATE]" at bounding box center [632, 328] width 831 height 37
click at [206, 329] on input "checkbox" at bounding box center [196, 329] width 33 height 33
checkbox input "true"
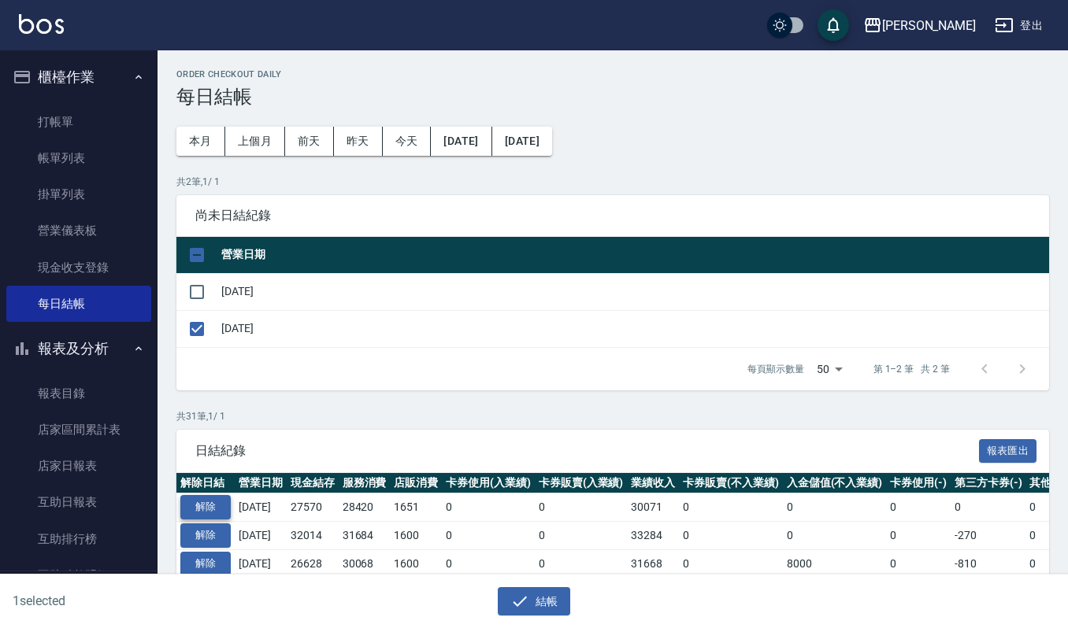
click at [222, 508] on button "解除" at bounding box center [205, 507] width 50 height 24
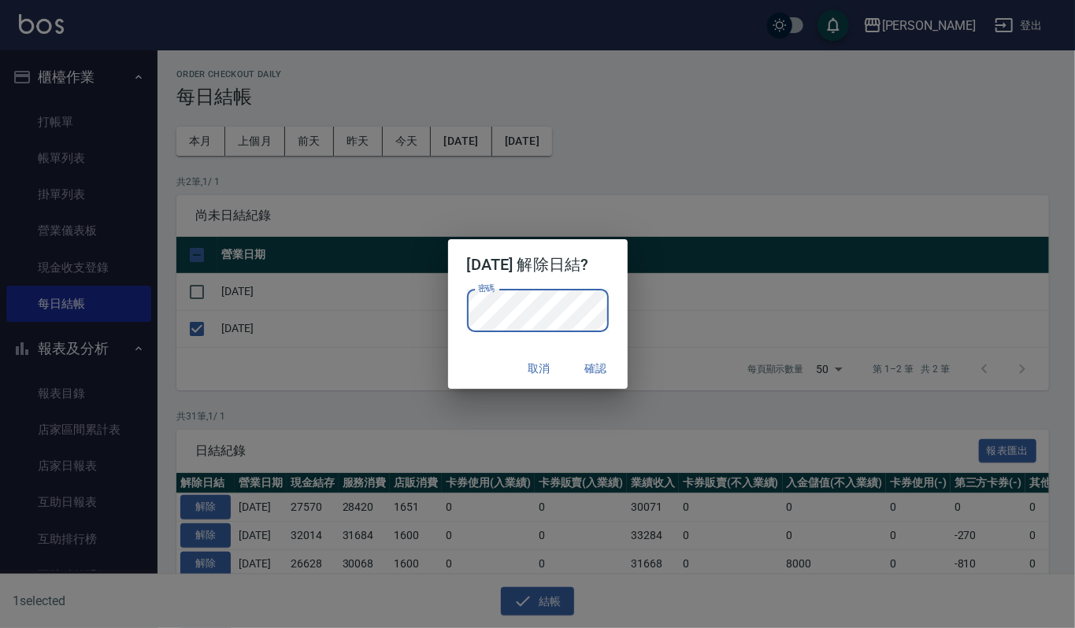
click at [480, 356] on div "取消 確認" at bounding box center [538, 369] width 180 height 42
click at [600, 359] on button "確認" at bounding box center [596, 368] width 50 height 29
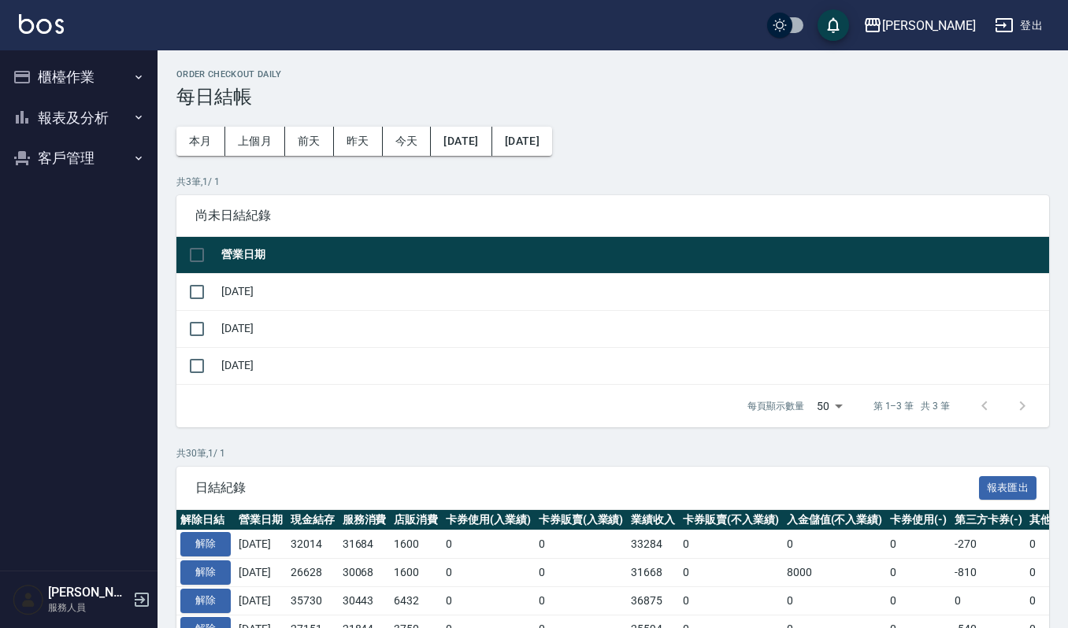
click at [60, 72] on button "櫃檯作業" at bounding box center [78, 77] width 145 height 41
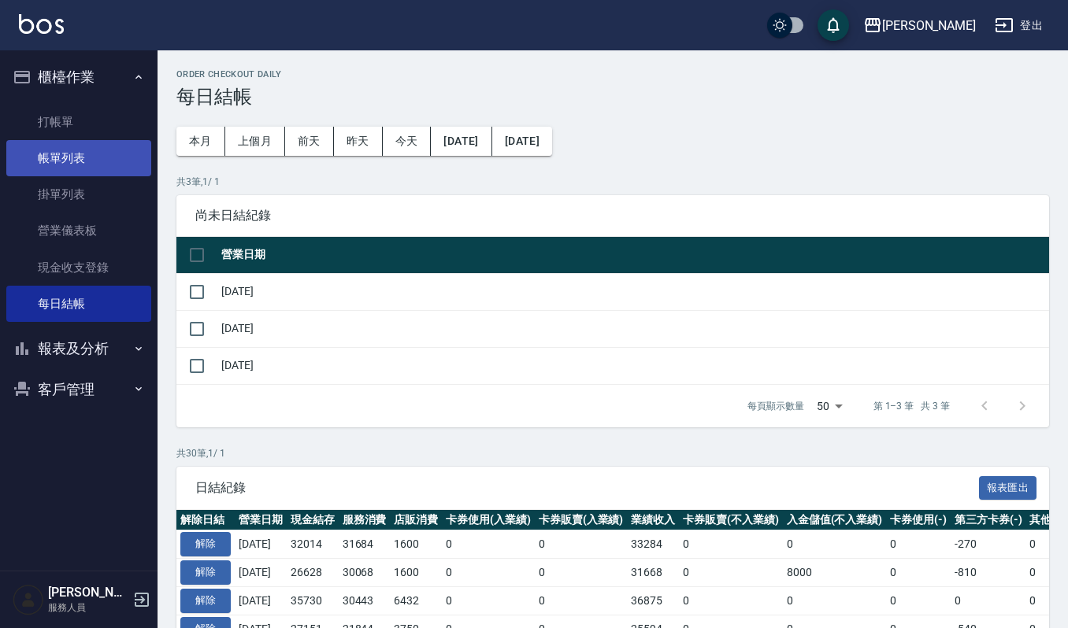
click at [113, 167] on link "帳單列表" at bounding box center [78, 158] width 145 height 36
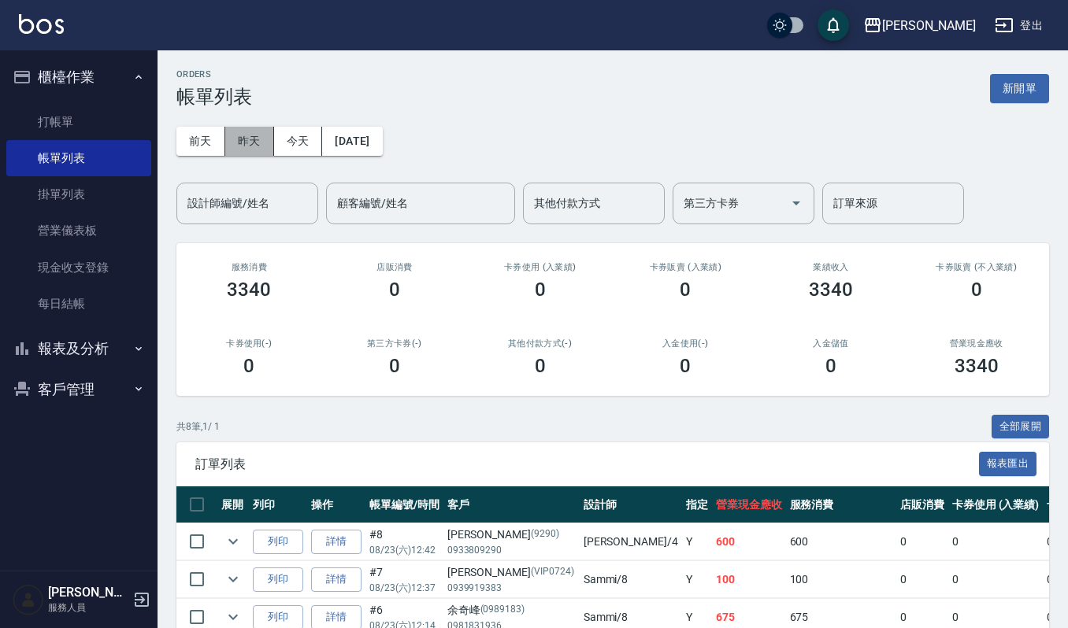
click at [258, 139] on button "昨天" at bounding box center [249, 141] width 49 height 29
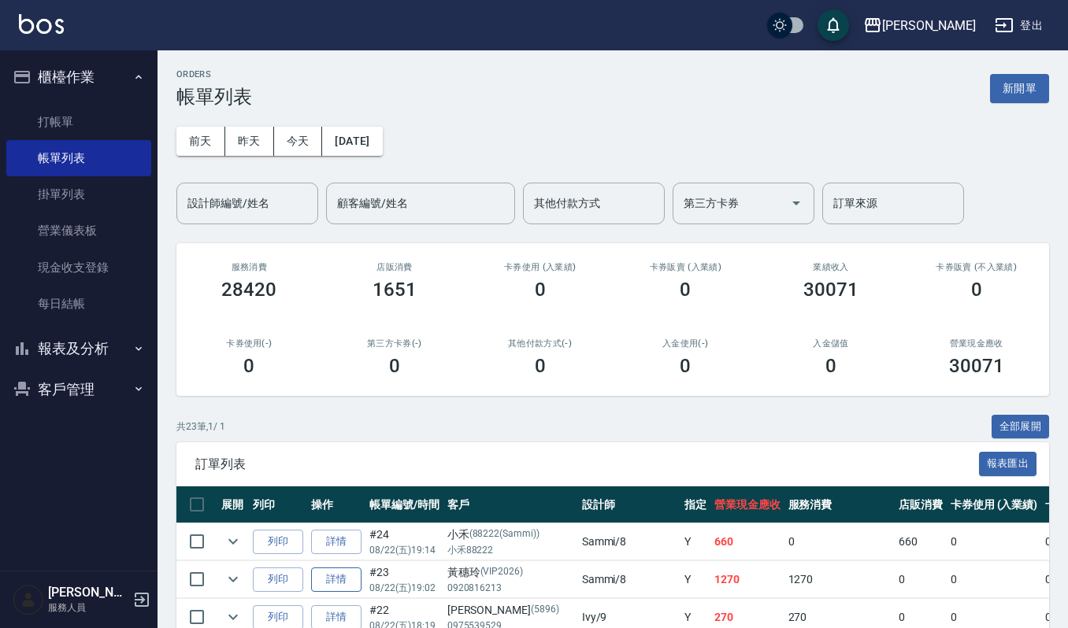
click at [353, 577] on link "詳情" at bounding box center [336, 580] width 50 height 24
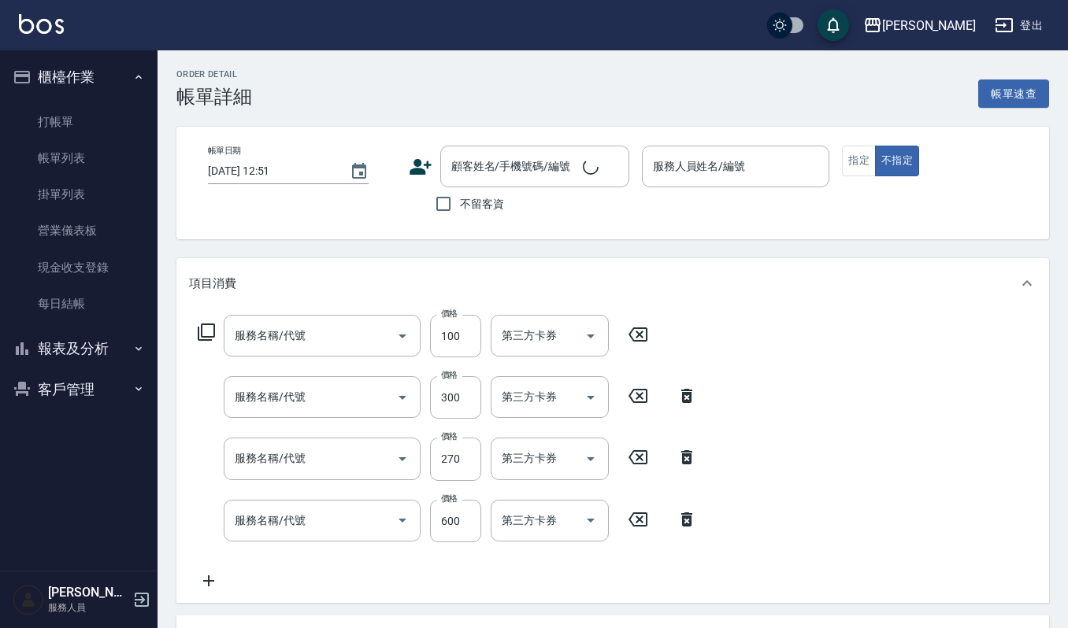
type input "2025/08/22 19:02"
type input "Sammi-8"
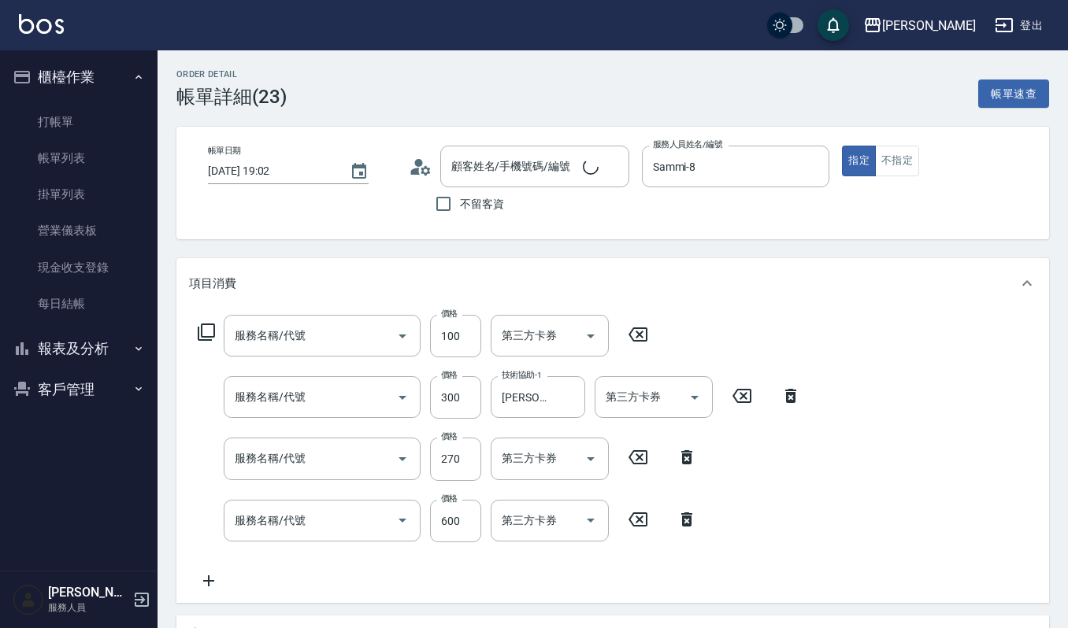
type input "[PERSON_NAME]/0920816213/VIP2026"
type input "(雲提)燙染前頭皮防護(518)"
type input "補染(407)"
type input "一般洗髮(101)"
type input "經典剪髮-Gill(302)"
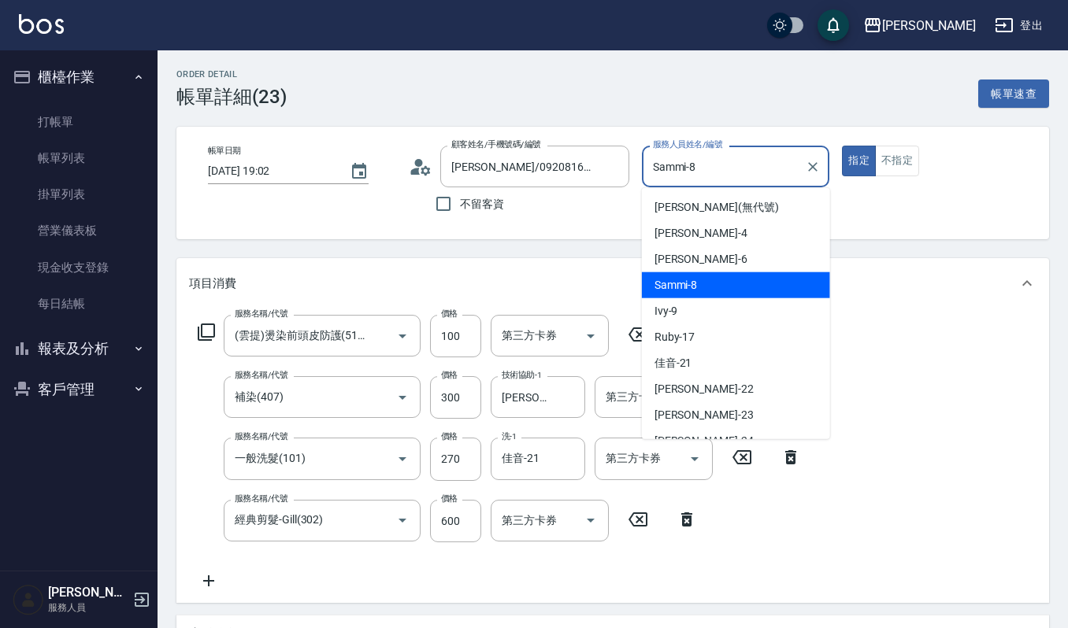
drag, startPoint x: 723, startPoint y: 164, endPoint x: 546, endPoint y: 77, distance: 197.2
click at [479, 173] on div "帳單日期 2025/08/22 19:02 顧客姓名/手機號碼/編號 黃穗玲/0920816213/VIP2026 顧客姓名/手機號碼/編號 不留客資 服務人…" at bounding box center [612, 183] width 835 height 75
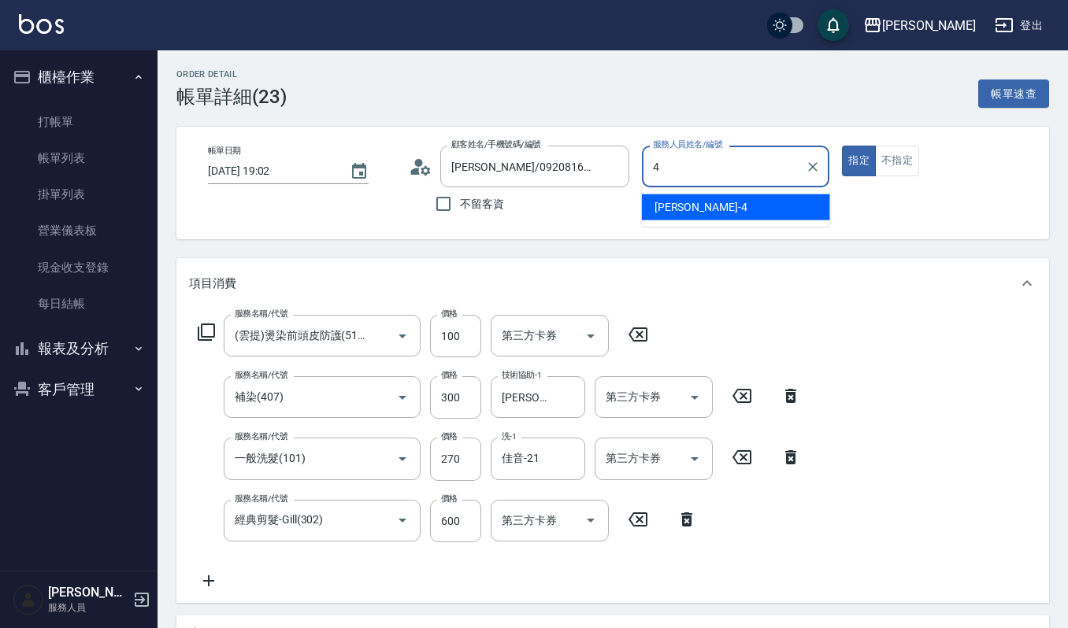
type input "[PERSON_NAME]-4"
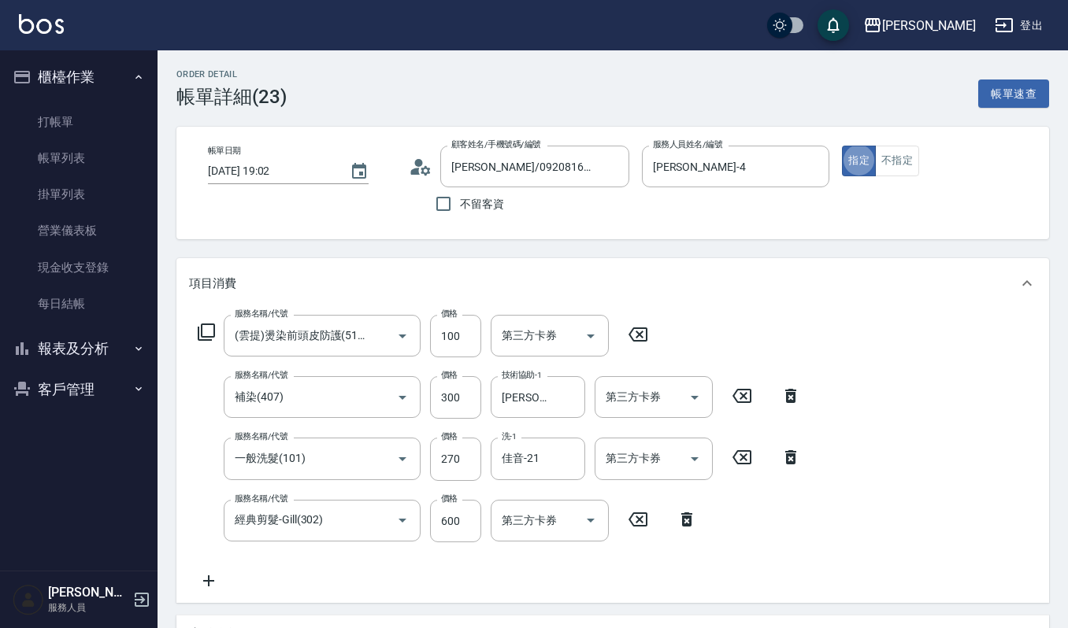
type button "true"
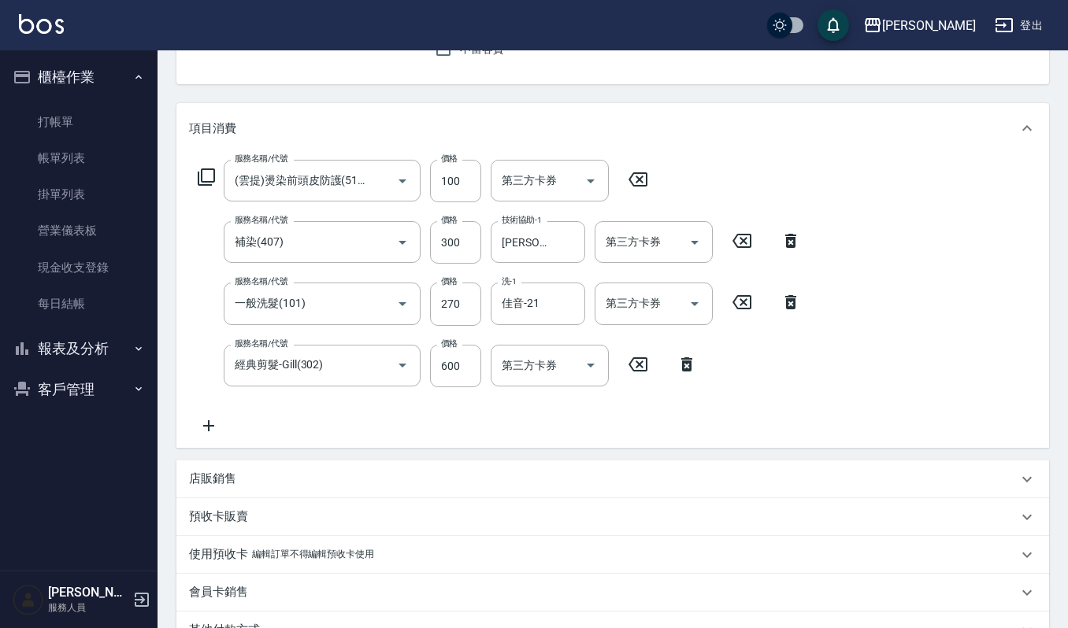
scroll to position [315, 0]
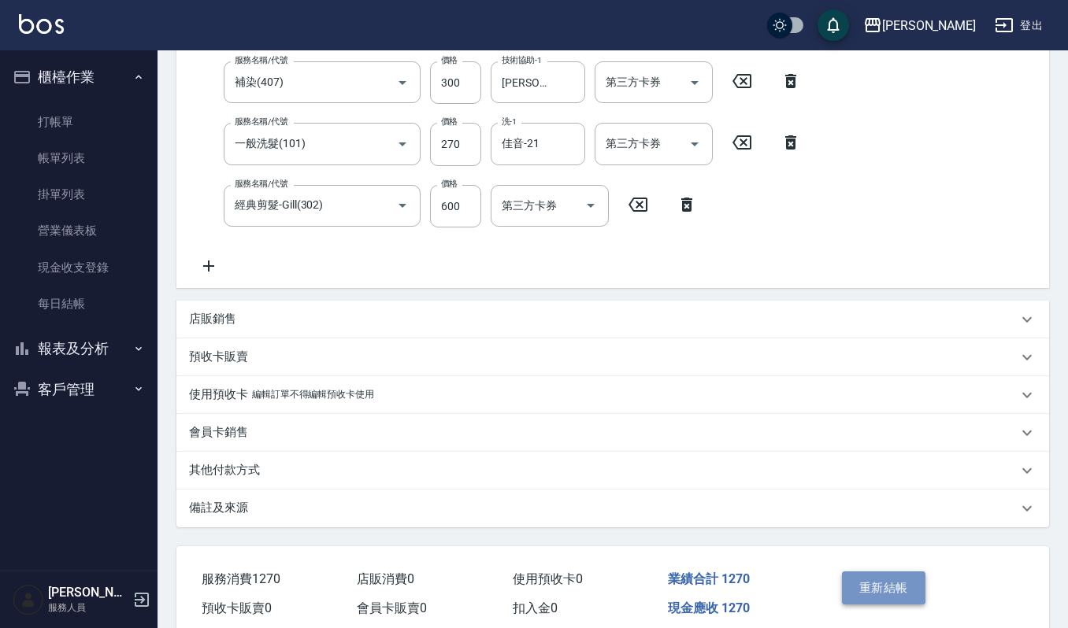
click at [867, 586] on button "重新結帳" at bounding box center [883, 588] width 83 height 33
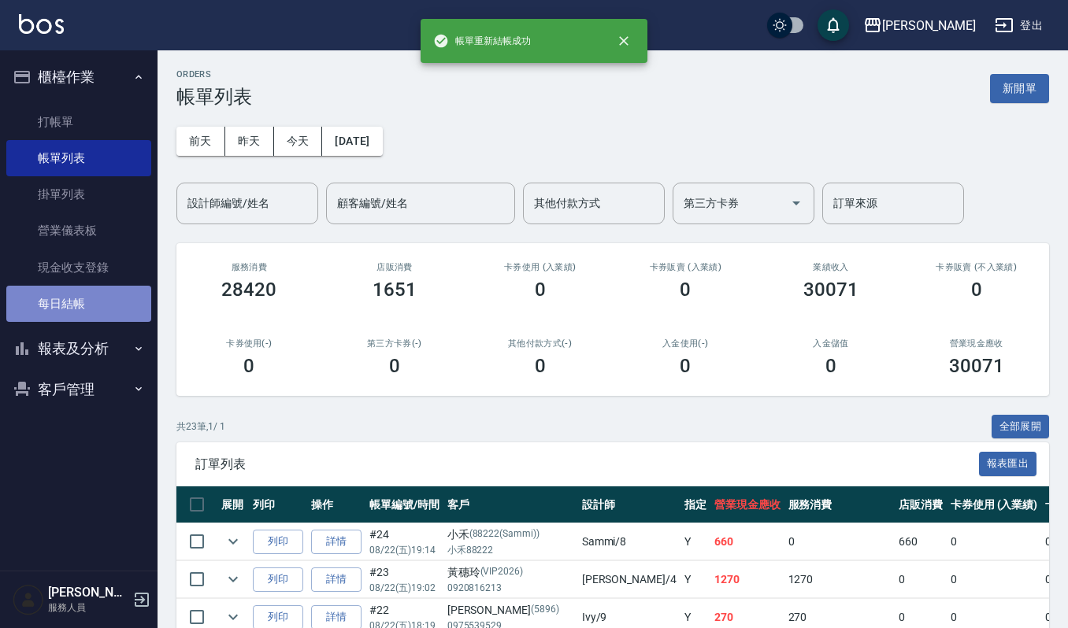
click at [88, 294] on link "每日結帳" at bounding box center [78, 304] width 145 height 36
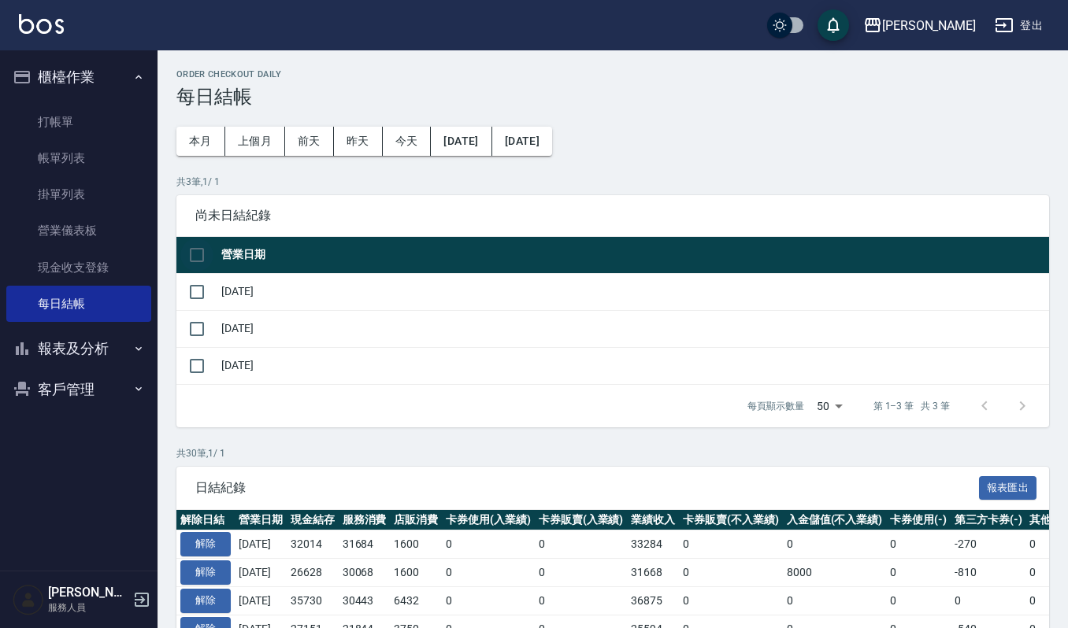
click at [202, 258] on input "checkbox" at bounding box center [196, 255] width 33 height 33
checkbox input "true"
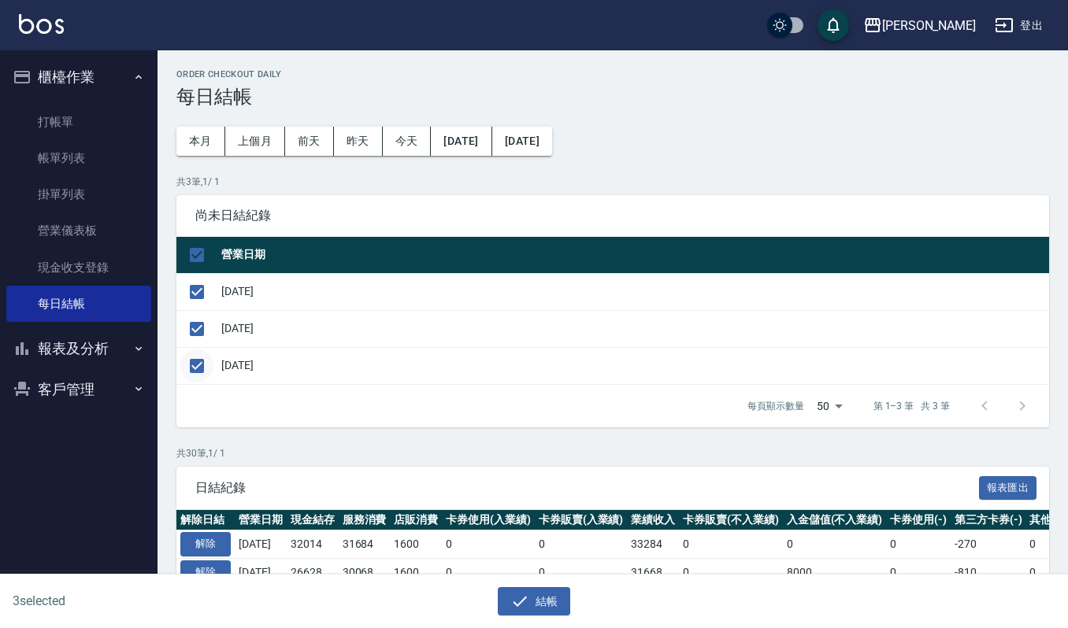
click at [194, 375] on input "checkbox" at bounding box center [196, 366] width 33 height 33
checkbox input "false"
click at [526, 587] on button "結帳" at bounding box center [534, 601] width 73 height 29
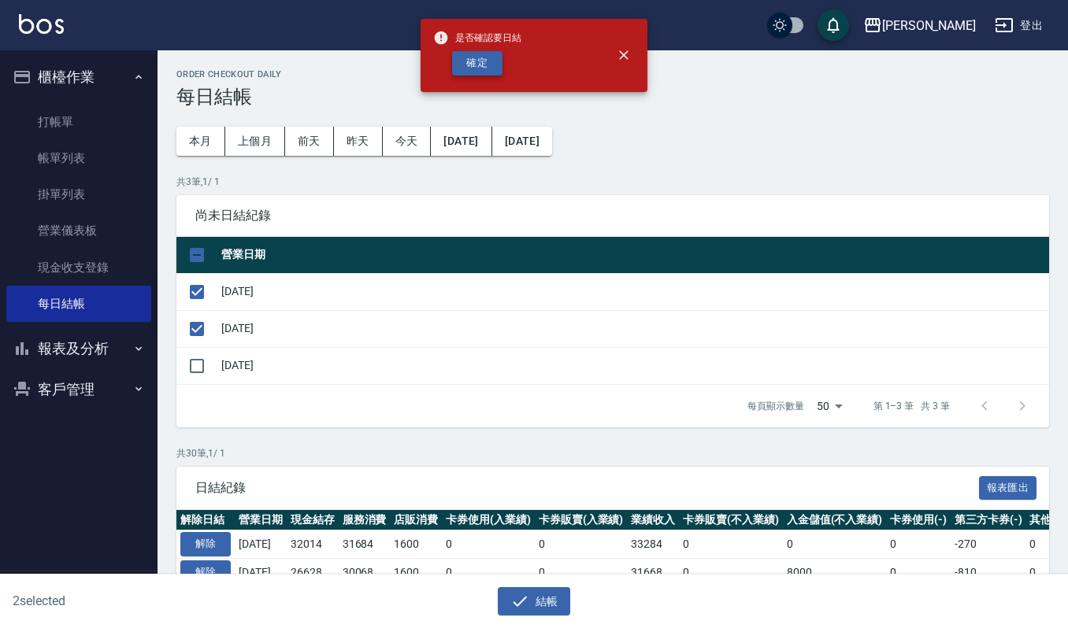
click at [472, 69] on button "確定" at bounding box center [477, 63] width 50 height 24
click at [534, 609] on button "結帳" at bounding box center [534, 601] width 73 height 29
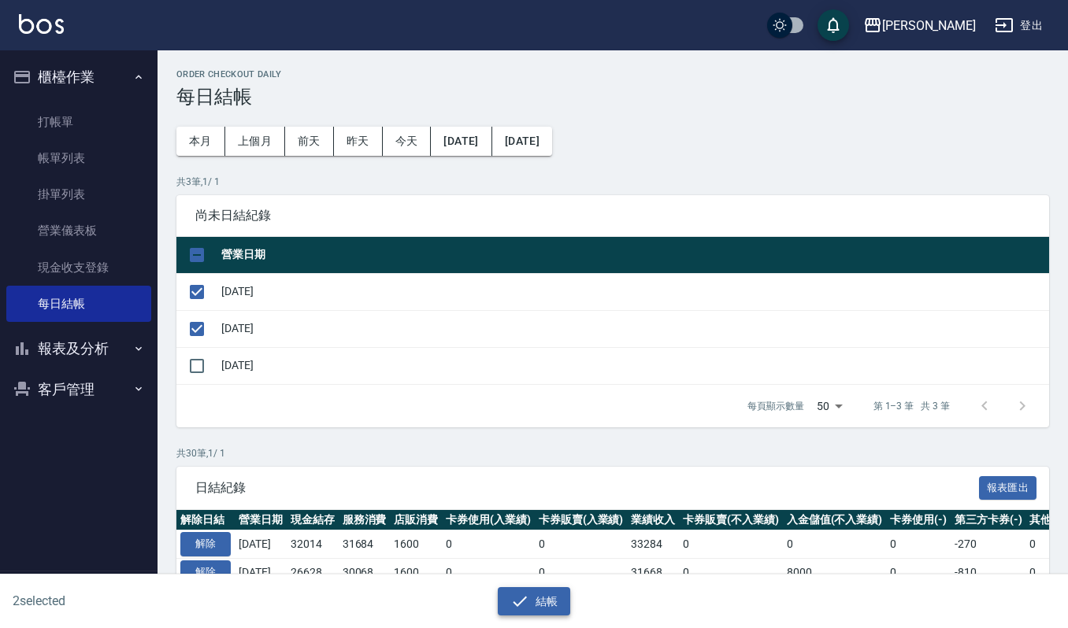
click at [543, 587] on button "結帳" at bounding box center [534, 601] width 73 height 29
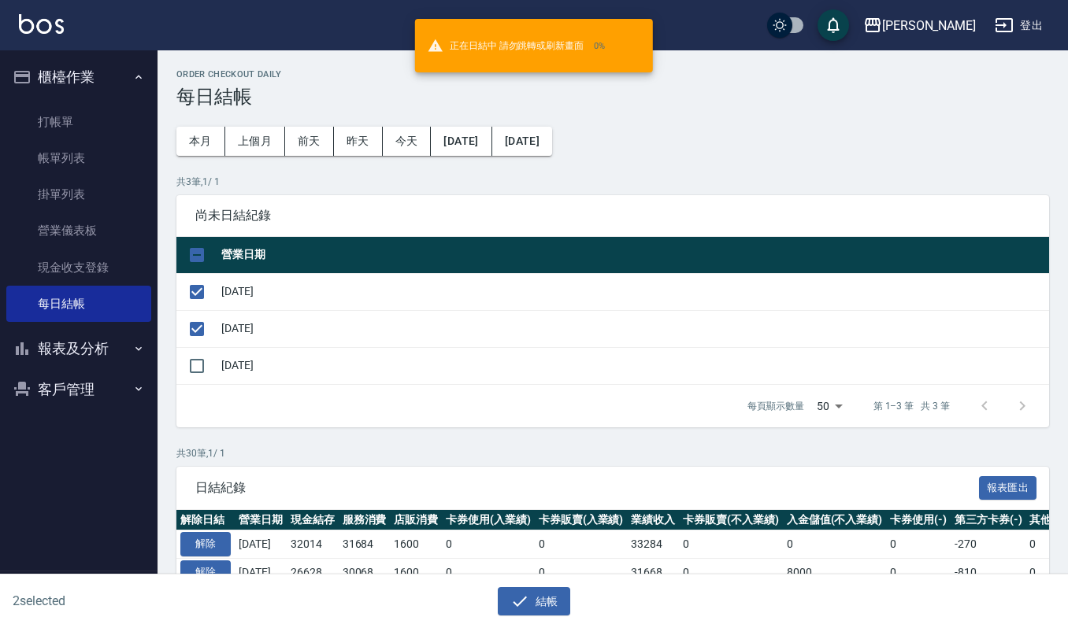
checkbox input "false"
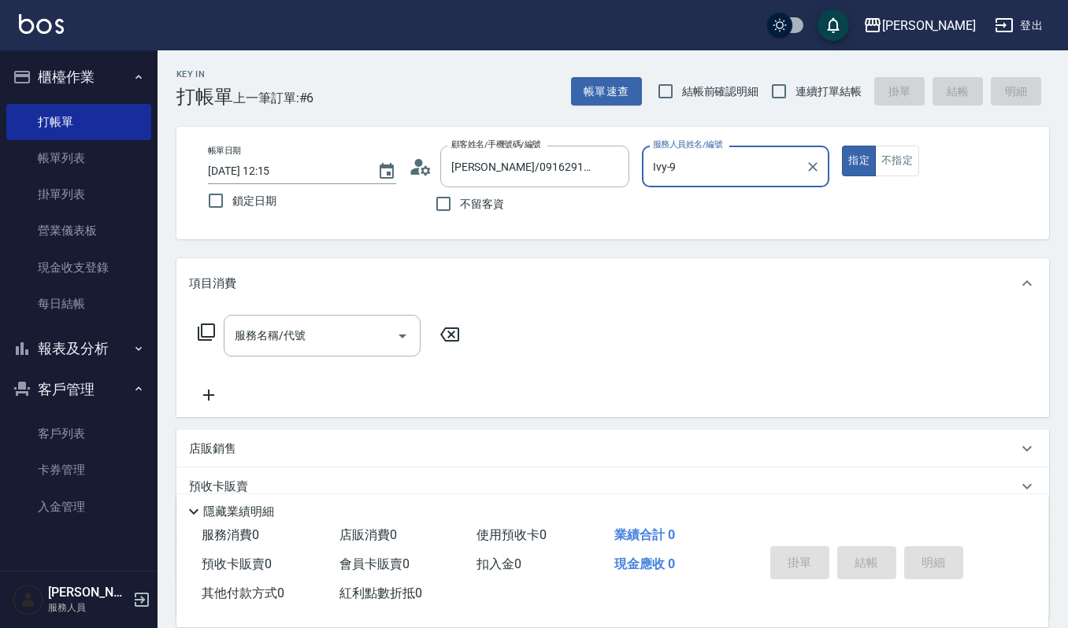
drag, startPoint x: 0, startPoint y: 0, endPoint x: 88, endPoint y: 401, distance: 410.4
click at [46, 445] on link "客戶列表" at bounding box center [78, 434] width 145 height 36
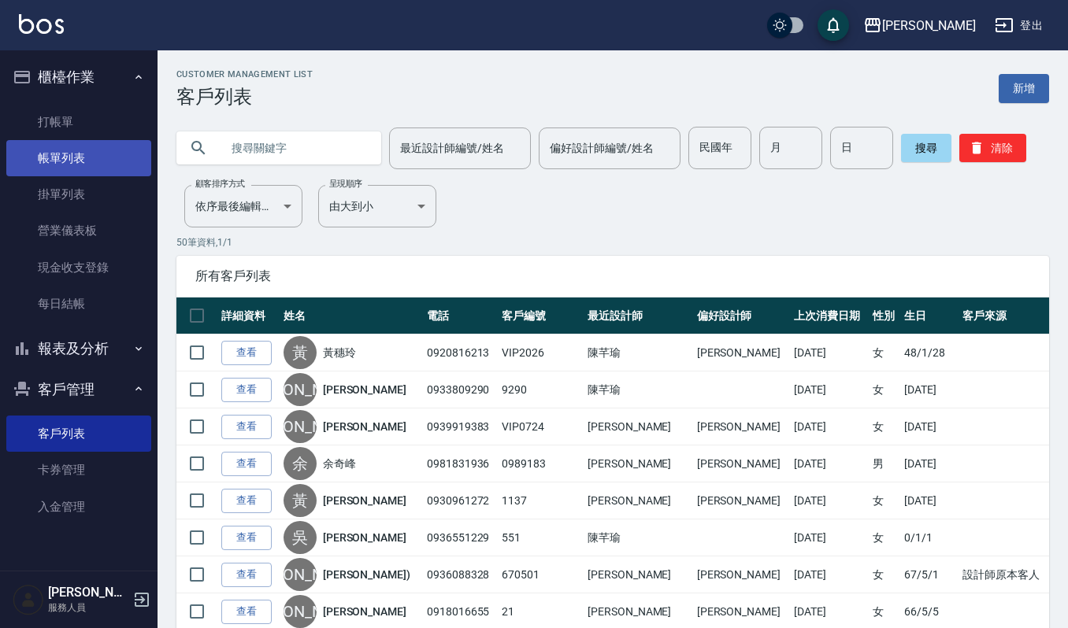
click at [86, 165] on link "帳單列表" at bounding box center [78, 158] width 145 height 36
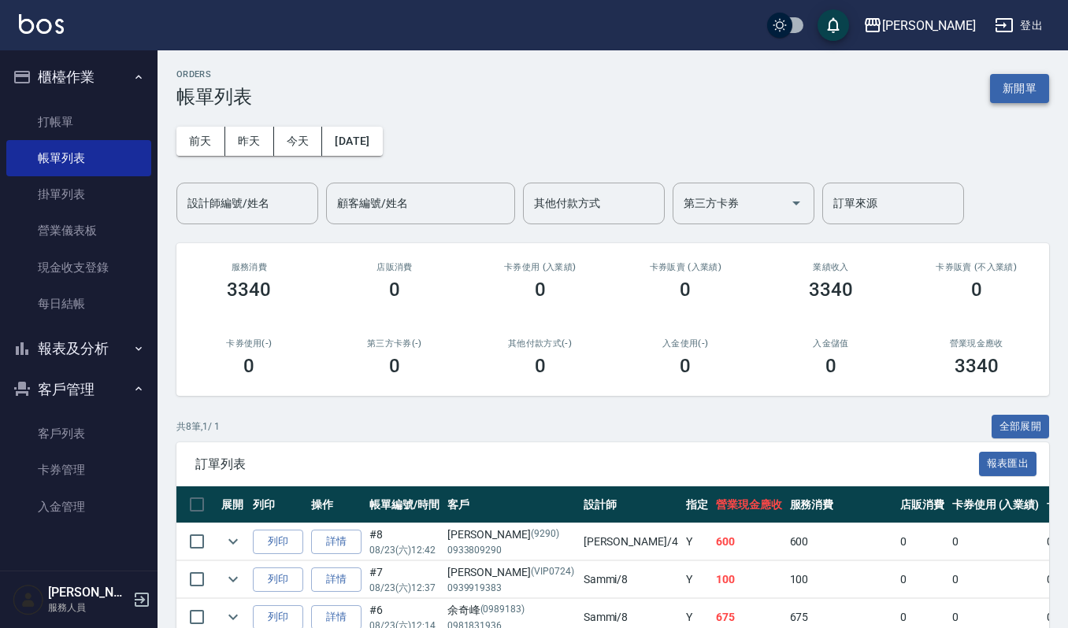
click at [1022, 98] on button "新開單" at bounding box center [1019, 88] width 59 height 29
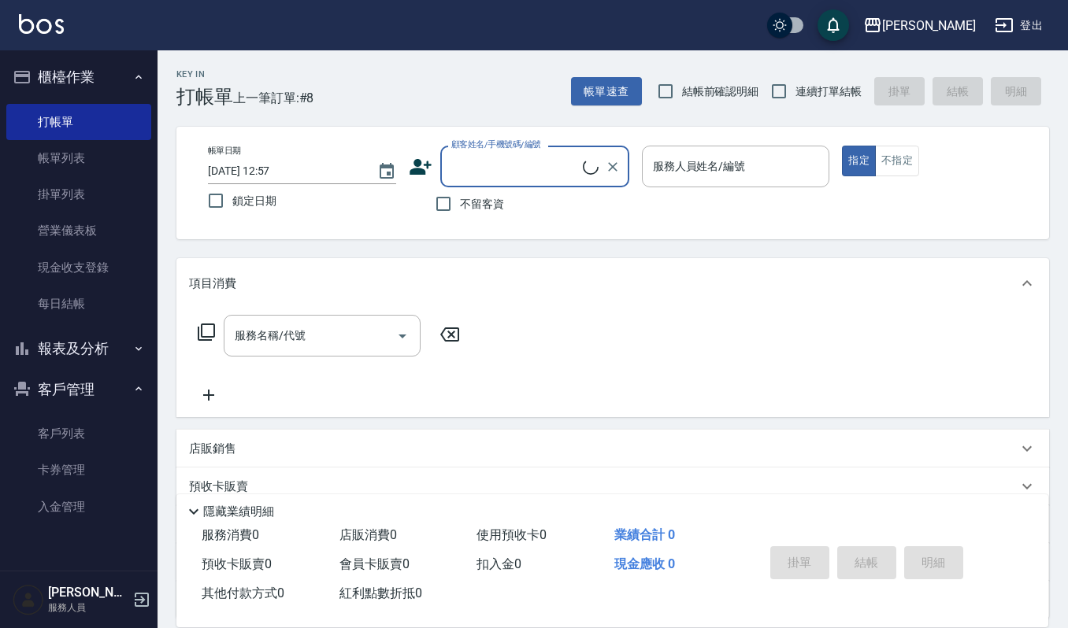
click at [504, 180] on input "顧客姓名/手機號碼/編號" at bounding box center [514, 167] width 135 height 28
type input "x"
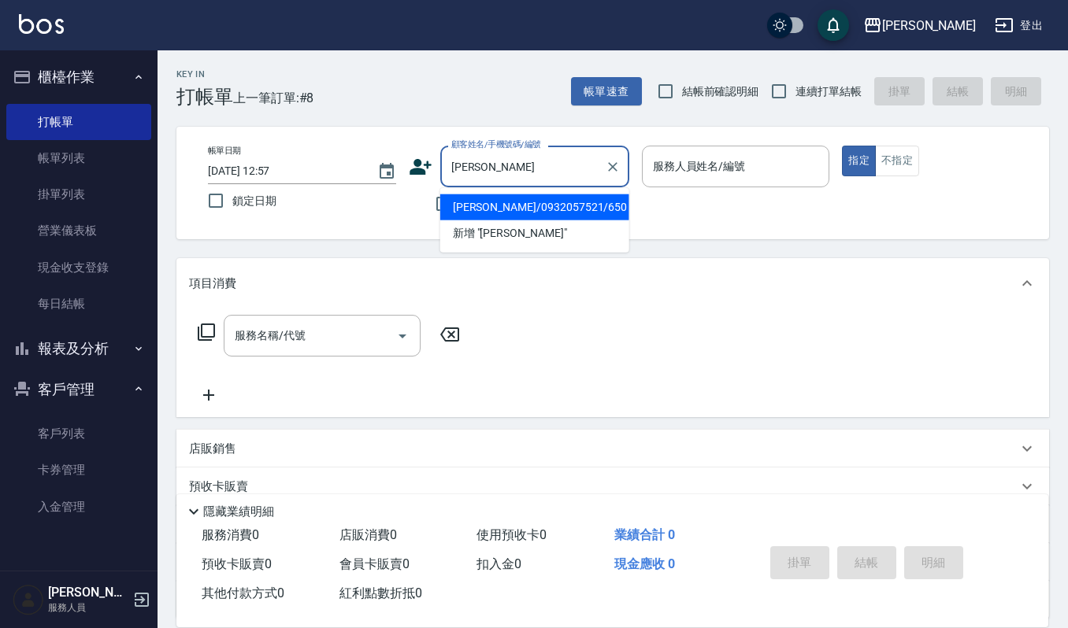
click at [600, 205] on li "[PERSON_NAME]/0932057521/650" at bounding box center [534, 207] width 189 height 26
type input "[PERSON_NAME]/0932057521/650"
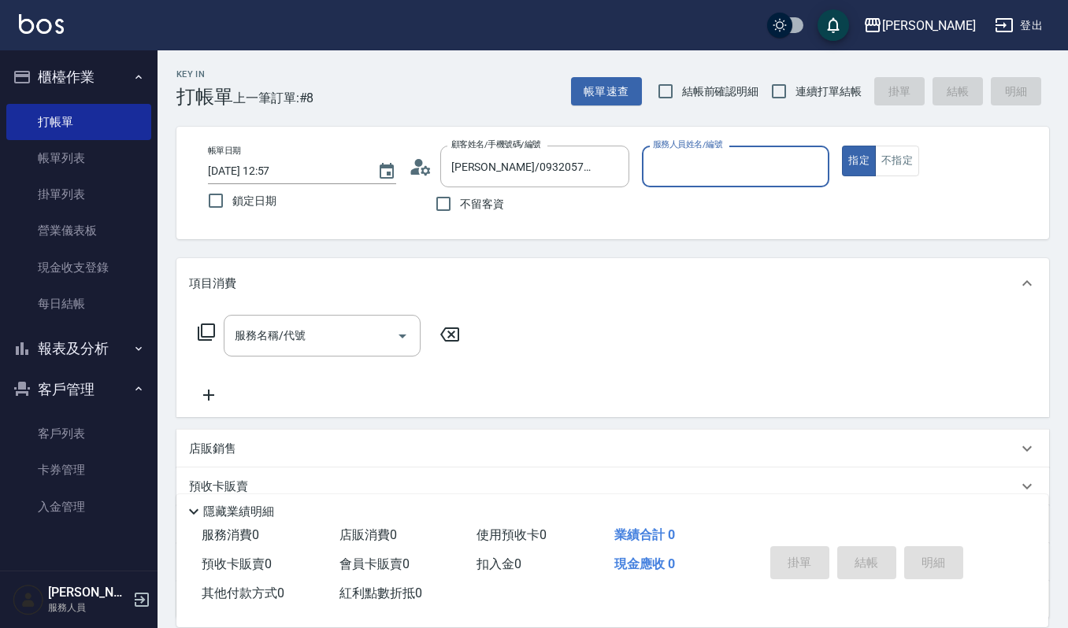
type input "[PERSON_NAME]-4"
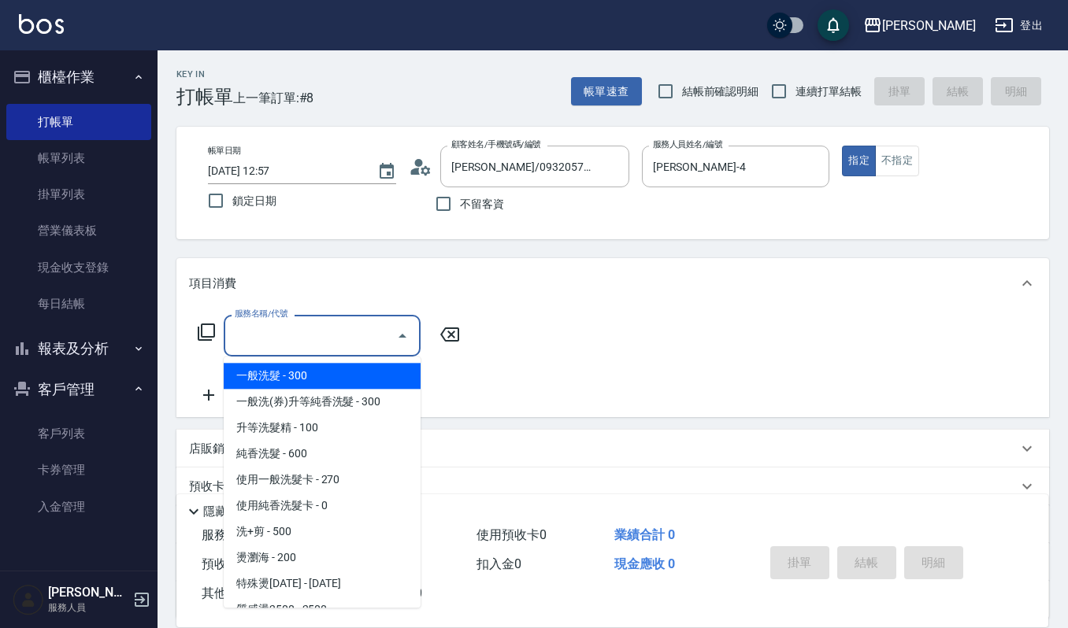
click at [339, 324] on input "服務名稱/代號" at bounding box center [310, 336] width 159 height 28
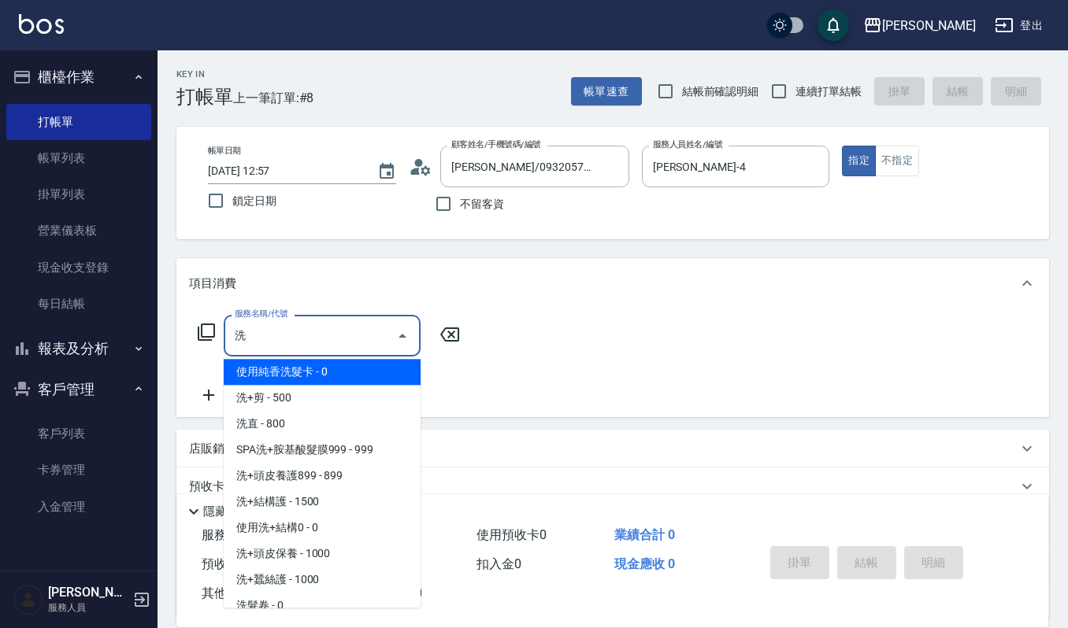
scroll to position [150, 0]
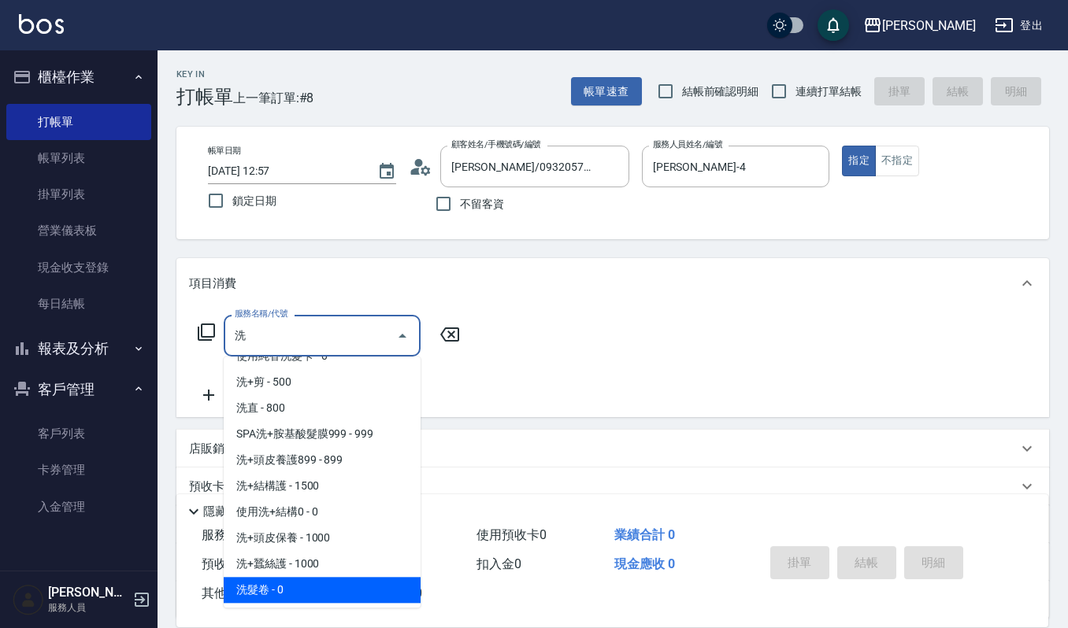
click at [323, 473] on span "洗+頭皮養護899 - 899" at bounding box center [322, 460] width 197 height 26
type input "洗+頭皮養護899(554)"
click at [300, 580] on span "洗髮卷 - 0" at bounding box center [322, 590] width 197 height 26
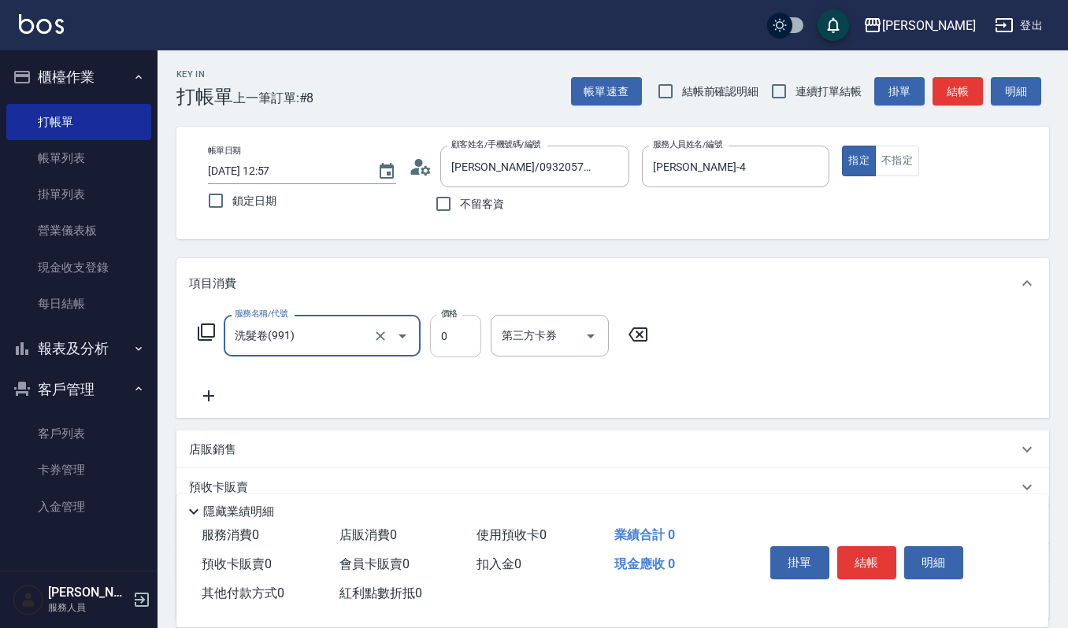
type input "洗髮卷(991)"
click at [465, 339] on input "0" at bounding box center [455, 336] width 51 height 43
click at [435, 405] on div "服務名稱/代號 洗髮卷(991) 服務名稱/代號 價格 0 價格 第三方卡券 第三方卡券" at bounding box center [423, 360] width 468 height 91
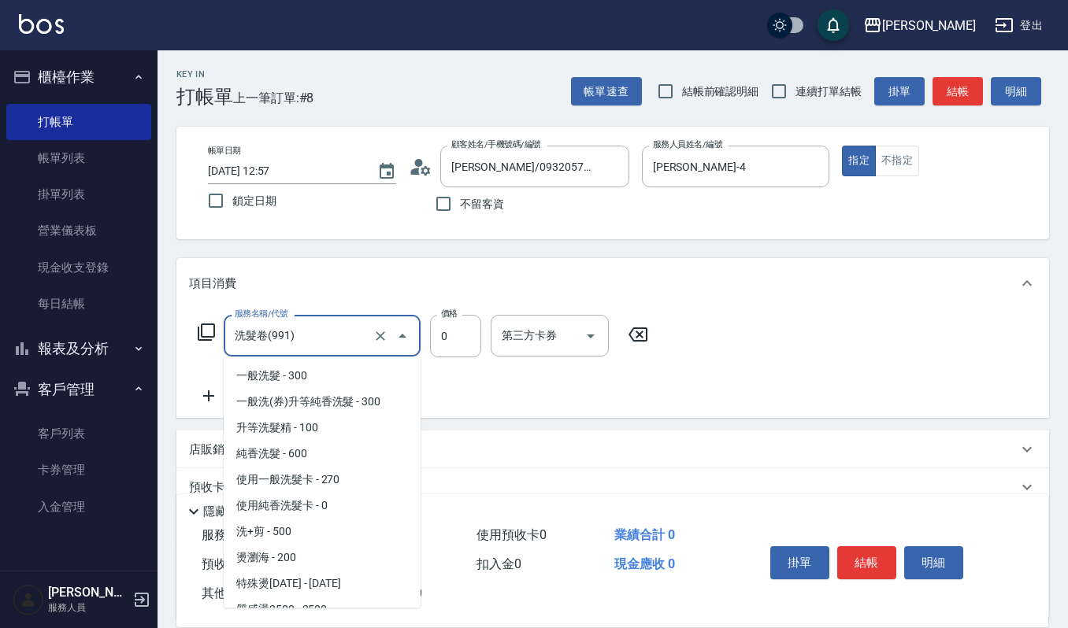
click at [365, 335] on input "洗髮卷(991)" at bounding box center [300, 336] width 139 height 28
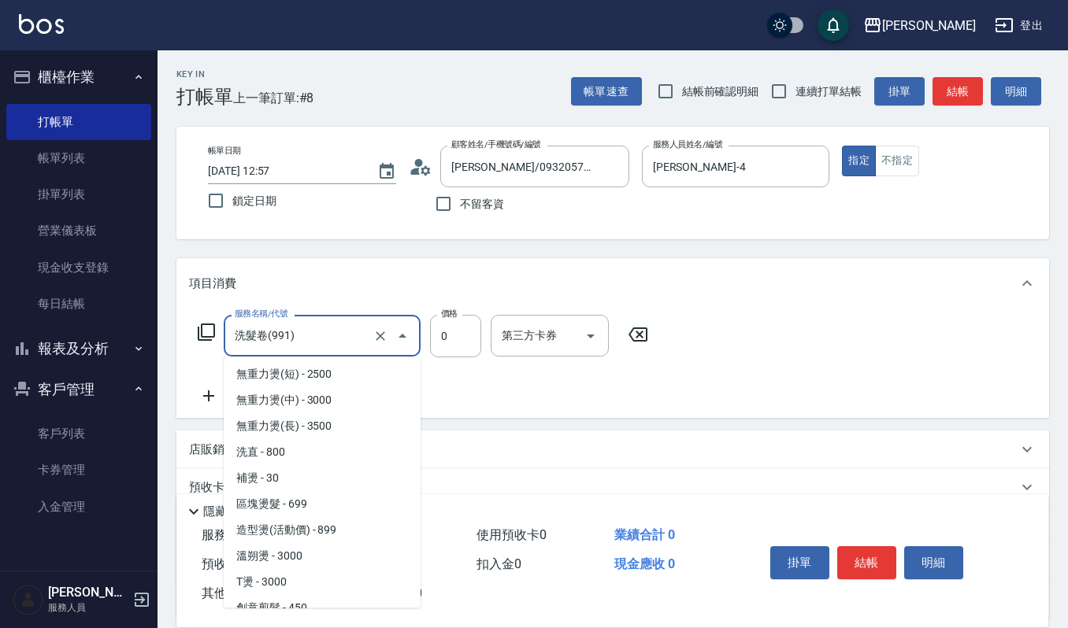
scroll to position [168, 0]
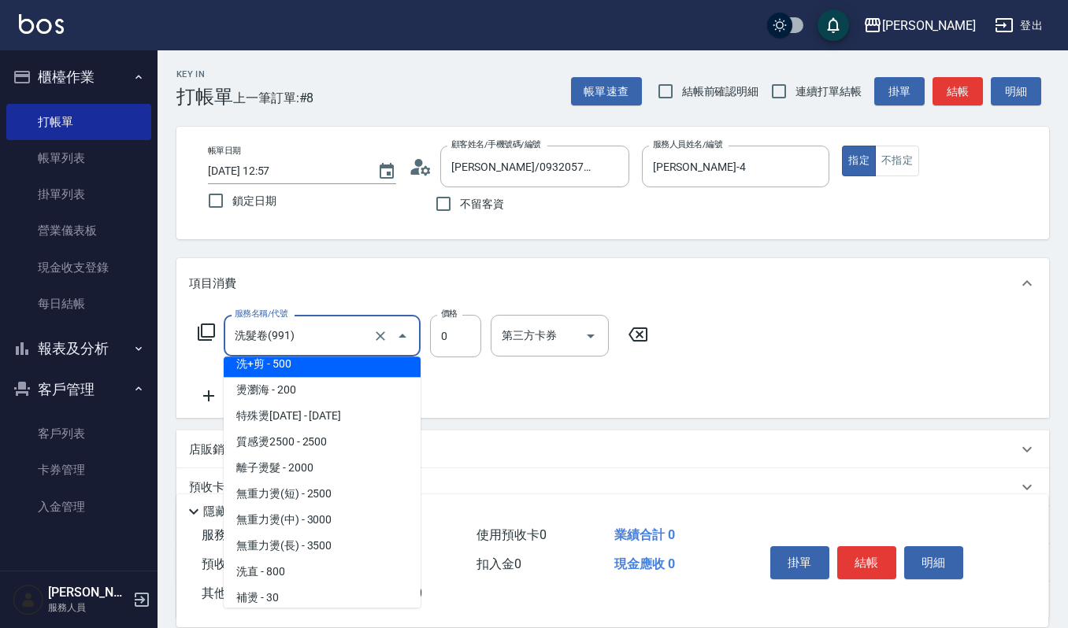
click at [364, 338] on input "洗髮卷(991)" at bounding box center [300, 336] width 139 height 28
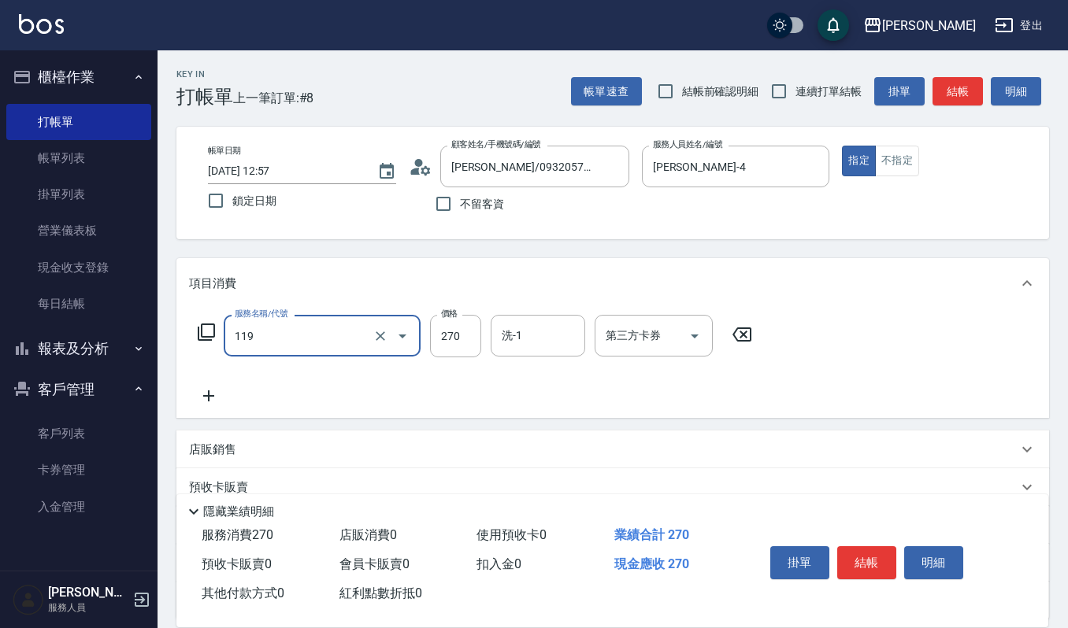
type input "使用一般洗髮卡(119)"
click at [372, 324] on div at bounding box center [391, 336] width 44 height 42
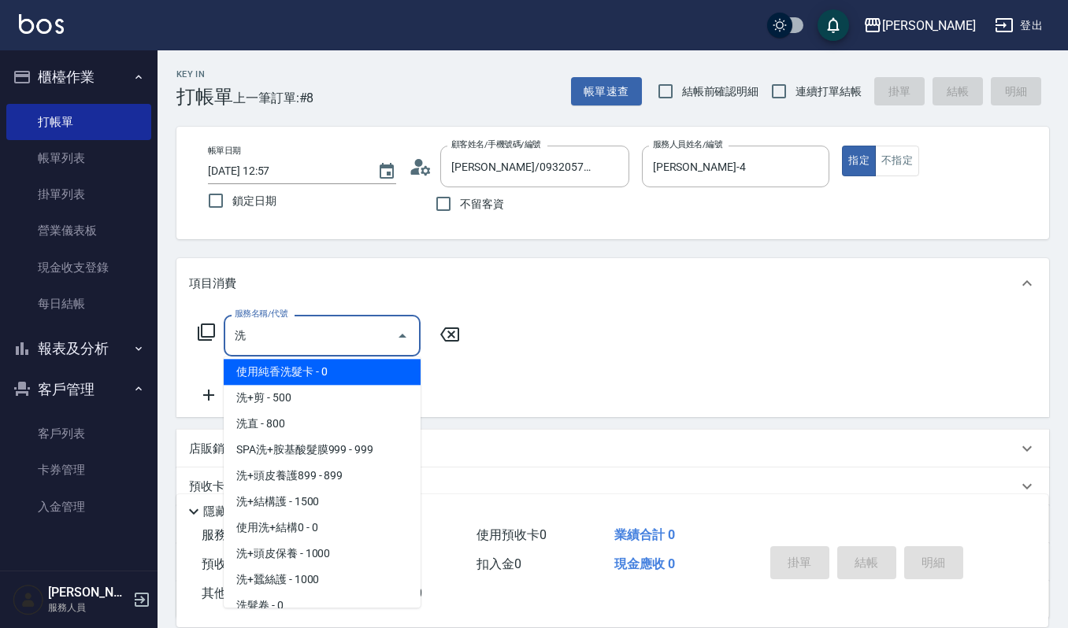
scroll to position [150, 0]
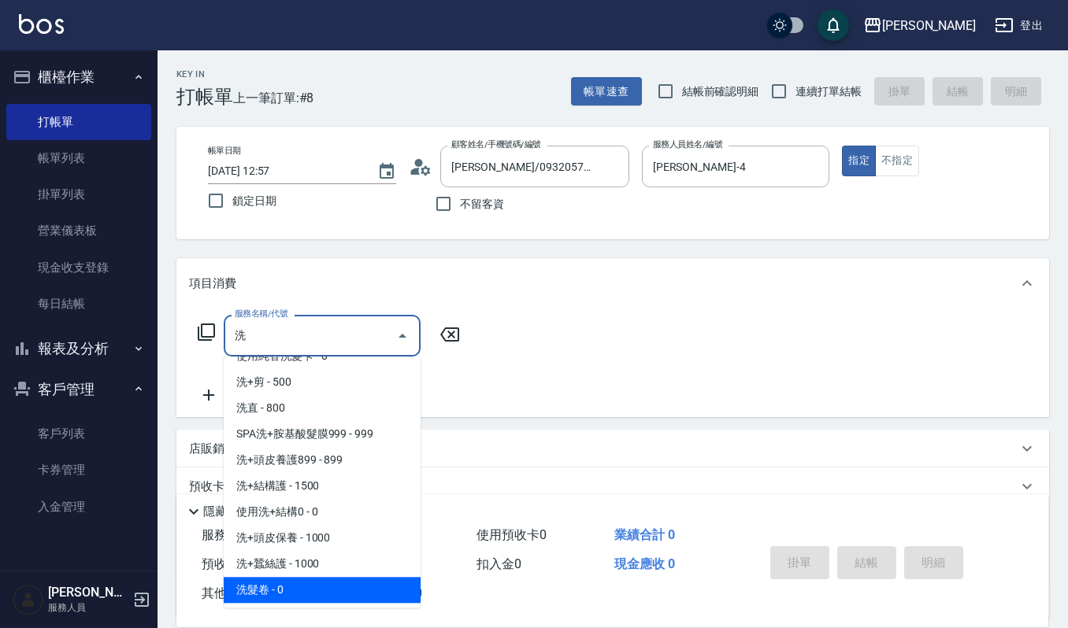
click at [339, 584] on span "洗髮卷 - 0" at bounding box center [322, 590] width 197 height 26
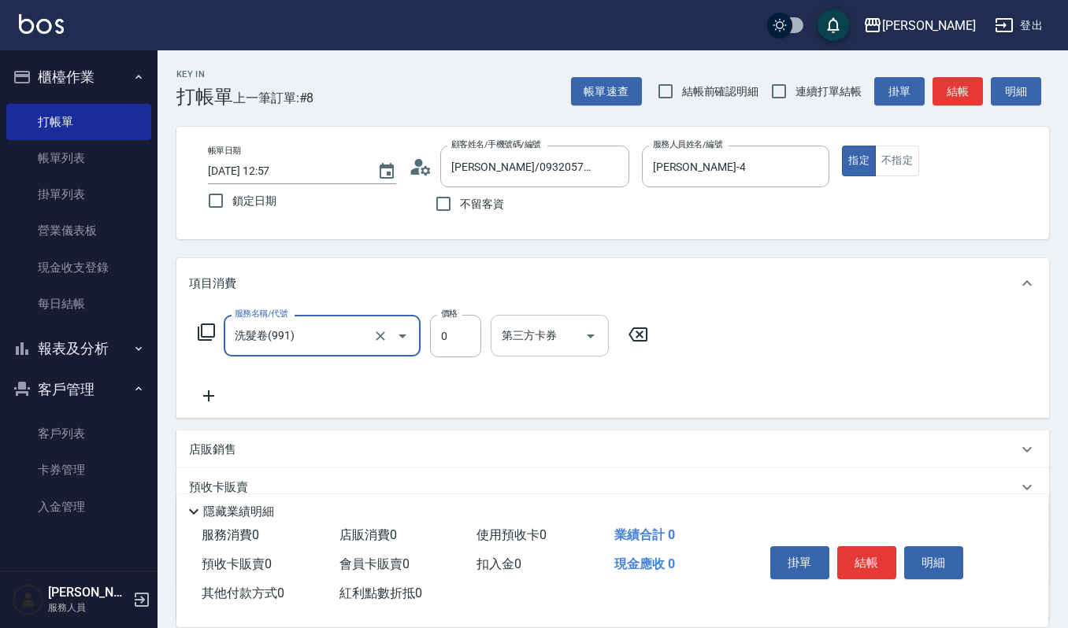
click at [531, 353] on div "第三方卡券" at bounding box center [550, 336] width 118 height 42
type input "洗髮卷(991)"
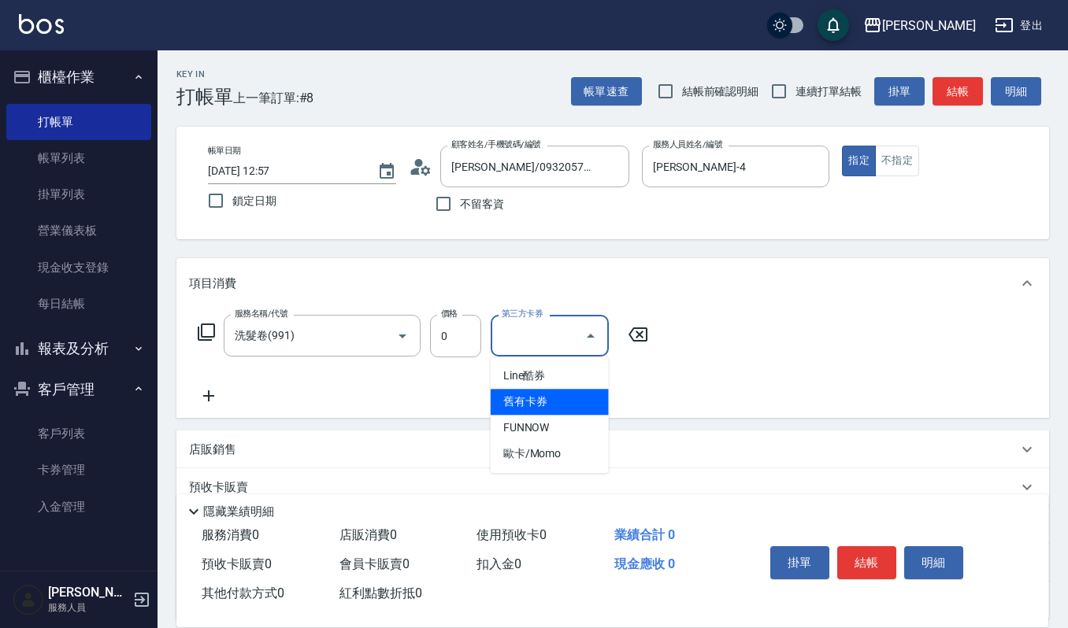
click at [535, 394] on span "舊有卡券" at bounding box center [550, 402] width 118 height 26
type input "舊有卡券"
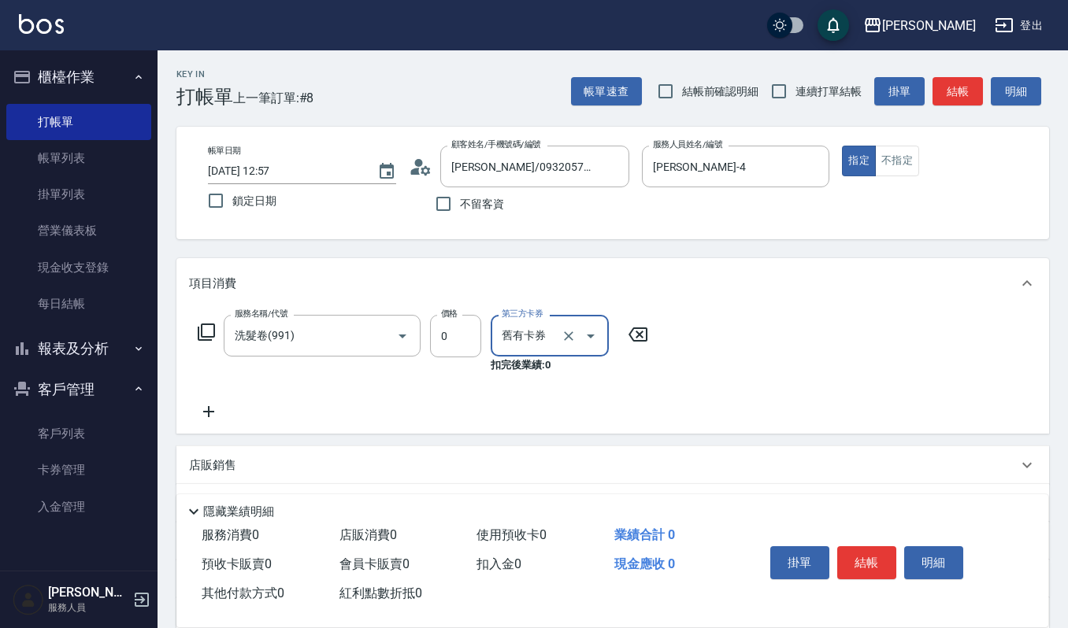
click at [208, 413] on icon at bounding box center [208, 411] width 11 height 11
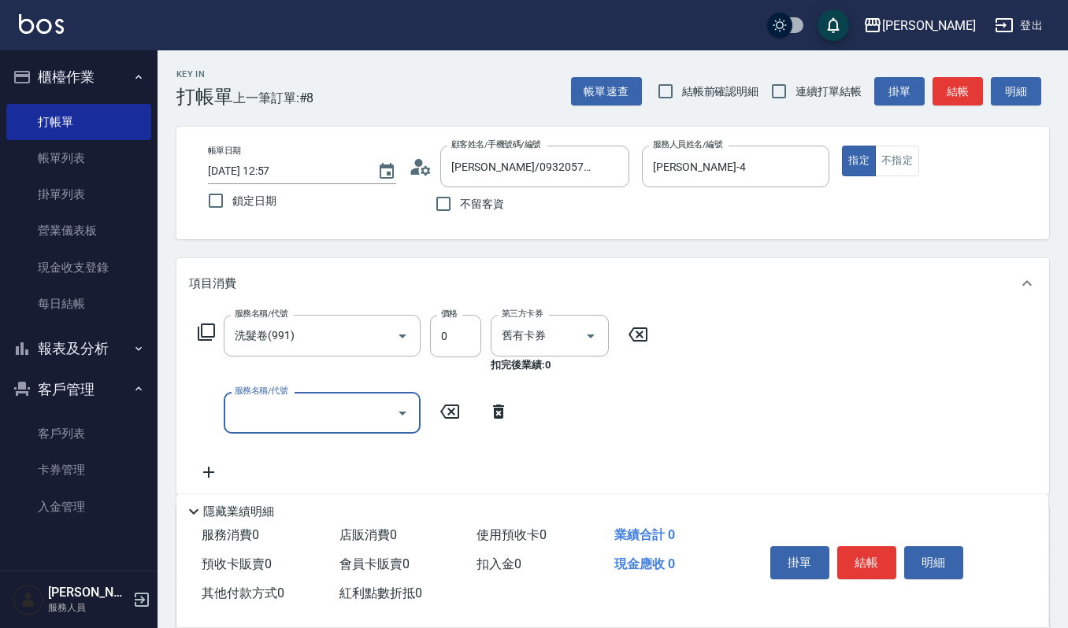
click at [297, 411] on input "服務名稱/代號" at bounding box center [310, 413] width 159 height 28
type input "頭皮頭髮大掃除券(509)"
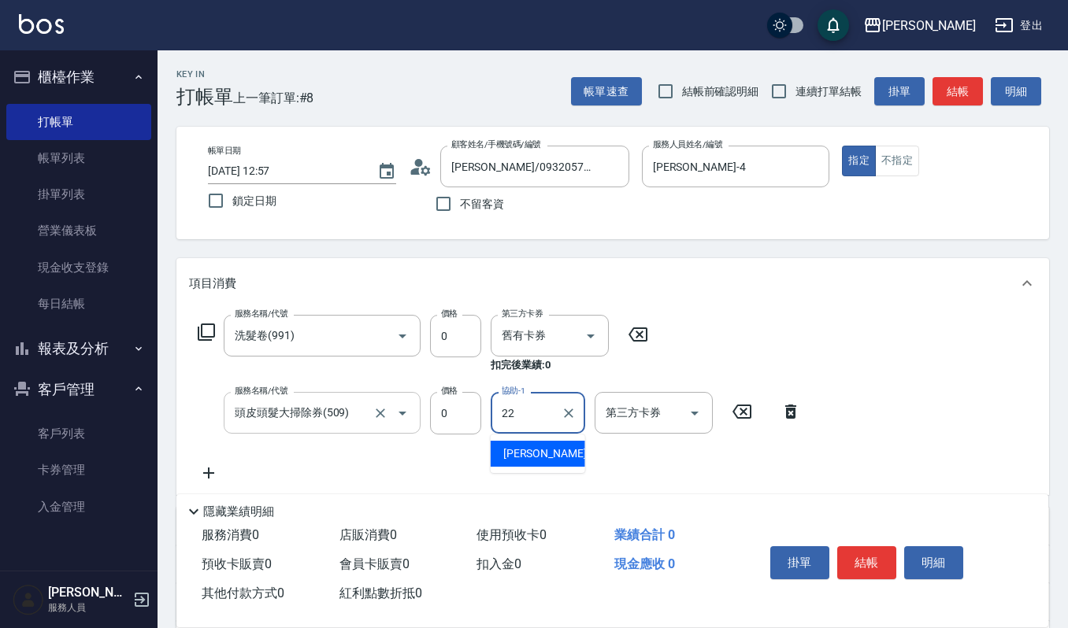
type input "宜芳-22"
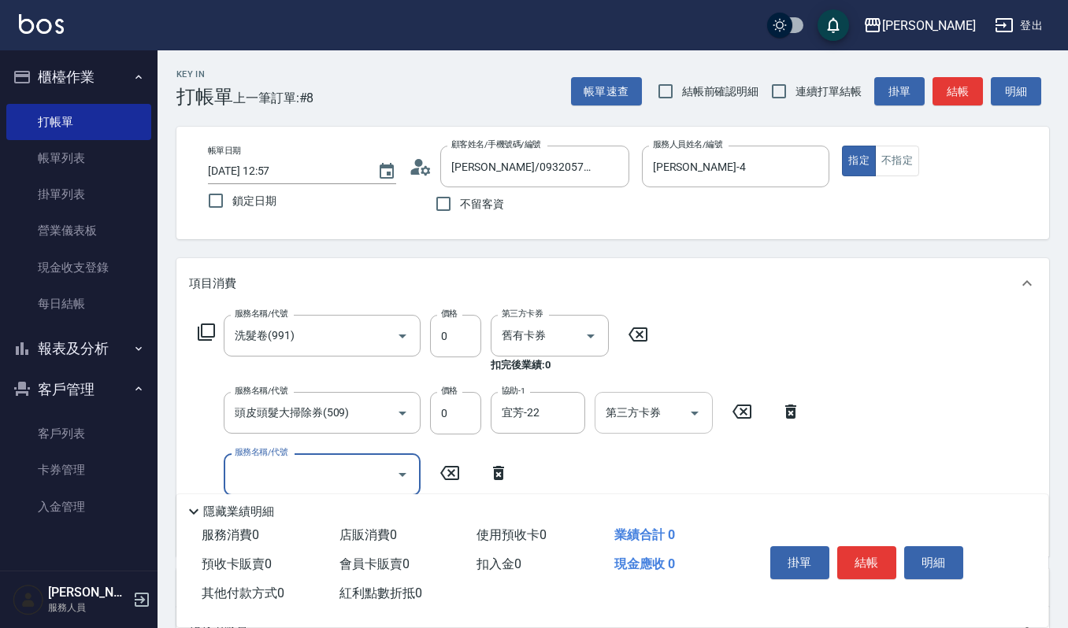
click at [640, 410] on div "第三方卡券 第三方卡券" at bounding box center [653, 413] width 118 height 42
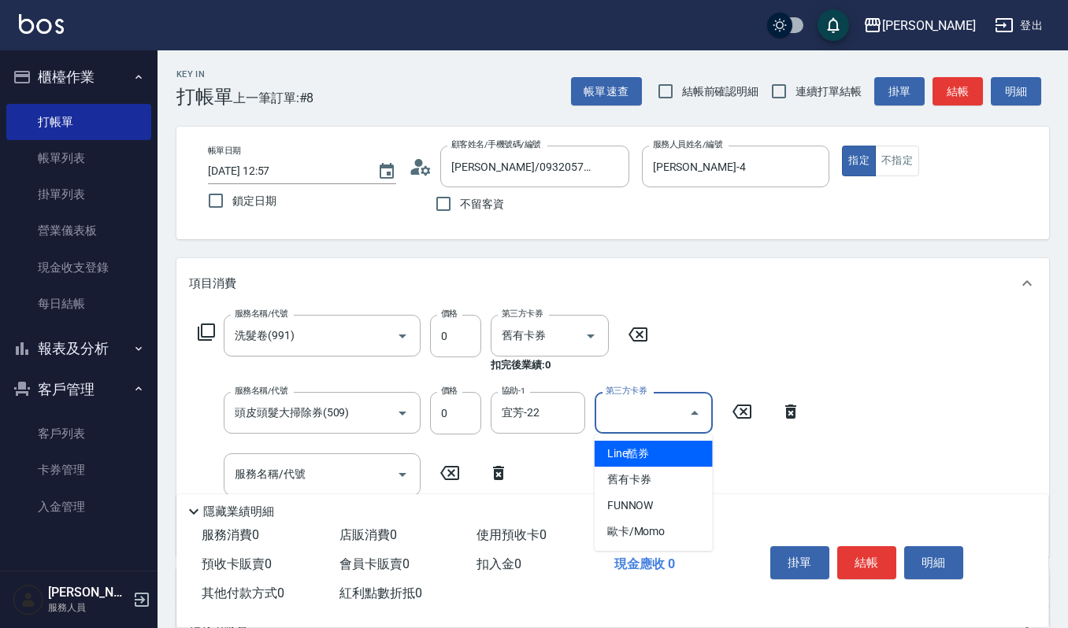
click at [646, 469] on span "舊有卡券" at bounding box center [653, 480] width 118 height 26
type input "舊有卡券"
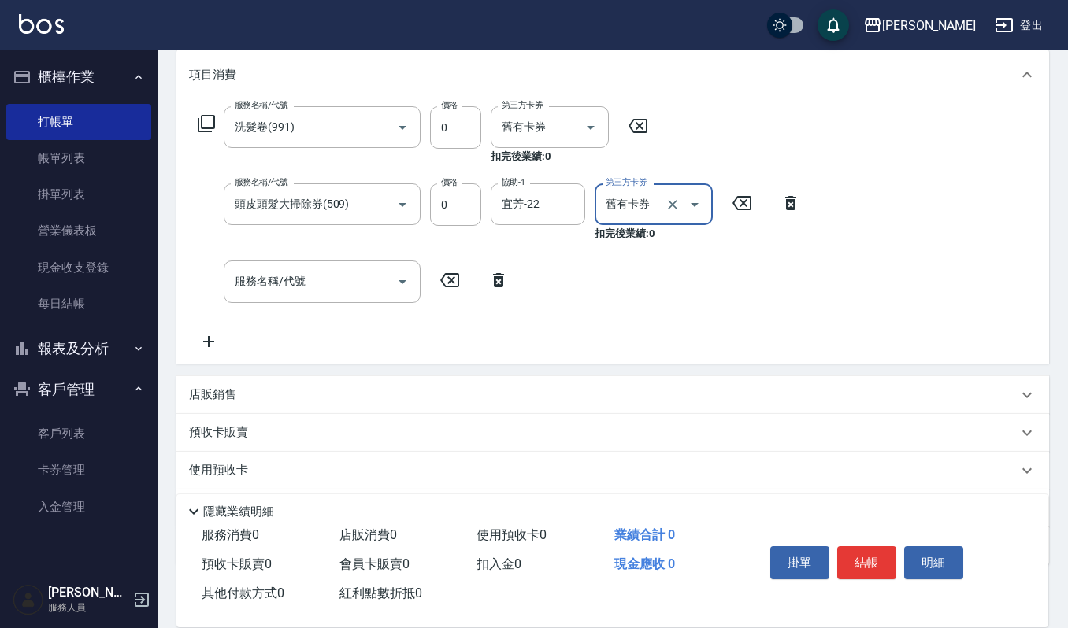
scroll to position [209, 0]
click at [315, 272] on input "服務名稱/代號" at bounding box center [310, 281] width 159 height 28
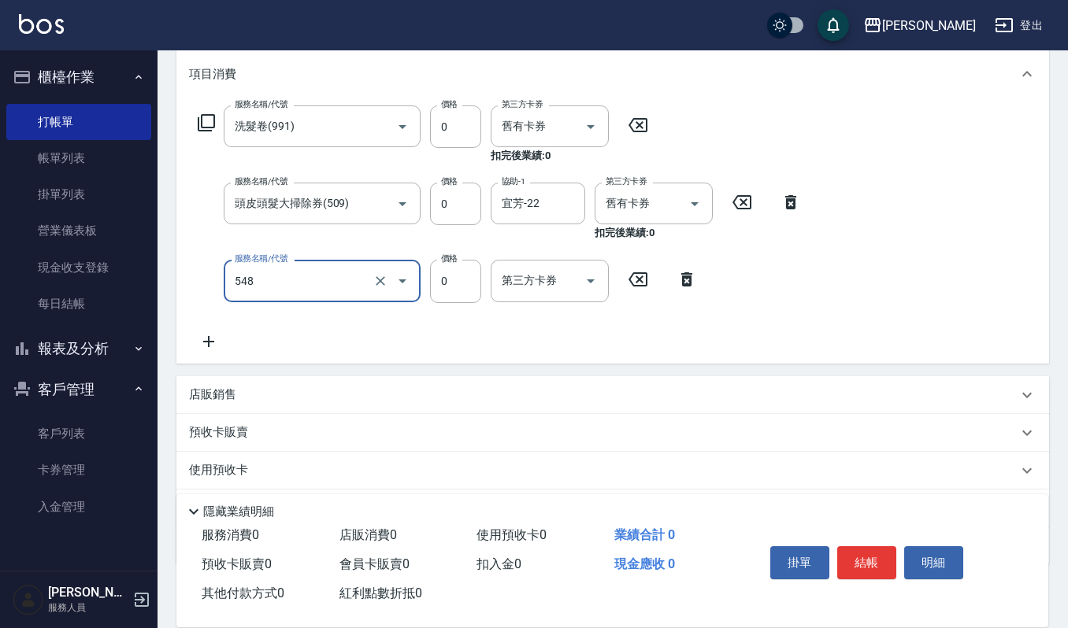
type input "使用週年慶-護髮卡(548)"
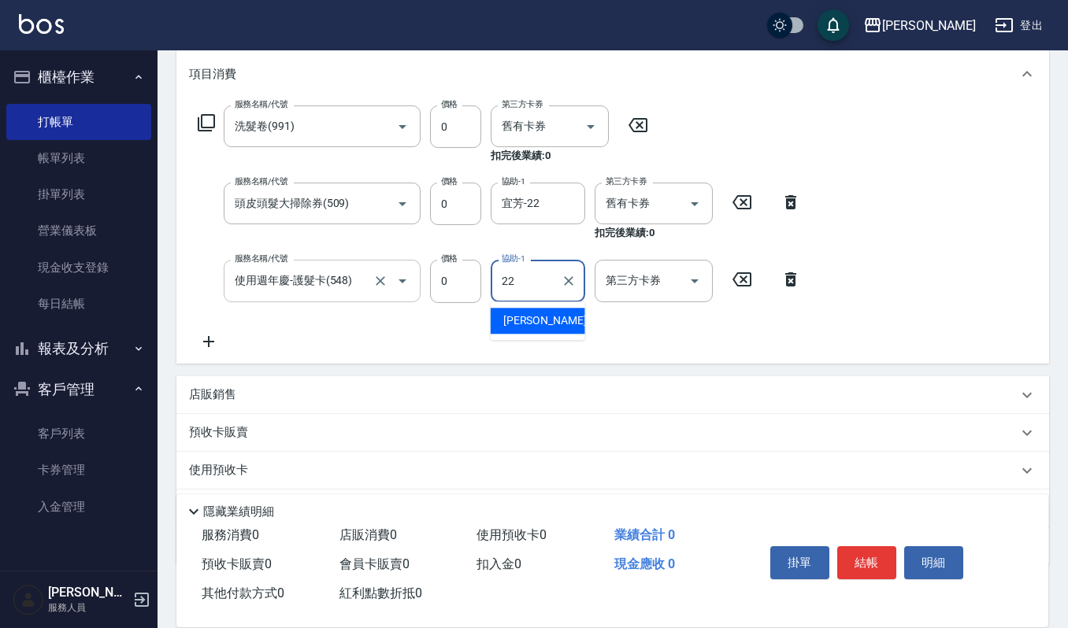
type input "宜芳-22"
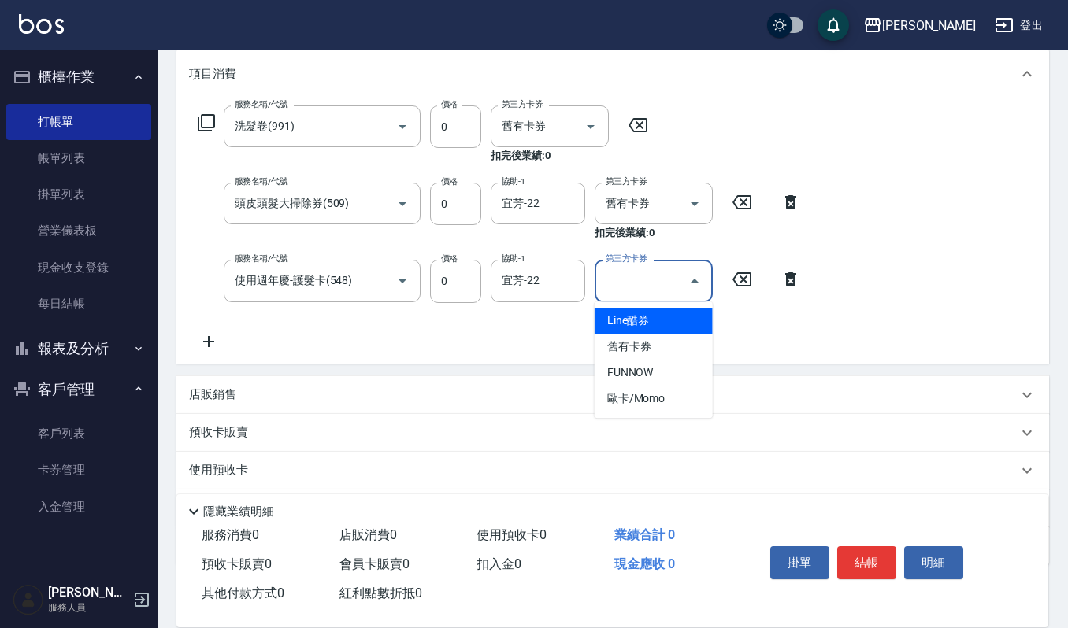
click at [624, 281] on input "第三方卡券" at bounding box center [642, 281] width 80 height 28
click at [650, 342] on span "舊有卡券" at bounding box center [653, 347] width 118 height 26
type input "舊有卡券"
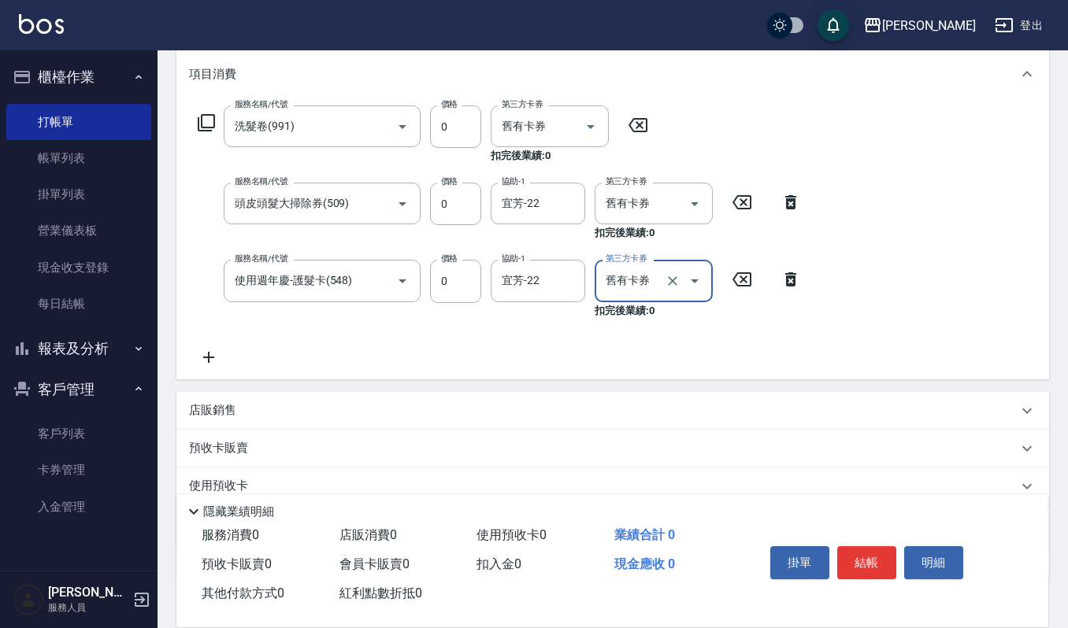
scroll to position [105, 0]
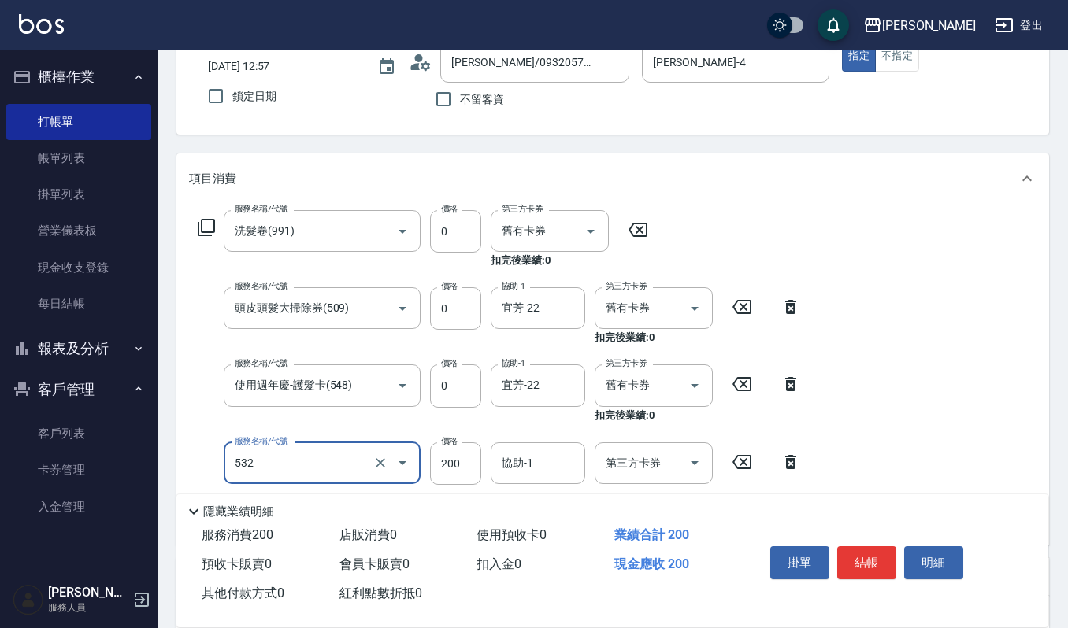
type input "自備複方.亞士(532)"
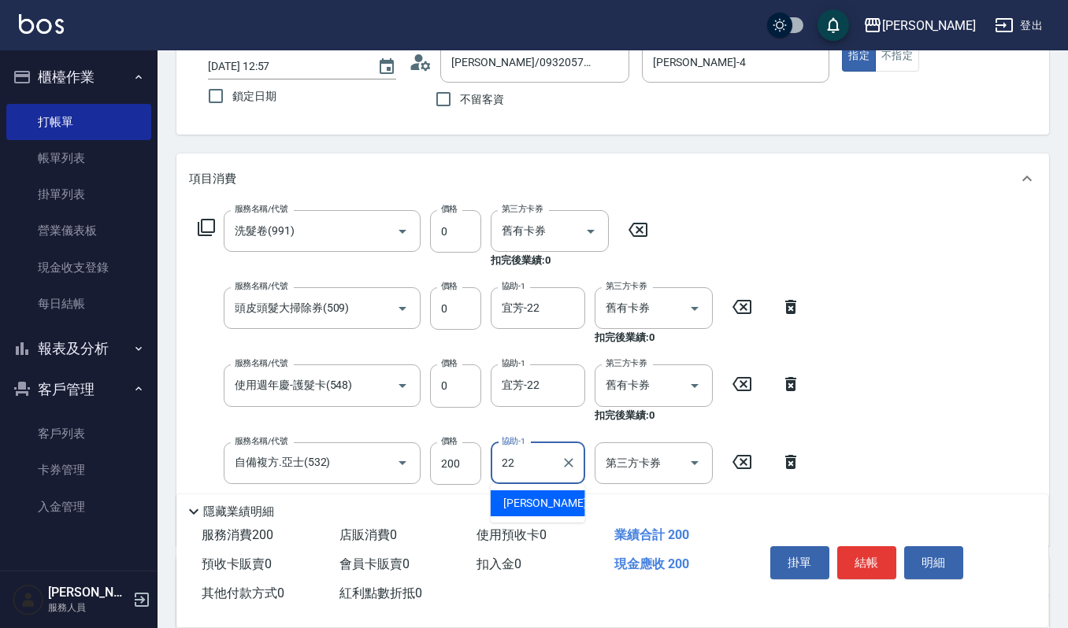
type input "宜芳-22"
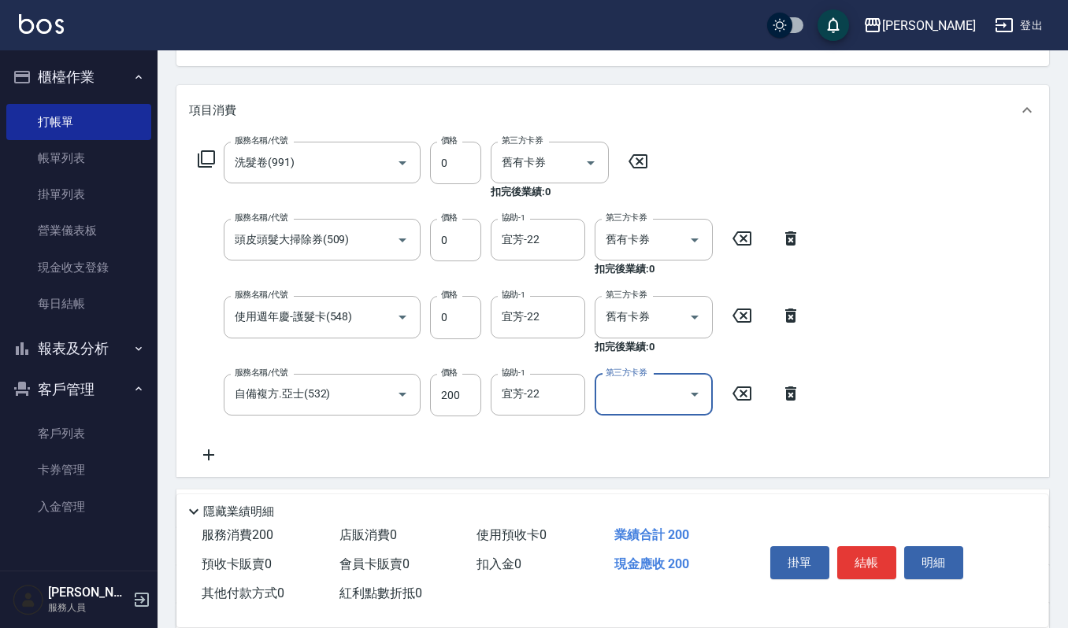
scroll to position [209, 0]
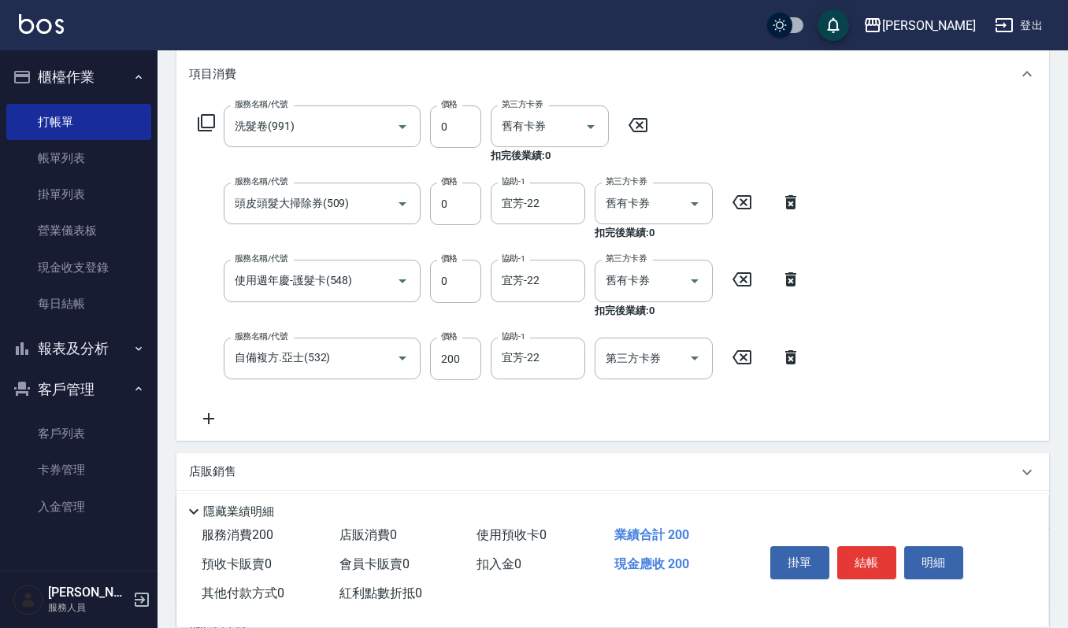
click at [854, 367] on div "服務名稱/代號 洗髮卷(991) 服務名稱/代號 價格 0 價格 第三方卡券 舊有卡券 第三方卡券 扣完後業績: 0 服務名稱/代號 頭皮頭髮大掃除券(509…" at bounding box center [612, 270] width 872 height 342
click at [870, 558] on button "結帳" at bounding box center [866, 562] width 59 height 33
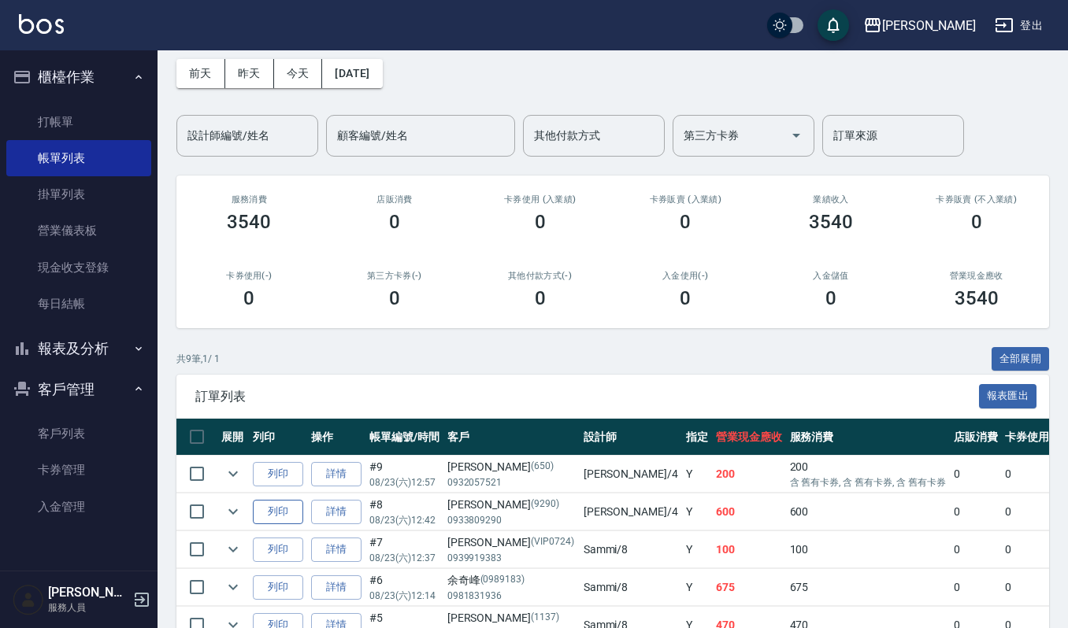
scroll to position [105, 0]
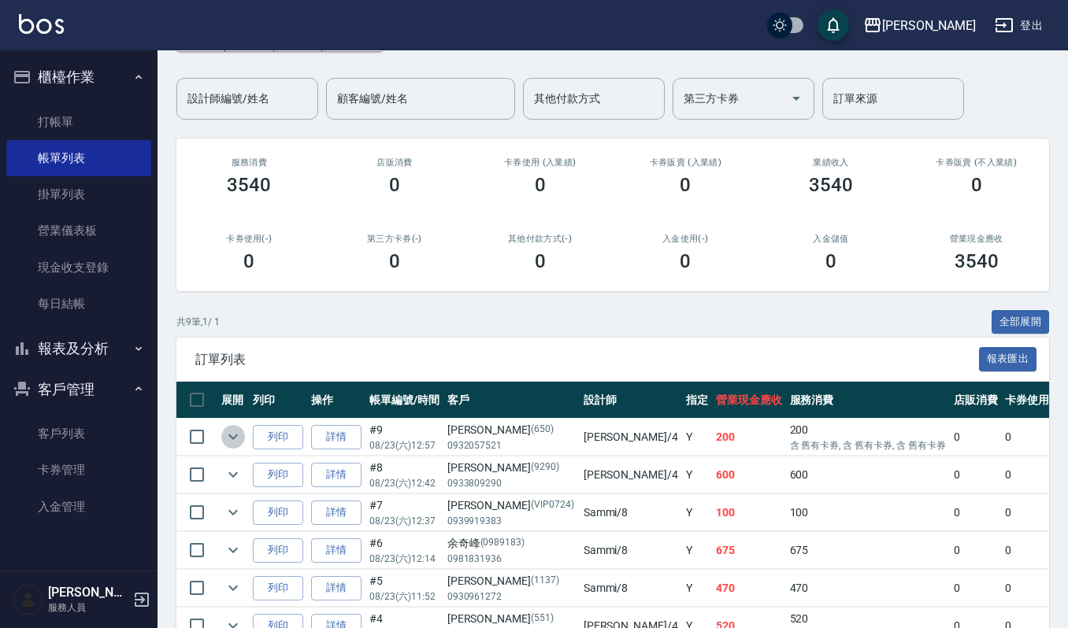
click at [227, 428] on icon "expand row" at bounding box center [233, 437] width 19 height 19
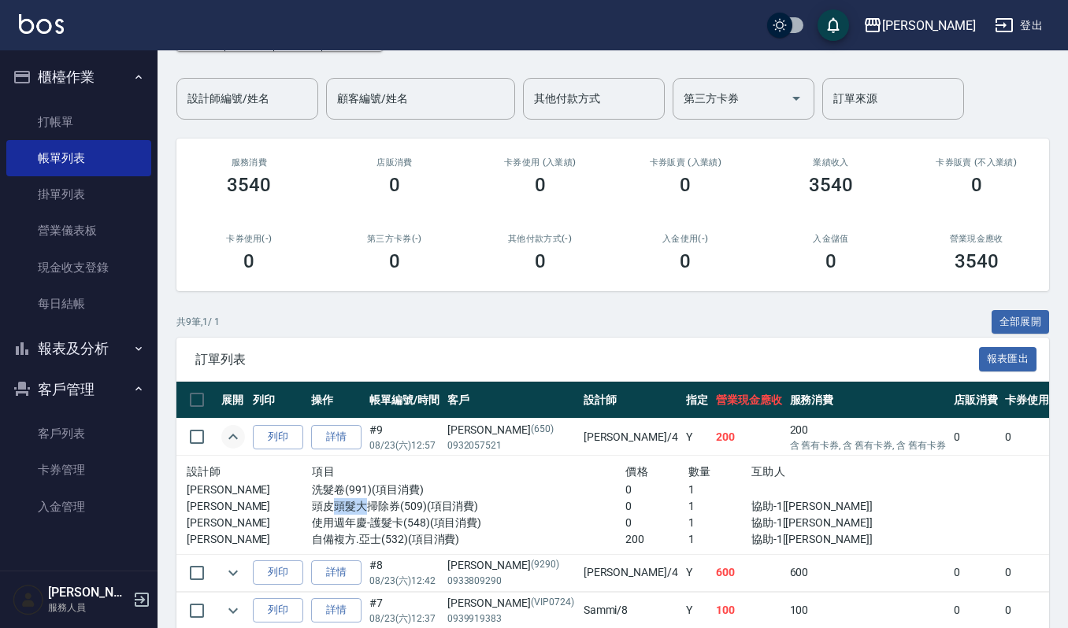
drag, startPoint x: 317, startPoint y: 499, endPoint x: 353, endPoint y: 512, distance: 38.3
click at [353, 512] on p "頭皮頭髮大掃除券(509)(項目消費)" at bounding box center [468, 506] width 313 height 17
click at [354, 515] on p "使用週年慶-護髮卡(548)(項目消費)" at bounding box center [468, 523] width 313 height 17
click at [359, 524] on p "使用週年慶-護髮卡(548)(項目消費)" at bounding box center [468, 523] width 313 height 17
click at [354, 534] on p "自備複方.亞士(532)(項目消費)" at bounding box center [468, 539] width 313 height 17
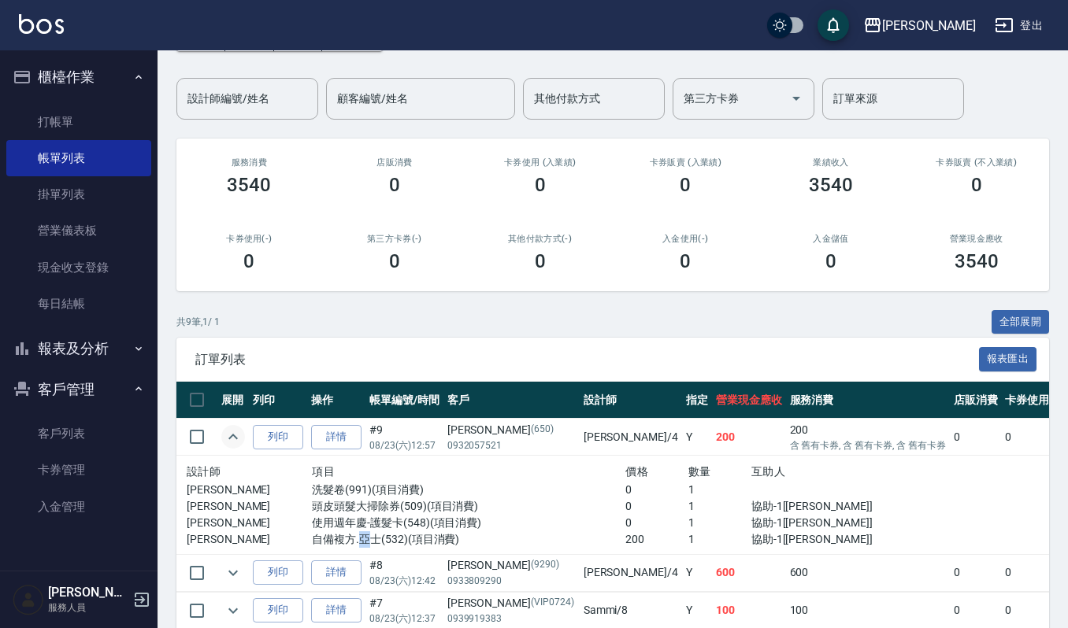
drag, startPoint x: 344, startPoint y: 536, endPoint x: 354, endPoint y: 540, distance: 10.2
click at [354, 540] on p "自備複方.亞士(532)(項目消費)" at bounding box center [468, 539] width 313 height 17
click at [350, 509] on p "頭皮頭髮大掃除券(509)(項目消費)" at bounding box center [468, 506] width 313 height 17
click at [342, 521] on p "使用週年慶-護髮卡(548)(項目消費)" at bounding box center [468, 523] width 313 height 17
click at [262, 435] on button "列印" at bounding box center [278, 437] width 50 height 24
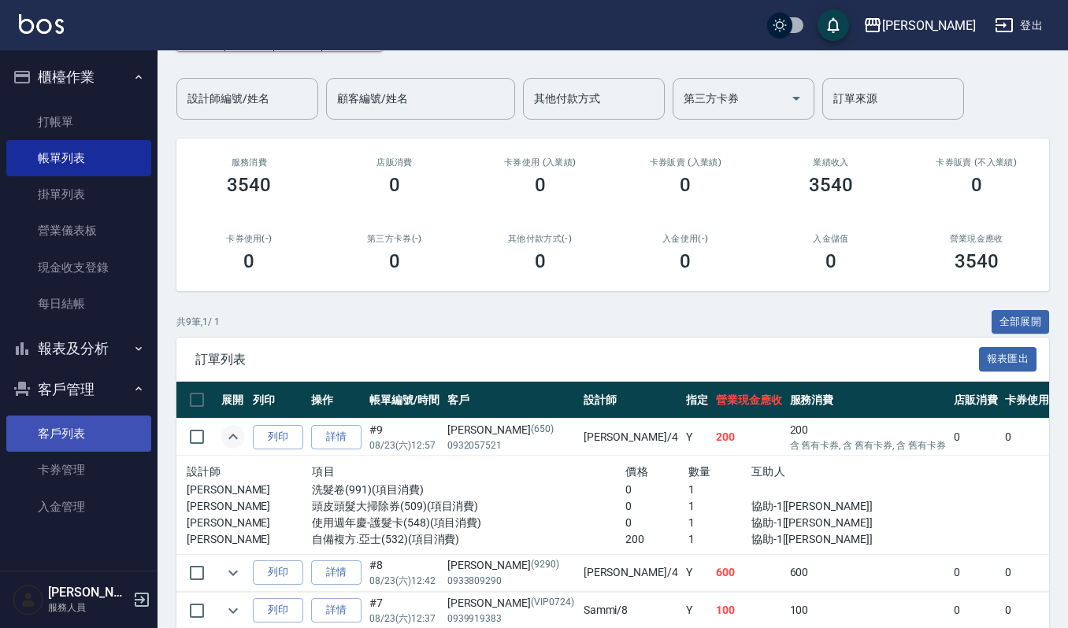
click at [132, 436] on link "客戶列表" at bounding box center [78, 434] width 145 height 36
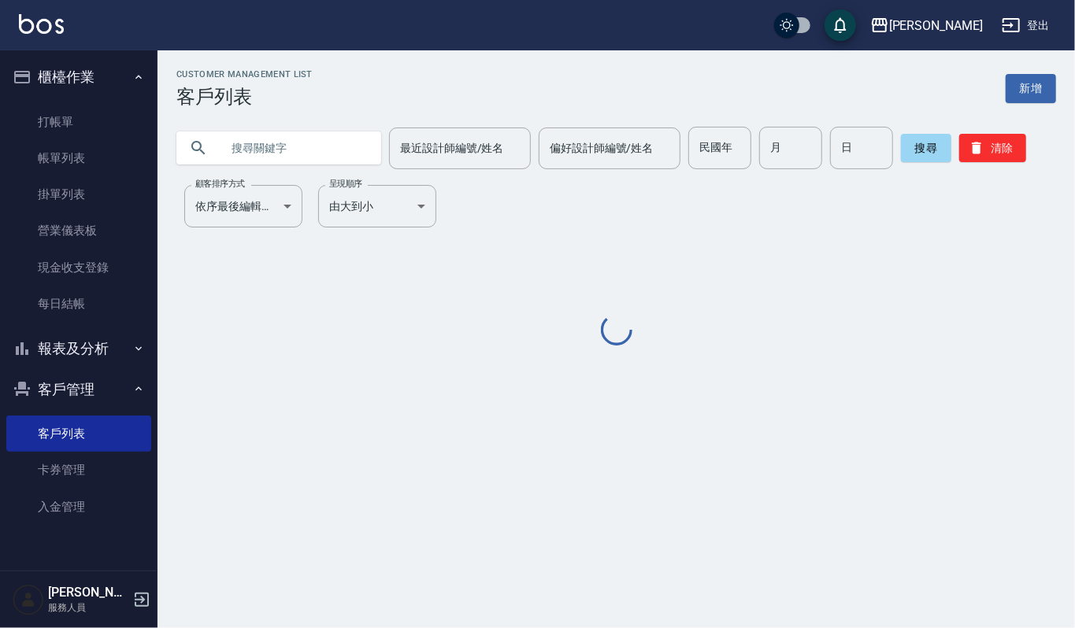
click at [290, 129] on input "text" at bounding box center [294, 148] width 148 height 43
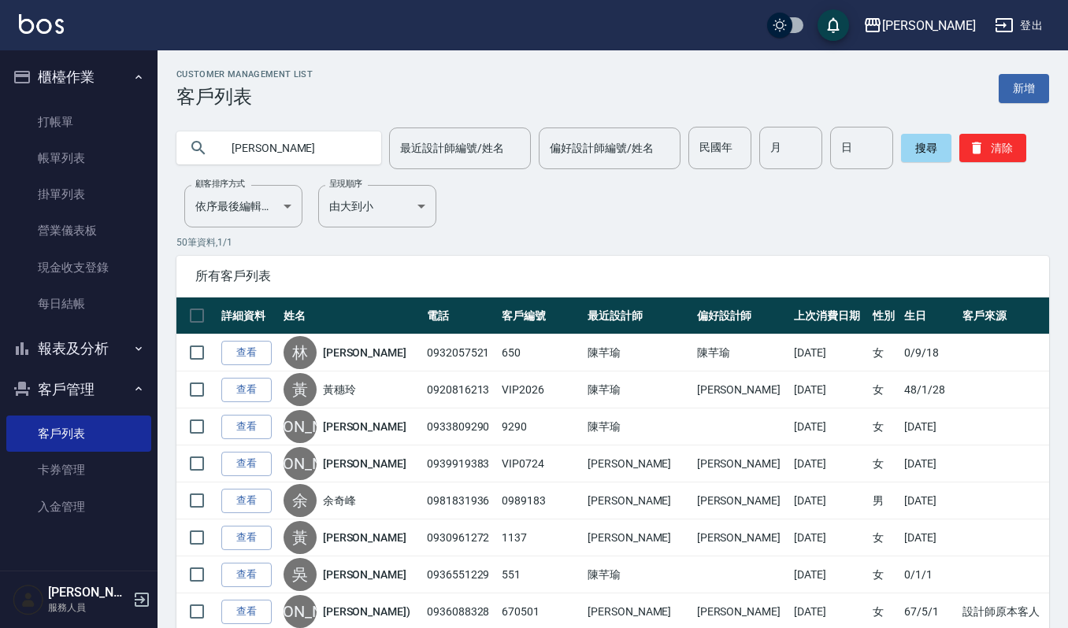
type input "[PERSON_NAME]"
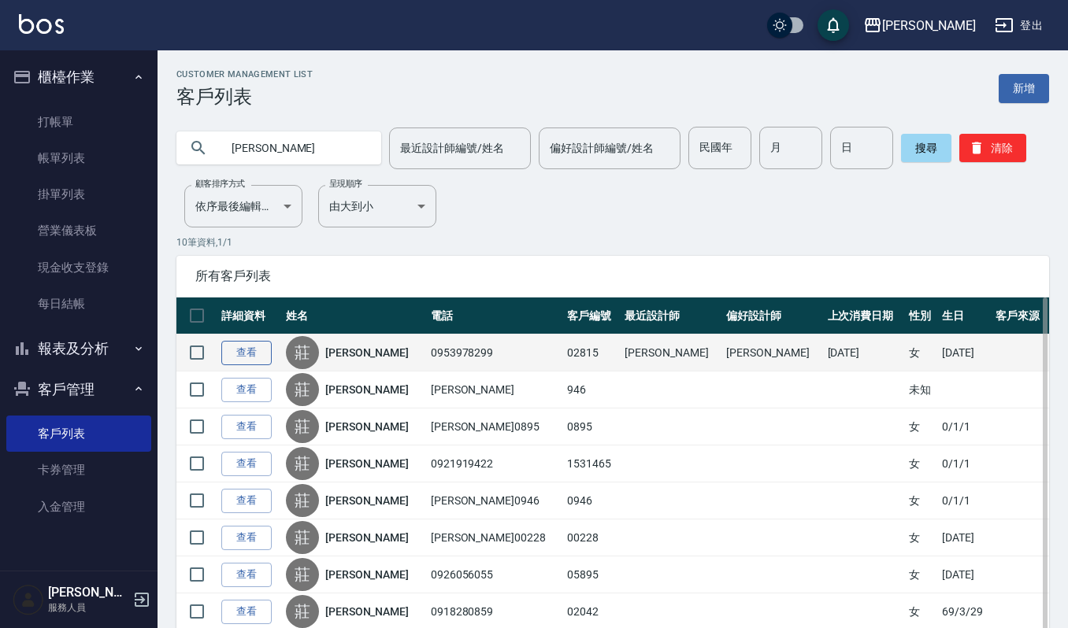
click at [255, 342] on link "查看" at bounding box center [246, 353] width 50 height 24
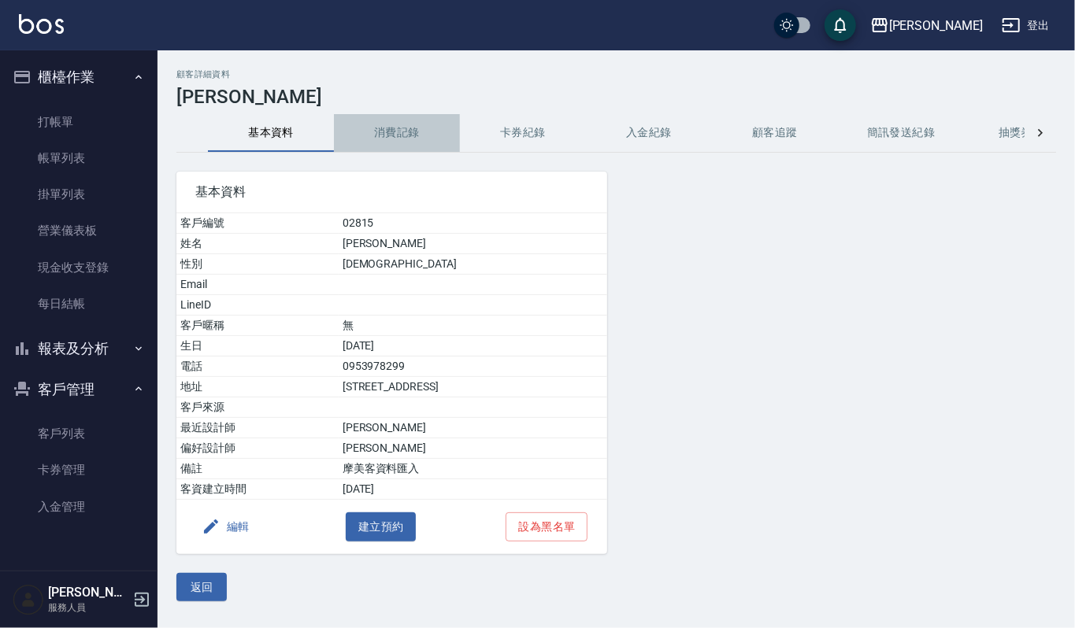
click at [414, 136] on button "消費記錄" at bounding box center [397, 133] width 126 height 38
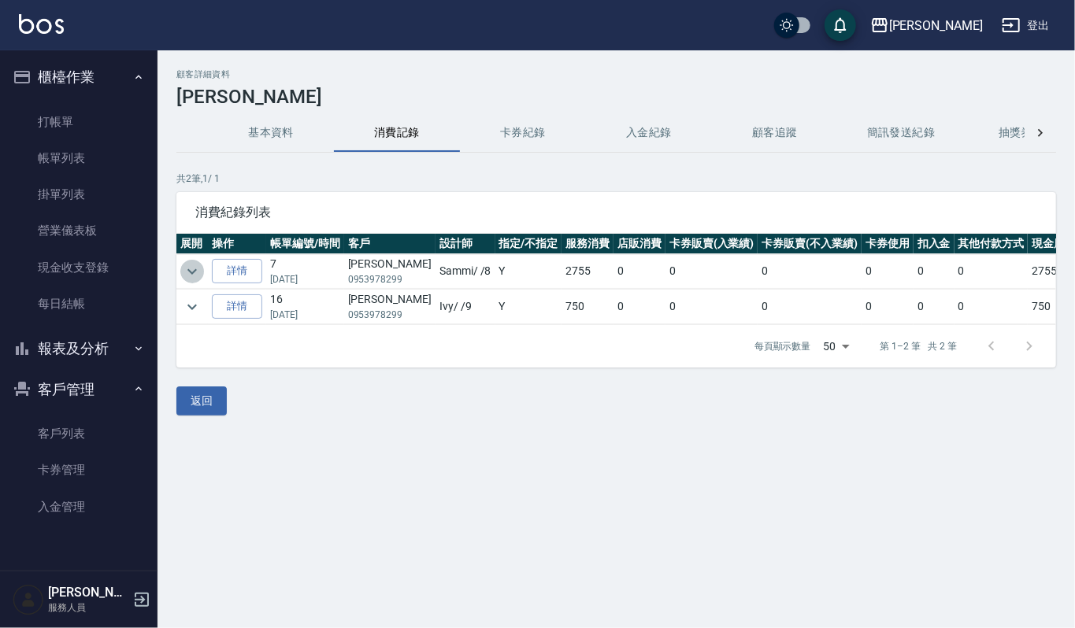
click at [195, 276] on icon "expand row" at bounding box center [192, 271] width 19 height 19
